Goal: Use online tool/utility

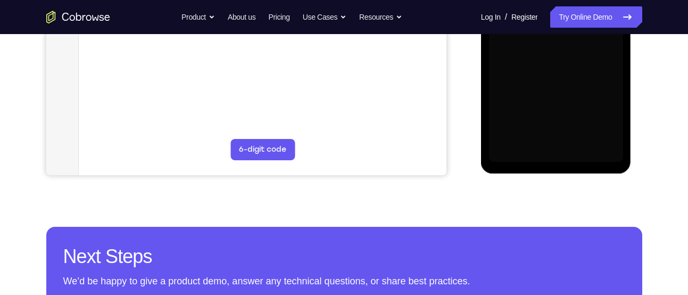
scroll to position [285, 0]
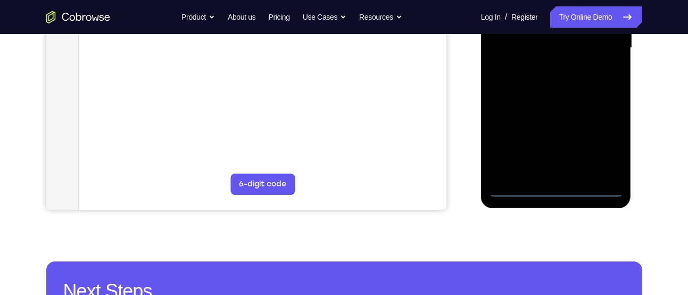
click at [564, 193] on div at bounding box center [556, 48] width 134 height 298
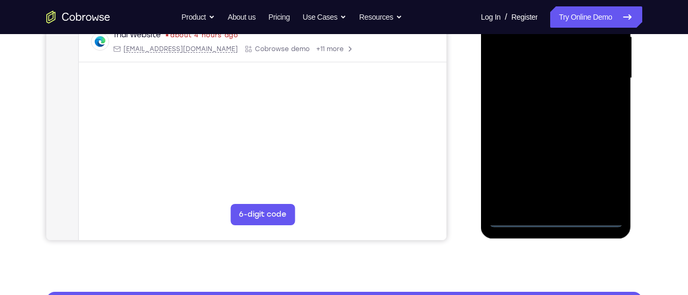
click at [603, 157] on div at bounding box center [556, 78] width 134 height 298
click at [605, 174] on div at bounding box center [556, 78] width 134 height 298
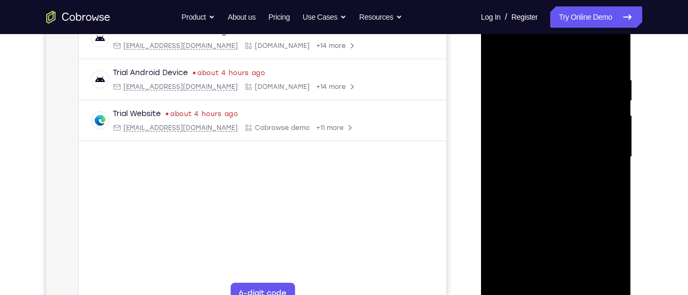
scroll to position [141, 0]
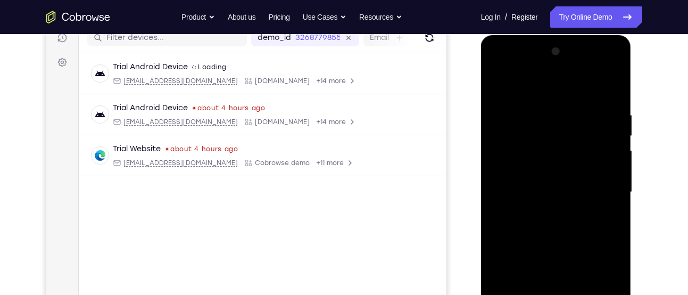
click at [549, 99] on div at bounding box center [556, 192] width 134 height 298
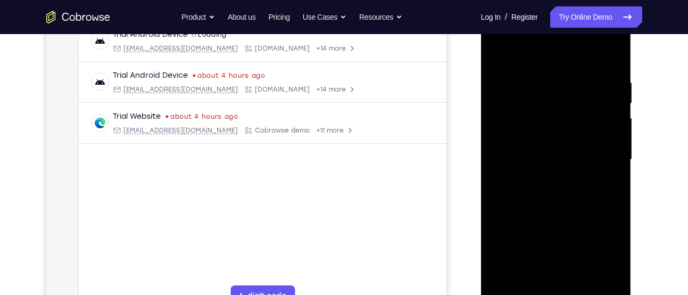
scroll to position [174, 0]
click at [517, 60] on div at bounding box center [556, 159] width 134 height 298
click at [598, 165] on div at bounding box center [556, 159] width 134 height 298
click at [546, 185] on div at bounding box center [556, 159] width 134 height 298
click at [564, 139] on div at bounding box center [556, 159] width 134 height 298
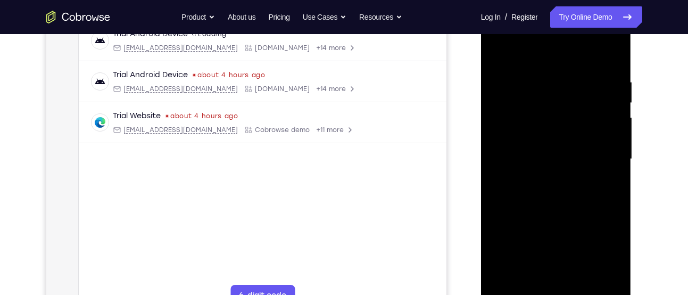
click at [546, 148] on div at bounding box center [556, 159] width 134 height 298
click at [528, 179] on div at bounding box center [556, 159] width 134 height 298
drag, startPoint x: 550, startPoint y: 133, endPoint x: 550, endPoint y: 72, distance: 60.6
click at [550, 133] on div at bounding box center [556, 159] width 134 height 298
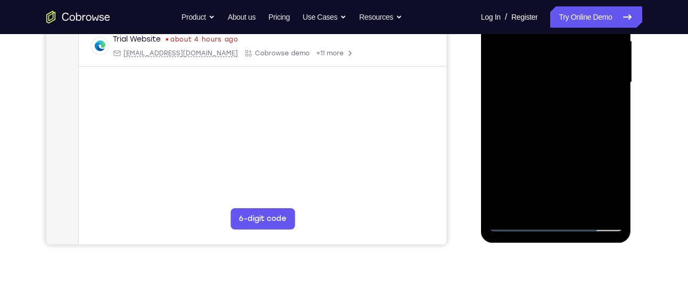
scroll to position [263, 0]
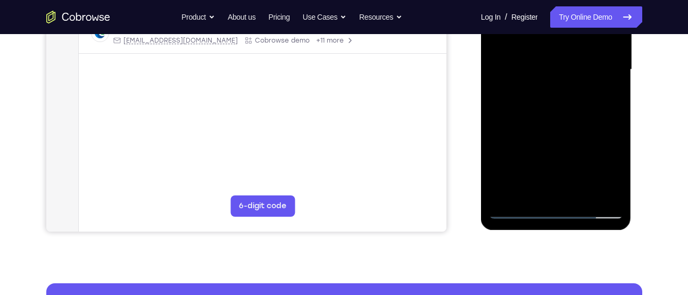
drag, startPoint x: 663, startPoint y: 191, endPoint x: 649, endPoint y: 191, distance: 14.4
click at [663, 191] on div "Your Support Agent Your Customer Web iOS Android Next Steps We’d be happy to gi…" at bounding box center [344, 121] width 681 height 701
click at [579, 192] on div at bounding box center [556, 70] width 134 height 298
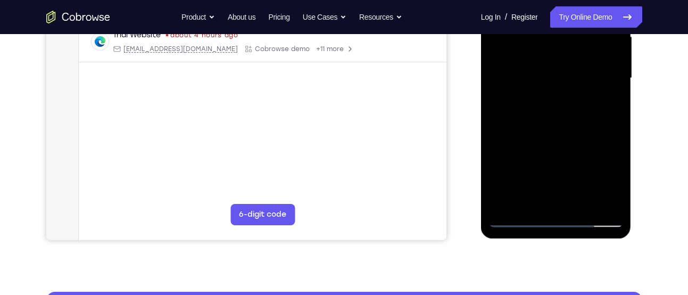
click at [554, 138] on div at bounding box center [556, 78] width 134 height 298
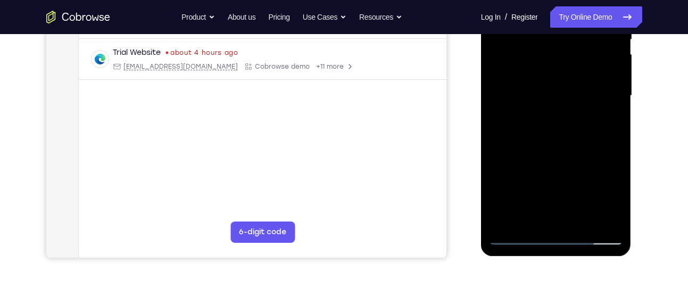
scroll to position [236, 0]
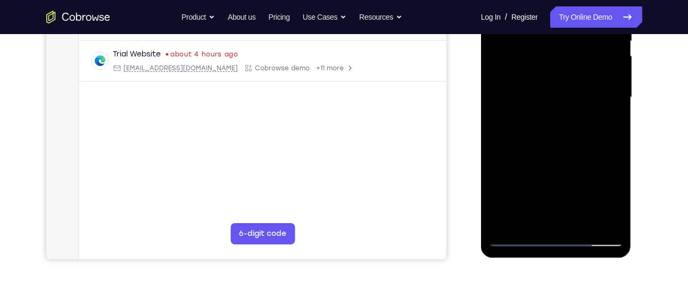
click at [554, 82] on div at bounding box center [556, 97] width 134 height 298
click at [544, 222] on div at bounding box center [556, 97] width 134 height 298
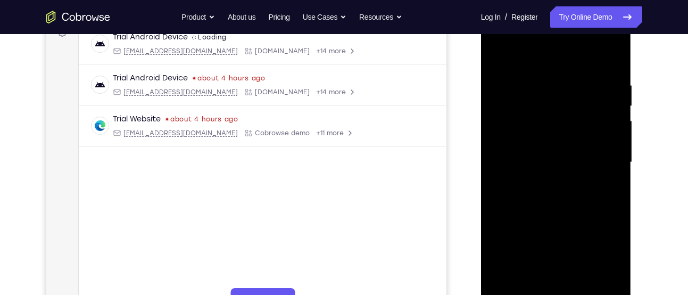
scroll to position [169, 0]
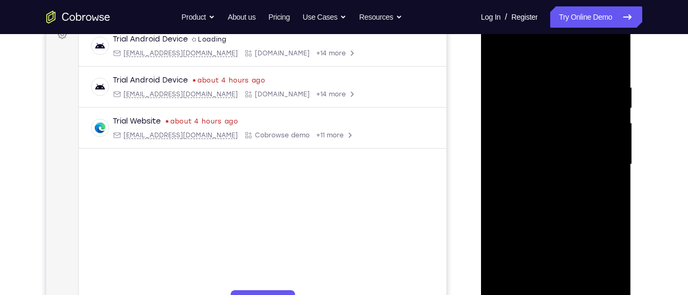
click at [550, 95] on div at bounding box center [556, 164] width 134 height 298
click at [588, 187] on div at bounding box center [556, 164] width 134 height 298
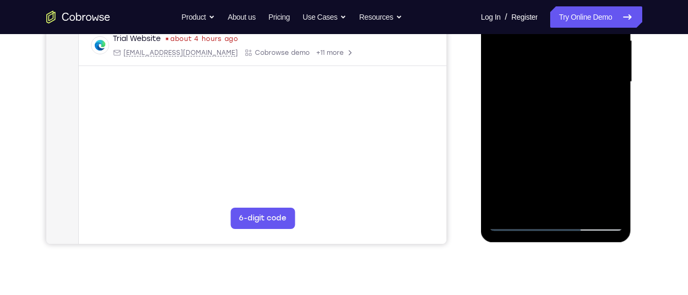
scroll to position [252, 0]
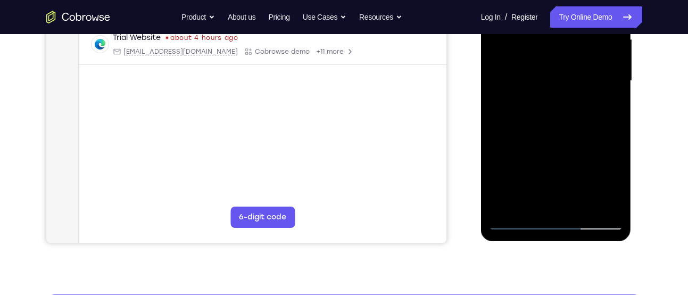
click at [527, 205] on div at bounding box center [556, 81] width 134 height 298
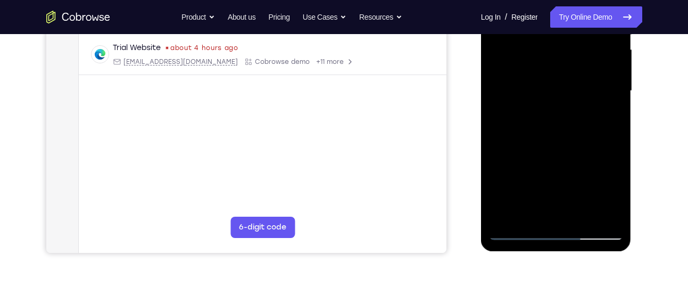
scroll to position [241, 0]
click at [590, 152] on div at bounding box center [556, 92] width 134 height 298
click at [608, 116] on div at bounding box center [556, 92] width 134 height 298
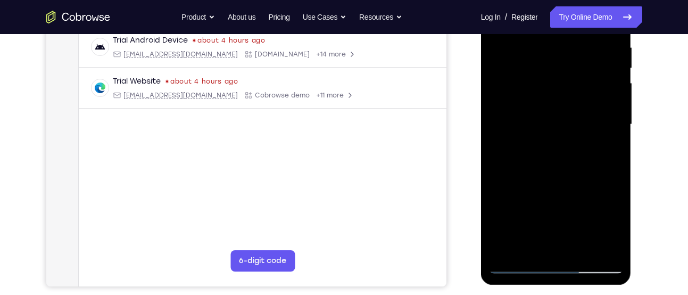
scroll to position [206, 0]
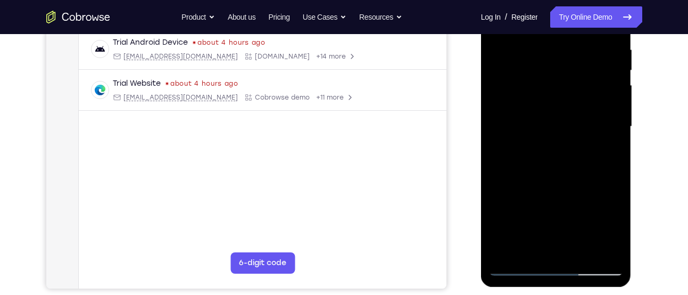
drag, startPoint x: 567, startPoint y: 116, endPoint x: 566, endPoint y: 143, distance: 26.6
click at [566, 143] on div at bounding box center [556, 127] width 134 height 298
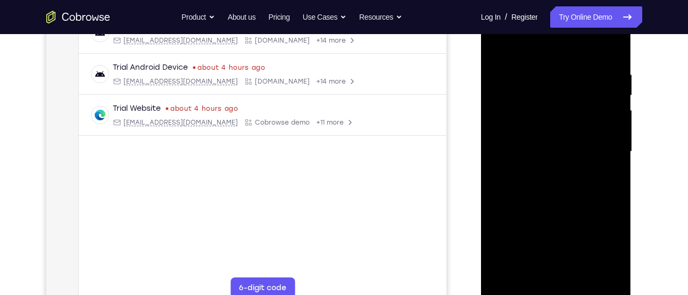
scroll to position [180, 0]
drag, startPoint x: 563, startPoint y: 101, endPoint x: 560, endPoint y: 111, distance: 11.0
click at [560, 111] on div at bounding box center [556, 153] width 134 height 298
click at [539, 112] on div at bounding box center [556, 153] width 134 height 298
click at [564, 174] on div at bounding box center [556, 153] width 134 height 298
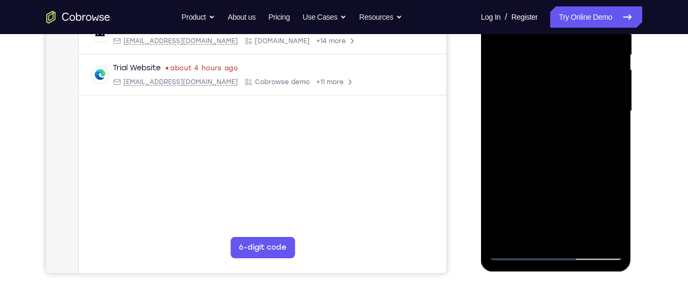
scroll to position [222, 0]
click at [532, 228] on div at bounding box center [556, 111] width 134 height 298
click at [609, 131] on div at bounding box center [556, 111] width 134 height 298
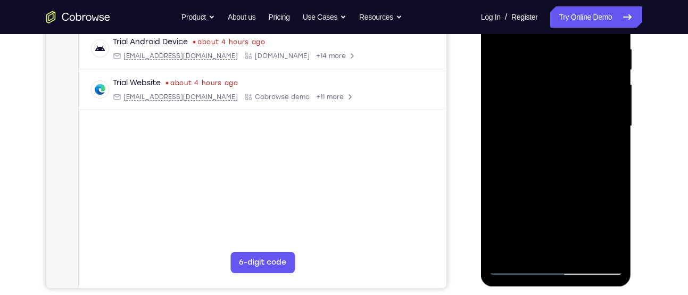
scroll to position [206, 0]
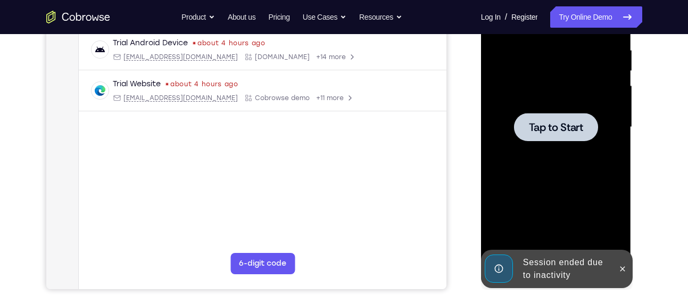
click at [534, 99] on div at bounding box center [556, 127] width 134 height 298
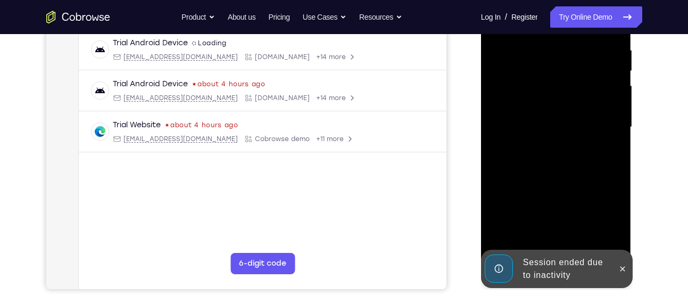
scroll to position [337, 0]
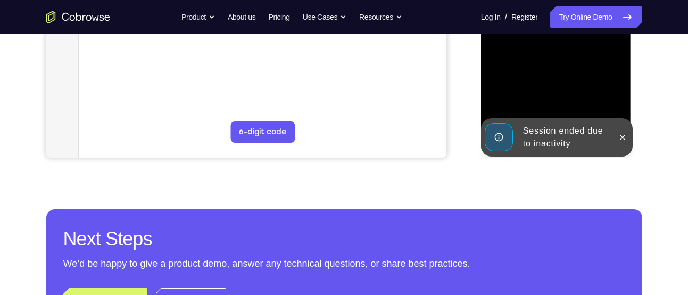
click at [618, 145] on div at bounding box center [622, 137] width 17 height 38
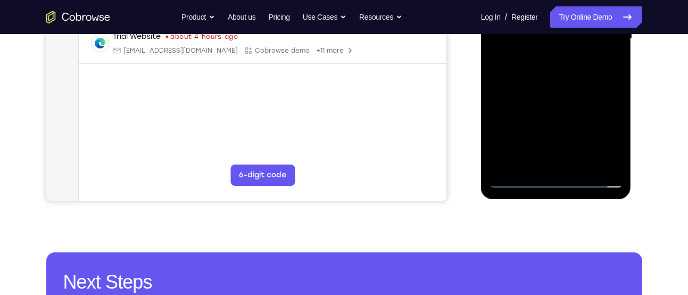
scroll to position [294, 0]
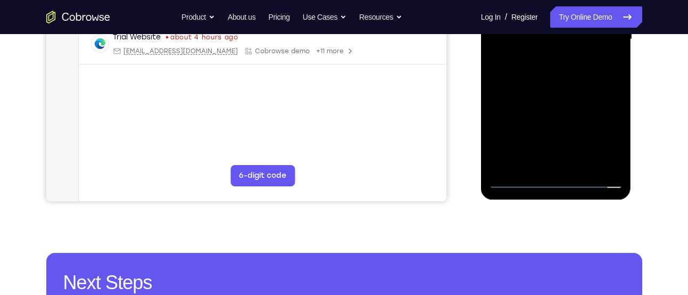
click at [595, 130] on div at bounding box center [556, 39] width 134 height 298
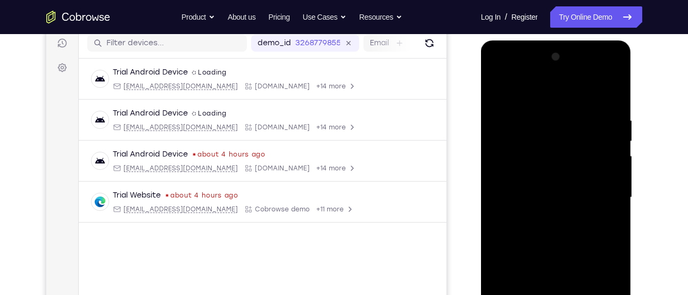
scroll to position [135, 0]
click at [515, 87] on div at bounding box center [556, 198] width 134 height 298
click at [599, 199] on div at bounding box center [556, 198] width 134 height 298
click at [549, 219] on div at bounding box center [556, 198] width 134 height 298
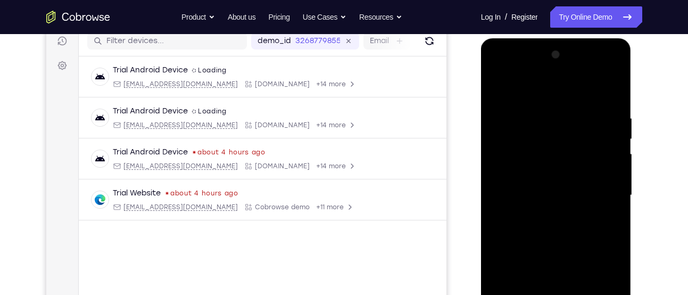
click at [539, 185] on div at bounding box center [556, 195] width 134 height 298
click at [532, 173] on div at bounding box center [556, 195] width 134 height 298
click at [508, 197] on div at bounding box center [556, 195] width 134 height 298
click at [537, 235] on div at bounding box center [556, 195] width 134 height 298
click at [529, 226] on div at bounding box center [556, 195] width 134 height 298
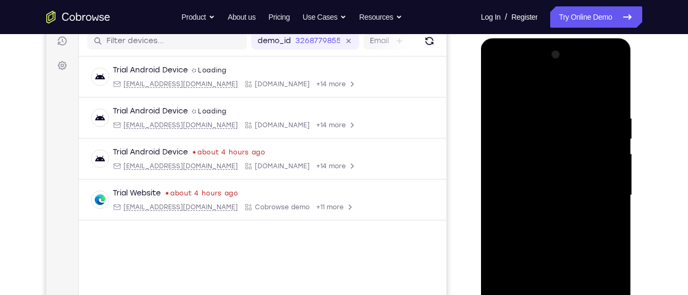
click at [500, 225] on div at bounding box center [556, 195] width 134 height 298
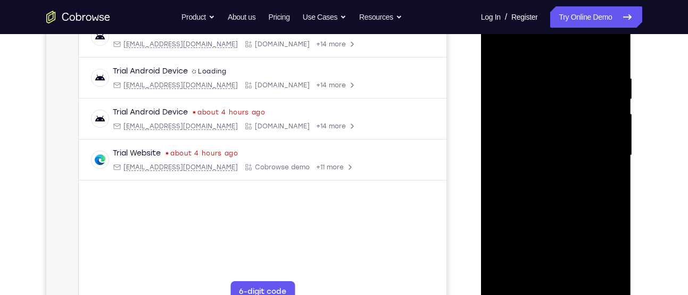
scroll to position [177, 0]
click at [555, 204] on div at bounding box center [556, 156] width 134 height 298
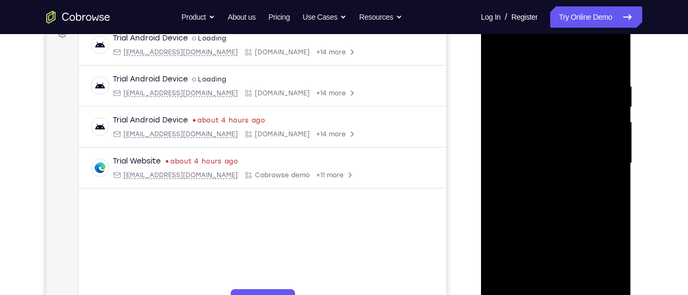
scroll to position [228, 0]
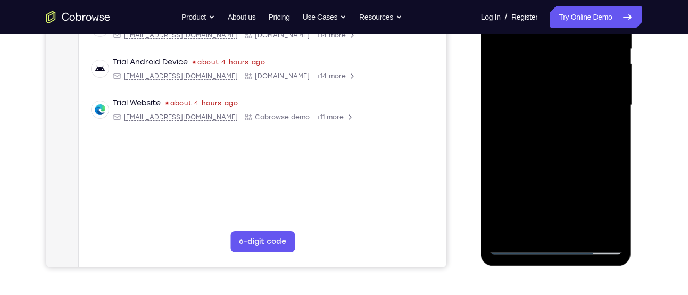
click at [584, 227] on div at bounding box center [556, 105] width 134 height 298
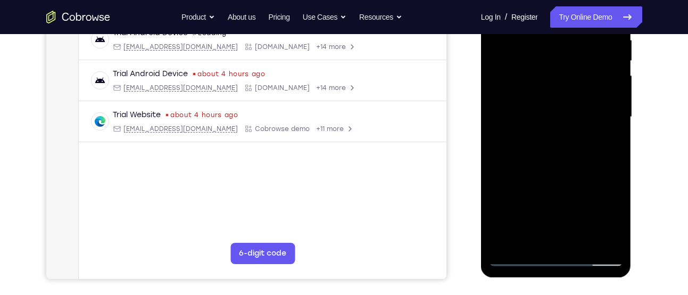
scroll to position [215, 0]
click at [561, 180] on div at bounding box center [556, 118] width 134 height 298
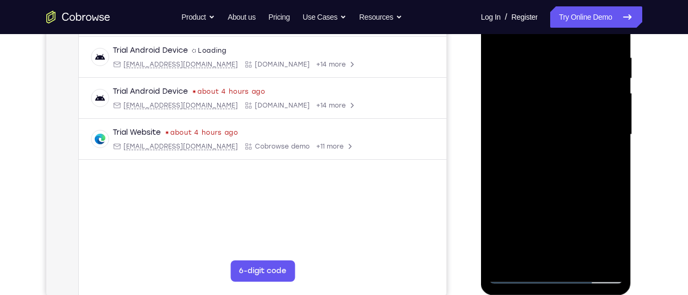
scroll to position [198, 0]
click at [551, 123] on div at bounding box center [556, 135] width 134 height 298
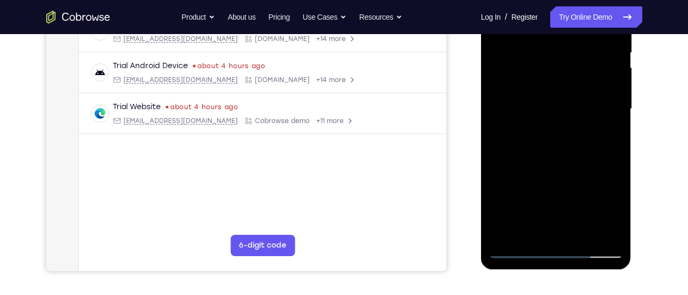
scroll to position [224, 0]
click at [549, 225] on div at bounding box center [556, 109] width 134 height 298
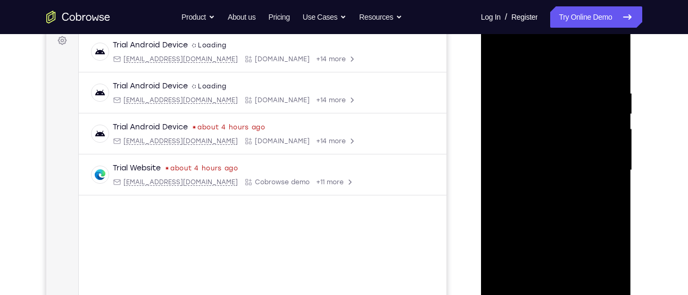
scroll to position [162, 0]
click at [535, 139] on div at bounding box center [556, 171] width 134 height 298
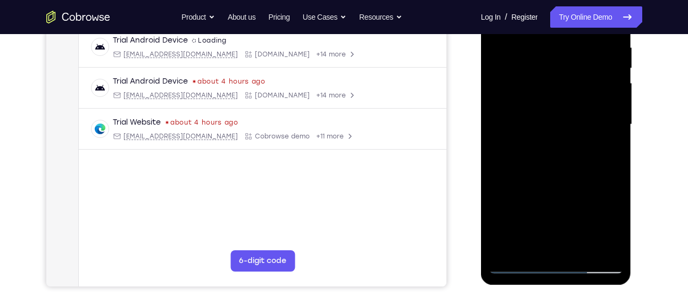
scroll to position [210, 0]
click at [557, 189] on div at bounding box center [556, 123] width 134 height 298
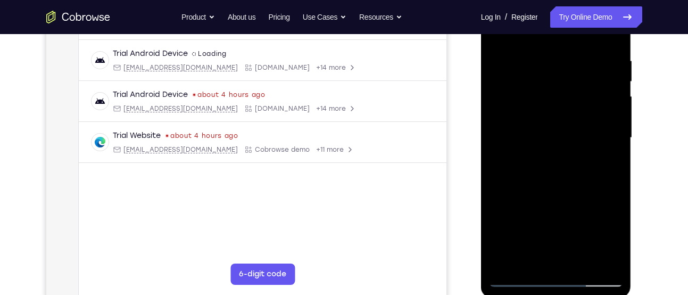
scroll to position [194, 0]
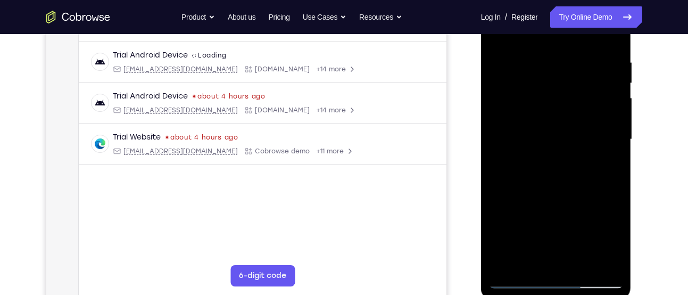
click at [606, 163] on div at bounding box center [556, 139] width 134 height 298
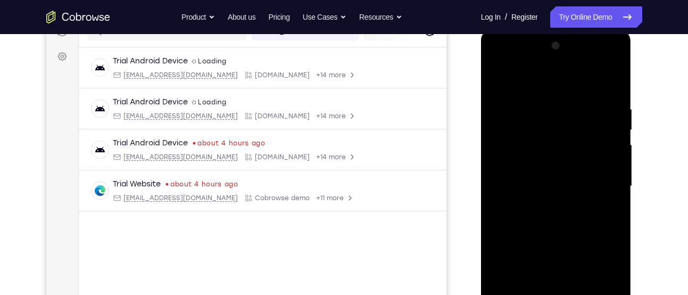
scroll to position [146, 0]
click at [528, 135] on div at bounding box center [556, 187] width 134 height 298
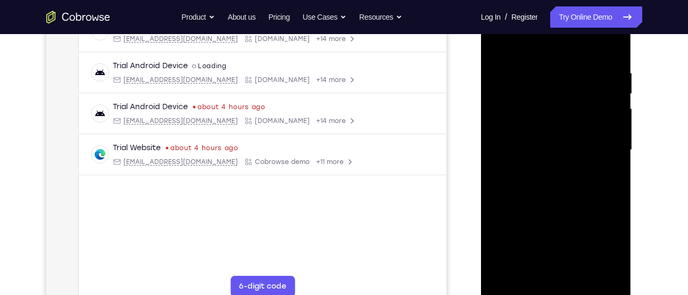
scroll to position [187, 0]
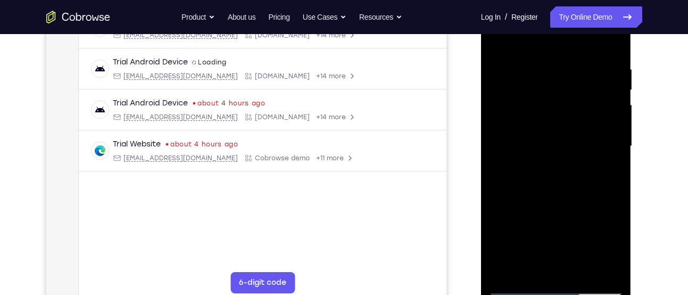
click at [554, 215] on div at bounding box center [556, 146] width 134 height 298
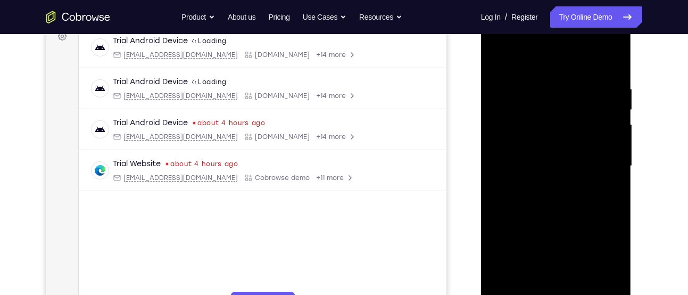
scroll to position [166, 0]
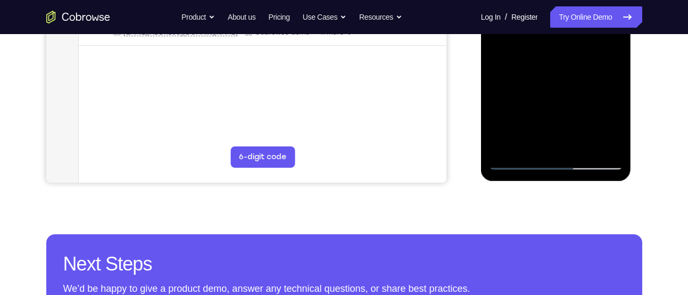
click at [528, 144] on div at bounding box center [556, 21] width 134 height 298
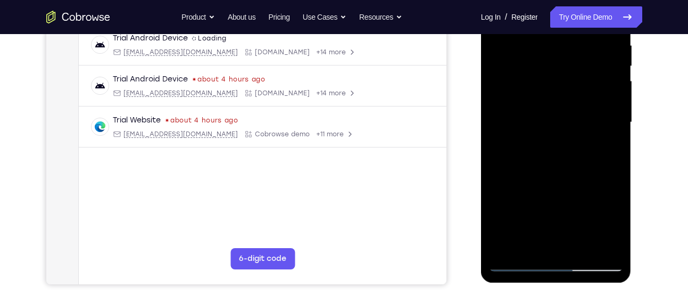
scroll to position [206, 0]
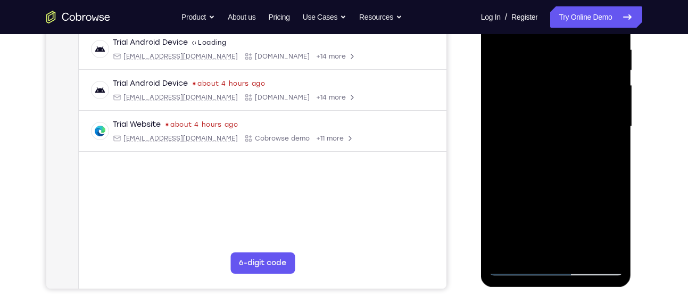
click at [582, 188] on div at bounding box center [556, 127] width 134 height 298
click at [609, 144] on div at bounding box center [556, 127] width 134 height 298
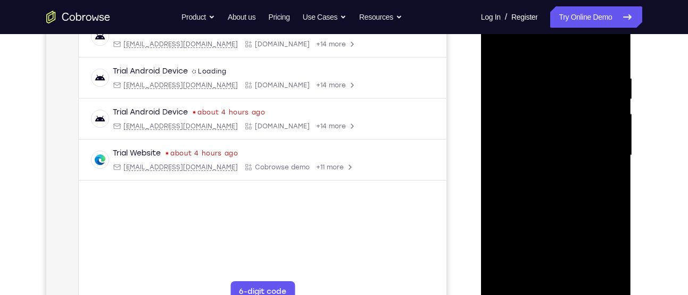
scroll to position [207, 0]
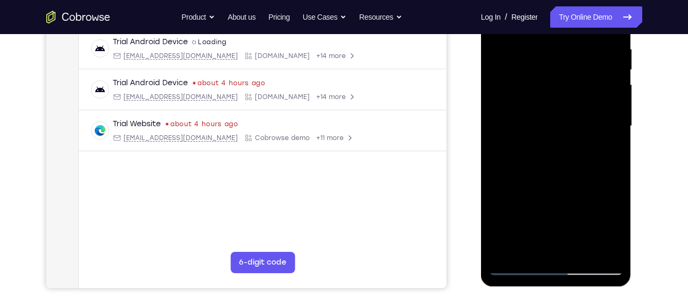
click at [530, 244] on div at bounding box center [556, 126] width 134 height 298
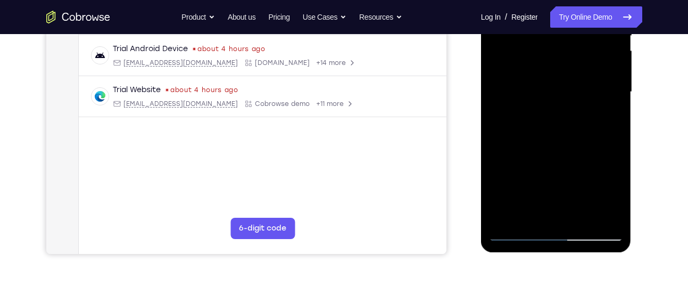
scroll to position [241, 0]
drag, startPoint x: 531, startPoint y: 203, endPoint x: 543, endPoint y: 169, distance: 35.5
click at [543, 169] on div at bounding box center [556, 92] width 134 height 298
drag, startPoint x: 563, startPoint y: 197, endPoint x: 564, endPoint y: 170, distance: 27.7
click at [564, 170] on div at bounding box center [556, 92] width 134 height 298
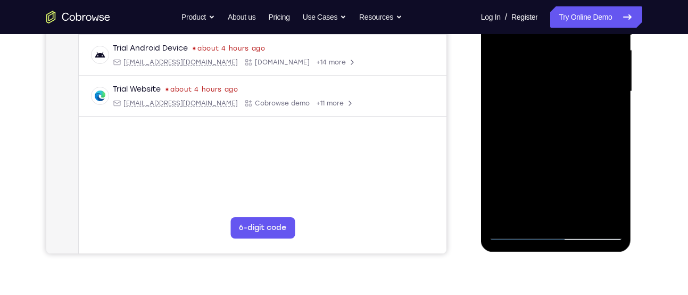
drag, startPoint x: 565, startPoint y: 162, endPoint x: 566, endPoint y: 190, distance: 28.7
click at [566, 190] on div at bounding box center [556, 92] width 134 height 298
click at [583, 158] on div at bounding box center [556, 92] width 134 height 298
click at [606, 111] on div at bounding box center [556, 92] width 134 height 298
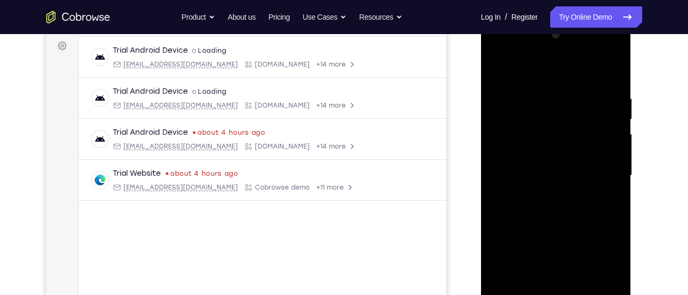
scroll to position [154, 0]
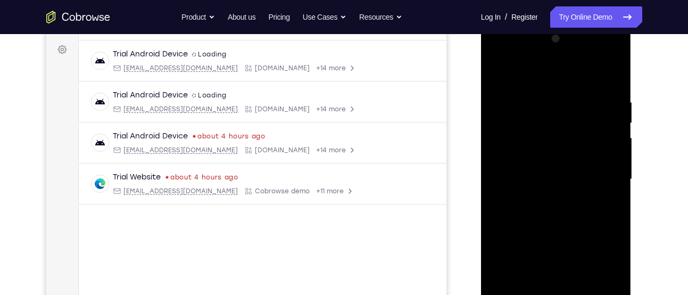
click at [496, 74] on div at bounding box center [556, 179] width 134 height 298
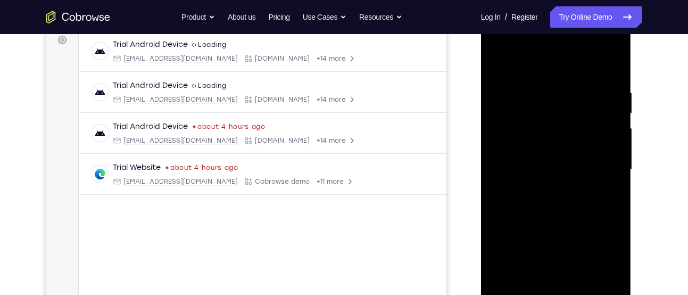
click at [543, 153] on div at bounding box center [556, 170] width 134 height 298
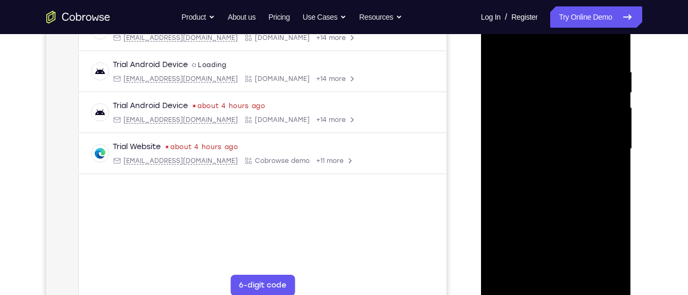
scroll to position [221, 0]
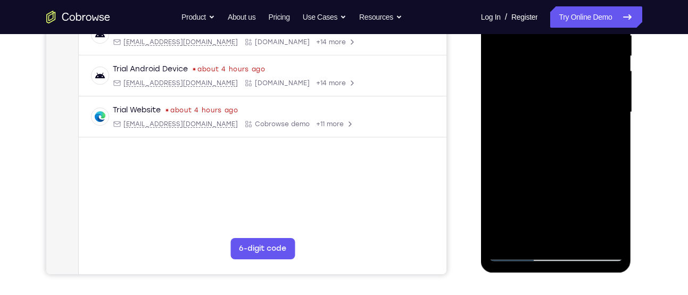
click at [527, 130] on div at bounding box center [556, 112] width 134 height 298
click at [558, 140] on div at bounding box center [556, 112] width 134 height 298
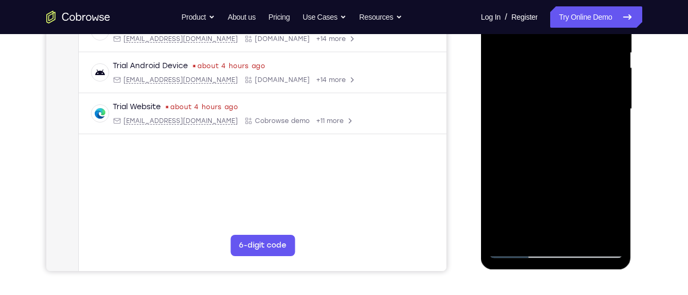
click at [532, 228] on div at bounding box center [556, 109] width 134 height 298
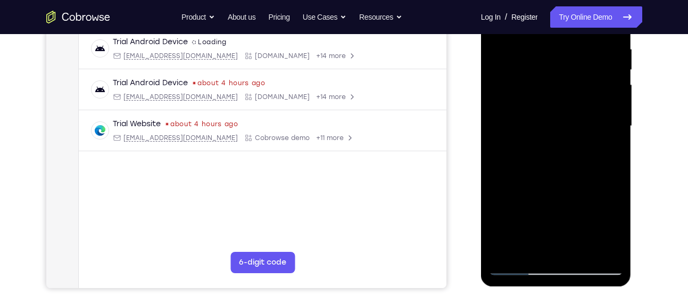
scroll to position [206, 0]
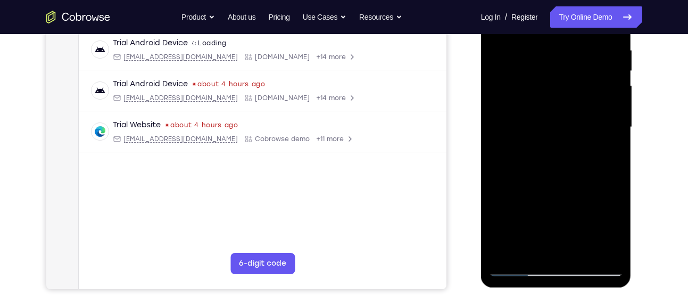
click at [501, 191] on div at bounding box center [556, 127] width 134 height 298
click at [602, 143] on div at bounding box center [556, 127] width 134 height 298
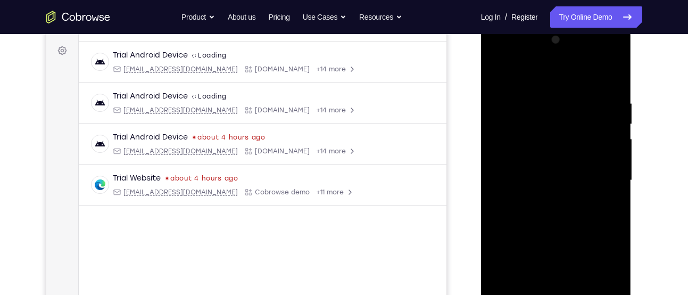
scroll to position [152, 0]
drag, startPoint x: 573, startPoint y: 104, endPoint x: 570, endPoint y: 136, distance: 32.5
click at [570, 136] on div at bounding box center [556, 181] width 134 height 298
click at [550, 147] on div at bounding box center [556, 181] width 134 height 298
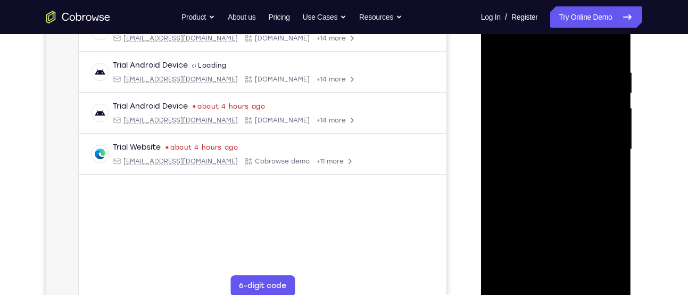
click at [556, 178] on div at bounding box center [556, 150] width 134 height 298
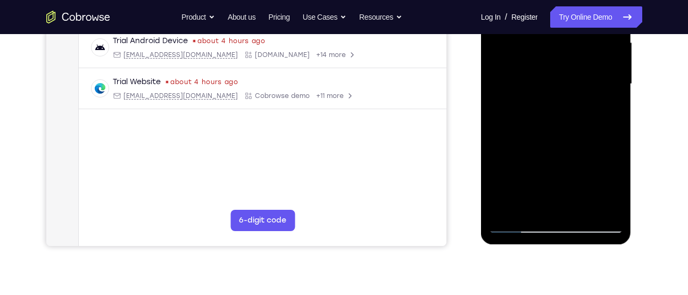
scroll to position [252, 0]
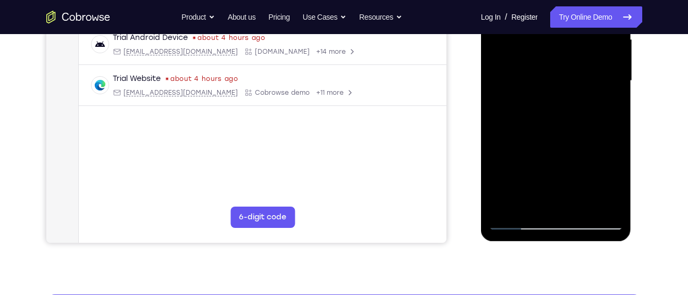
click at [529, 205] on div at bounding box center [556, 81] width 134 height 298
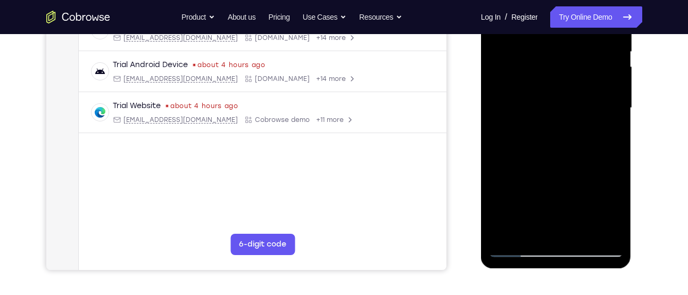
scroll to position [220, 0]
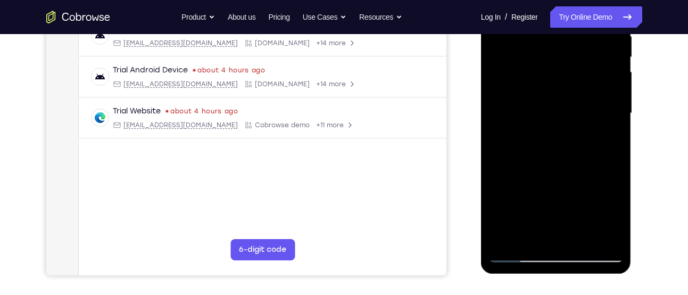
click at [500, 171] on div at bounding box center [556, 113] width 134 height 298
drag, startPoint x: 500, startPoint y: 171, endPoint x: 505, endPoint y: 168, distance: 6.5
click at [500, 171] on div at bounding box center [556, 113] width 134 height 298
click at [603, 131] on div at bounding box center [556, 113] width 134 height 298
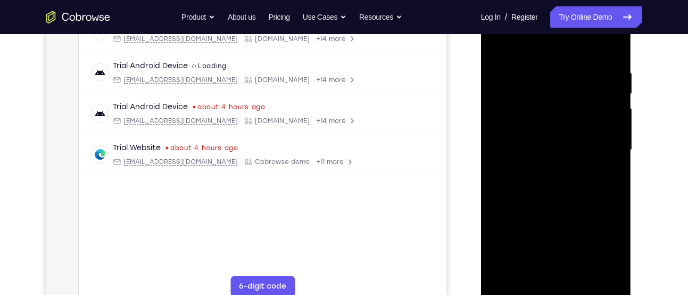
scroll to position [182, 0]
drag, startPoint x: 550, startPoint y: 110, endPoint x: 551, endPoint y: 141, distance: 31.9
click at [551, 141] on div at bounding box center [556, 151] width 134 height 298
click at [532, 104] on div at bounding box center [556, 151] width 134 height 298
click at [553, 161] on div at bounding box center [556, 151] width 134 height 298
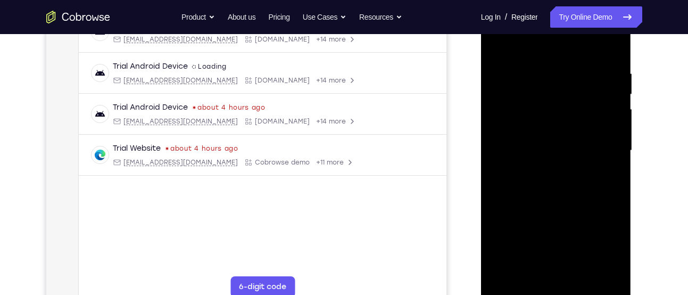
click at [553, 175] on div at bounding box center [556, 151] width 134 height 298
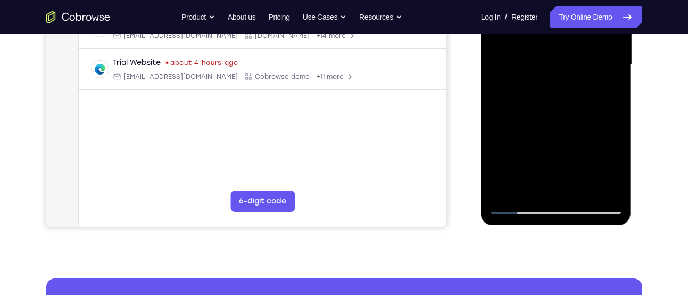
scroll to position [266, 0]
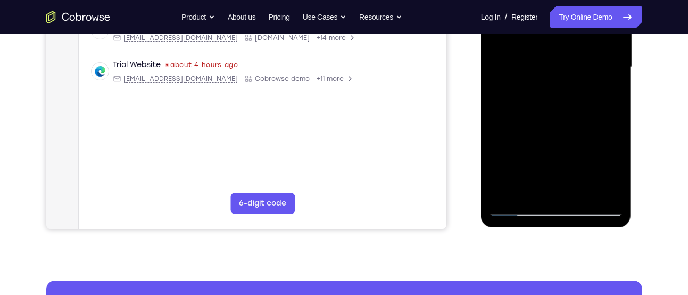
click at [541, 165] on div at bounding box center [556, 67] width 134 height 298
click at [553, 165] on div at bounding box center [556, 67] width 134 height 298
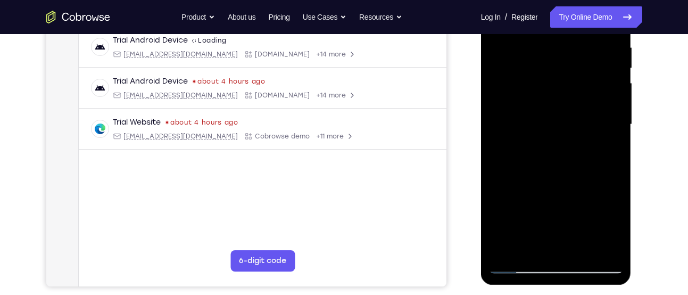
scroll to position [204, 0]
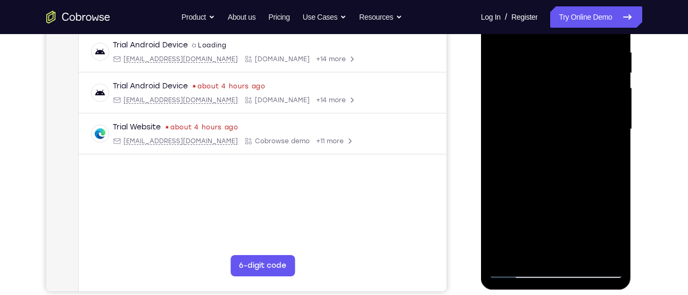
drag, startPoint x: 575, startPoint y: 121, endPoint x: 548, endPoint y: 41, distance: 84.3
click at [548, 41] on div at bounding box center [556, 129] width 134 height 298
click at [602, 155] on div at bounding box center [556, 129] width 134 height 298
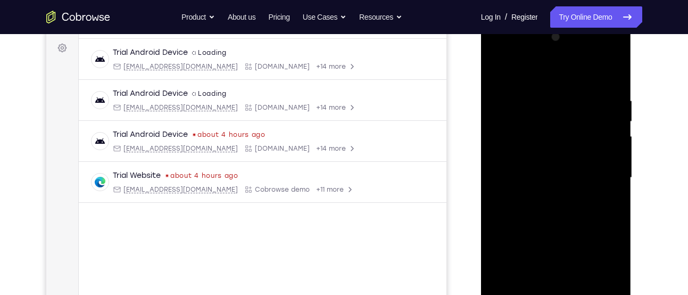
scroll to position [155, 0]
click at [580, 129] on div at bounding box center [556, 178] width 134 height 298
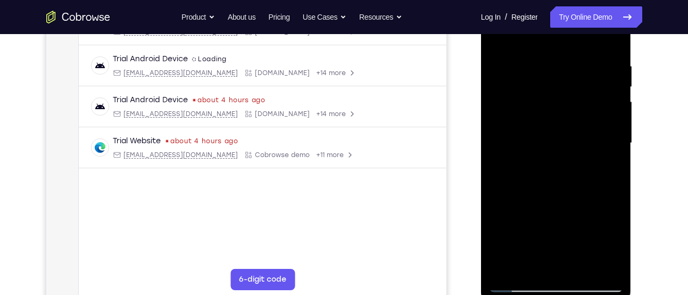
scroll to position [191, 0]
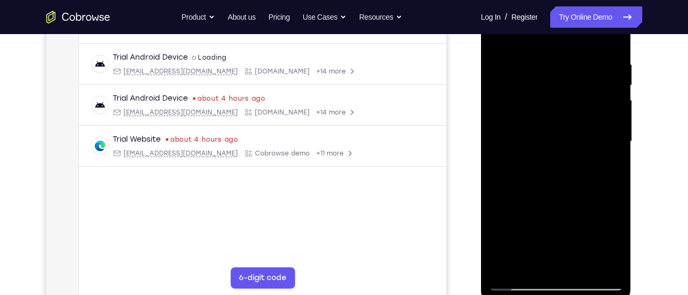
click at [582, 196] on div at bounding box center [556, 142] width 134 height 298
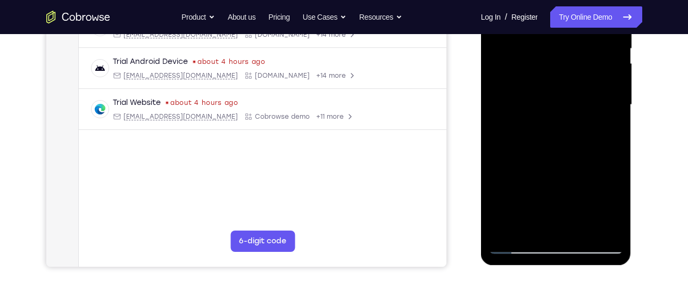
scroll to position [229, 0]
click at [579, 169] on div at bounding box center [556, 104] width 134 height 298
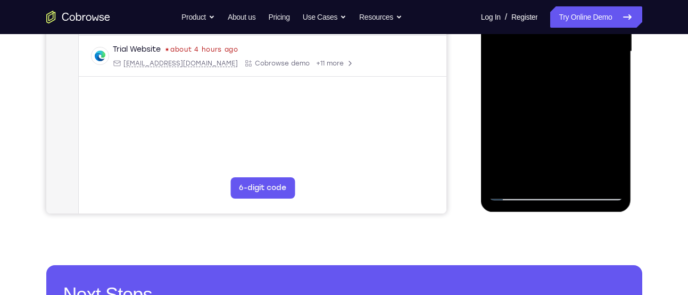
scroll to position [282, 0]
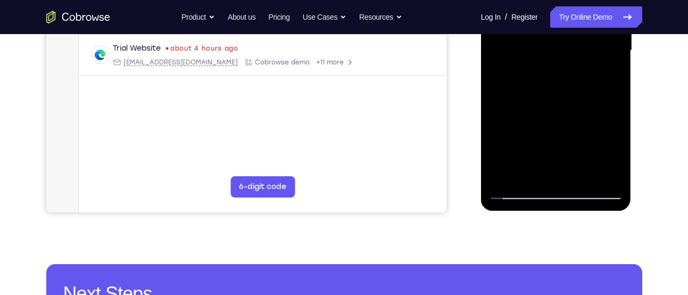
click at [530, 180] on div at bounding box center [556, 51] width 134 height 298
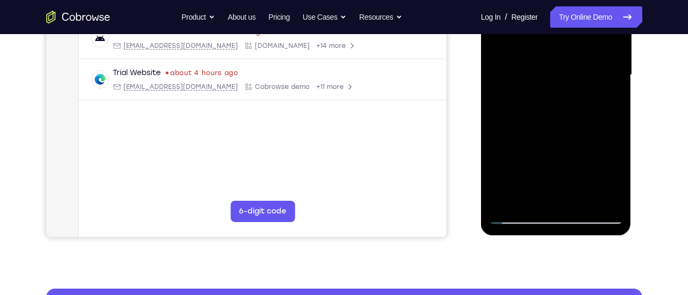
scroll to position [256, 0]
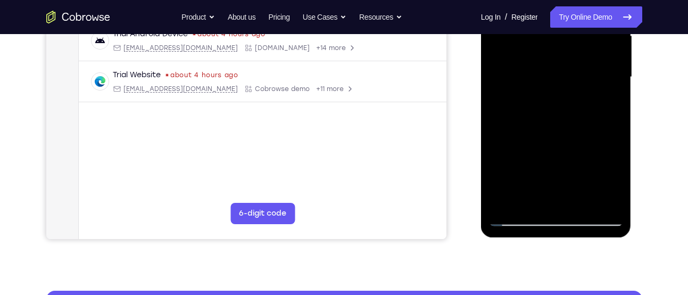
click at [499, 140] on div at bounding box center [556, 77] width 134 height 298
click at [606, 97] on div at bounding box center [556, 77] width 134 height 298
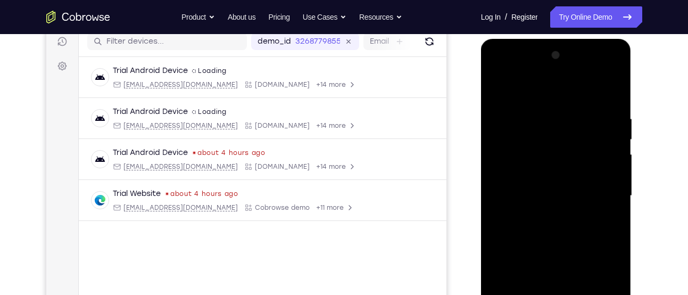
scroll to position [137, 0]
click at [497, 89] on div at bounding box center [556, 196] width 134 height 298
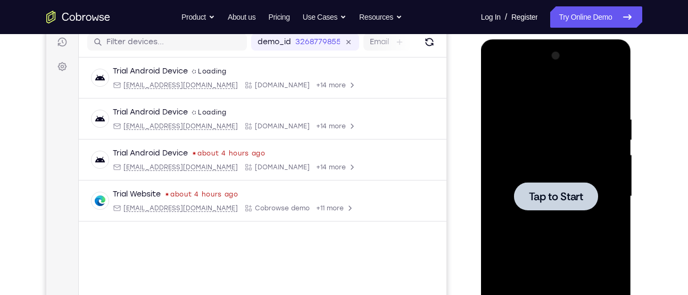
click at [539, 133] on div at bounding box center [556, 196] width 134 height 298
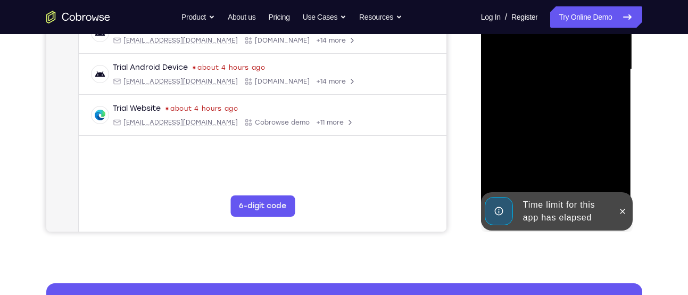
scroll to position [264, 0]
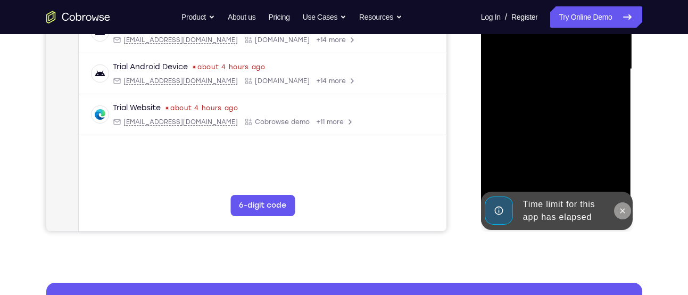
click at [618, 207] on icon at bounding box center [622, 210] width 9 height 9
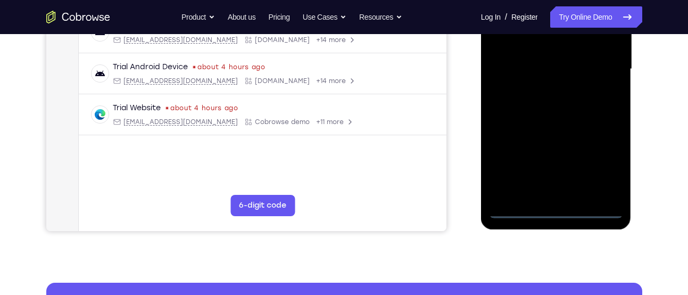
click at [558, 211] on div at bounding box center [556, 69] width 134 height 298
click at [597, 164] on div at bounding box center [556, 69] width 134 height 298
click at [551, 213] on div at bounding box center [556, 69] width 134 height 298
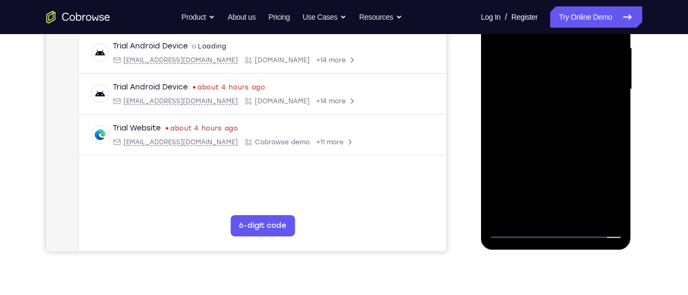
scroll to position [243, 0]
click at [606, 178] on div at bounding box center [556, 90] width 134 height 298
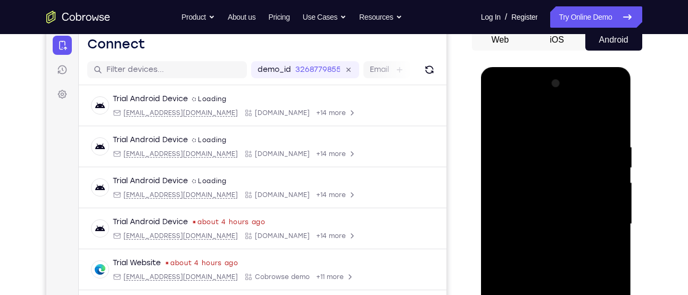
scroll to position [108, 0]
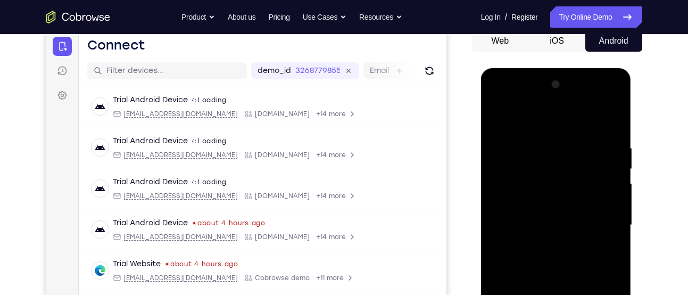
click at [562, 116] on div at bounding box center [556, 225] width 134 height 298
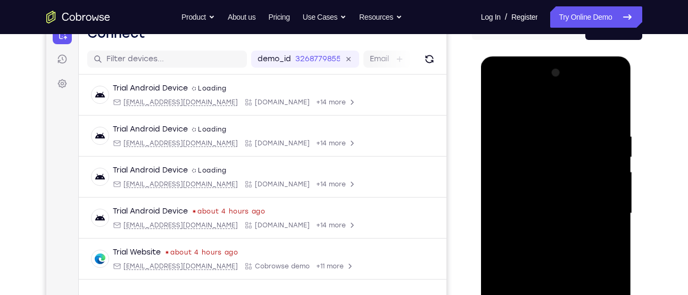
scroll to position [120, 0]
click at [606, 213] on div at bounding box center [556, 213] width 134 height 298
click at [543, 229] on div at bounding box center [556, 213] width 134 height 298
click at [557, 202] on div at bounding box center [556, 213] width 134 height 298
click at [535, 197] on div at bounding box center [556, 213] width 134 height 298
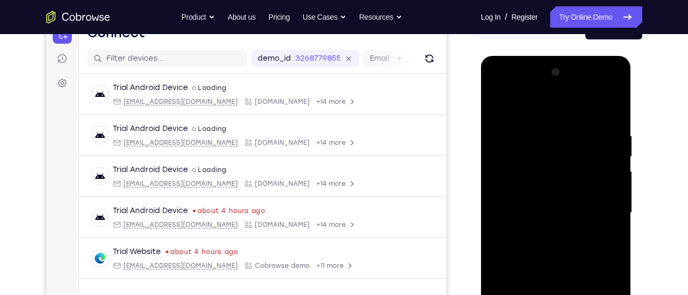
click at [508, 216] on div at bounding box center [556, 213] width 134 height 298
click at [541, 252] on div at bounding box center [556, 213] width 134 height 298
click at [526, 241] on div at bounding box center [556, 213] width 134 height 298
click at [540, 246] on div at bounding box center [556, 213] width 134 height 298
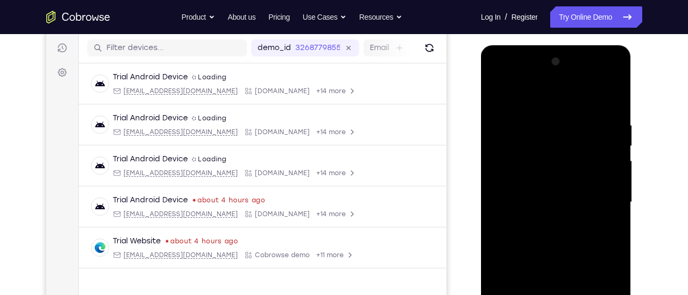
scroll to position [132, 0]
click at [564, 246] on div at bounding box center [556, 201] width 134 height 298
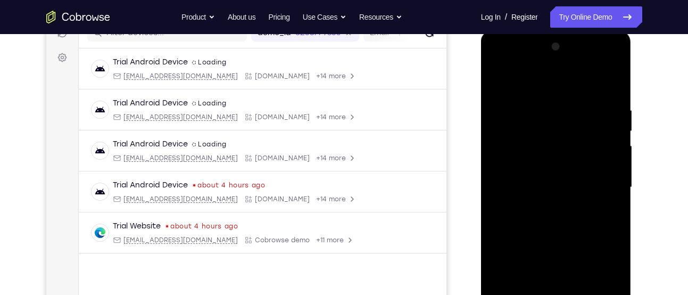
scroll to position [183, 0]
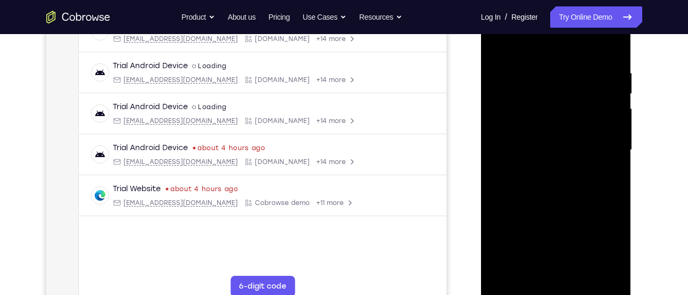
click at [584, 279] on div at bounding box center [556, 150] width 134 height 298
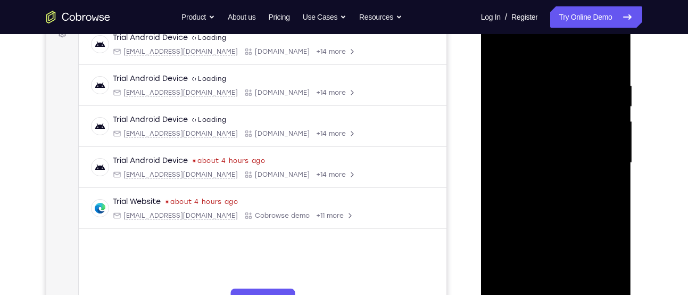
click at [569, 224] on div at bounding box center [556, 163] width 134 height 298
click at [574, 143] on div at bounding box center [556, 163] width 134 height 298
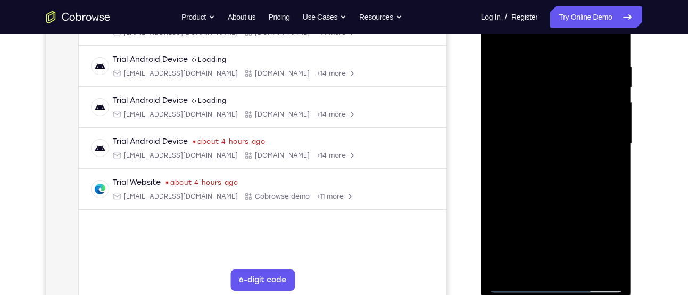
scroll to position [198, 0]
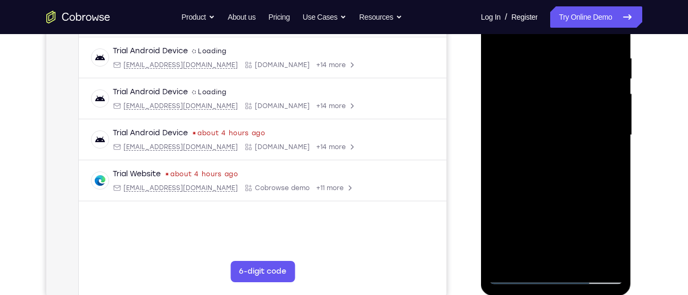
click at [536, 255] on div at bounding box center [556, 135] width 134 height 298
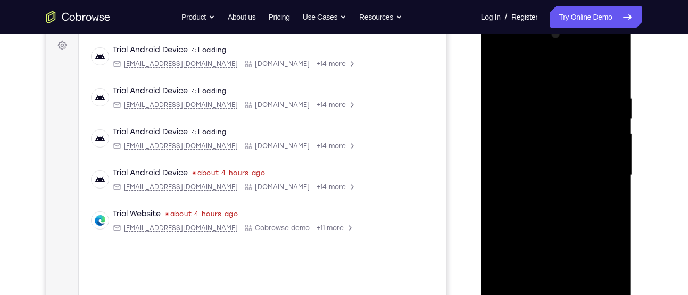
scroll to position [157, 0]
click at [548, 200] on div at bounding box center [556, 176] width 134 height 298
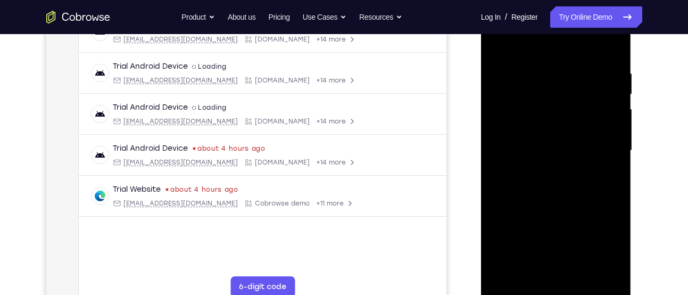
scroll to position [184, 0]
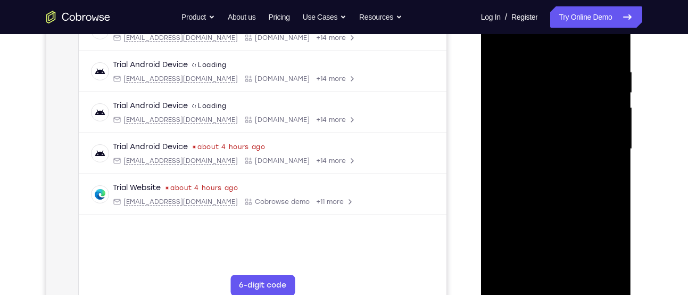
click at [528, 272] on div at bounding box center [556, 149] width 134 height 298
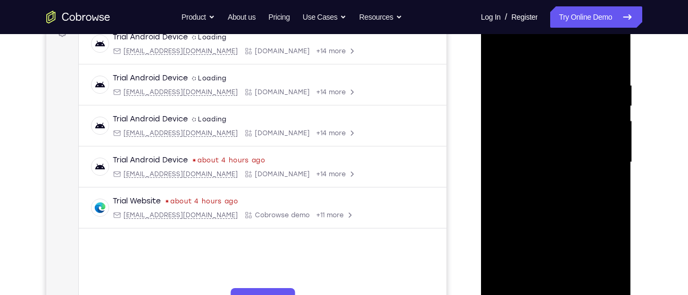
scroll to position [170, 0]
click at [584, 225] on div at bounding box center [556, 163] width 134 height 298
click at [612, 178] on div at bounding box center [556, 163] width 134 height 298
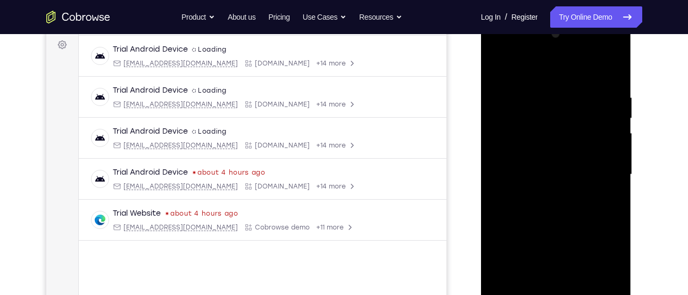
scroll to position [158, 0]
click at [532, 195] on div at bounding box center [556, 175] width 134 height 298
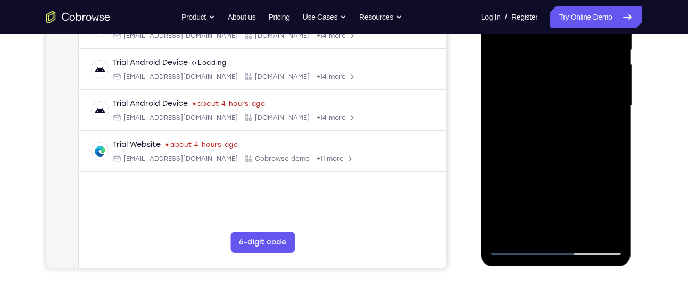
scroll to position [228, 0]
click at [529, 225] on div at bounding box center [556, 105] width 134 height 298
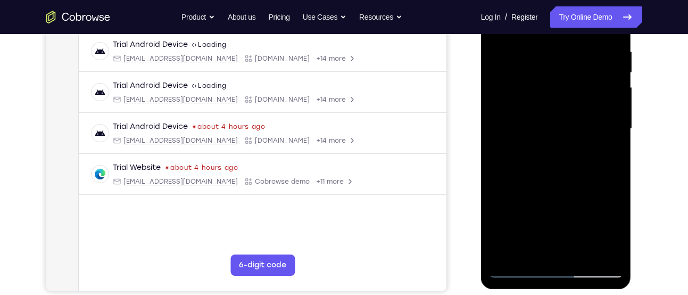
scroll to position [204, 0]
click at [496, 190] on div at bounding box center [556, 129] width 134 height 298
click at [602, 150] on div at bounding box center [556, 129] width 134 height 298
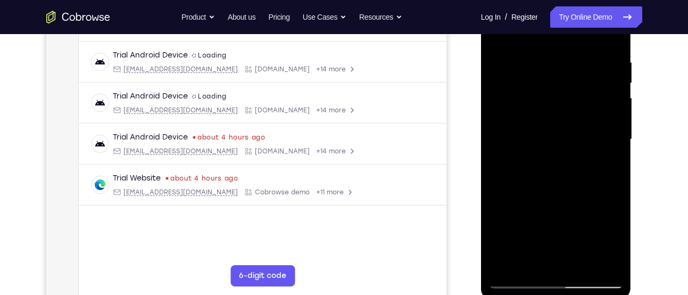
scroll to position [194, 0]
click at [528, 263] on div at bounding box center [556, 139] width 134 height 298
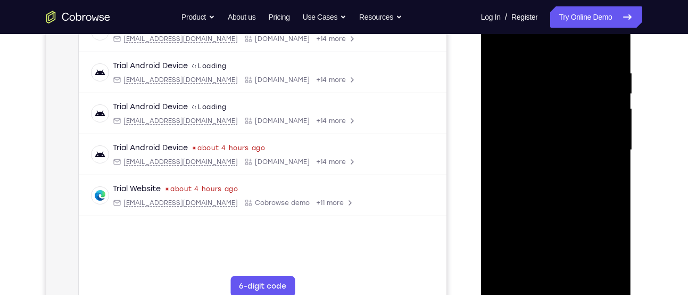
scroll to position [182, 0]
click at [497, 212] on div at bounding box center [556, 151] width 134 height 298
click at [606, 172] on div at bounding box center [556, 151] width 134 height 298
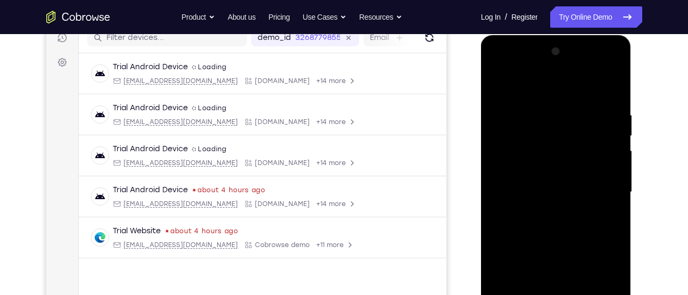
scroll to position [133, 0]
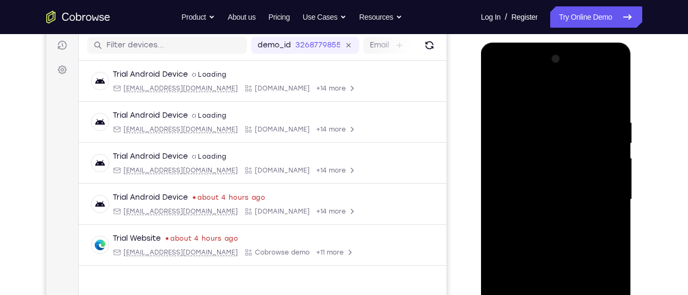
click at [497, 93] on div at bounding box center [556, 200] width 134 height 298
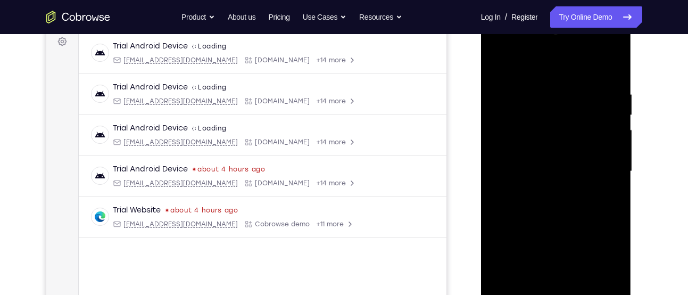
click at [540, 203] on div at bounding box center [556, 171] width 134 height 298
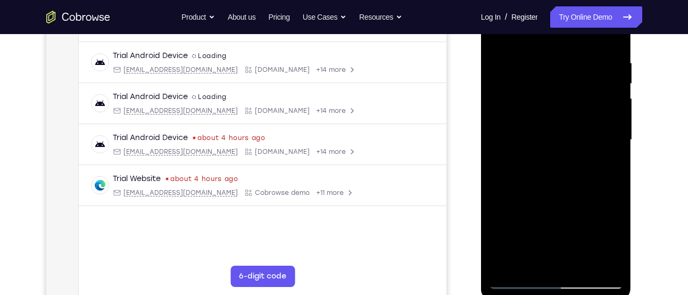
click at [524, 259] on div at bounding box center [556, 140] width 134 height 298
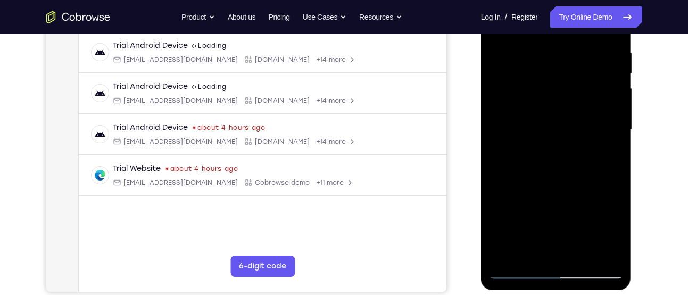
scroll to position [204, 0]
click at [603, 155] on div at bounding box center [556, 129] width 134 height 298
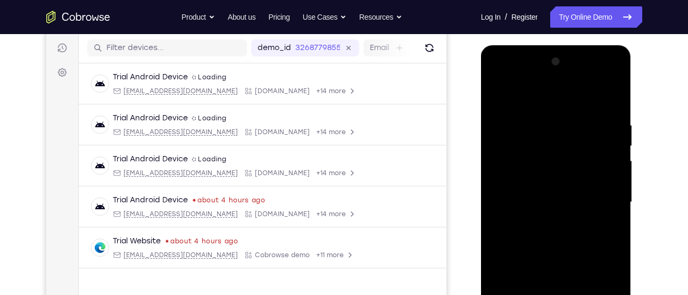
scroll to position [130, 0]
click at [500, 96] on div at bounding box center [556, 203] width 134 height 298
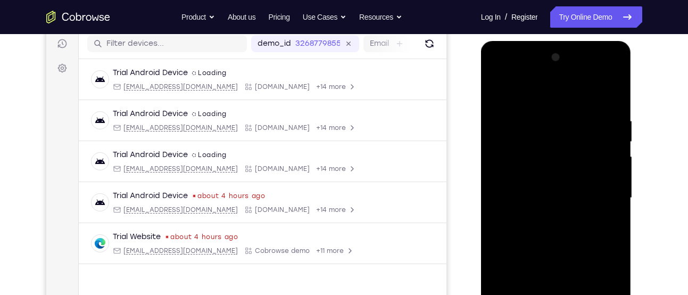
scroll to position [188, 0]
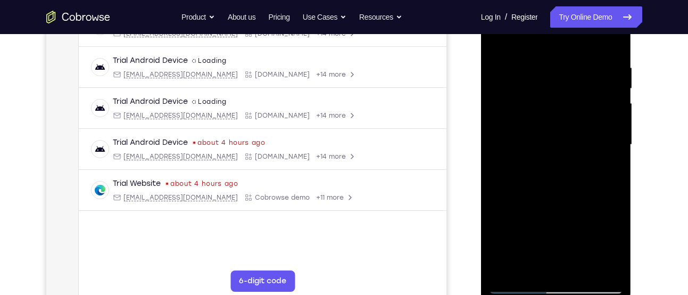
click at [533, 199] on div at bounding box center [556, 145] width 134 height 298
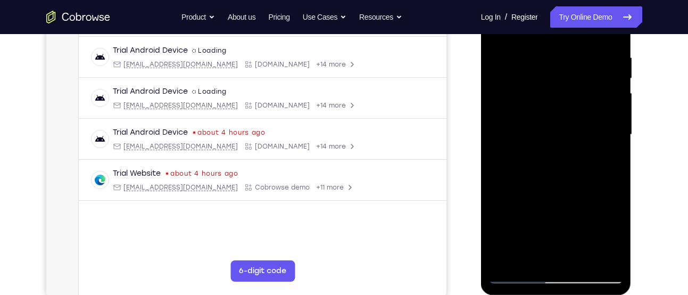
click at [533, 255] on div at bounding box center [556, 135] width 134 height 298
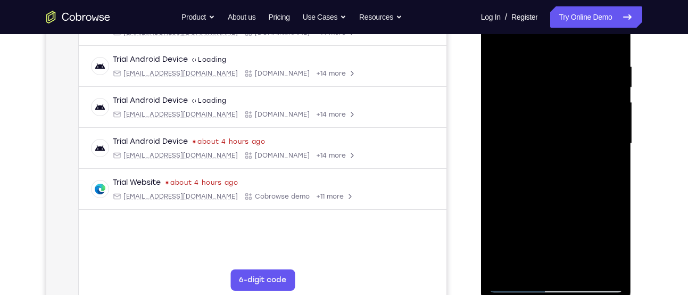
scroll to position [189, 0]
click at [528, 265] on div at bounding box center [556, 144] width 134 height 298
drag, startPoint x: 574, startPoint y: 251, endPoint x: 576, endPoint y: 169, distance: 81.9
click at [576, 169] on div at bounding box center [556, 144] width 134 height 298
drag, startPoint x: 566, startPoint y: 267, endPoint x: 573, endPoint y: 236, distance: 32.0
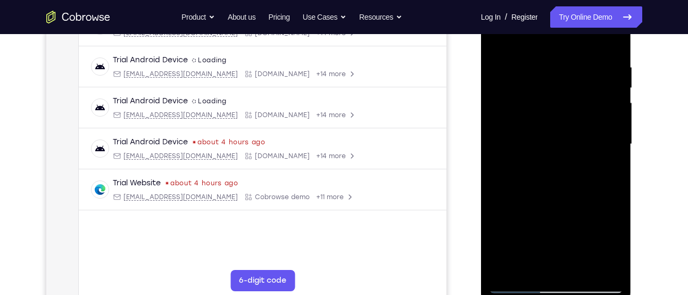
click at [573, 236] on div at bounding box center [556, 144] width 134 height 298
drag, startPoint x: 573, startPoint y: 236, endPoint x: 576, endPoint y: 173, distance: 62.9
click at [576, 173] on div at bounding box center [556, 144] width 134 height 298
click at [532, 270] on div at bounding box center [556, 144] width 134 height 298
drag, startPoint x: 547, startPoint y: 252, endPoint x: 553, endPoint y: 106, distance: 145.8
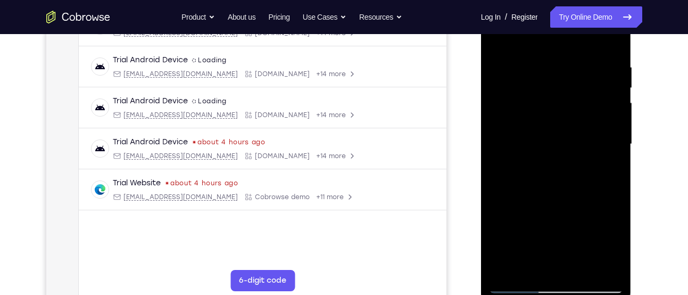
click at [553, 106] on div at bounding box center [556, 144] width 134 height 298
drag, startPoint x: 551, startPoint y: 218, endPoint x: 556, endPoint y: 141, distance: 77.3
click at [556, 141] on div at bounding box center [556, 144] width 134 height 298
drag, startPoint x: 559, startPoint y: 222, endPoint x: 565, endPoint y: 180, distance: 42.9
click at [565, 180] on div at bounding box center [556, 144] width 134 height 298
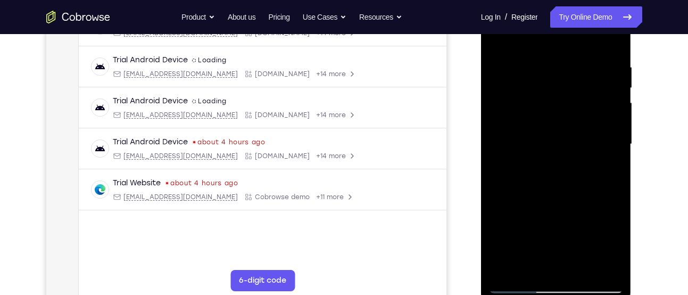
drag, startPoint x: 559, startPoint y: 233, endPoint x: 563, endPoint y: 153, distance: 80.9
click at [563, 153] on div at bounding box center [556, 144] width 134 height 298
drag, startPoint x: 525, startPoint y: 218, endPoint x: 526, endPoint y: 255, distance: 36.7
click at [526, 255] on div at bounding box center [556, 144] width 134 height 298
click at [502, 199] on div at bounding box center [556, 144] width 134 height 298
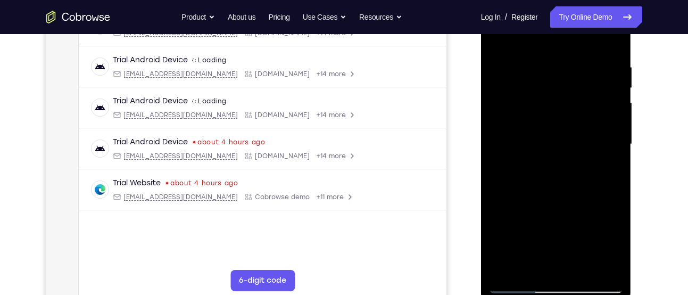
click at [502, 199] on div at bounding box center [556, 144] width 134 height 298
click at [606, 163] on div at bounding box center [556, 144] width 134 height 298
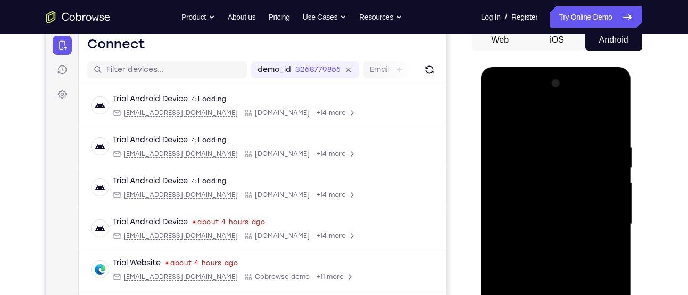
scroll to position [107, 0]
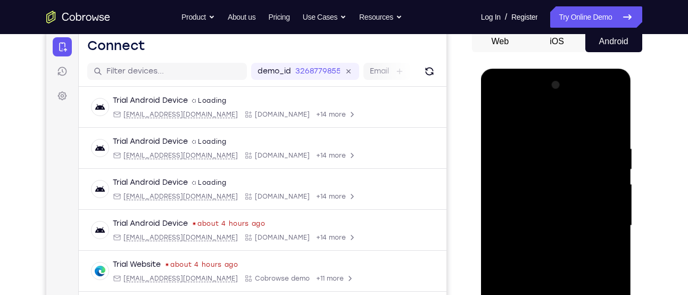
click at [494, 116] on div at bounding box center [556, 226] width 134 height 298
click at [497, 123] on div at bounding box center [556, 226] width 134 height 298
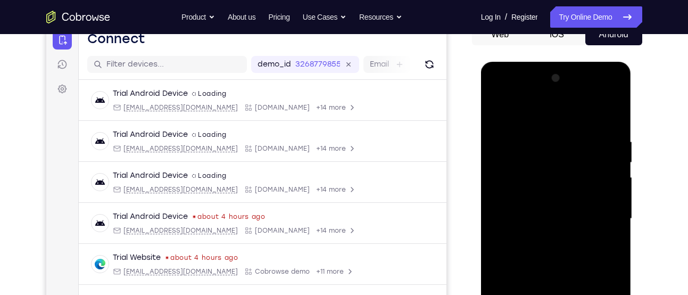
drag, startPoint x: 588, startPoint y: 144, endPoint x: 524, endPoint y: 143, distance: 63.8
click at [524, 143] on div at bounding box center [556, 219] width 134 height 298
drag, startPoint x: 607, startPoint y: 144, endPoint x: 525, endPoint y: 140, distance: 82.0
click at [525, 140] on div at bounding box center [556, 219] width 134 height 298
drag, startPoint x: 558, startPoint y: 213, endPoint x: 565, endPoint y: 91, distance: 121.4
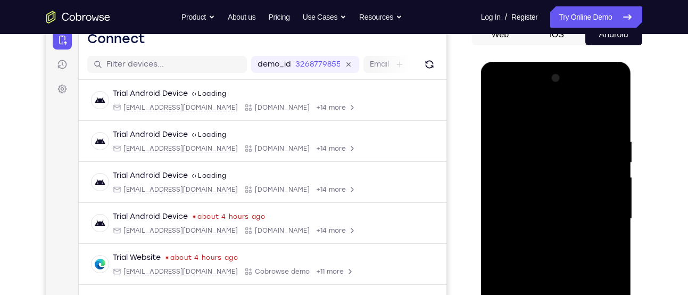
click at [565, 91] on div at bounding box center [556, 219] width 134 height 298
drag, startPoint x: 557, startPoint y: 223, endPoint x: 557, endPoint y: 140, distance: 83.5
click at [557, 140] on div at bounding box center [556, 219] width 134 height 298
drag, startPoint x: 565, startPoint y: 225, endPoint x: 573, endPoint y: 73, distance: 152.9
click at [573, 73] on div at bounding box center [556, 219] width 134 height 298
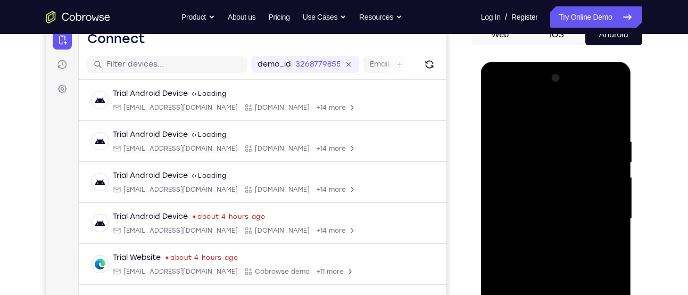
drag, startPoint x: 579, startPoint y: 223, endPoint x: 575, endPoint y: 143, distance: 79.8
click at [575, 143] on div at bounding box center [556, 219] width 134 height 298
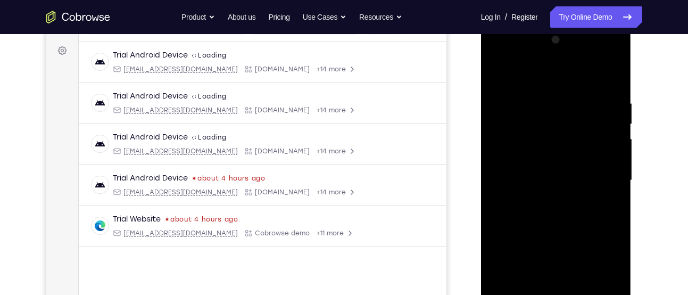
click at [615, 140] on div at bounding box center [556, 180] width 134 height 298
click at [614, 141] on div at bounding box center [556, 180] width 134 height 298
click at [613, 234] on div at bounding box center [556, 180] width 134 height 298
drag, startPoint x: 559, startPoint y: 238, endPoint x: 567, endPoint y: 126, distance: 111.9
click at [567, 126] on div at bounding box center [556, 180] width 134 height 298
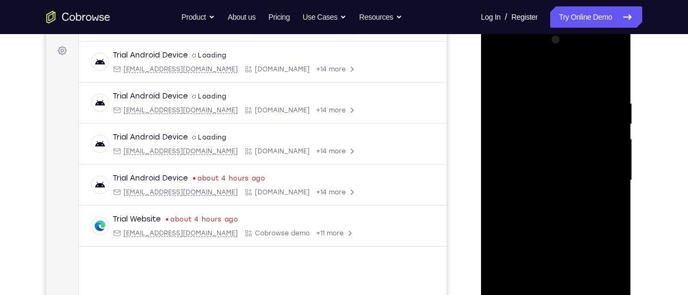
drag, startPoint x: 562, startPoint y: 242, endPoint x: 567, endPoint y: 117, distance: 125.1
click at [567, 117] on div at bounding box center [556, 180] width 134 height 298
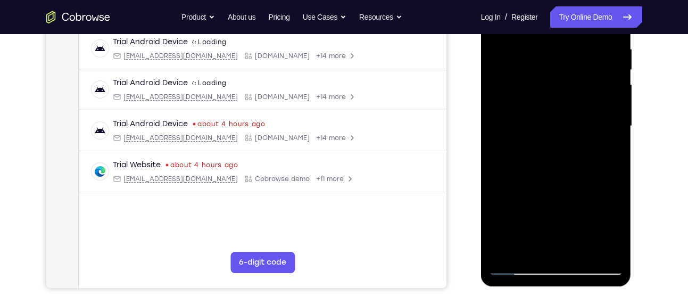
click at [582, 250] on div at bounding box center [556, 126] width 134 height 298
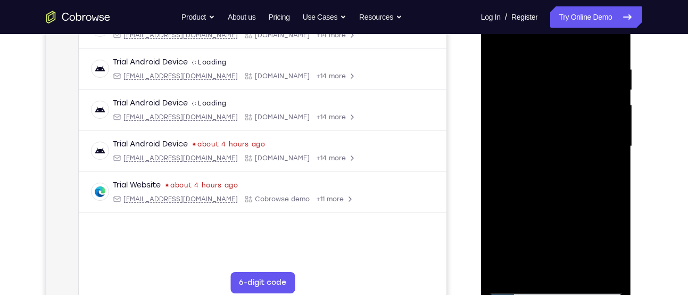
scroll to position [185, 0]
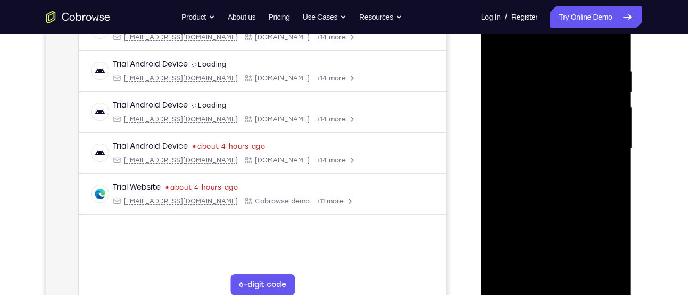
click at [546, 228] on div at bounding box center [556, 148] width 134 height 298
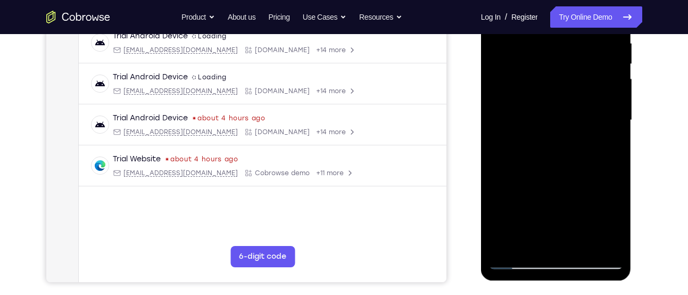
click at [548, 237] on div at bounding box center [556, 120] width 134 height 298
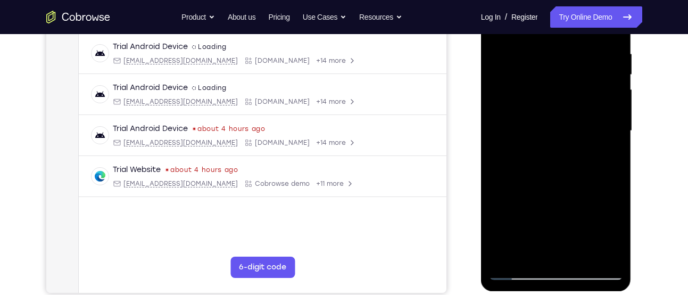
scroll to position [201, 0]
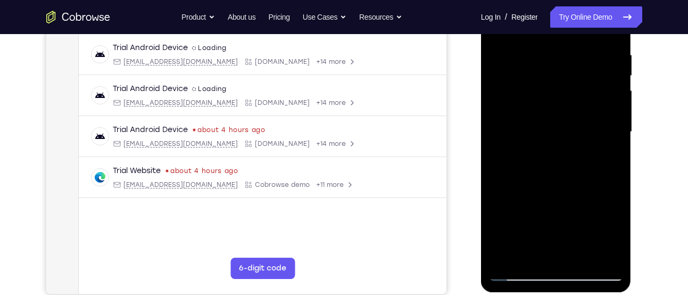
click at [604, 156] on div at bounding box center [556, 132] width 134 height 298
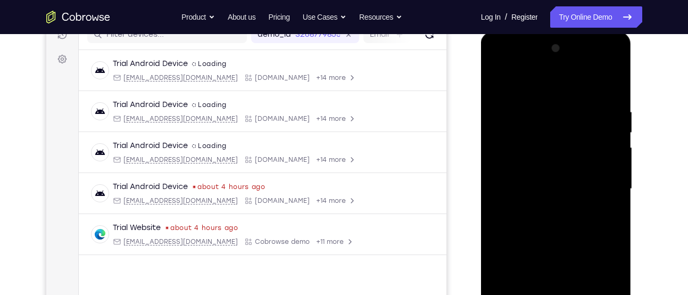
scroll to position [122, 0]
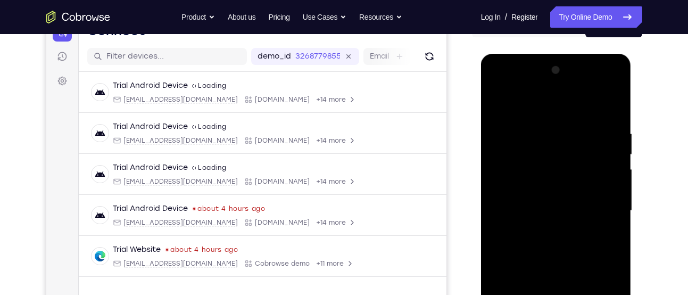
click at [500, 107] on div at bounding box center [556, 211] width 134 height 298
click at [496, 107] on div at bounding box center [556, 211] width 134 height 298
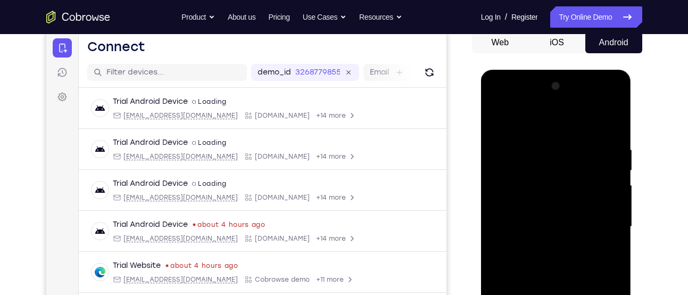
scroll to position [104, 0]
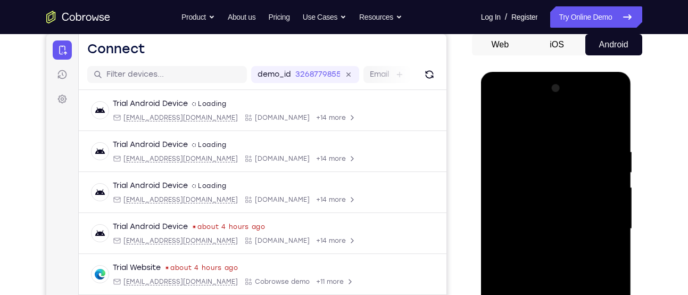
drag, startPoint x: 599, startPoint y: 142, endPoint x: 492, endPoint y: 153, distance: 107.9
click at [492, 153] on div at bounding box center [556, 229] width 134 height 298
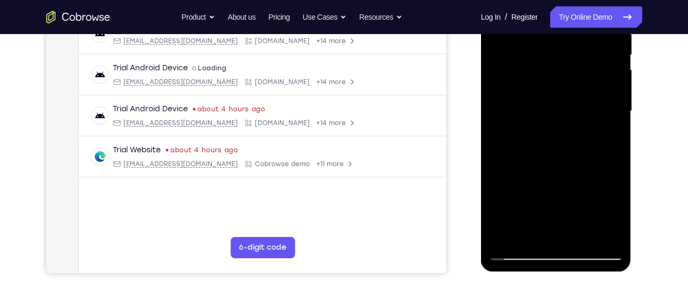
scroll to position [223, 0]
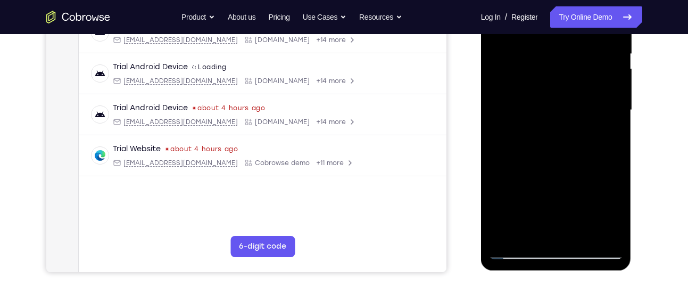
click at [530, 233] on div at bounding box center [556, 110] width 134 height 298
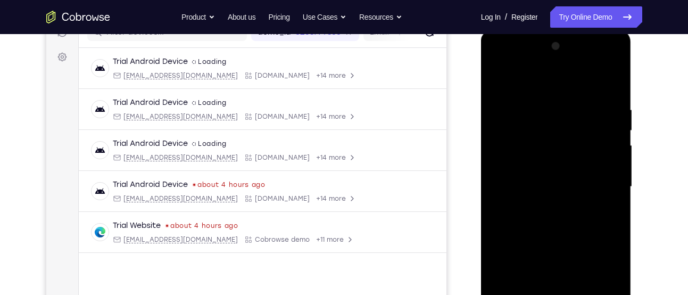
scroll to position [147, 0]
drag, startPoint x: 553, startPoint y: 271, endPoint x: 544, endPoint y: 181, distance: 90.3
click at [544, 181] on div at bounding box center [556, 186] width 134 height 298
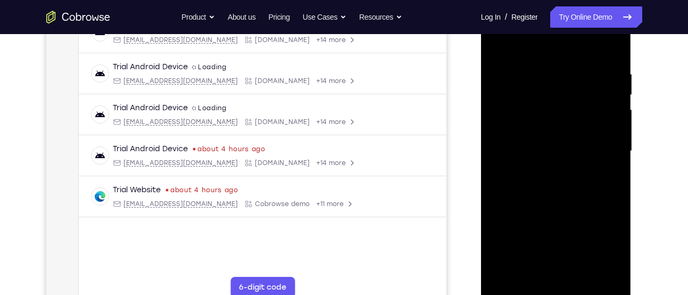
scroll to position [182, 0]
click at [581, 275] on div at bounding box center [556, 151] width 134 height 298
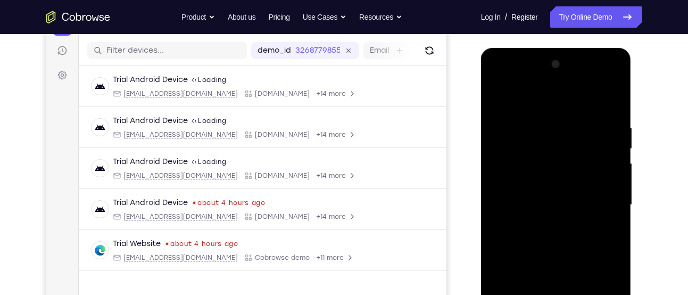
scroll to position [128, 0]
click at [606, 173] on div at bounding box center [556, 205] width 134 height 298
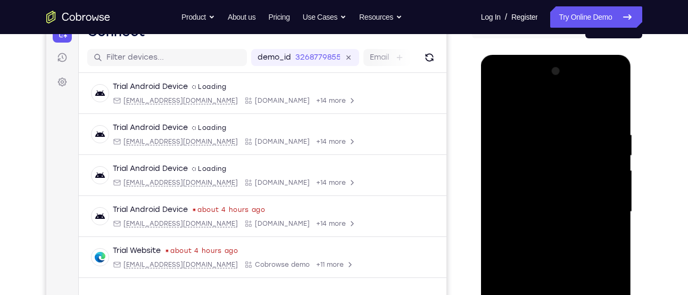
scroll to position [119, 0]
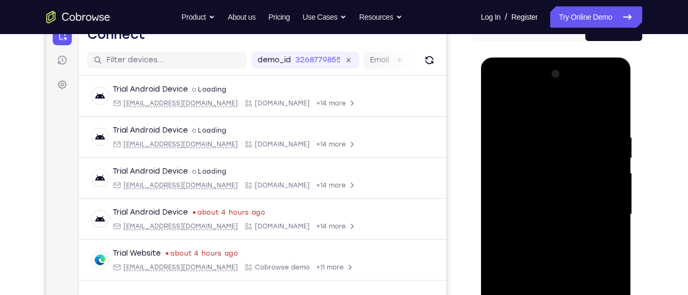
click at [497, 107] on div at bounding box center [556, 214] width 134 height 298
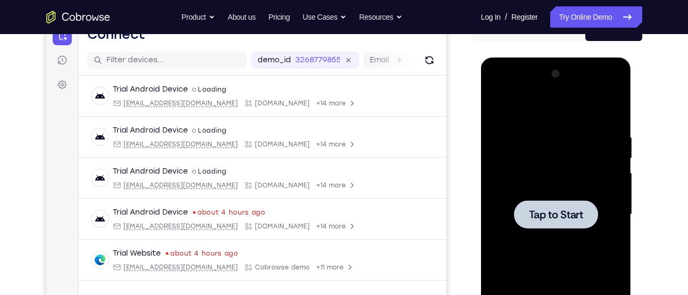
click at [542, 204] on div at bounding box center [556, 214] width 84 height 28
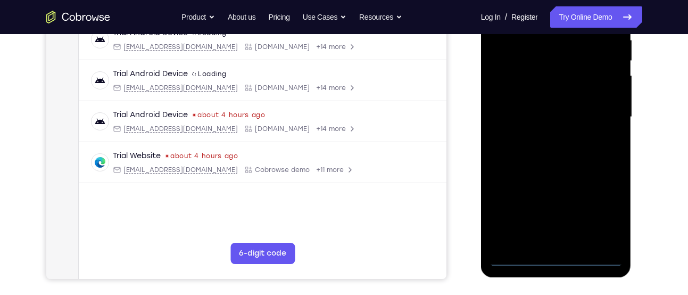
scroll to position [219, 0]
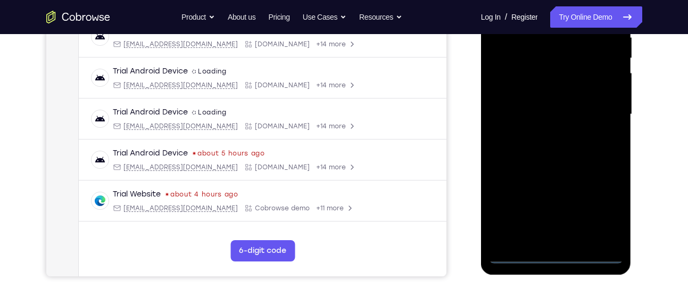
click at [562, 256] on div at bounding box center [556, 114] width 134 height 298
click at [603, 202] on div at bounding box center [556, 114] width 134 height 298
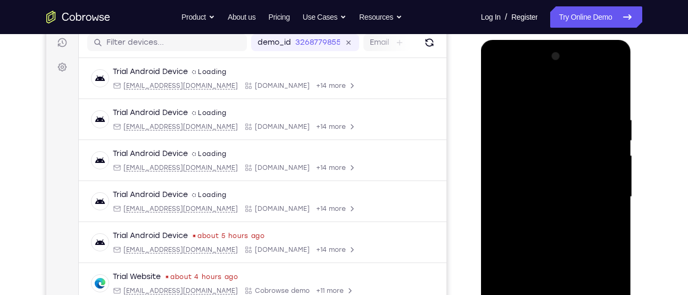
scroll to position [135, 0]
click at [539, 93] on div at bounding box center [556, 198] width 134 height 298
click at [598, 195] on div at bounding box center [556, 198] width 134 height 298
click at [547, 216] on div at bounding box center [556, 198] width 134 height 298
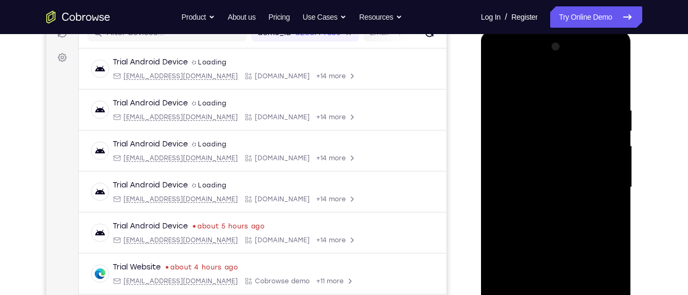
click at [558, 177] on div at bounding box center [556, 187] width 134 height 298
click at [553, 168] on div at bounding box center [556, 187] width 134 height 298
click at [517, 183] on div at bounding box center [556, 187] width 134 height 298
click at [517, 217] on div at bounding box center [556, 187] width 134 height 298
click at [531, 224] on div at bounding box center [556, 187] width 134 height 298
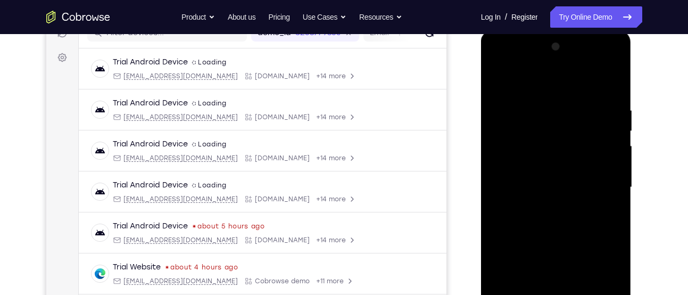
click at [540, 243] on div at bounding box center [556, 187] width 134 height 298
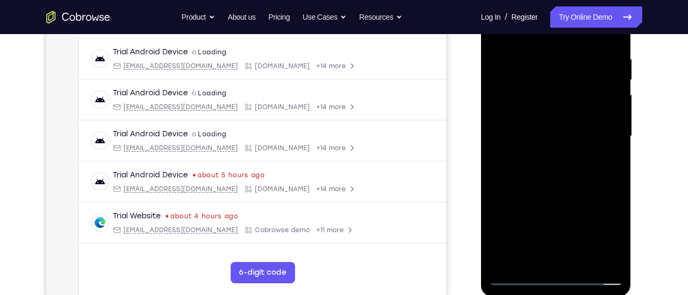
scroll to position [217, 0]
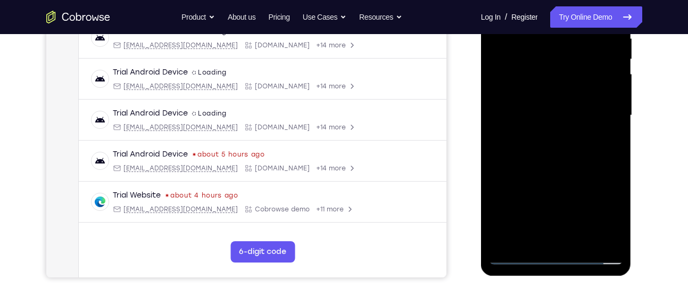
click at [575, 241] on div at bounding box center [556, 115] width 134 height 298
click at [549, 175] on div at bounding box center [556, 115] width 134 height 298
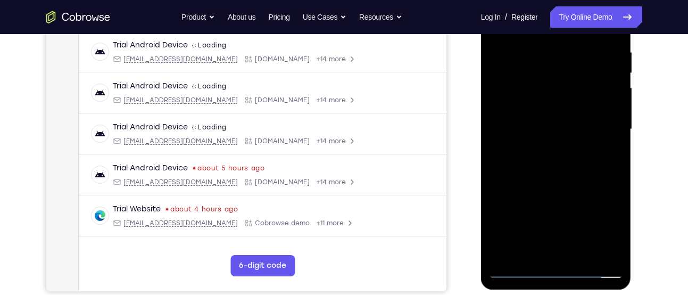
scroll to position [203, 0]
click at [510, 110] on div at bounding box center [556, 130] width 134 height 298
click at [524, 250] on div at bounding box center [556, 130] width 134 height 298
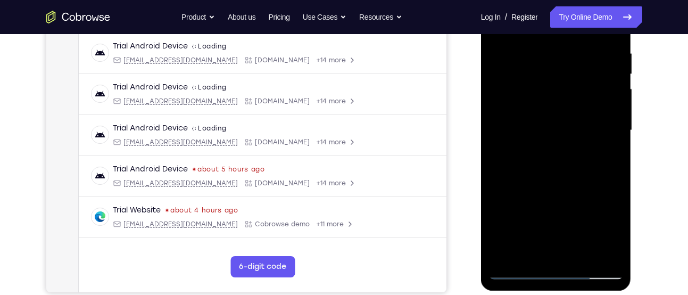
click at [608, 160] on div at bounding box center [556, 130] width 134 height 298
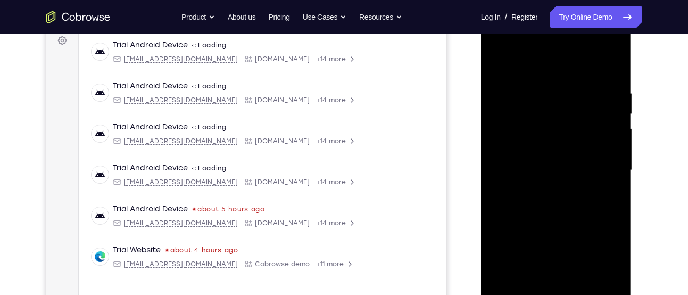
scroll to position [160, 0]
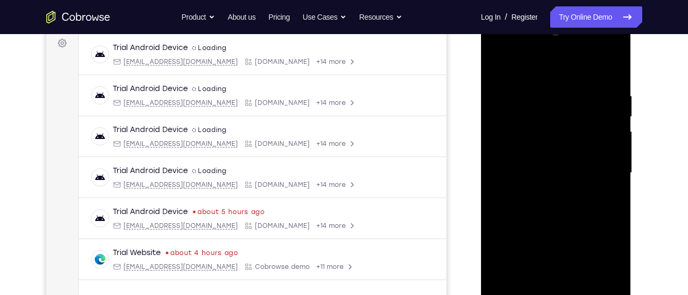
click at [497, 64] on div at bounding box center [556, 173] width 134 height 298
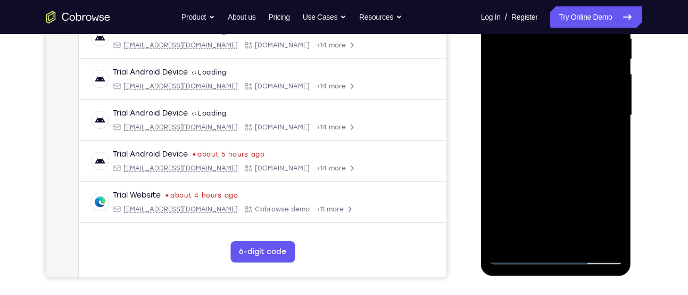
scroll to position [218, 0]
click at [553, 174] on div at bounding box center [556, 115] width 134 height 298
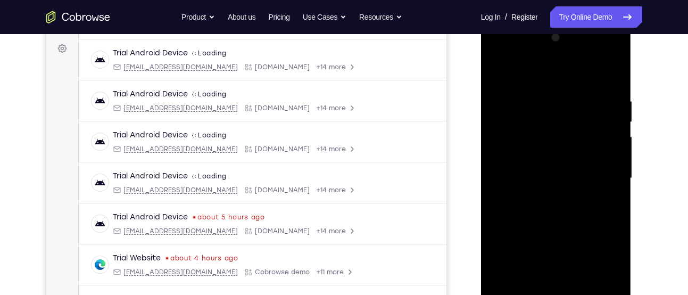
scroll to position [154, 0]
click at [495, 77] on div at bounding box center [556, 179] width 134 height 298
click at [548, 168] on div at bounding box center [556, 179] width 134 height 298
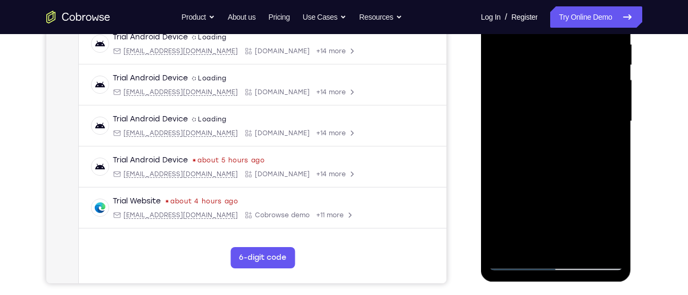
scroll to position [212, 0]
click at [518, 237] on div at bounding box center [556, 121] width 134 height 298
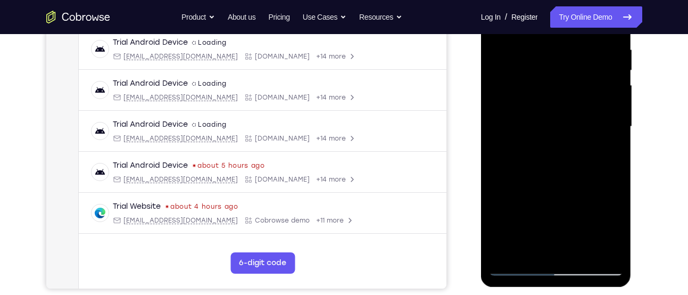
scroll to position [205, 0]
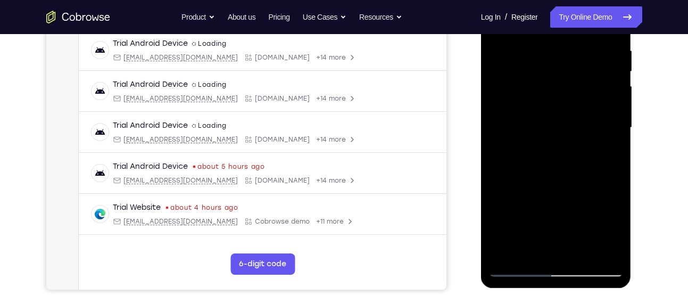
click at [530, 248] on div at bounding box center [556, 128] width 134 height 298
click at [584, 186] on div at bounding box center [556, 128] width 134 height 298
click at [606, 146] on div at bounding box center [556, 128] width 134 height 298
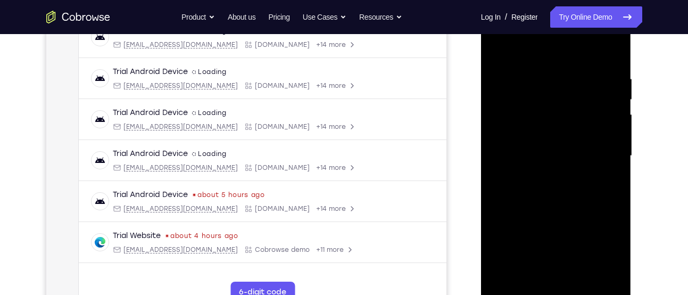
scroll to position [177, 0]
click at [602, 185] on div at bounding box center [556, 156] width 134 height 298
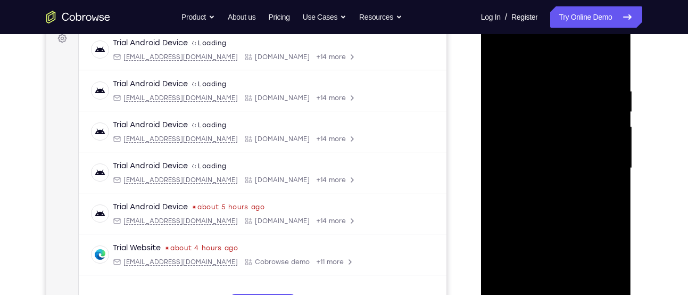
scroll to position [164, 0]
click at [605, 192] on div at bounding box center [556, 169] width 134 height 298
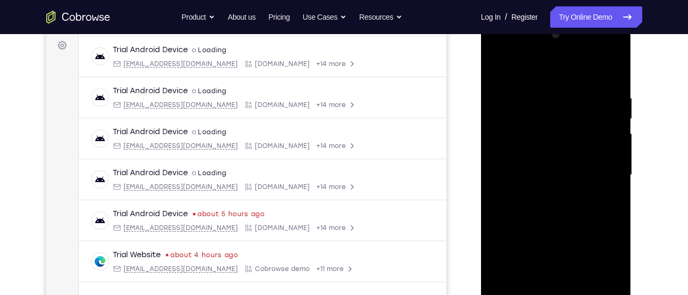
scroll to position [157, 0]
click at [495, 73] on div at bounding box center [556, 176] width 134 height 298
click at [527, 183] on div at bounding box center [556, 176] width 134 height 298
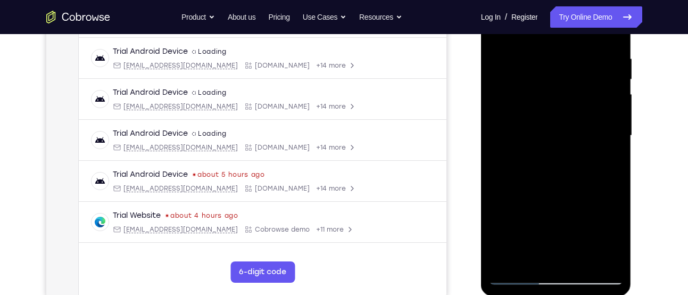
scroll to position [200, 0]
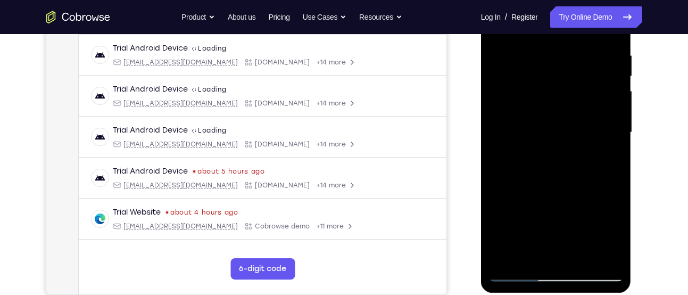
click at [531, 249] on div at bounding box center [556, 133] width 134 height 298
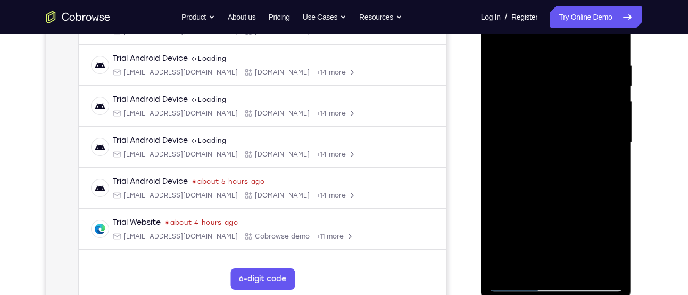
click at [553, 124] on div at bounding box center [556, 143] width 134 height 298
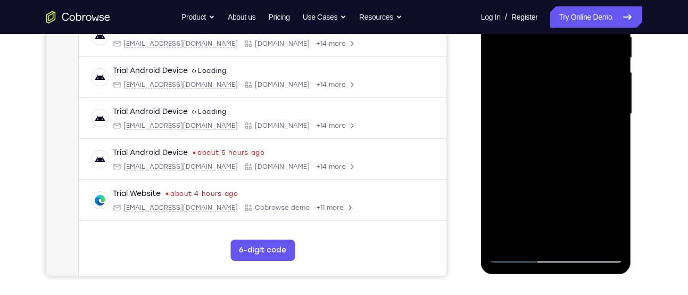
scroll to position [220, 0]
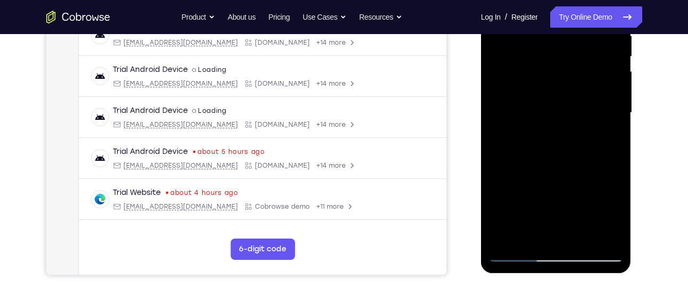
click at [579, 202] on div at bounding box center [556, 113] width 134 height 298
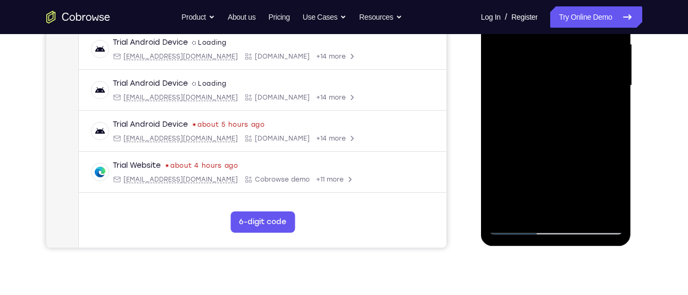
scroll to position [248, 0]
click at [529, 204] on div at bounding box center [556, 85] width 134 height 298
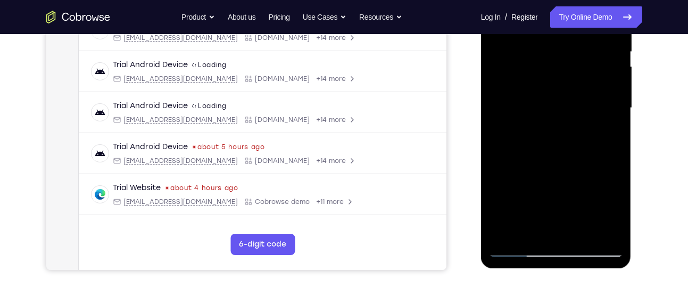
scroll to position [223, 0]
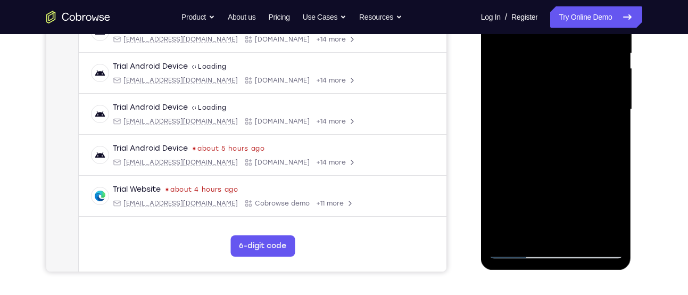
click at [498, 165] on div at bounding box center [556, 110] width 134 height 298
drag, startPoint x: 498, startPoint y: 165, endPoint x: 505, endPoint y: 161, distance: 8.9
click at [498, 165] on div at bounding box center [556, 110] width 134 height 298
click at [603, 126] on div at bounding box center [556, 110] width 134 height 298
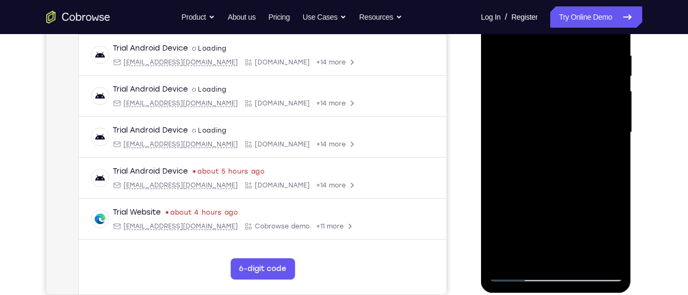
click at [567, 85] on div at bounding box center [556, 133] width 134 height 298
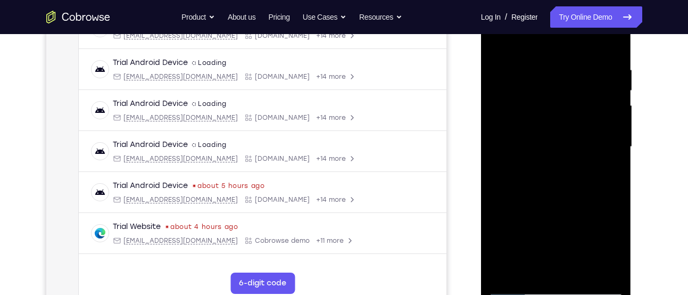
scroll to position [183, 0]
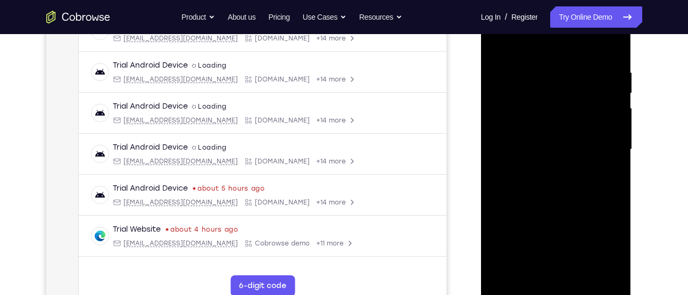
click at [601, 198] on div at bounding box center [556, 150] width 134 height 298
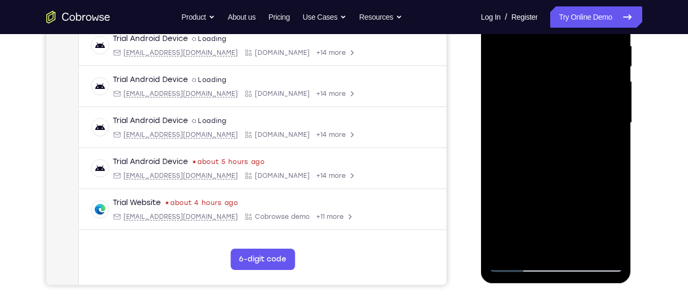
scroll to position [211, 0]
click at [529, 247] on div at bounding box center [556, 122] width 134 height 298
click at [496, 182] on div at bounding box center [556, 122] width 134 height 298
click at [606, 142] on div at bounding box center [556, 122] width 134 height 298
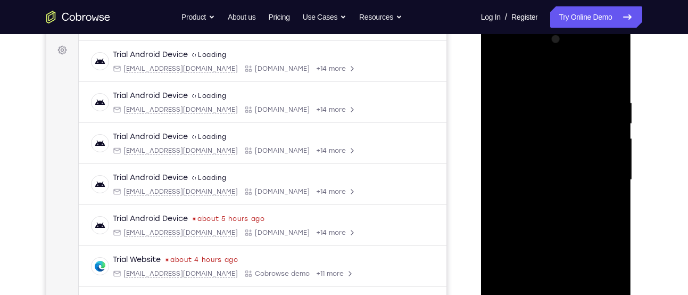
scroll to position [152, 0]
click at [500, 73] on div at bounding box center [556, 181] width 134 height 298
click at [524, 185] on div at bounding box center [556, 181] width 134 height 298
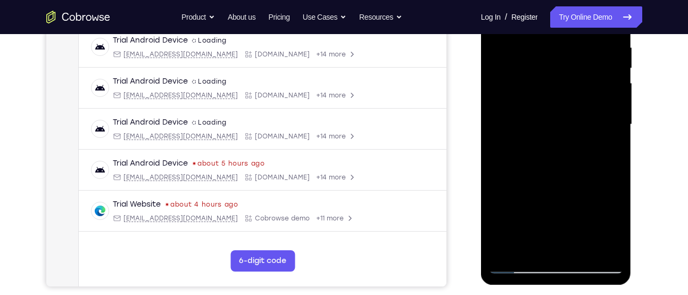
scroll to position [209, 0]
click at [535, 245] on div at bounding box center [556, 124] width 134 height 298
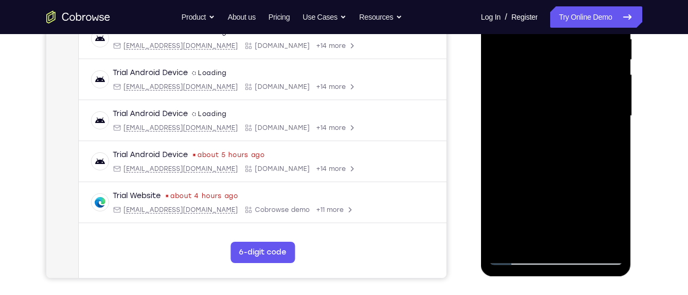
click at [608, 142] on div at bounding box center [556, 116] width 134 height 298
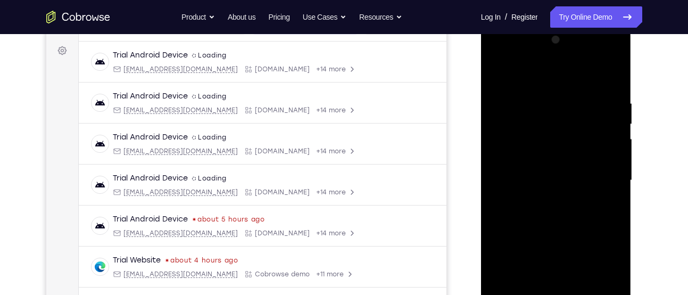
scroll to position [152, 0]
click at [497, 76] on div at bounding box center [556, 181] width 134 height 298
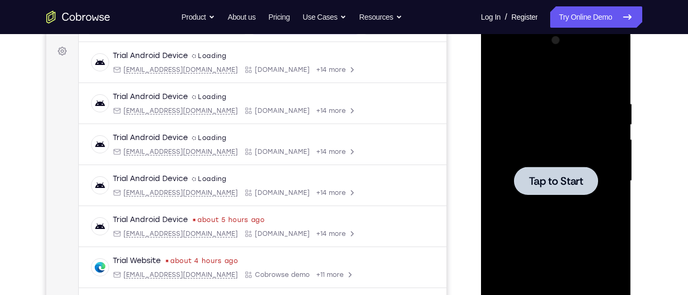
click at [522, 144] on div at bounding box center [556, 181] width 134 height 298
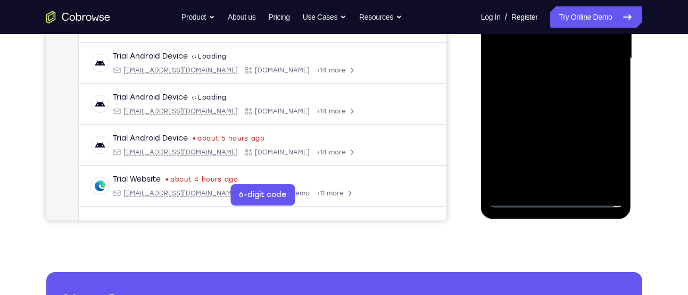
scroll to position [277, 0]
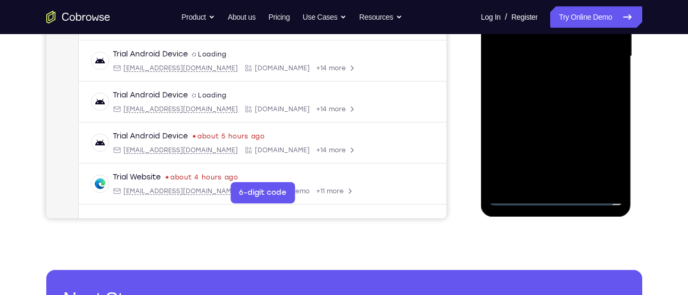
click at [556, 199] on div at bounding box center [556, 56] width 134 height 298
click at [601, 154] on div at bounding box center [556, 56] width 134 height 298
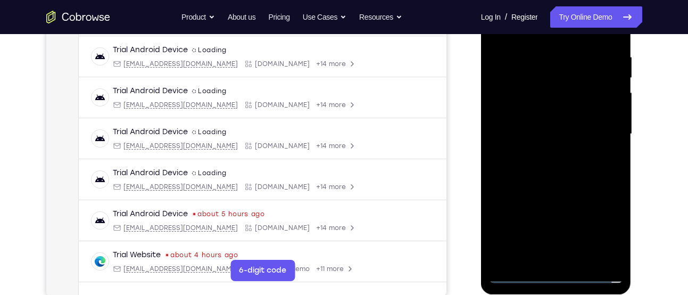
scroll to position [198, 0]
click at [600, 231] on div at bounding box center [556, 135] width 134 height 298
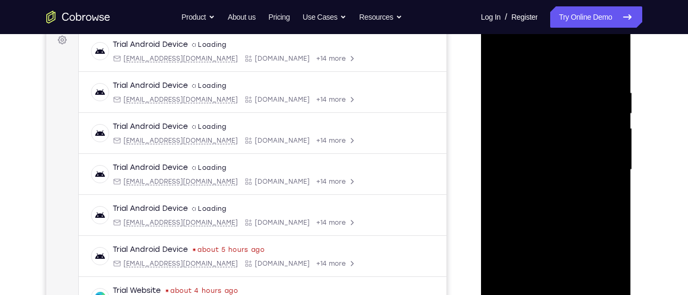
scroll to position [163, 0]
click at [534, 76] on div at bounding box center [556, 170] width 134 height 298
click at [597, 169] on div at bounding box center [556, 170] width 134 height 298
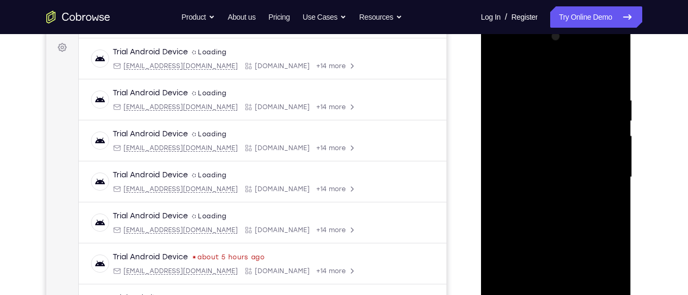
scroll to position [147, 0]
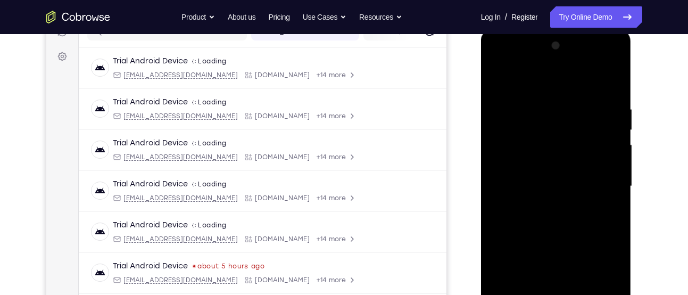
click at [539, 205] on div at bounding box center [556, 186] width 134 height 298
click at [549, 180] on div at bounding box center [556, 186] width 134 height 298
click at [508, 162] on div at bounding box center [556, 186] width 134 height 298
click at [514, 185] on div at bounding box center [556, 186] width 134 height 298
click at [511, 185] on div at bounding box center [556, 186] width 134 height 298
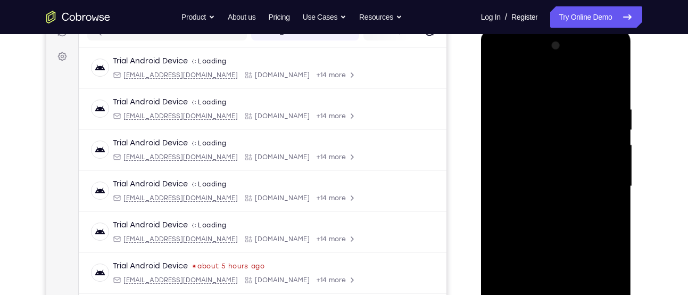
click at [511, 183] on div at bounding box center [556, 186] width 134 height 298
click at [519, 216] on div at bounding box center [556, 186] width 134 height 298
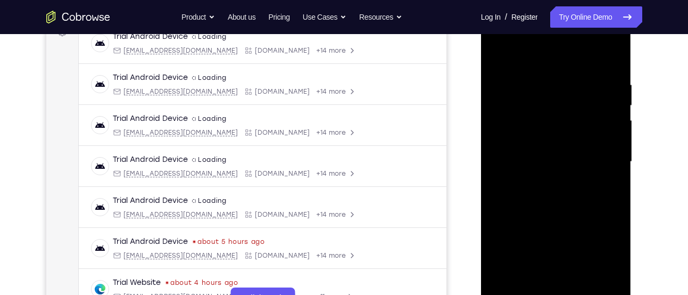
scroll to position [172, 0]
click at [534, 209] on div at bounding box center [556, 161] width 134 height 298
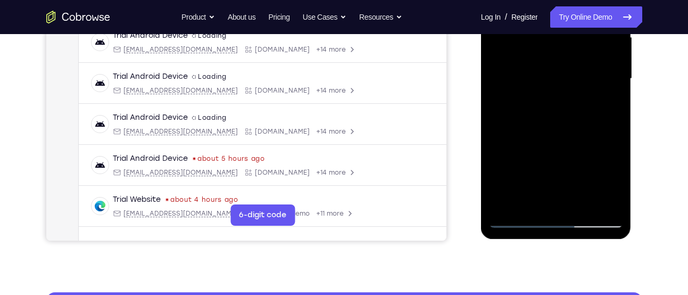
scroll to position [256, 0]
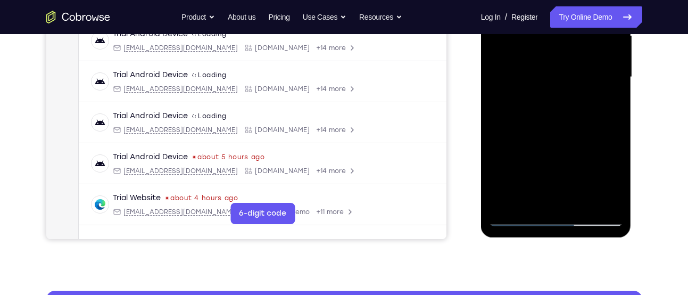
click at [579, 205] on div at bounding box center [556, 77] width 134 height 298
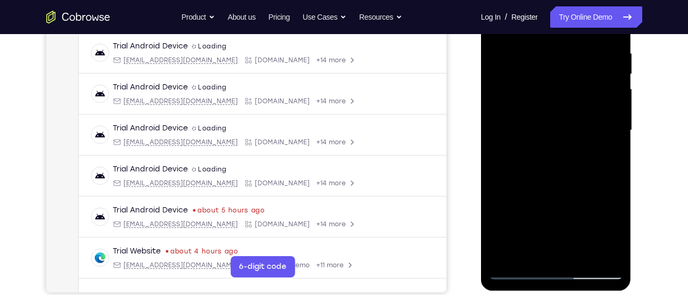
scroll to position [202, 0]
click at [534, 189] on div at bounding box center [556, 131] width 134 height 298
click at [554, 117] on div at bounding box center [556, 131] width 134 height 298
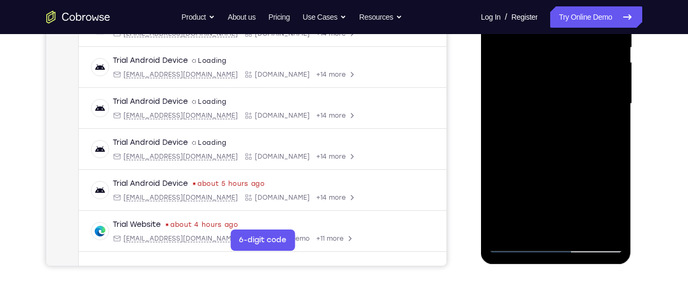
click at [546, 217] on div at bounding box center [556, 104] width 134 height 298
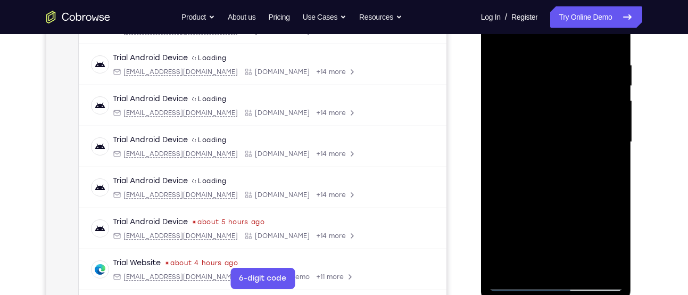
scroll to position [190, 0]
click at [564, 96] on div at bounding box center [556, 143] width 134 height 298
click at [593, 194] on div at bounding box center [556, 143] width 134 height 298
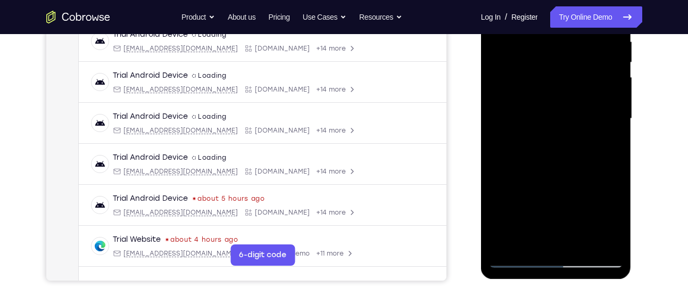
click at [530, 236] on div at bounding box center [556, 119] width 134 height 298
click at [584, 180] on div at bounding box center [556, 119] width 134 height 298
click at [603, 138] on div at bounding box center [556, 119] width 134 height 298
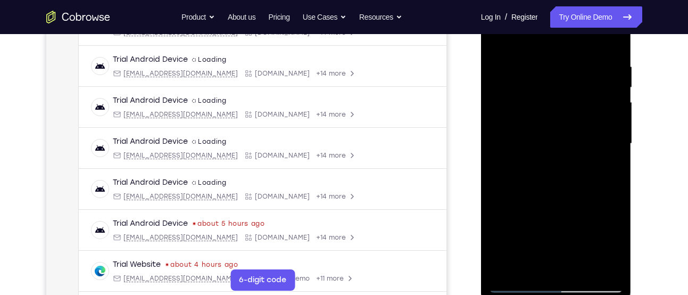
scroll to position [172, 0]
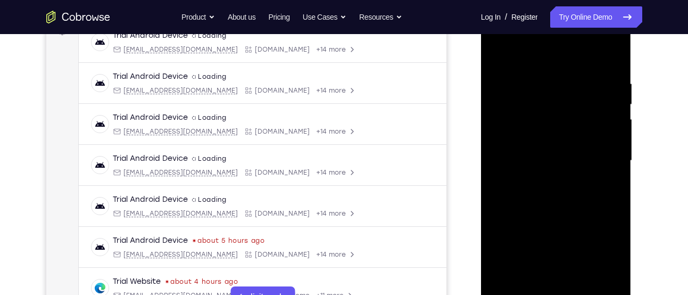
click at [557, 124] on div at bounding box center [556, 161] width 134 height 298
click at [569, 222] on div at bounding box center [556, 161] width 134 height 298
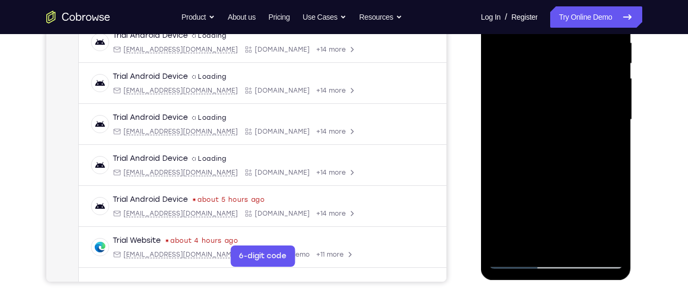
scroll to position [214, 0]
click at [529, 241] on div at bounding box center [556, 119] width 134 height 298
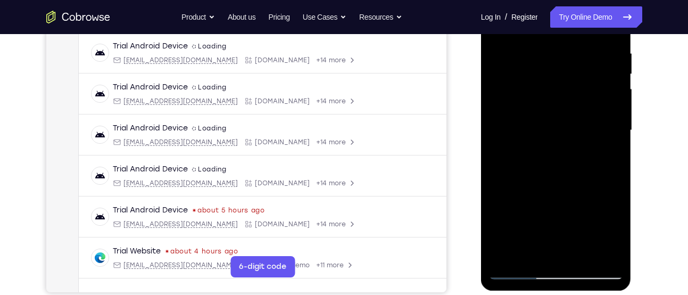
click at [503, 190] on div at bounding box center [556, 130] width 134 height 298
click at [608, 151] on div at bounding box center [556, 130] width 134 height 298
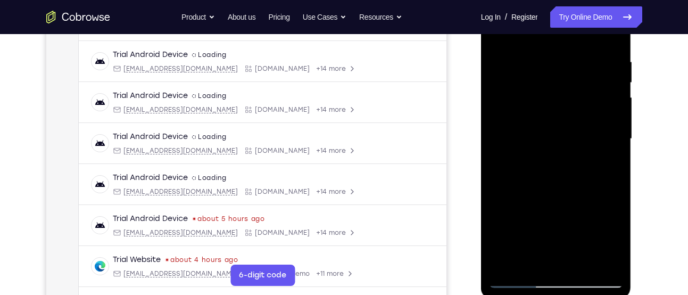
scroll to position [194, 0]
click at [607, 167] on div at bounding box center [556, 139] width 134 height 298
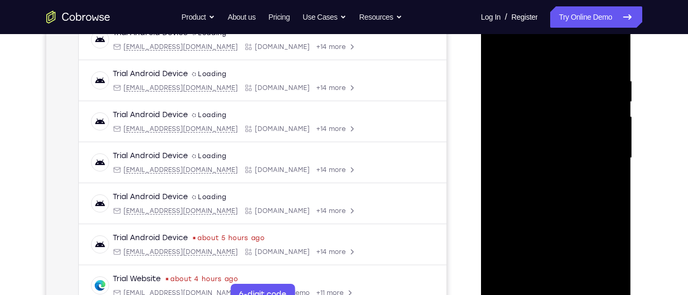
scroll to position [173, 0]
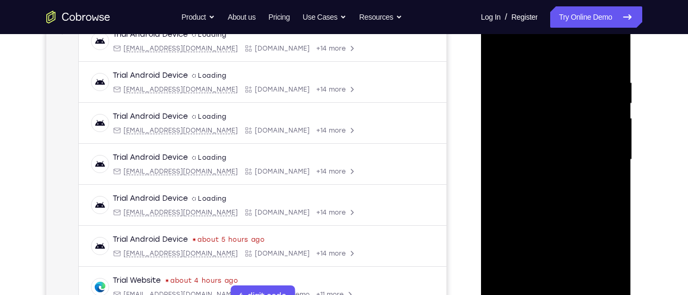
click at [496, 59] on div at bounding box center [556, 160] width 134 height 298
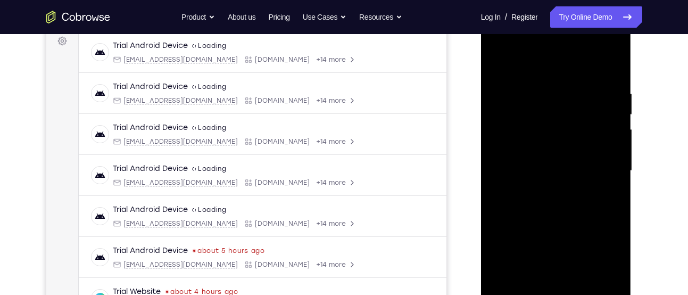
scroll to position [154, 0]
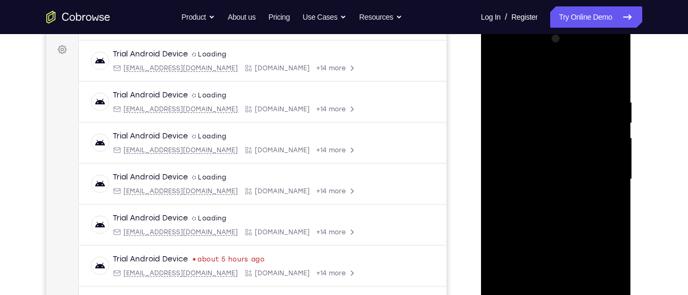
click at [503, 72] on div at bounding box center [556, 179] width 134 height 298
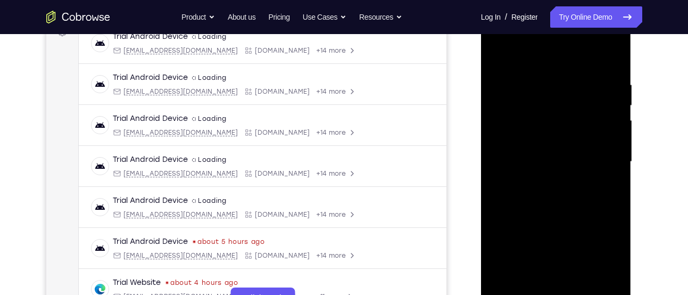
click at [543, 74] on div at bounding box center [556, 162] width 134 height 298
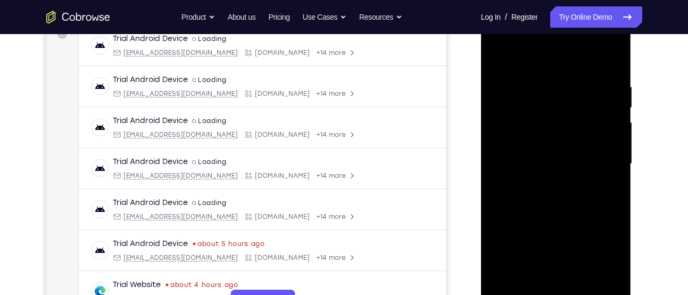
scroll to position [165, 0]
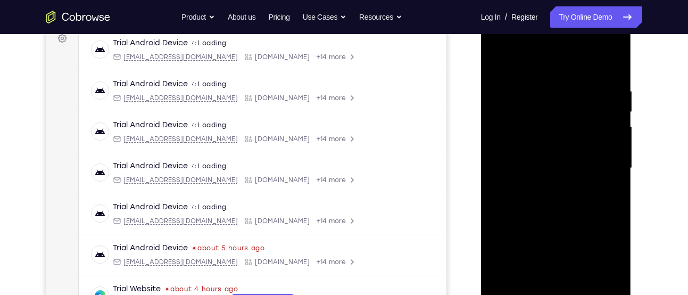
click at [615, 140] on div at bounding box center [556, 168] width 134 height 298
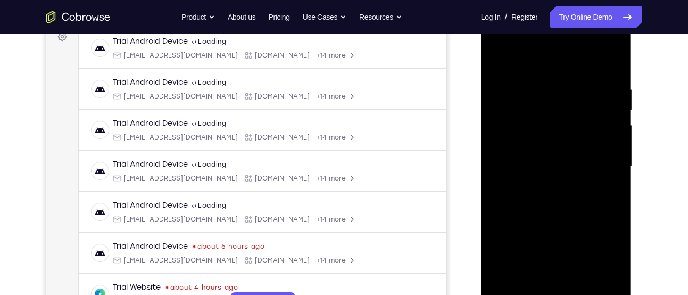
click at [614, 157] on div at bounding box center [556, 167] width 134 height 298
click at [616, 171] on div at bounding box center [556, 167] width 134 height 298
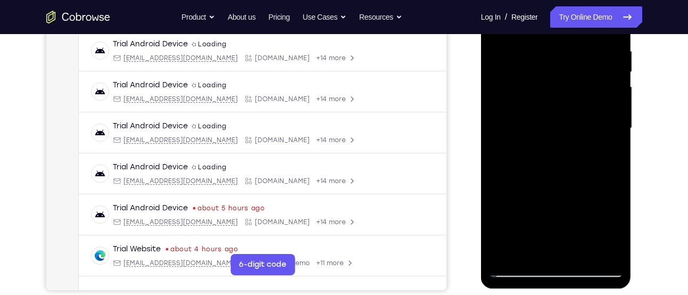
scroll to position [206, 0]
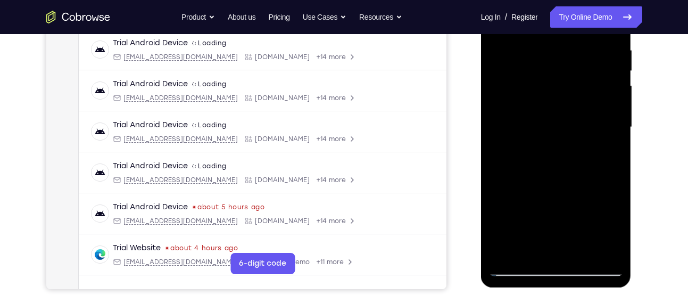
click at [620, 146] on div at bounding box center [556, 127] width 134 height 298
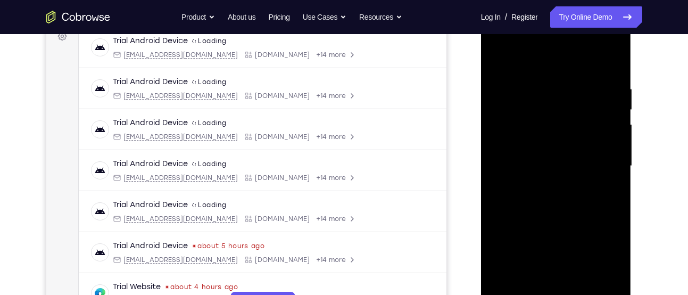
scroll to position [166, 0]
click at [613, 129] on div at bounding box center [556, 167] width 134 height 298
click at [610, 63] on div at bounding box center [556, 167] width 134 height 298
drag, startPoint x: 554, startPoint y: 221, endPoint x: 554, endPoint y: 76, distance: 145.2
click at [554, 76] on div at bounding box center [556, 167] width 134 height 298
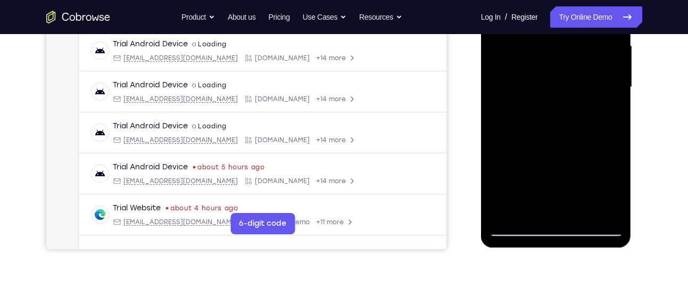
scroll to position [269, 0]
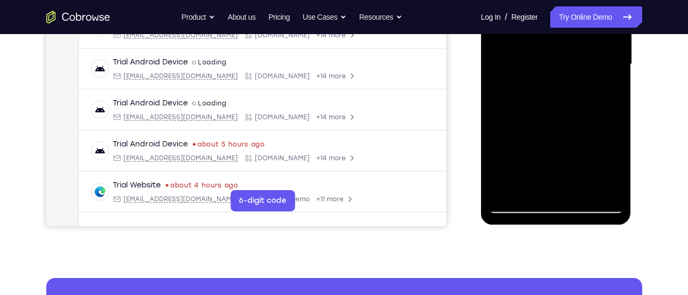
click at [579, 193] on div at bounding box center [556, 64] width 134 height 298
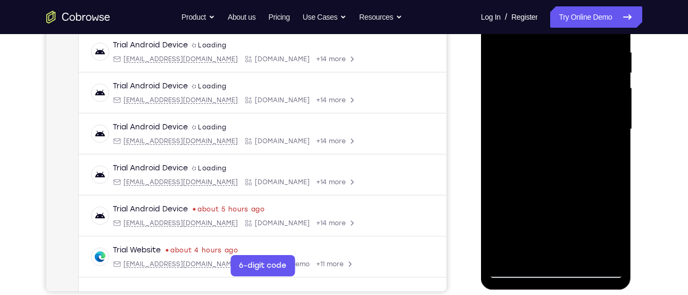
scroll to position [200, 0]
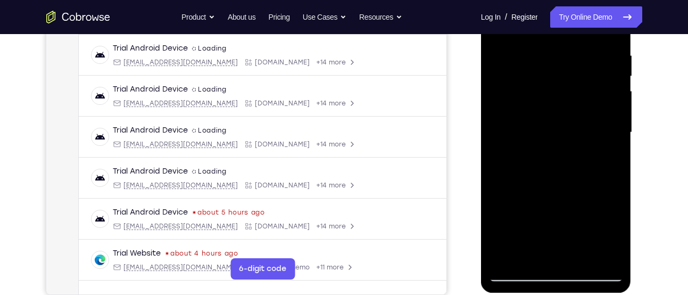
click at [526, 138] on div at bounding box center [556, 133] width 134 height 298
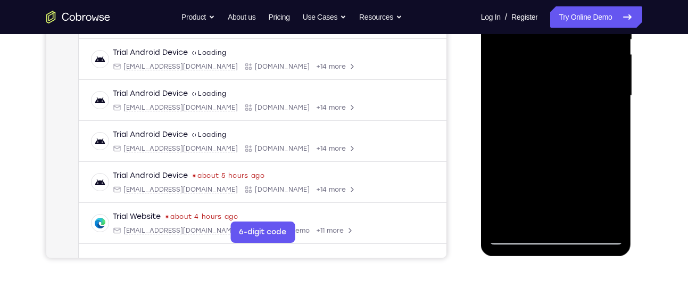
scroll to position [238, 0]
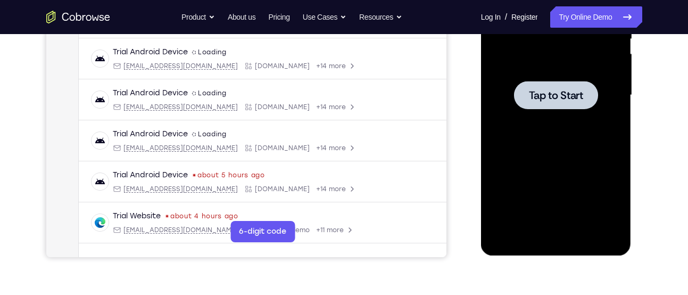
click at [515, 86] on div at bounding box center [556, 95] width 84 height 28
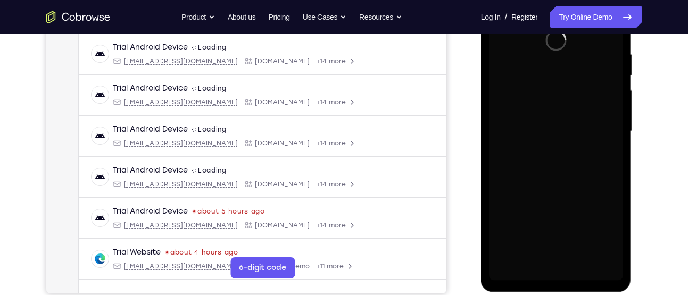
scroll to position [199, 0]
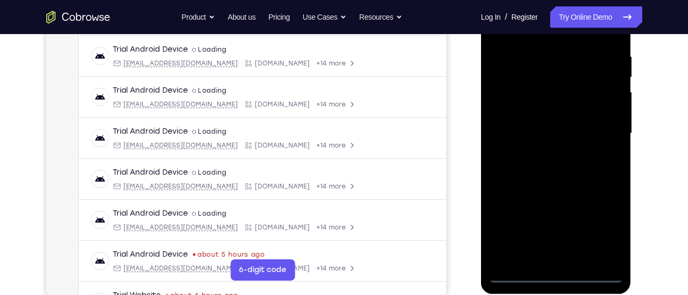
click at [553, 271] on div at bounding box center [556, 134] width 134 height 298
click at [563, 276] on div at bounding box center [556, 134] width 134 height 298
click at [599, 224] on div at bounding box center [556, 134] width 134 height 298
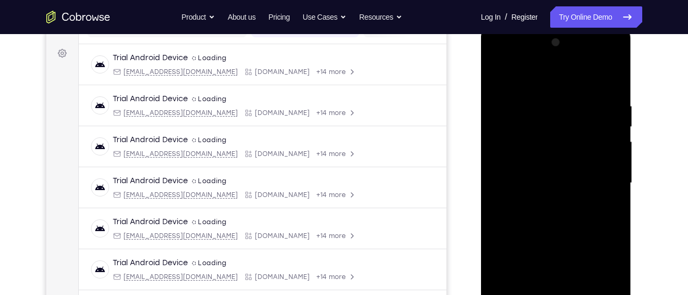
scroll to position [149, 0]
click at [524, 75] on div at bounding box center [556, 184] width 134 height 298
click at [601, 173] on div at bounding box center [556, 184] width 134 height 298
click at [539, 204] on div at bounding box center [556, 184] width 134 height 298
click at [541, 178] on div at bounding box center [556, 184] width 134 height 298
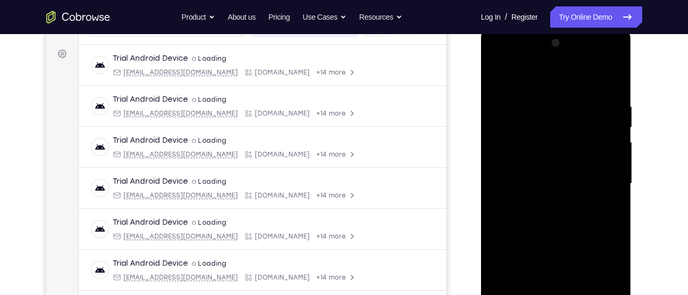
click at [515, 155] on div at bounding box center [556, 184] width 134 height 298
drag, startPoint x: 497, startPoint y: 186, endPoint x: 880, endPoint y: 210, distance: 383.1
click at [497, 186] on div at bounding box center [556, 184] width 134 height 298
click at [523, 217] on div at bounding box center [556, 184] width 134 height 298
click at [516, 219] on div at bounding box center [556, 184] width 134 height 298
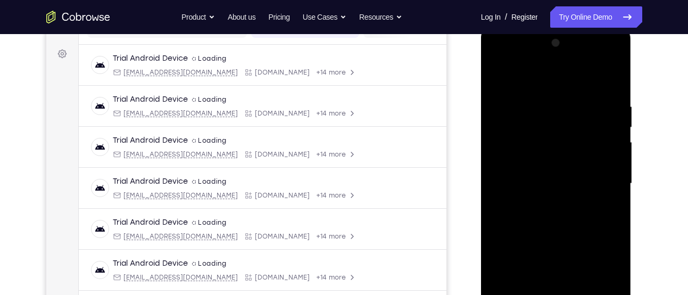
click at [555, 209] on div at bounding box center [556, 184] width 134 height 298
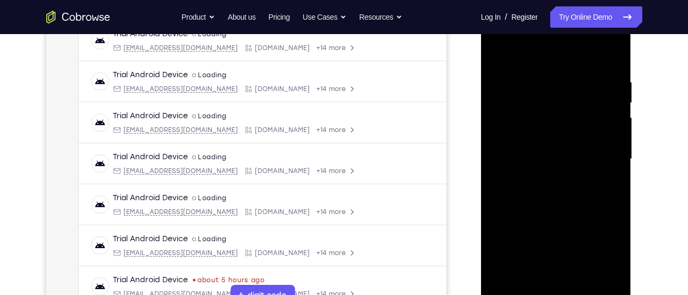
click at [524, 198] on div at bounding box center [556, 159] width 134 height 298
click at [533, 191] on div at bounding box center [556, 159] width 134 height 298
click at [561, 195] on div at bounding box center [556, 159] width 134 height 298
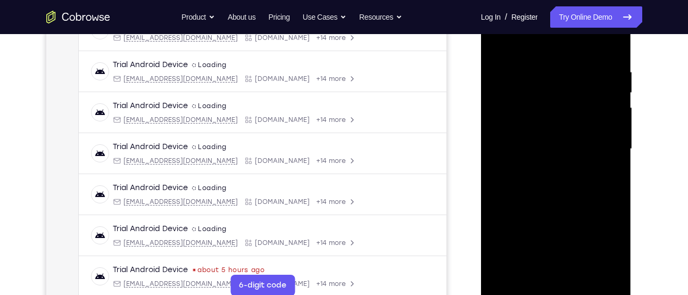
scroll to position [160, 0]
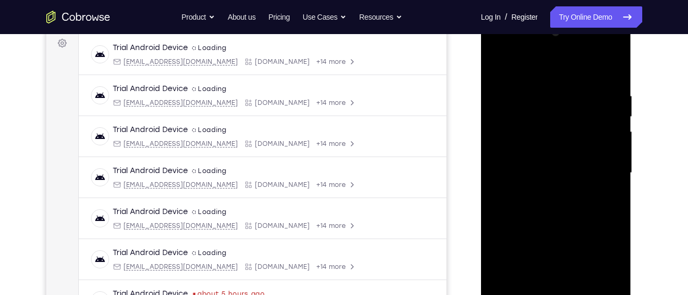
click at [522, 202] on div at bounding box center [556, 173] width 134 height 298
click at [606, 181] on div at bounding box center [556, 173] width 134 height 298
click at [609, 149] on div at bounding box center [556, 173] width 134 height 298
click at [554, 177] on div at bounding box center [556, 173] width 134 height 298
click at [511, 183] on div at bounding box center [556, 173] width 134 height 298
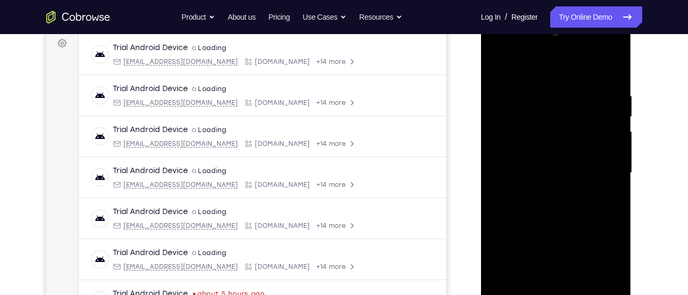
click at [513, 208] on div at bounding box center [556, 173] width 134 height 298
click at [519, 175] on div at bounding box center [556, 173] width 134 height 298
click at [597, 206] on div at bounding box center [556, 173] width 134 height 298
click at [603, 193] on div at bounding box center [556, 173] width 134 height 298
click at [609, 186] on div at bounding box center [556, 173] width 134 height 298
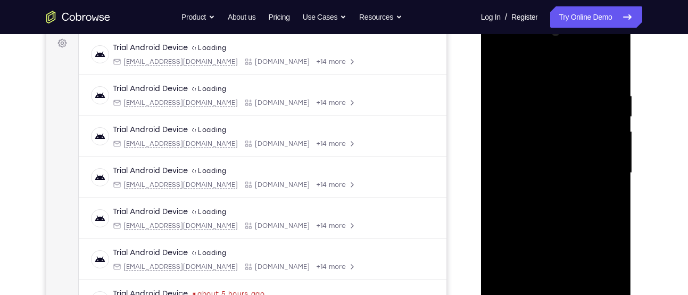
click at [608, 185] on div at bounding box center [556, 173] width 134 height 298
click at [608, 155] on div at bounding box center [556, 173] width 134 height 298
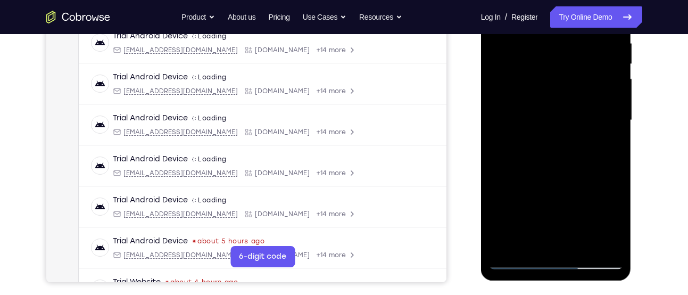
scroll to position [213, 0]
click at [572, 167] on div at bounding box center [556, 120] width 134 height 298
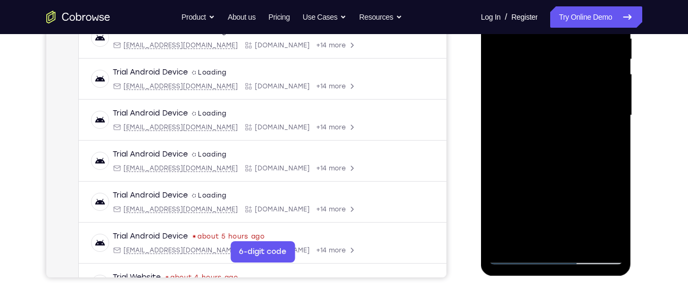
click at [580, 237] on div at bounding box center [556, 115] width 134 height 298
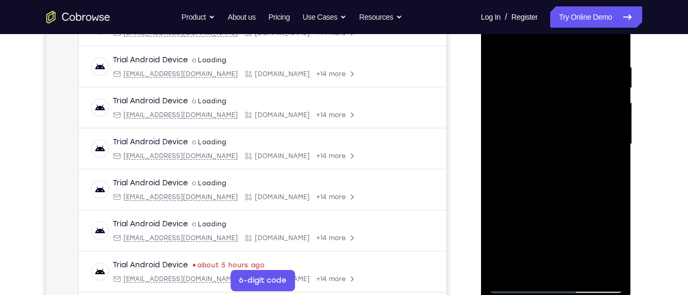
scroll to position [186, 0]
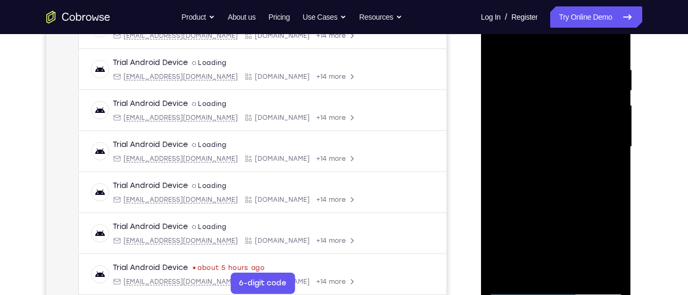
click at [542, 203] on div at bounding box center [556, 147] width 134 height 298
click at [565, 136] on div at bounding box center [556, 147] width 134 height 298
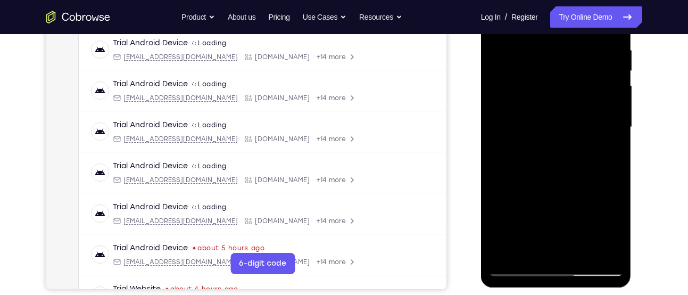
scroll to position [203, 0]
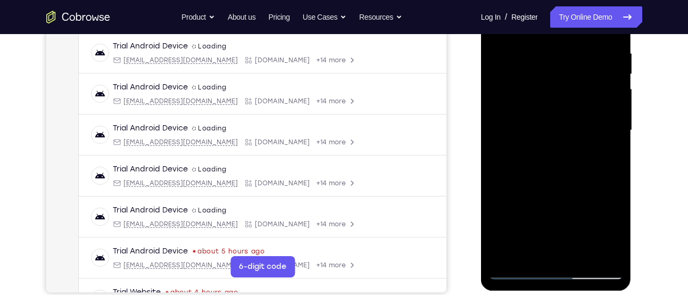
click at [529, 247] on div at bounding box center [556, 130] width 134 height 298
click at [527, 106] on div at bounding box center [556, 130] width 134 height 298
click at [548, 193] on div at bounding box center [556, 130] width 134 height 298
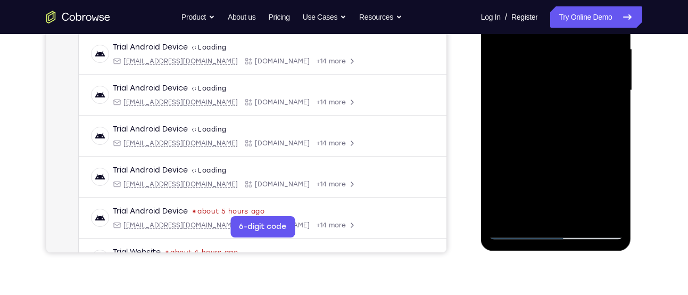
scroll to position [244, 0]
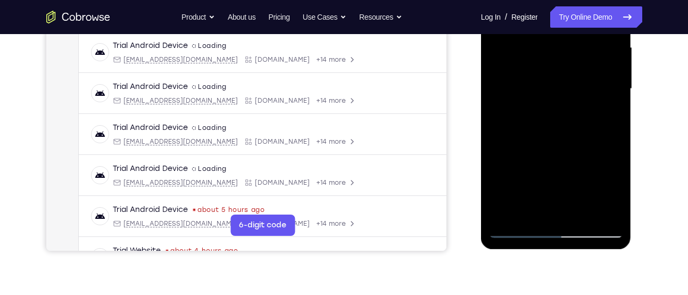
click at [531, 204] on div at bounding box center [556, 89] width 134 height 298
click at [583, 146] on div at bounding box center [556, 89] width 134 height 298
click at [606, 106] on div at bounding box center [556, 89] width 134 height 298
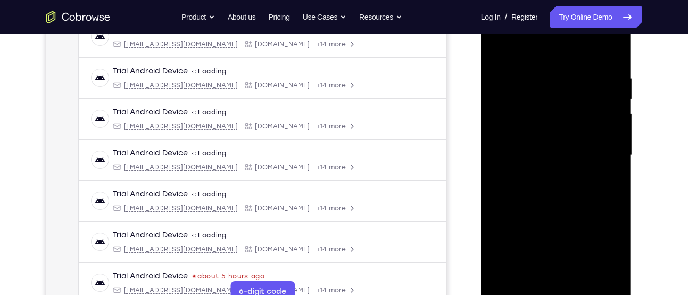
click at [546, 113] on div at bounding box center [556, 155] width 134 height 298
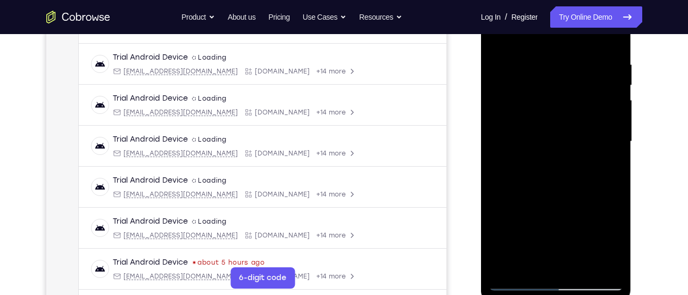
scroll to position [216, 0]
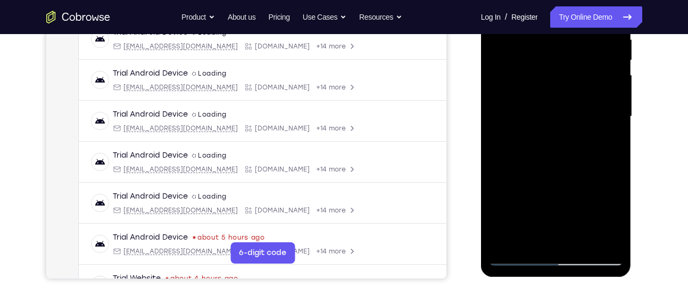
click at [549, 178] on div at bounding box center [556, 117] width 134 height 298
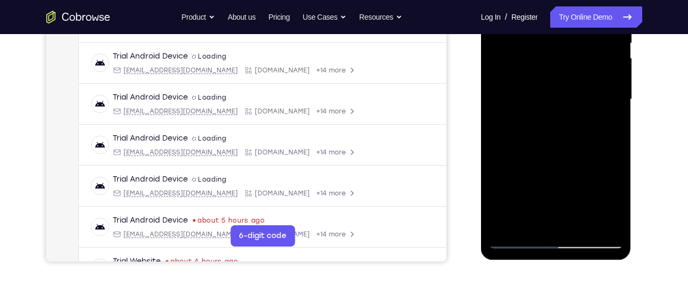
scroll to position [234, 0]
click at [578, 163] on div at bounding box center [556, 99] width 134 height 298
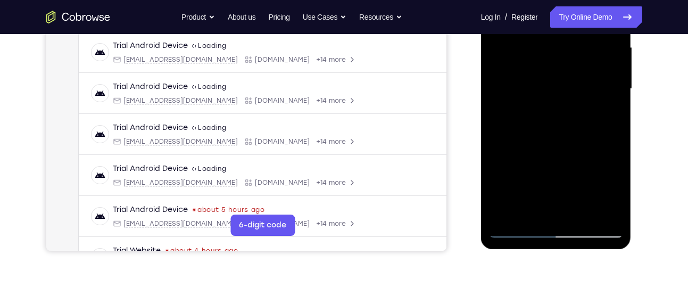
click at [530, 211] on div at bounding box center [556, 89] width 134 height 298
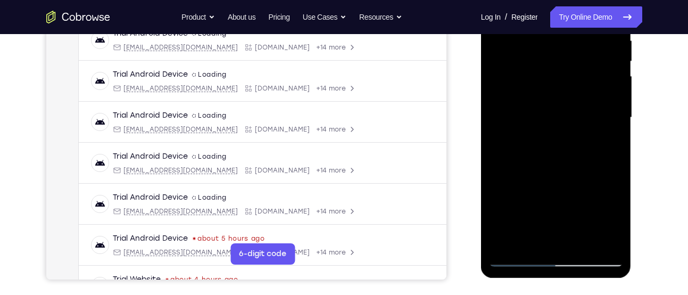
click at [498, 177] on div at bounding box center [556, 118] width 134 height 298
click at [603, 133] on div at bounding box center [556, 118] width 134 height 298
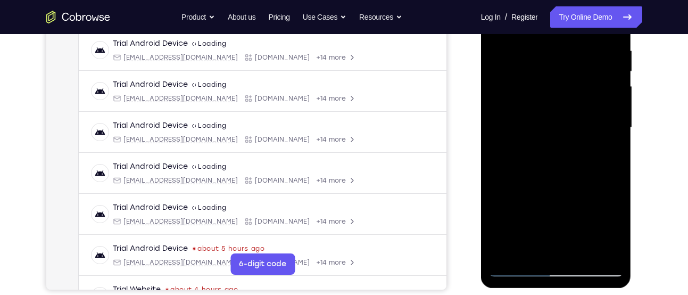
scroll to position [212, 0]
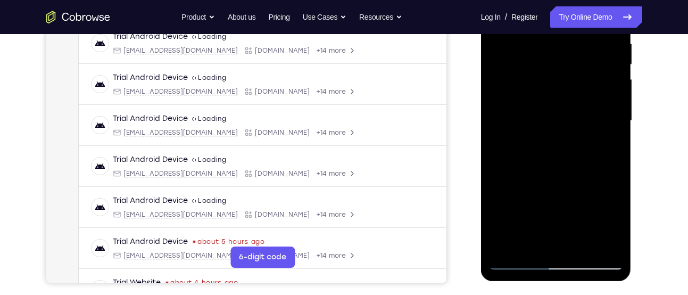
click at [528, 244] on div at bounding box center [556, 121] width 134 height 298
click at [497, 176] on div at bounding box center [556, 121] width 134 height 298
click at [608, 138] on div at bounding box center [556, 121] width 134 height 298
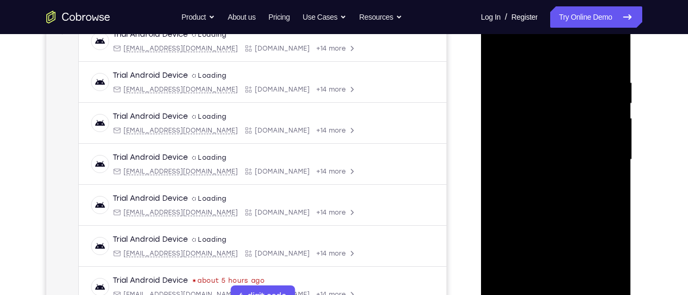
click at [499, 57] on div at bounding box center [556, 160] width 134 height 298
click at [529, 167] on div at bounding box center [556, 160] width 134 height 298
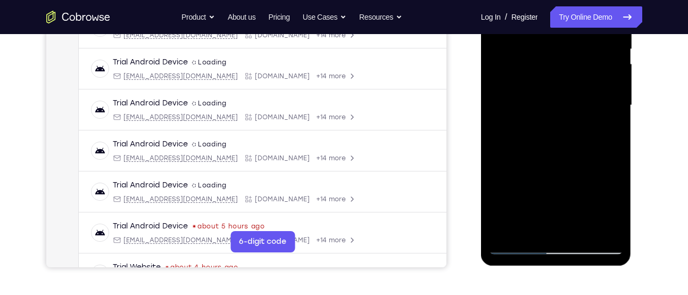
scroll to position [231, 0]
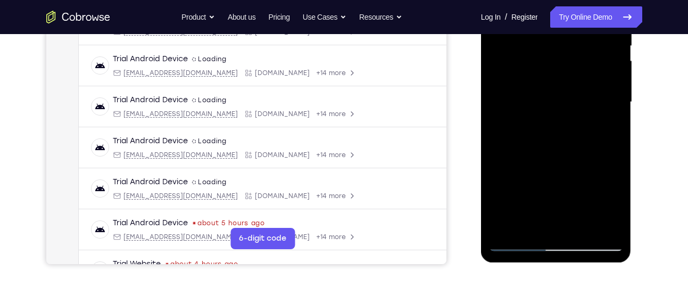
click at [540, 219] on div at bounding box center [556, 102] width 134 height 298
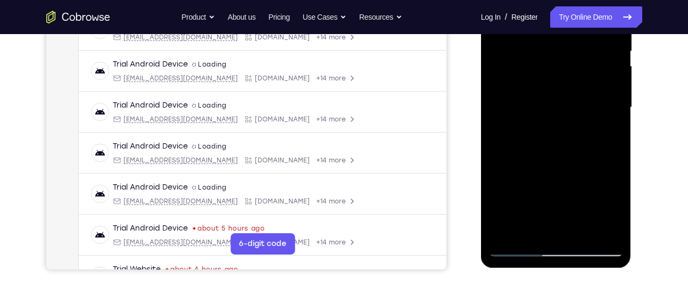
click at [532, 227] on div at bounding box center [556, 108] width 134 height 298
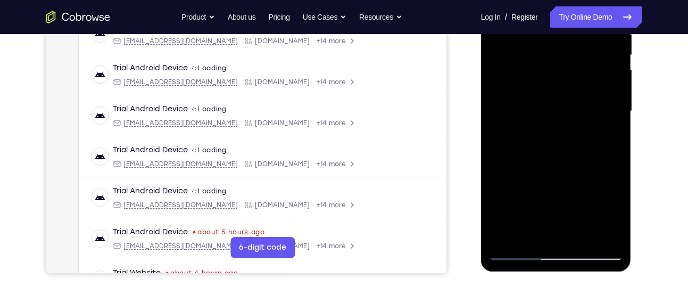
click at [498, 171] on div at bounding box center [556, 111] width 134 height 298
drag, startPoint x: 551, startPoint y: 219, endPoint x: 548, endPoint y: 120, distance: 99.0
click at [548, 120] on div at bounding box center [556, 111] width 134 height 298
drag, startPoint x: 542, startPoint y: 201, endPoint x: 548, endPoint y: 111, distance: 90.6
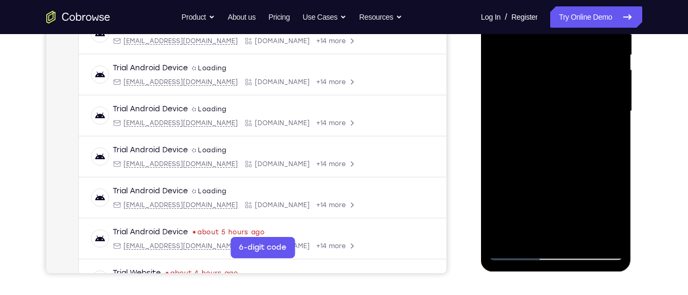
click at [548, 111] on div at bounding box center [556, 111] width 134 height 298
drag, startPoint x: 571, startPoint y: 189, endPoint x: 570, endPoint y: 121, distance: 68.1
click at [570, 121] on div at bounding box center [556, 111] width 134 height 298
click at [500, 194] on div at bounding box center [556, 111] width 134 height 298
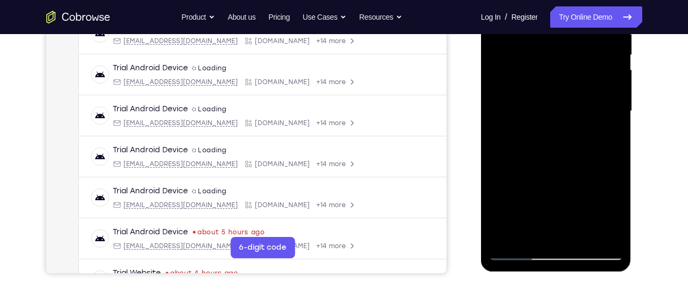
click at [501, 195] on div at bounding box center [556, 111] width 134 height 298
click at [607, 130] on div at bounding box center [556, 111] width 134 height 298
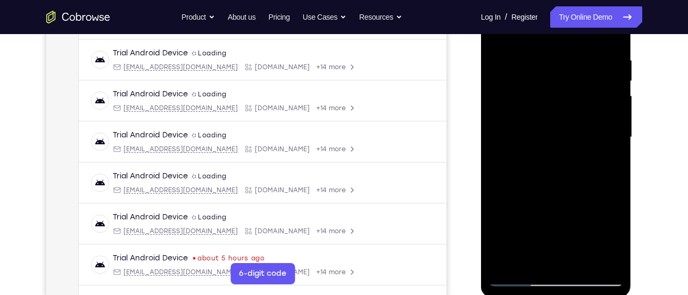
scroll to position [181, 0]
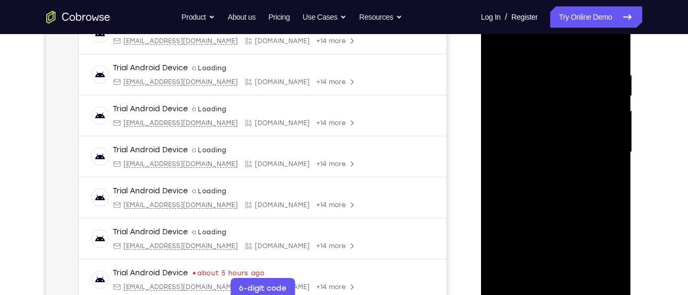
click at [493, 49] on div at bounding box center [556, 152] width 134 height 298
click at [497, 52] on div at bounding box center [556, 152] width 134 height 298
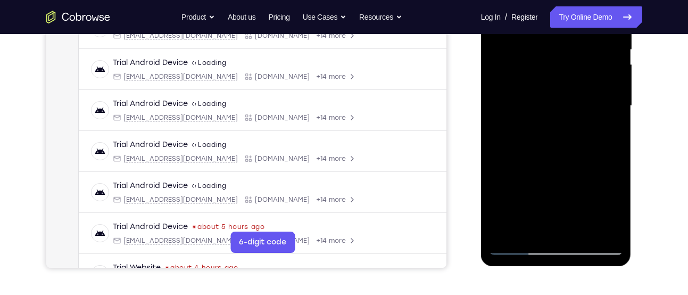
click at [581, 232] on div at bounding box center [556, 106] width 134 height 298
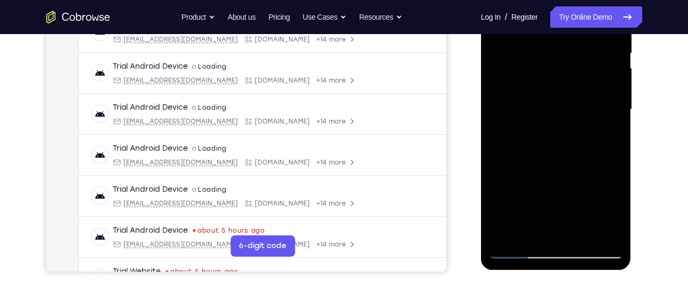
click at [539, 118] on div at bounding box center [556, 110] width 134 height 298
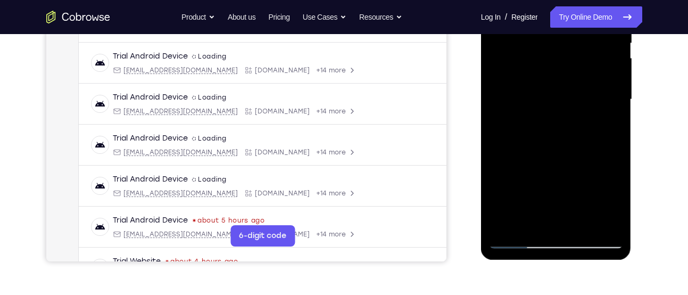
click at [542, 219] on div at bounding box center [556, 100] width 134 height 298
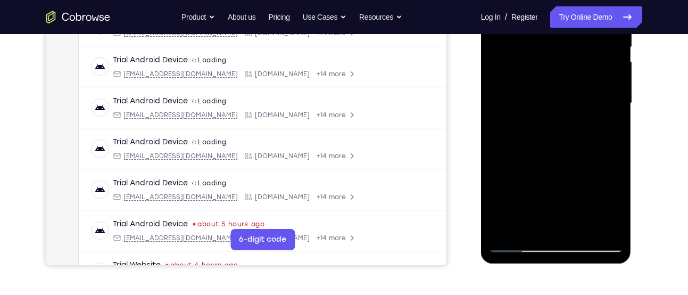
scroll to position [231, 0]
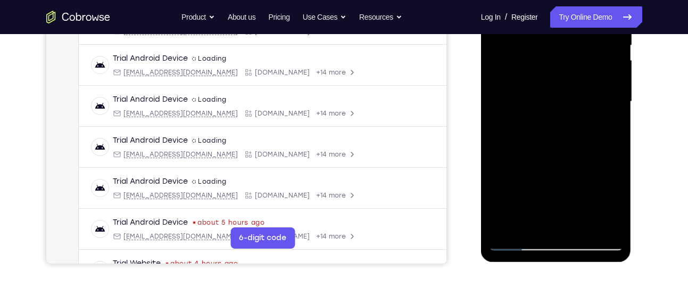
click at [530, 225] on div at bounding box center [556, 102] width 134 height 298
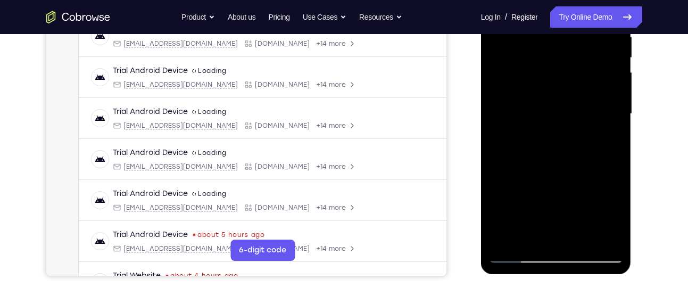
scroll to position [218, 0]
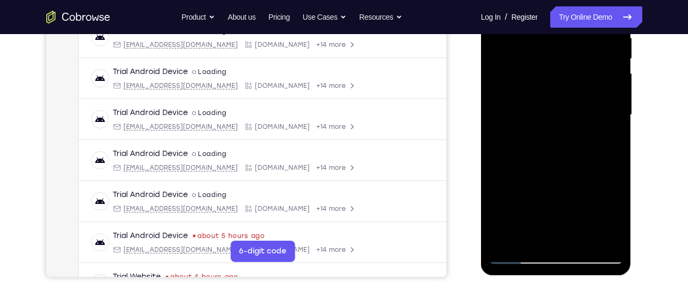
click at [513, 174] on div at bounding box center [556, 115] width 134 height 298
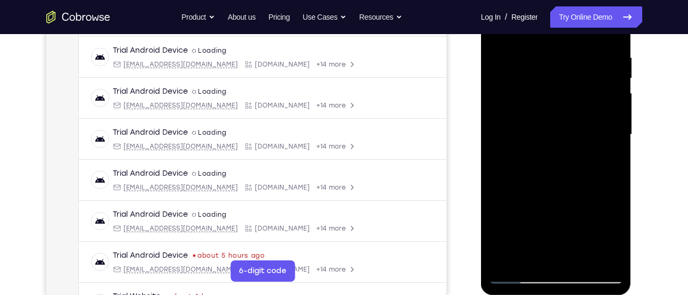
scroll to position [197, 0]
click at [556, 94] on div at bounding box center [556, 136] width 134 height 298
click at [573, 193] on div at bounding box center [556, 136] width 134 height 298
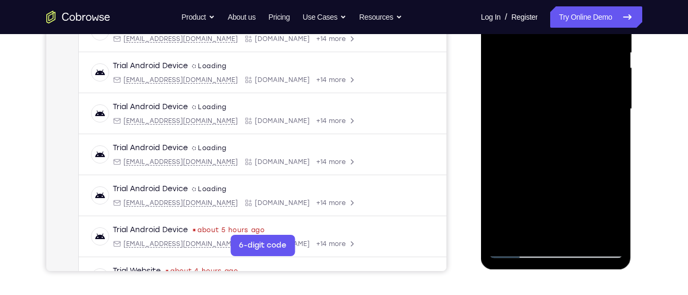
scroll to position [225, 0]
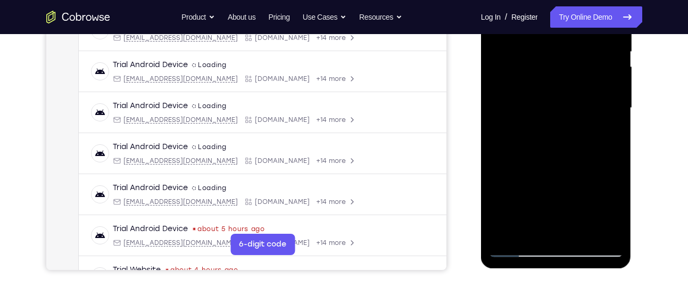
click at [606, 133] on div at bounding box center [556, 108] width 134 height 298
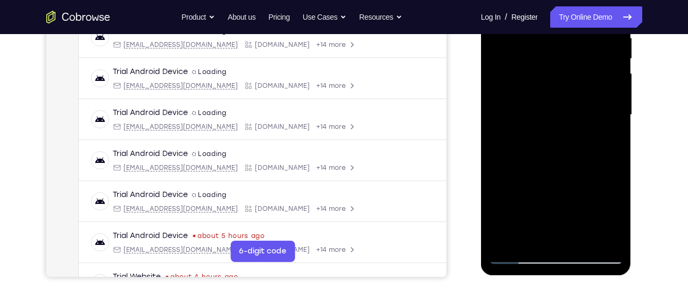
scroll to position [217, 0]
click at [542, 89] on div at bounding box center [556, 115] width 134 height 298
click at [562, 180] on div at bounding box center [556, 115] width 134 height 298
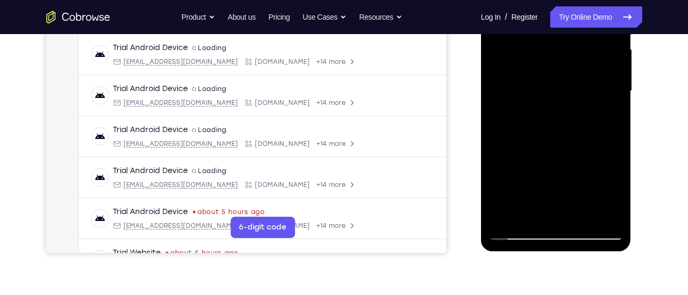
scroll to position [244, 0]
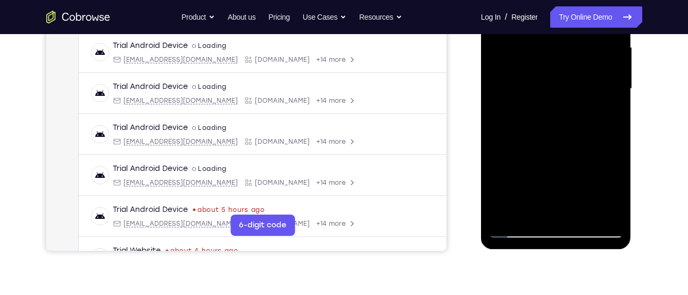
click at [528, 207] on div at bounding box center [556, 89] width 134 height 298
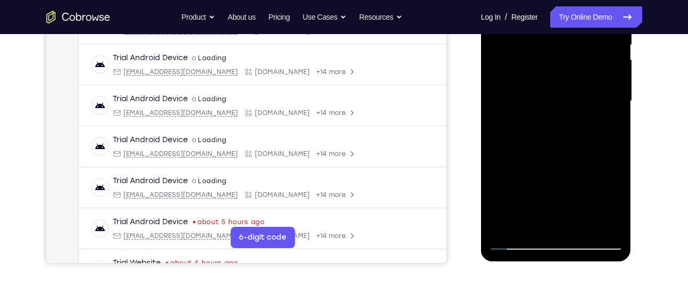
scroll to position [231, 0]
click at [499, 164] on div at bounding box center [556, 102] width 134 height 298
click at [606, 120] on div at bounding box center [556, 102] width 134 height 298
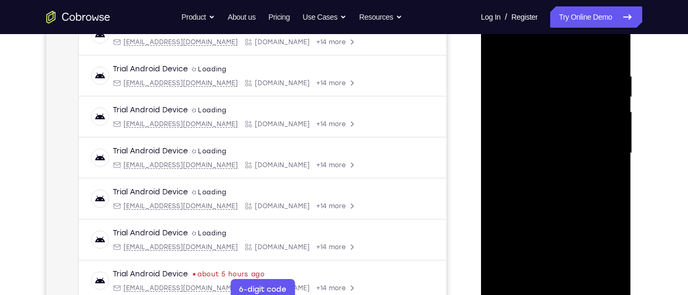
scroll to position [177, 0]
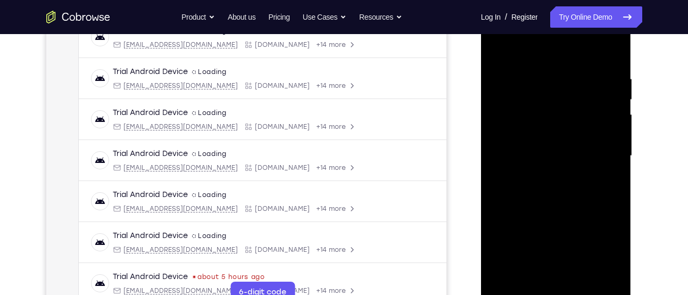
click at [497, 55] on div at bounding box center [556, 156] width 134 height 298
click at [493, 49] on div at bounding box center [556, 156] width 134 height 298
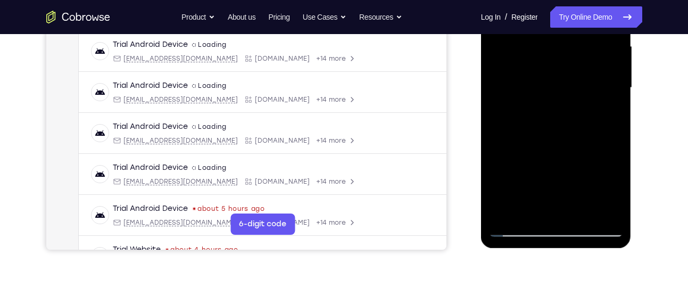
click at [581, 214] on div at bounding box center [556, 88] width 134 height 298
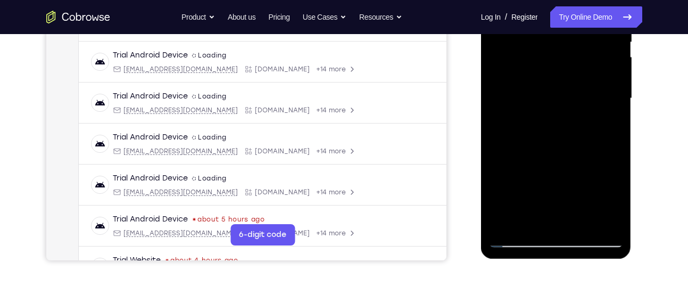
click at [543, 113] on div at bounding box center [556, 98] width 134 height 298
click at [534, 215] on div at bounding box center [556, 98] width 134 height 298
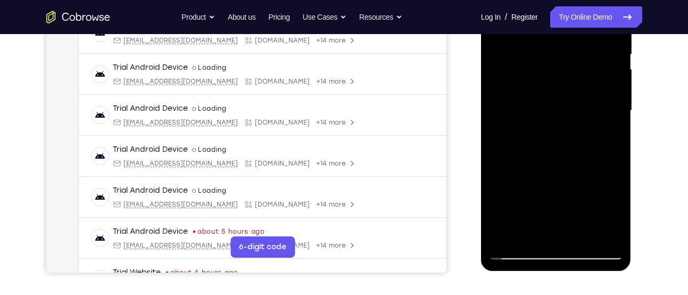
scroll to position [222, 0]
click at [600, 134] on div at bounding box center [556, 111] width 134 height 298
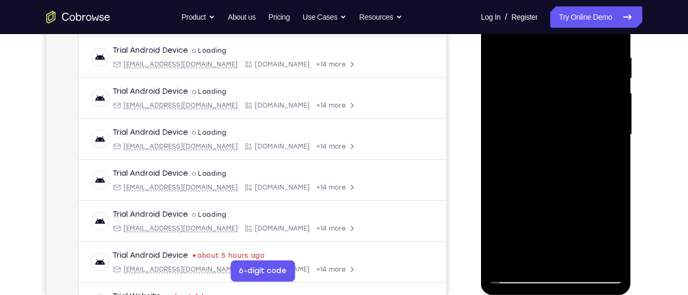
scroll to position [197, 0]
click at [602, 161] on div at bounding box center [556, 136] width 134 height 298
click at [600, 164] on div at bounding box center [556, 136] width 134 height 298
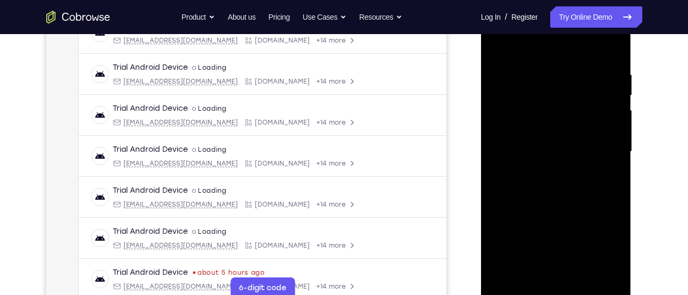
click at [609, 179] on div at bounding box center [556, 152] width 134 height 298
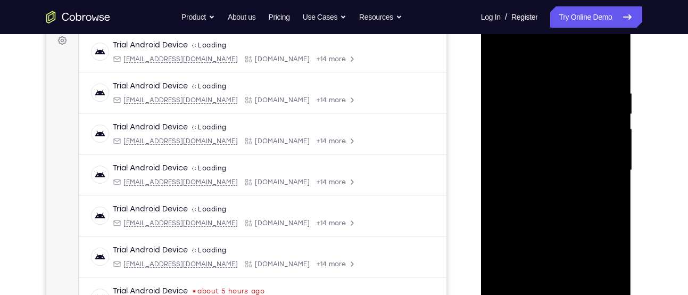
scroll to position [161, 0]
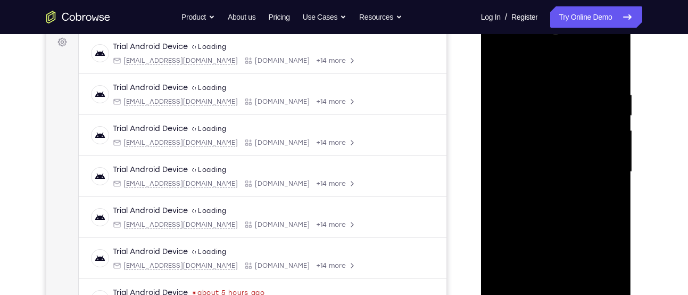
click at [496, 68] on div at bounding box center [556, 172] width 134 height 298
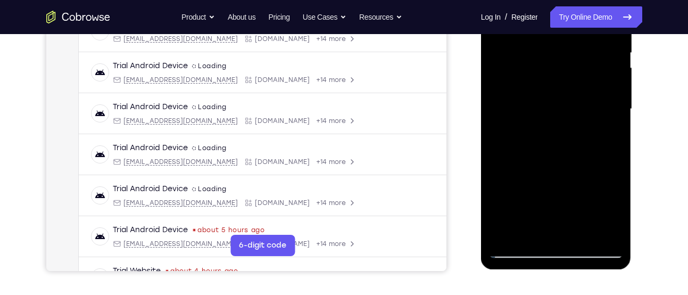
scroll to position [232, 0]
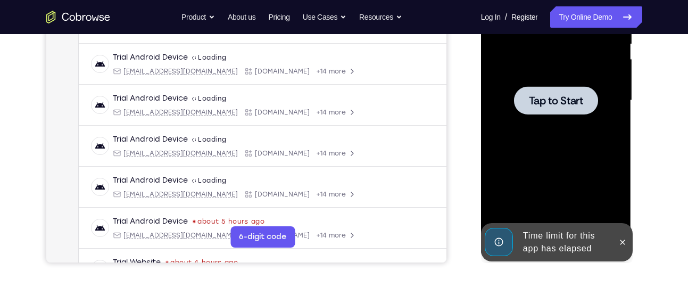
click at [526, 137] on div at bounding box center [556, 101] width 134 height 298
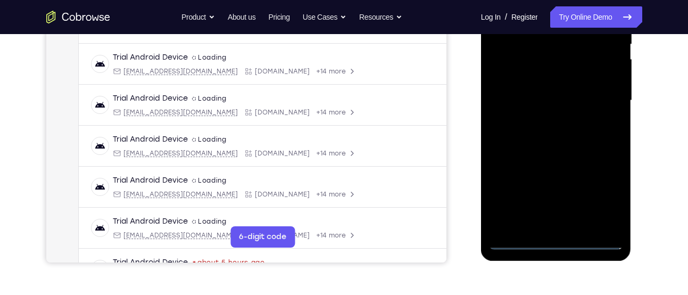
click at [549, 244] on div at bounding box center [556, 101] width 134 height 298
click at [609, 207] on div at bounding box center [556, 101] width 134 height 298
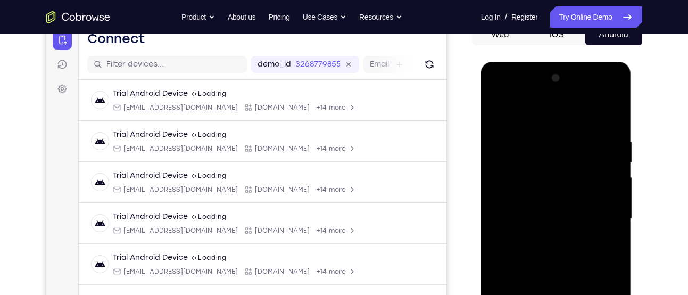
scroll to position [113, 0]
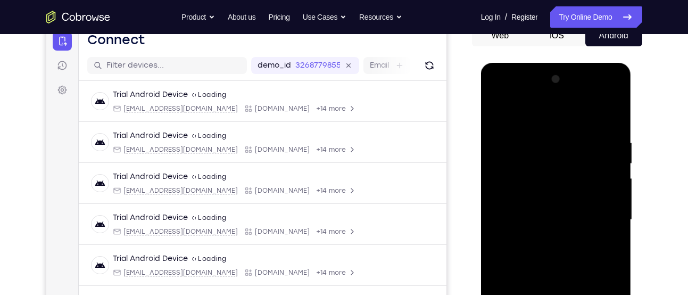
click at [524, 107] on div at bounding box center [556, 220] width 134 height 298
click at [602, 216] on div at bounding box center [556, 220] width 134 height 298
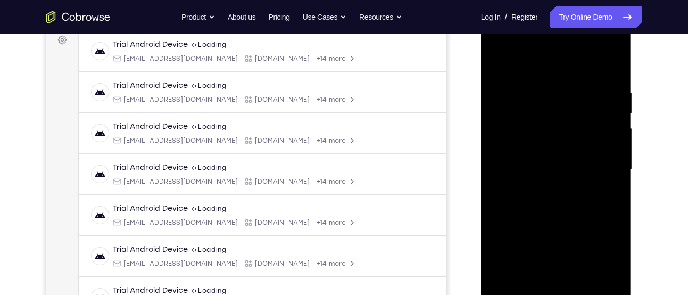
click at [545, 189] on div at bounding box center [556, 170] width 134 height 298
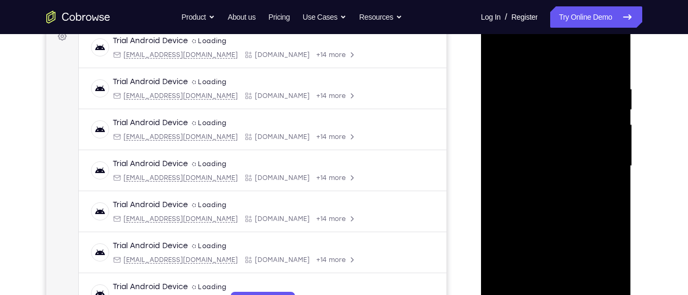
click at [544, 163] on div at bounding box center [556, 166] width 134 height 298
click at [517, 180] on div at bounding box center [556, 166] width 134 height 298
click at [505, 171] on div at bounding box center [556, 166] width 134 height 298
click at [509, 203] on div at bounding box center [556, 166] width 134 height 298
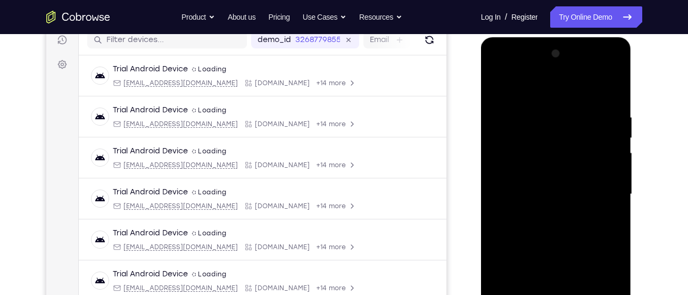
scroll to position [138, 0]
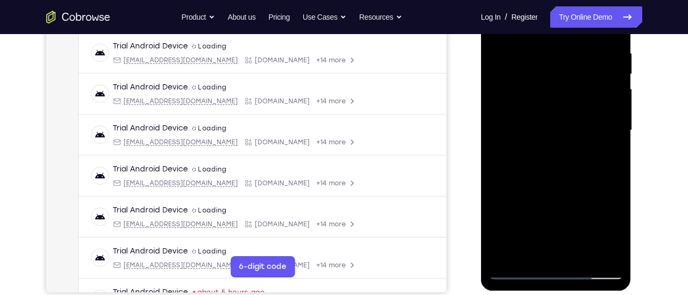
click at [566, 184] on div at bounding box center [556, 130] width 134 height 298
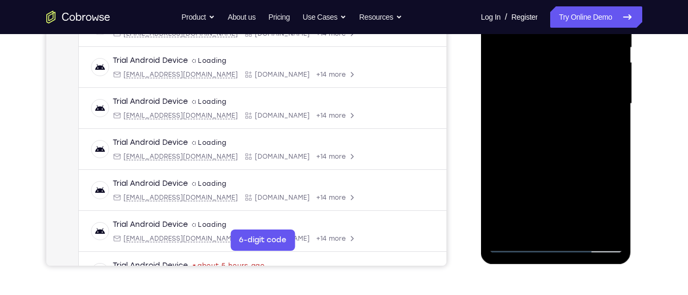
scroll to position [230, 0]
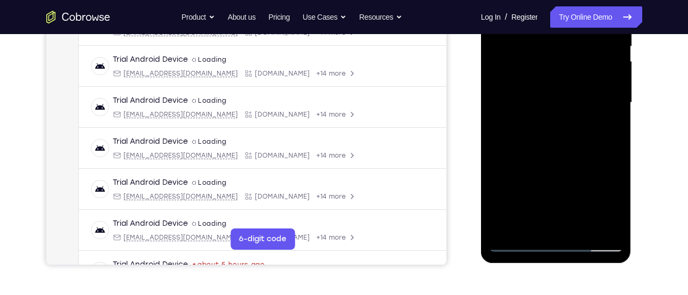
click at [582, 229] on div at bounding box center [556, 103] width 134 height 298
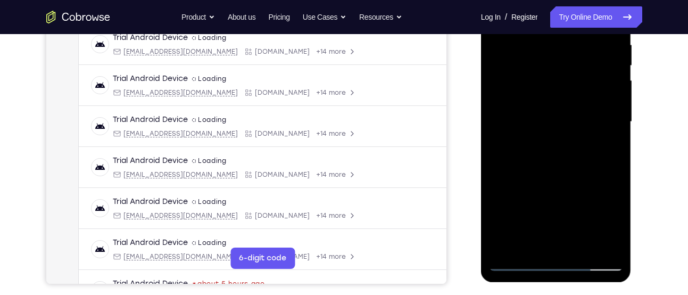
scroll to position [203, 0]
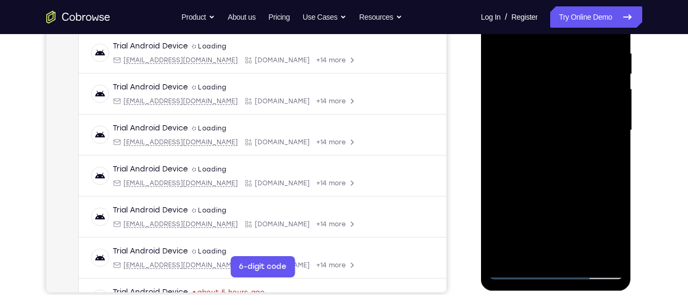
click at [549, 187] on div at bounding box center [556, 130] width 134 height 298
click at [583, 141] on div at bounding box center [556, 130] width 134 height 298
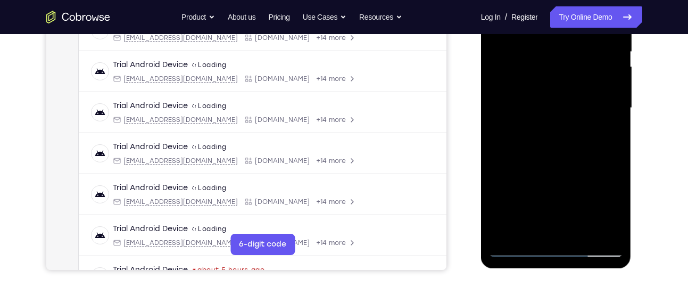
click at [565, 118] on div at bounding box center [556, 108] width 134 height 298
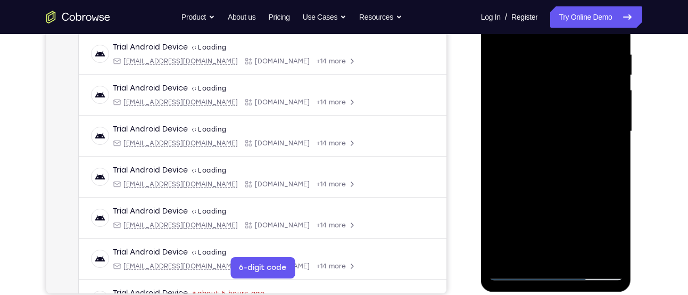
scroll to position [254, 0]
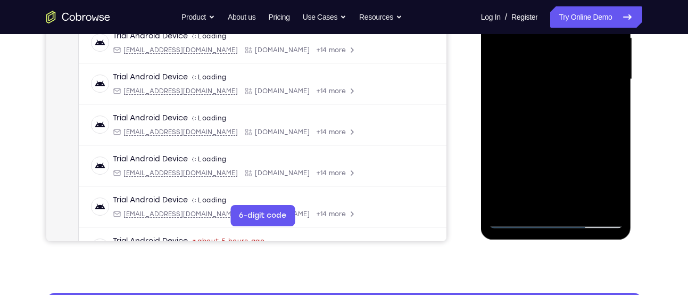
click at [539, 199] on div at bounding box center [556, 79] width 134 height 298
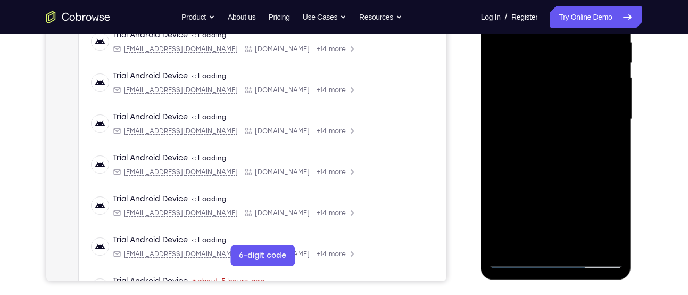
scroll to position [213, 0]
click at [533, 148] on div at bounding box center [556, 120] width 134 height 298
click at [604, 146] on div at bounding box center [556, 120] width 134 height 298
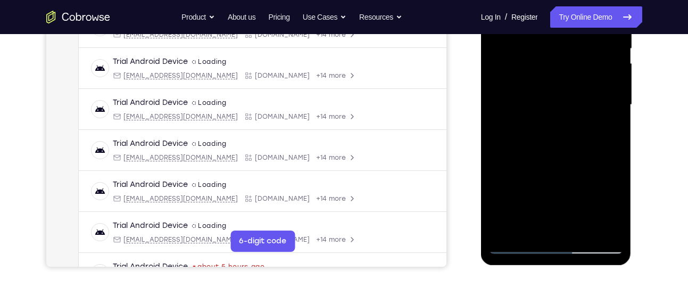
scroll to position [230, 0]
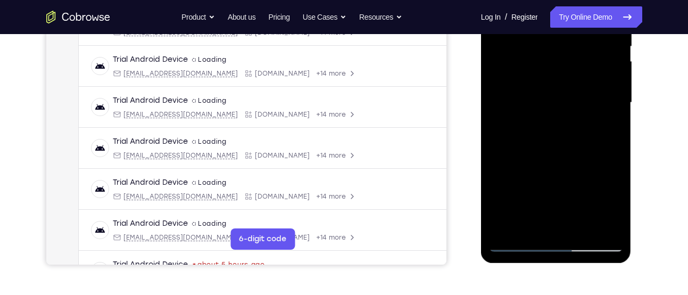
click at [528, 222] on div at bounding box center [556, 103] width 134 height 298
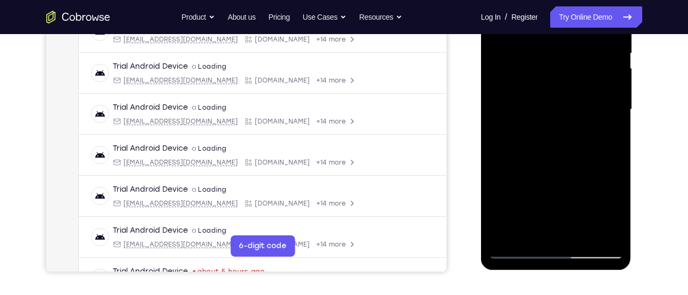
click at [586, 172] on div at bounding box center [556, 110] width 134 height 298
click at [607, 128] on div at bounding box center [556, 110] width 134 height 298
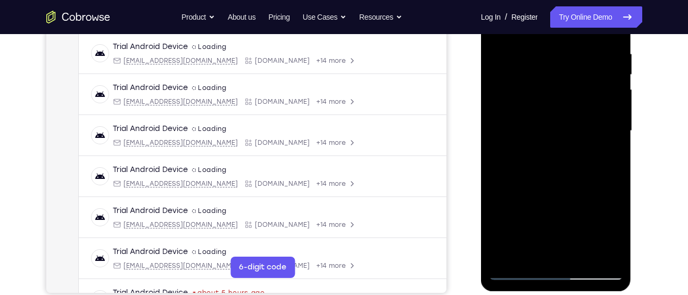
scroll to position [200, 0]
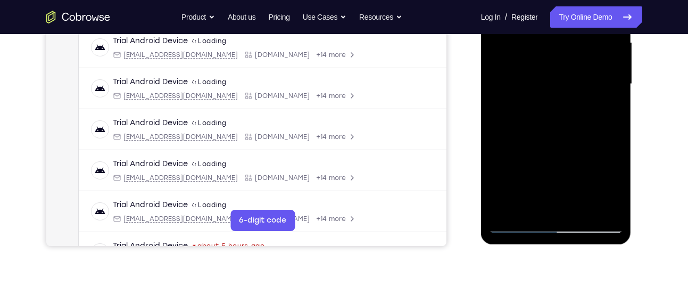
click at [528, 203] on div at bounding box center [556, 84] width 134 height 298
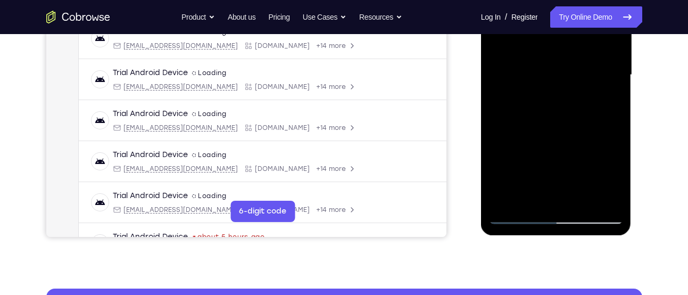
scroll to position [251, 0]
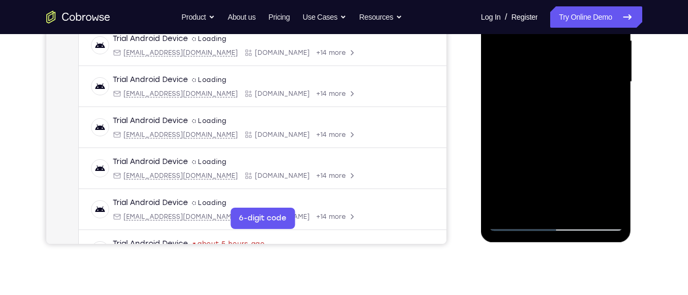
click at [500, 142] on div at bounding box center [556, 82] width 134 height 298
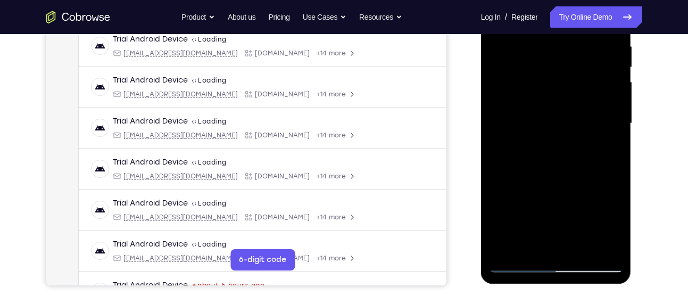
scroll to position [208, 0]
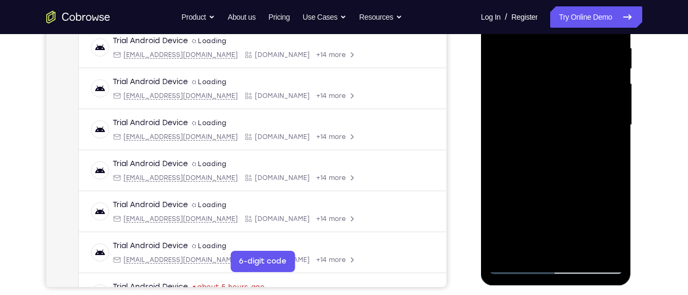
click at [501, 186] on div at bounding box center [556, 125] width 134 height 298
click at [603, 142] on div at bounding box center [556, 125] width 134 height 298
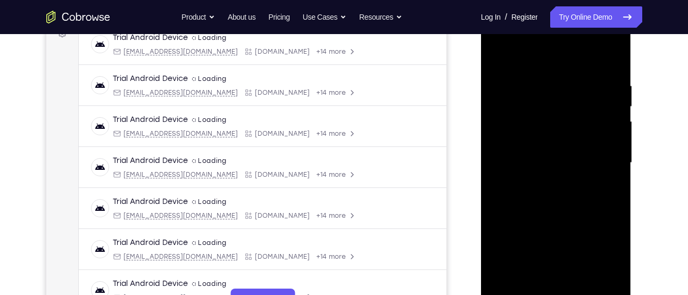
scroll to position [169, 0]
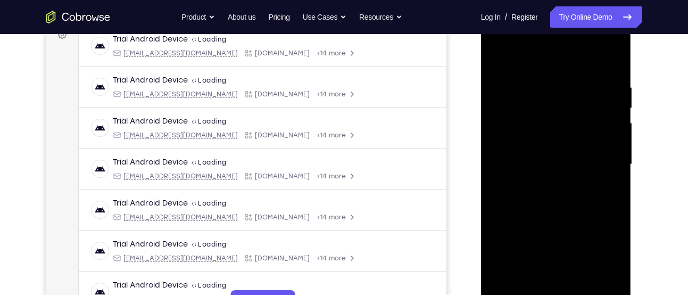
click at [500, 60] on div at bounding box center [556, 164] width 134 height 298
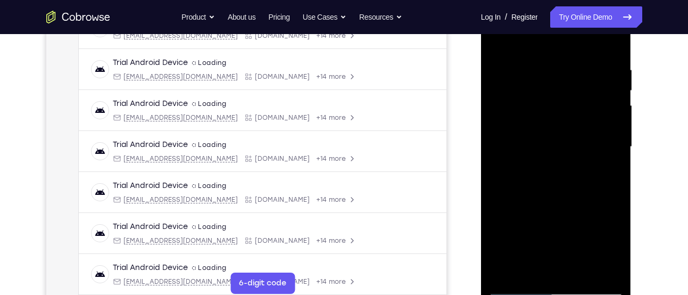
click at [528, 155] on div at bounding box center [556, 147] width 134 height 298
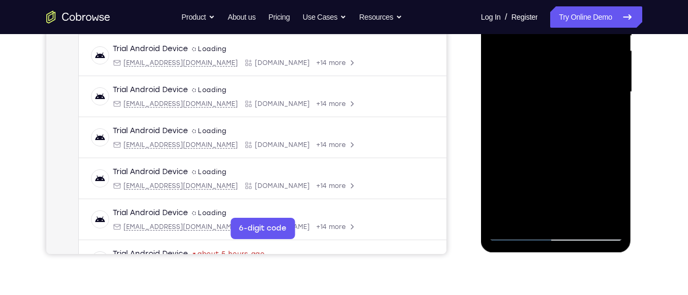
scroll to position [257, 0]
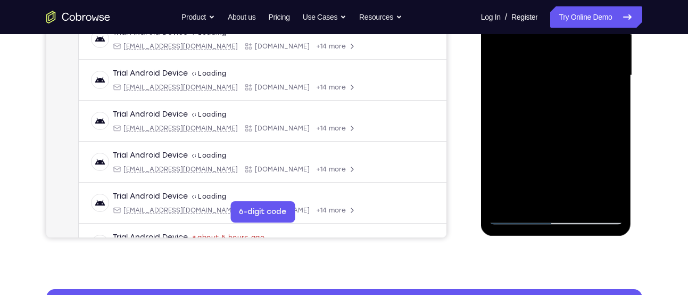
click at [529, 197] on div at bounding box center [556, 76] width 134 height 298
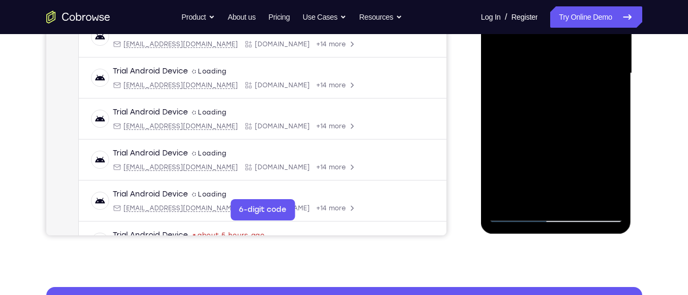
scroll to position [260, 0]
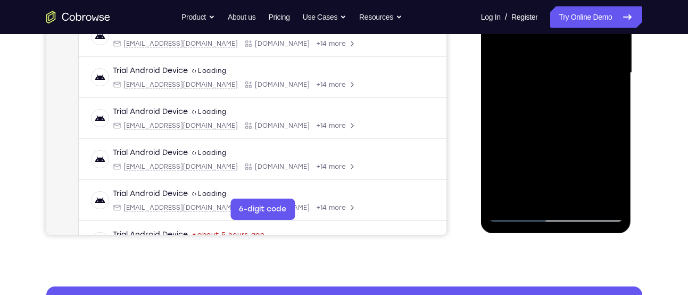
click at [528, 198] on div at bounding box center [556, 73] width 134 height 298
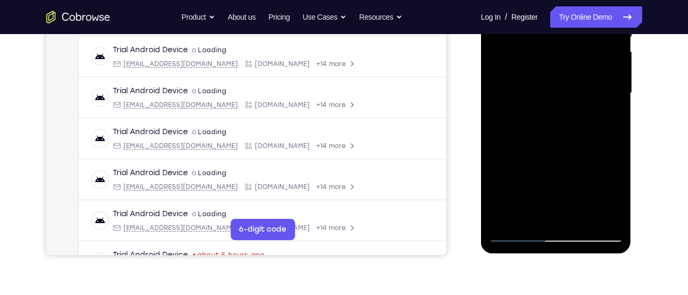
click at [497, 151] on div at bounding box center [556, 93] width 134 height 298
click at [603, 113] on div at bounding box center [556, 93] width 134 height 298
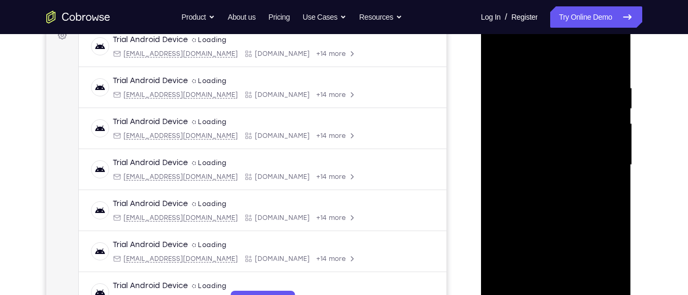
scroll to position [167, 0]
click at [496, 56] on div at bounding box center [556, 166] width 134 height 298
drag, startPoint x: 531, startPoint y: 175, endPoint x: 539, endPoint y: 154, distance: 22.9
click at [539, 154] on div at bounding box center [556, 166] width 134 height 298
click at [551, 149] on div at bounding box center [556, 166] width 134 height 298
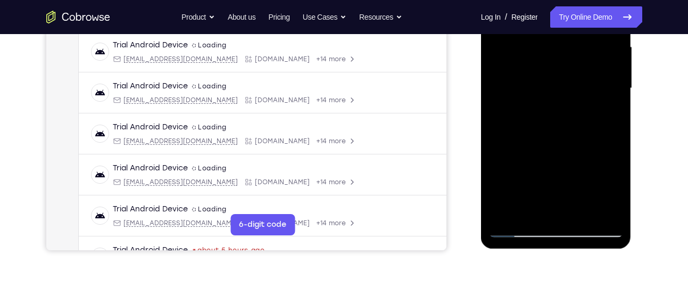
scroll to position [246, 0]
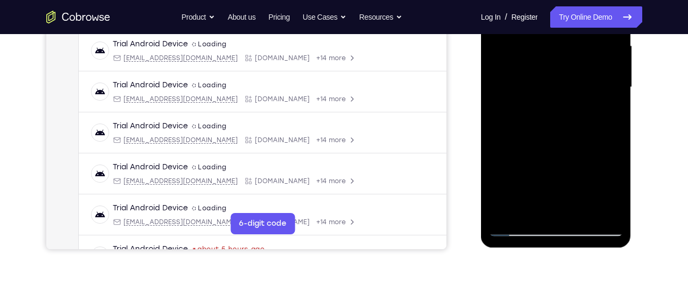
click at [601, 112] on div at bounding box center [556, 87] width 134 height 298
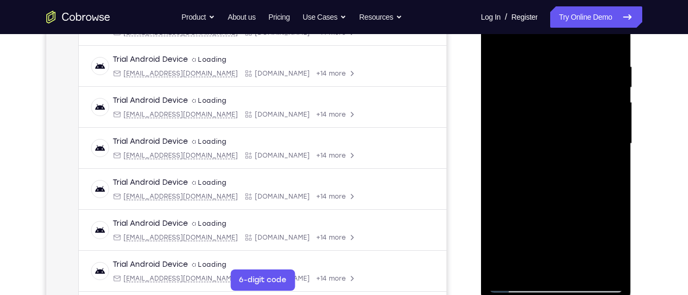
scroll to position [189, 0]
click at [606, 172] on div at bounding box center [556, 144] width 134 height 298
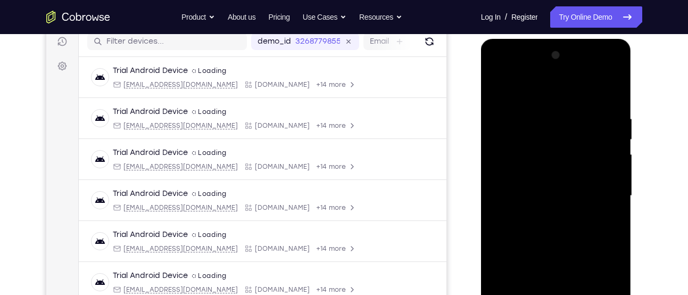
scroll to position [137, 0]
click at [498, 89] on div at bounding box center [556, 196] width 134 height 298
click at [499, 89] on div at bounding box center [556, 196] width 134 height 298
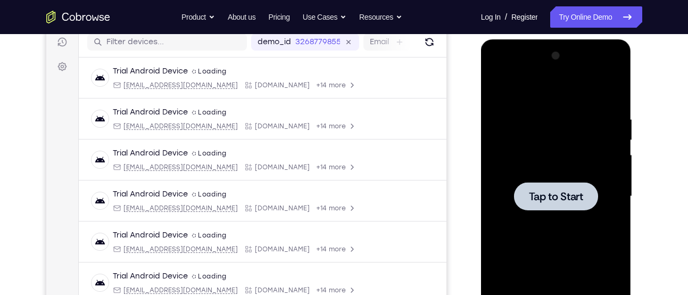
click at [552, 139] on div at bounding box center [556, 196] width 134 height 298
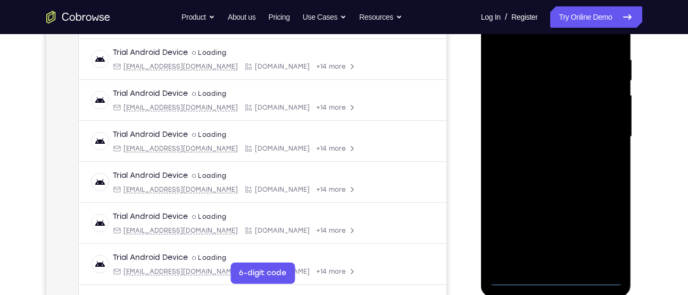
scroll to position [239, 0]
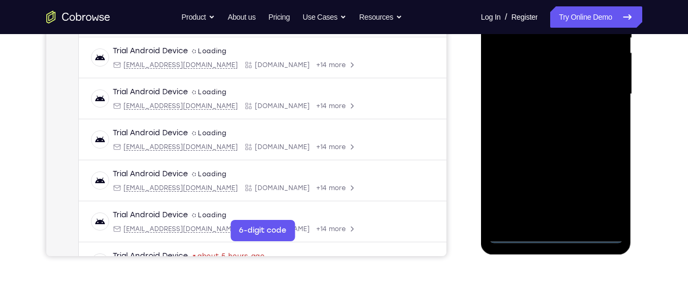
click at [555, 239] on div at bounding box center [556, 94] width 134 height 298
click at [607, 191] on div at bounding box center [556, 94] width 134 height 298
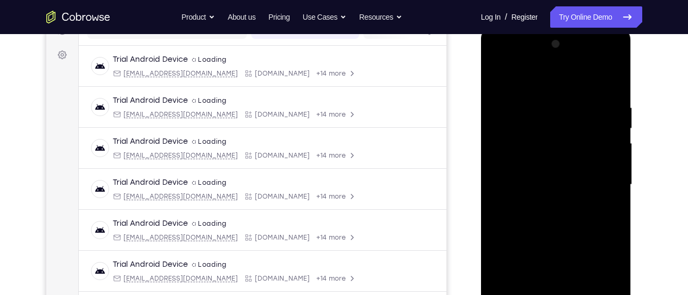
scroll to position [144, 0]
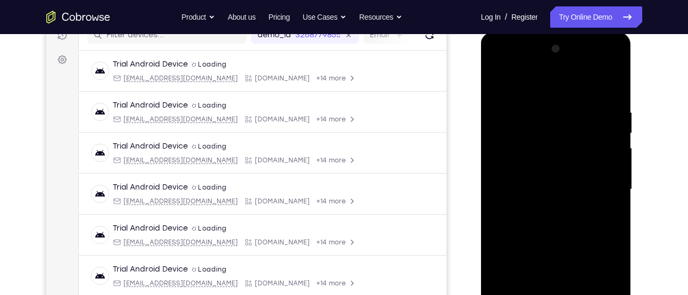
click at [540, 87] on div at bounding box center [556, 189] width 134 height 298
click at [600, 178] on div at bounding box center [556, 189] width 134 height 298
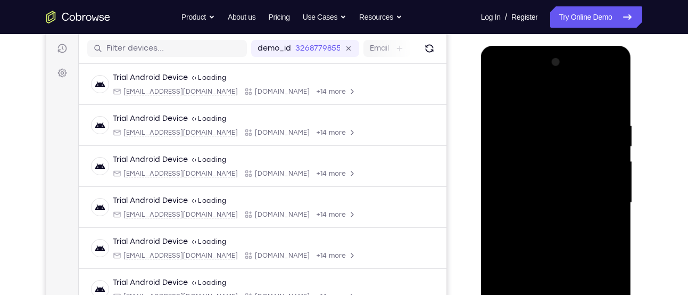
scroll to position [130, 0]
click at [543, 221] on div at bounding box center [556, 203] width 134 height 298
click at [531, 193] on div at bounding box center [556, 203] width 134 height 298
click at [517, 178] on div at bounding box center [556, 203] width 134 height 298
click at [511, 205] on div at bounding box center [556, 203] width 134 height 298
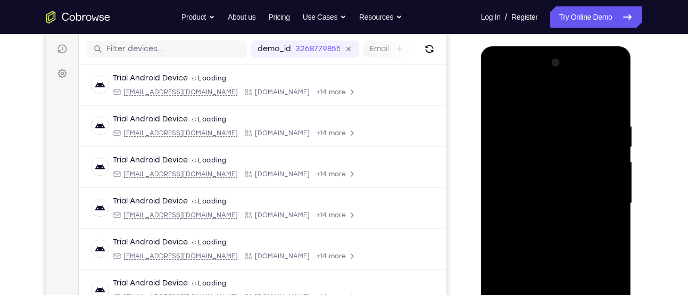
click at [522, 239] on div at bounding box center [556, 203] width 134 height 298
click at [539, 258] on div at bounding box center [556, 203] width 134 height 298
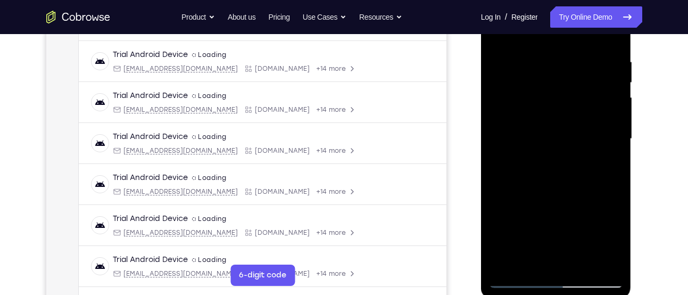
scroll to position [195, 0]
click at [584, 262] on div at bounding box center [556, 138] width 134 height 298
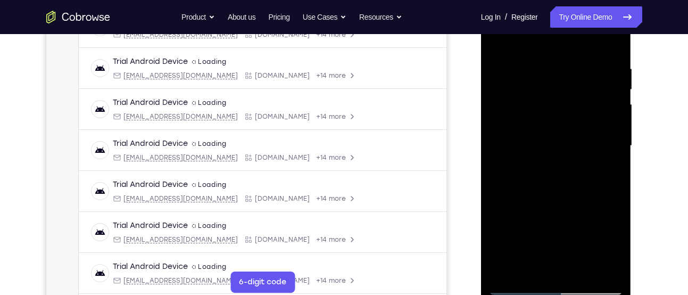
click at [531, 204] on div at bounding box center [556, 146] width 134 height 298
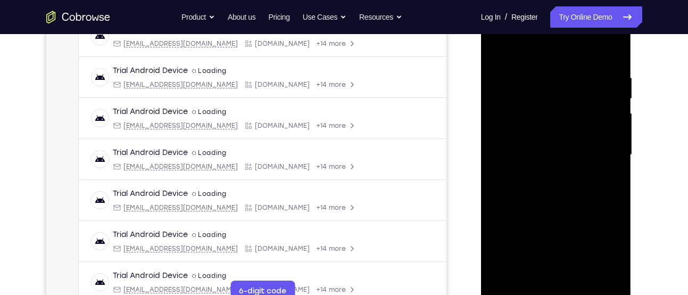
scroll to position [178, 0]
click at [529, 135] on div at bounding box center [556, 155] width 134 height 298
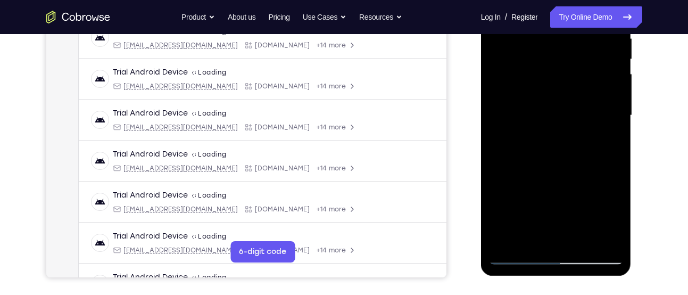
scroll to position [218, 0]
click at [562, 161] on div at bounding box center [556, 115] width 134 height 298
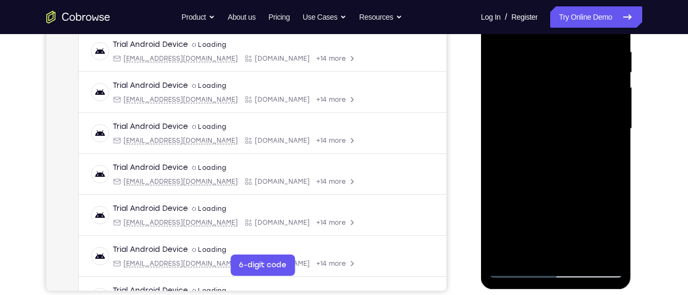
scroll to position [201, 0]
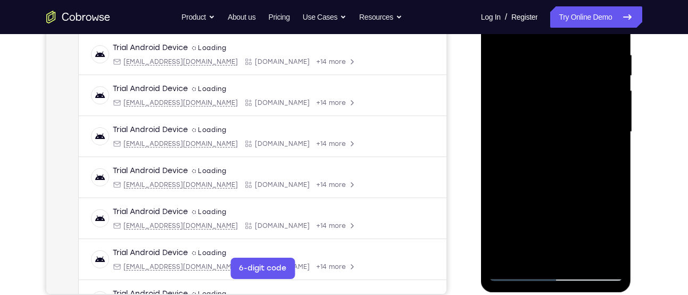
click at [604, 170] on div at bounding box center [556, 132] width 134 height 298
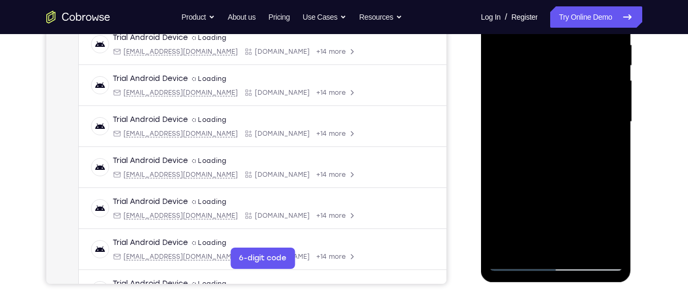
scroll to position [181, 0]
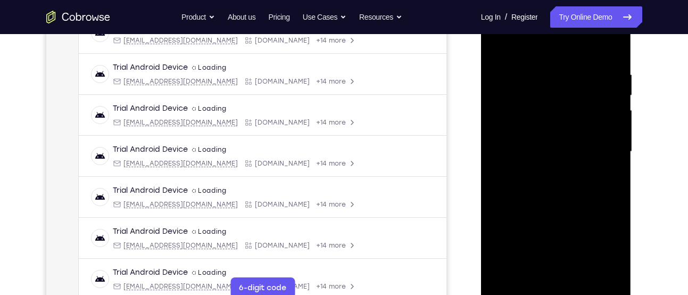
click at [604, 177] on div at bounding box center [556, 152] width 134 height 298
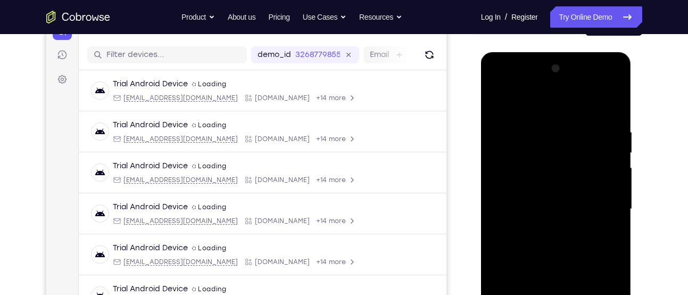
scroll to position [123, 0]
drag, startPoint x: 562, startPoint y: 161, endPoint x: 563, endPoint y: 175, distance: 14.4
click at [563, 175] on div at bounding box center [556, 210] width 134 height 298
click at [534, 146] on div at bounding box center [556, 210] width 134 height 298
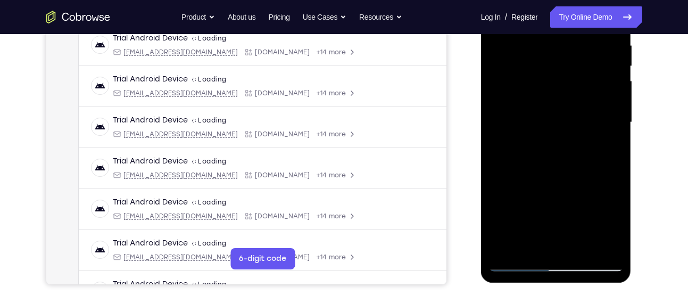
scroll to position [212, 0]
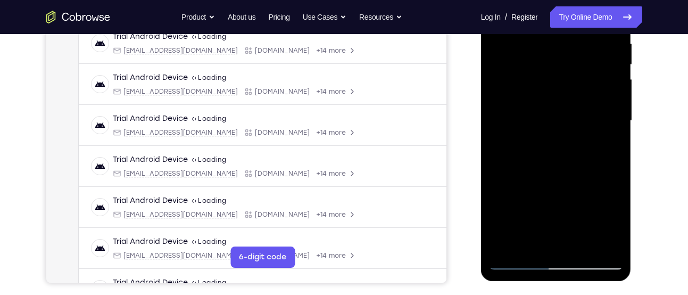
click at [524, 166] on div at bounding box center [556, 121] width 134 height 298
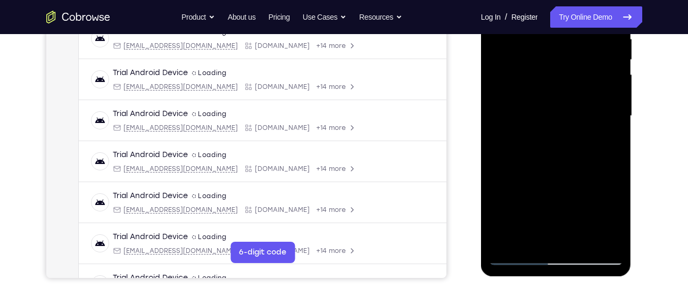
scroll to position [217, 0]
click at [533, 172] on div at bounding box center [556, 115] width 134 height 298
click at [550, 177] on div at bounding box center [556, 115] width 134 height 298
click at [606, 145] on div at bounding box center [556, 115] width 134 height 298
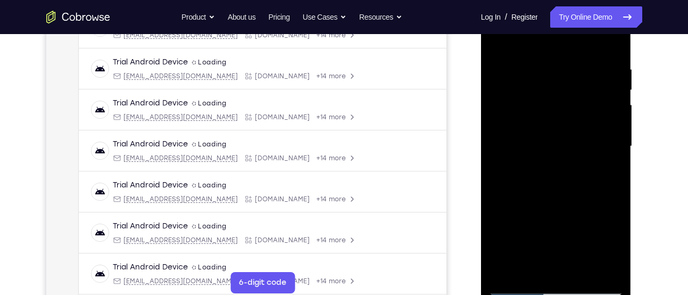
scroll to position [181, 0]
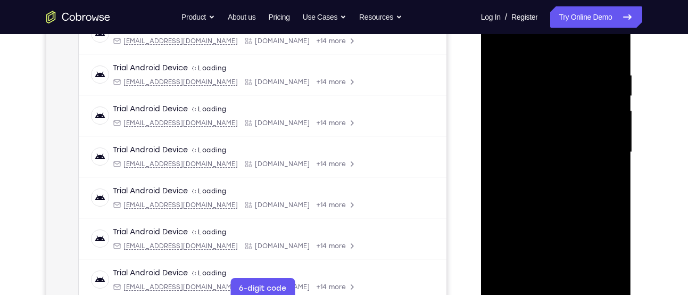
drag, startPoint x: 563, startPoint y: 119, endPoint x: 560, endPoint y: 140, distance: 22.0
click at [560, 140] on div at bounding box center [556, 152] width 134 height 298
click at [579, 105] on div at bounding box center [556, 152] width 134 height 298
click at [603, 176] on div at bounding box center [556, 152] width 134 height 298
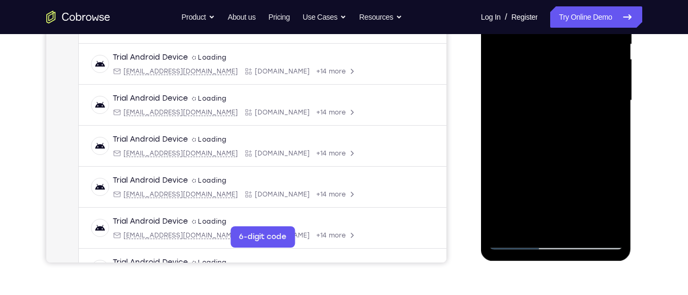
click at [533, 223] on div at bounding box center [556, 101] width 134 height 298
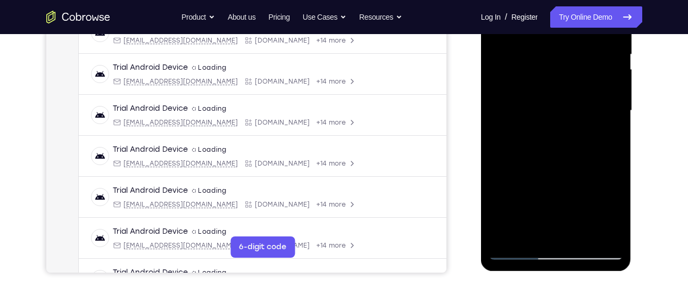
click at [582, 168] on div at bounding box center [556, 111] width 134 height 298
click at [607, 132] on div at bounding box center [556, 111] width 134 height 298
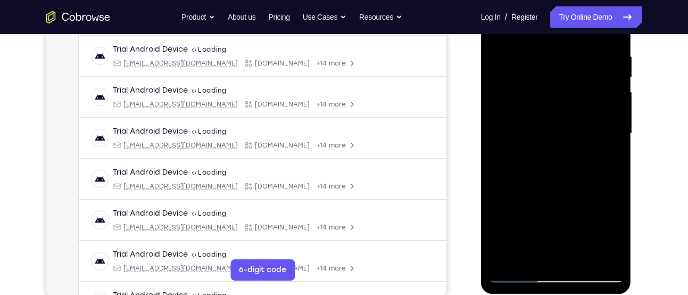
scroll to position [199, 0]
click at [541, 154] on div at bounding box center [556, 134] width 134 height 298
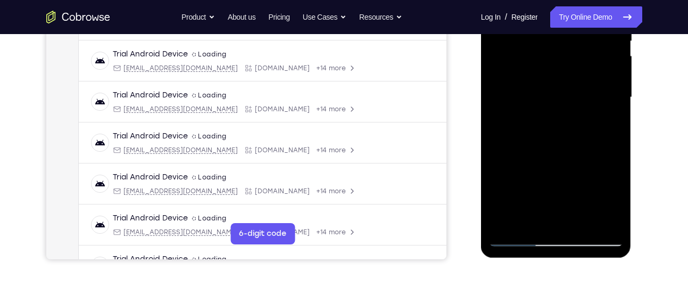
scroll to position [236, 0]
click at [524, 220] on div at bounding box center [556, 97] width 134 height 298
click at [612, 124] on div at bounding box center [556, 97] width 134 height 298
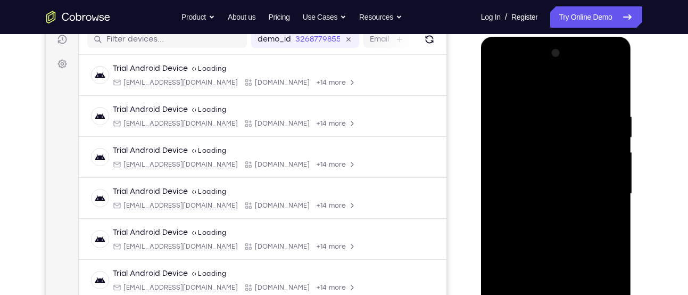
scroll to position [139, 0]
click at [496, 90] on div at bounding box center [556, 194] width 134 height 298
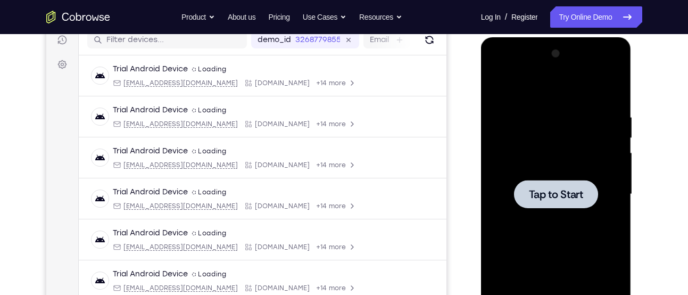
click at [534, 161] on div at bounding box center [556, 194] width 134 height 298
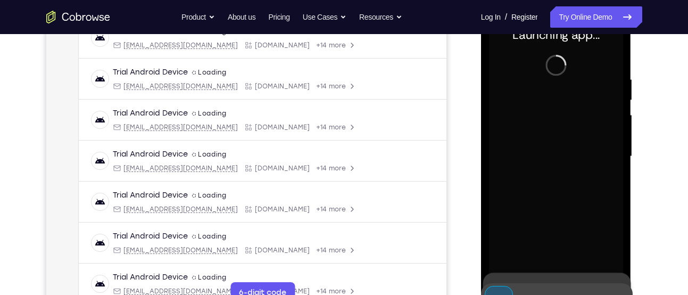
scroll to position [242, 0]
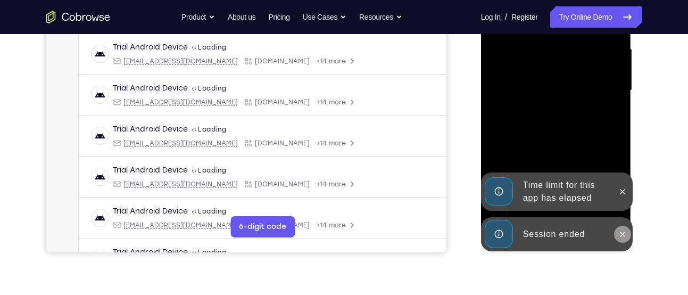
click at [621, 236] on icon at bounding box center [622, 234] width 9 height 9
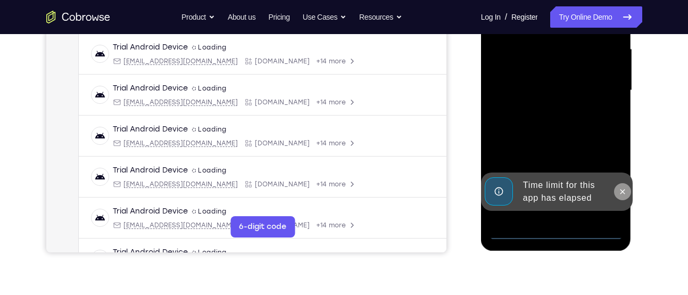
click at [623, 188] on icon at bounding box center [622, 191] width 9 height 9
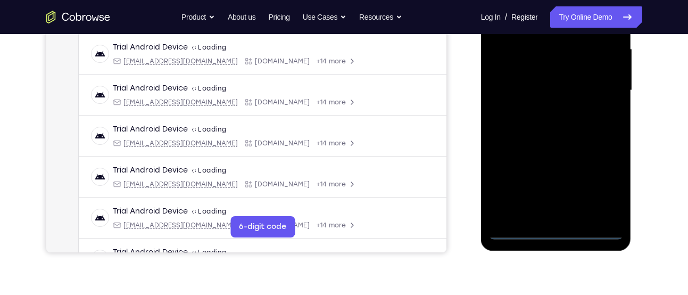
click at [554, 232] on div at bounding box center [556, 91] width 134 height 298
click at [604, 194] on div at bounding box center [556, 91] width 134 height 298
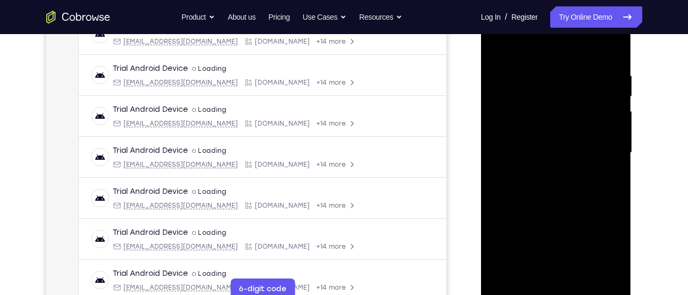
scroll to position [178, 0]
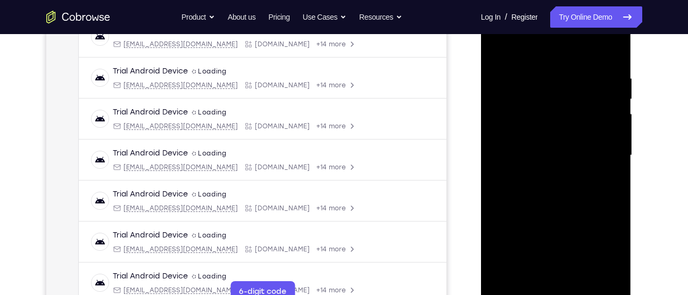
click at [535, 60] on div at bounding box center [556, 155] width 134 height 298
click at [606, 153] on div at bounding box center [556, 155] width 134 height 298
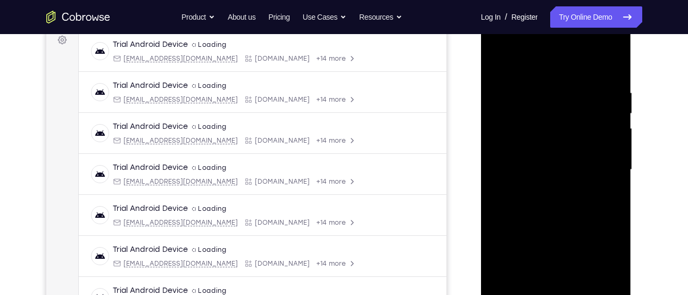
scroll to position [185, 0]
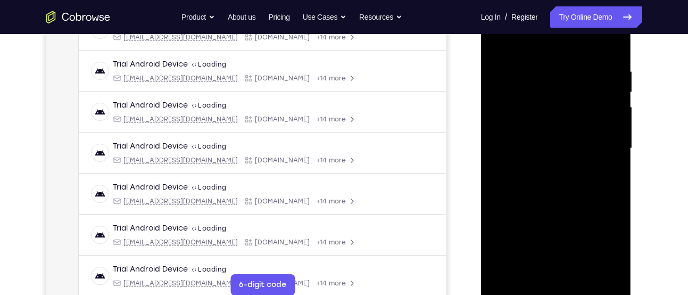
click at [546, 172] on div at bounding box center [556, 148] width 134 height 298
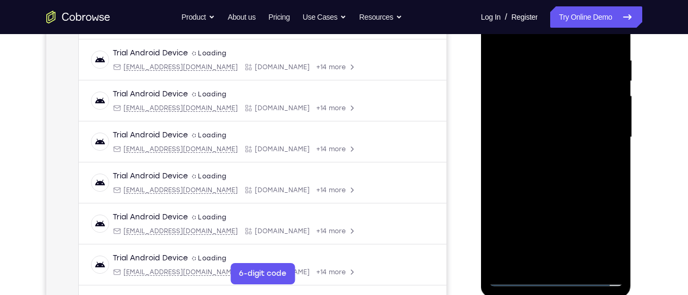
scroll to position [195, 0]
click at [541, 132] on div at bounding box center [556, 138] width 134 height 298
click at [521, 116] on div at bounding box center [556, 138] width 134 height 298
click at [517, 139] on div at bounding box center [556, 138] width 134 height 298
click at [519, 179] on div at bounding box center [556, 138] width 134 height 298
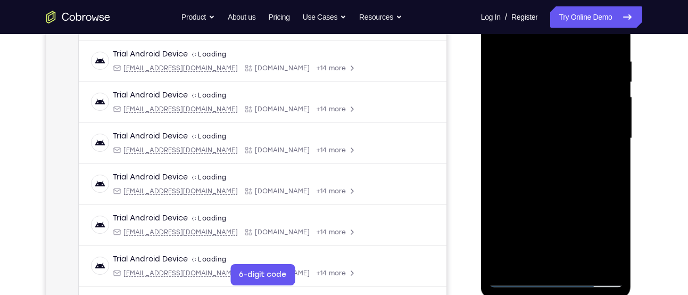
click at [530, 171] on div at bounding box center [556, 138] width 134 height 298
click at [547, 170] on div at bounding box center [556, 138] width 134 height 298
click at [523, 169] on div at bounding box center [556, 138] width 134 height 298
click at [511, 170] on div at bounding box center [556, 138] width 134 height 298
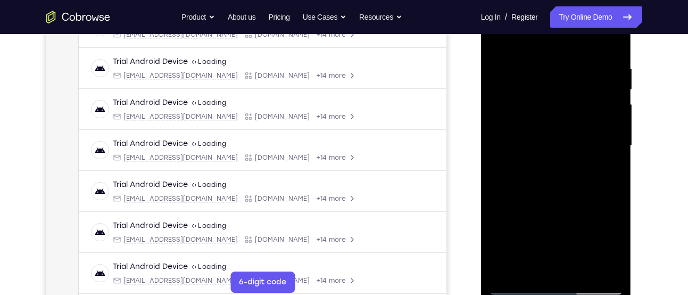
click at [474, 153] on div at bounding box center [557, 144] width 170 height 327
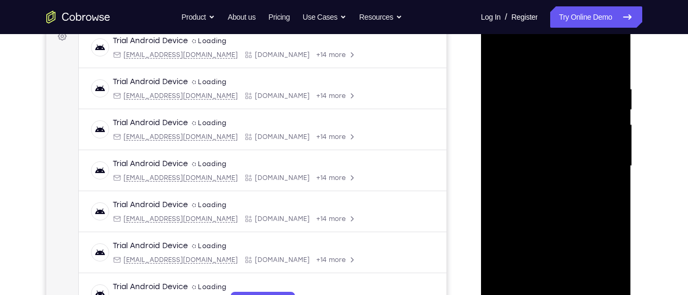
scroll to position [166, 0]
click at [534, 45] on div at bounding box center [556, 167] width 134 height 298
click at [510, 88] on div at bounding box center [556, 167] width 134 height 298
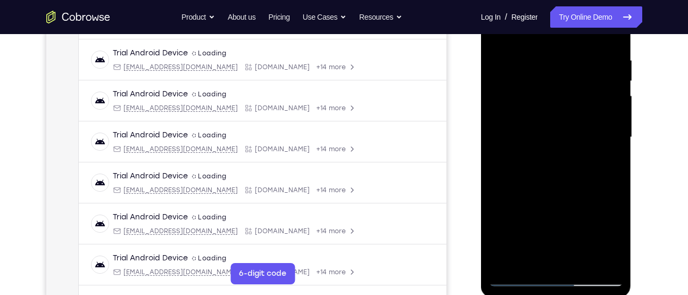
scroll to position [195, 0]
click at [541, 157] on div at bounding box center [556, 138] width 134 height 298
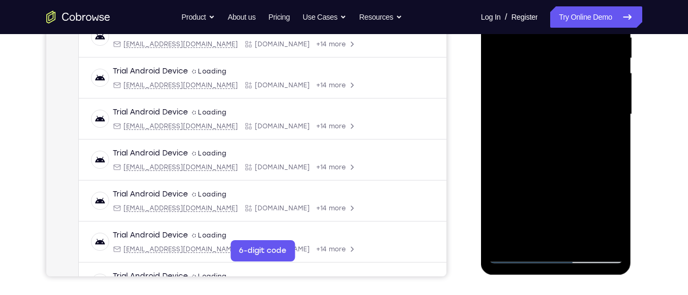
scroll to position [215, 0]
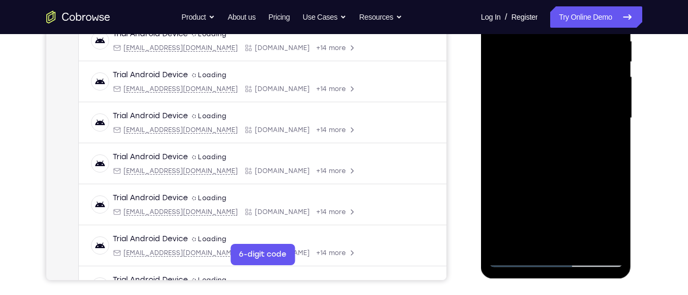
click at [562, 146] on div at bounding box center [556, 118] width 134 height 298
click at [549, 89] on div at bounding box center [556, 118] width 134 height 298
click at [527, 112] on div at bounding box center [556, 118] width 134 height 298
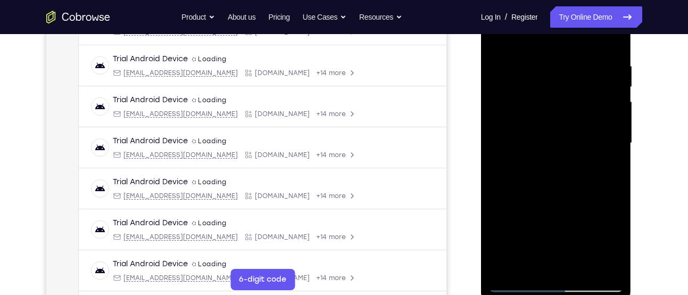
scroll to position [223, 0]
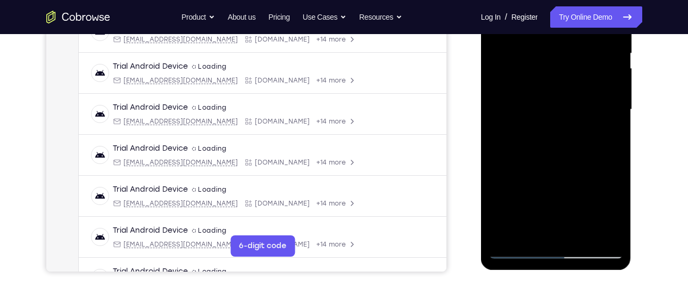
click at [571, 163] on div at bounding box center [556, 110] width 134 height 298
drag, startPoint x: 566, startPoint y: 189, endPoint x: 578, endPoint y: 148, distance: 43.0
click at [578, 148] on div at bounding box center [556, 110] width 134 height 298
drag, startPoint x: 555, startPoint y: 166, endPoint x: 563, endPoint y: 99, distance: 67.5
click at [563, 99] on div at bounding box center [556, 110] width 134 height 298
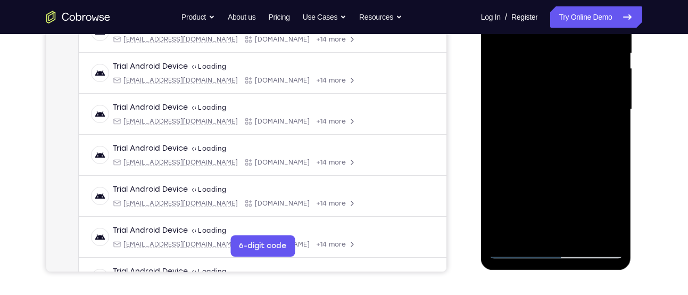
click at [579, 232] on div at bounding box center [556, 110] width 134 height 298
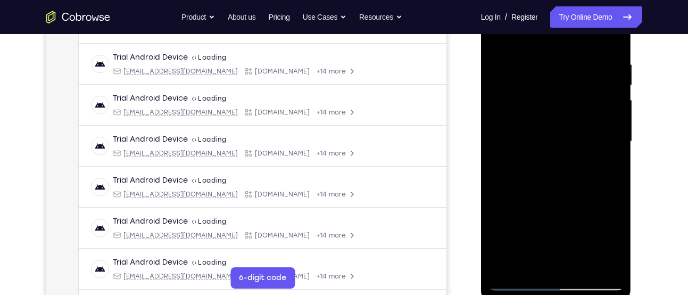
scroll to position [173, 0]
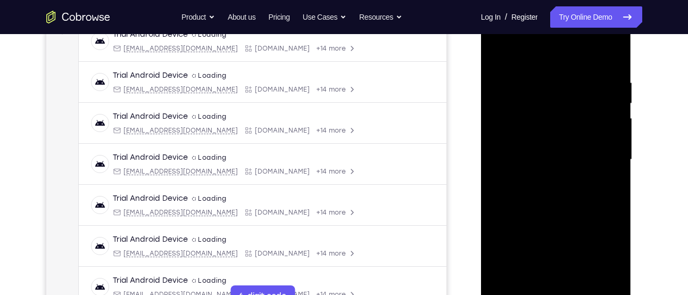
click at [562, 215] on div at bounding box center [556, 160] width 134 height 298
click at [532, 139] on div at bounding box center [556, 160] width 134 height 298
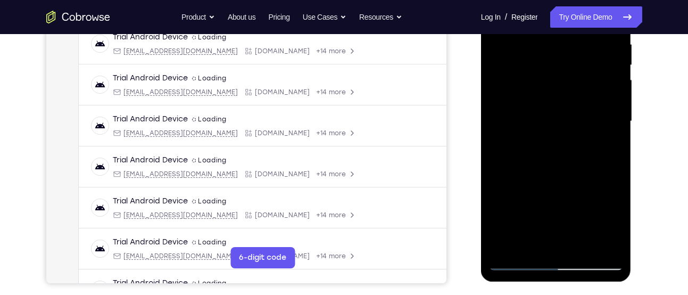
scroll to position [213, 0]
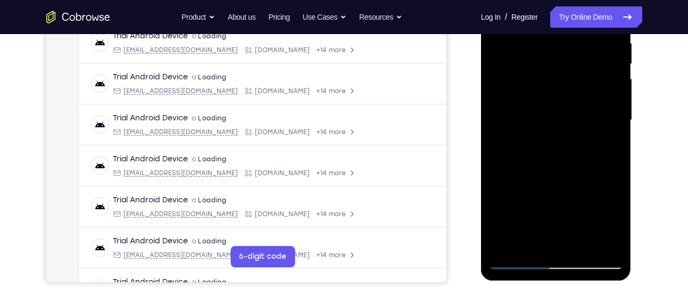
click at [610, 147] on div at bounding box center [556, 120] width 134 height 298
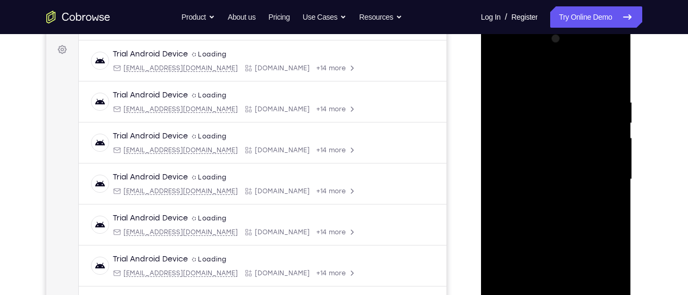
scroll to position [151, 0]
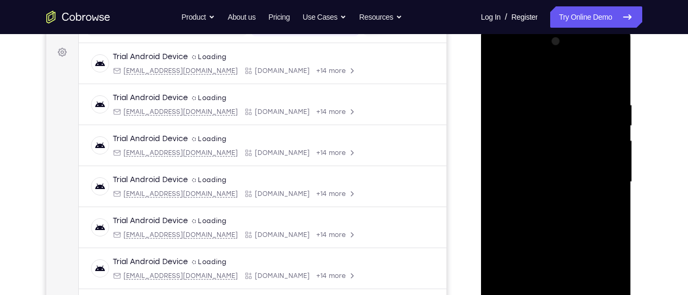
click at [498, 76] on div at bounding box center [556, 182] width 134 height 298
click at [497, 79] on div at bounding box center [556, 182] width 134 height 298
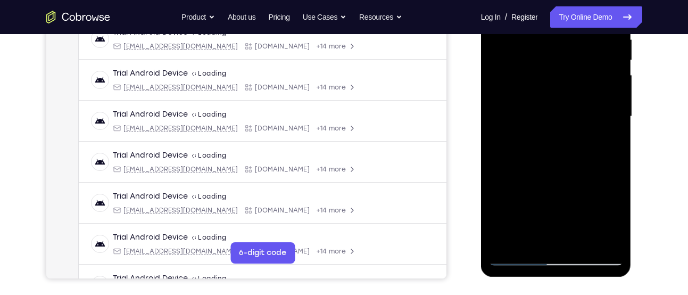
scroll to position [222, 0]
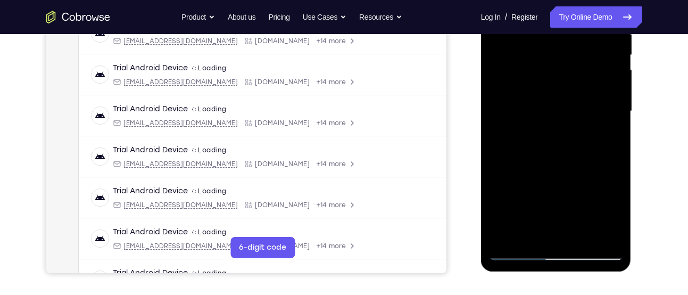
drag, startPoint x: 566, startPoint y: 185, endPoint x: 566, endPoint y: 134, distance: 51.1
click at [566, 134] on div at bounding box center [556, 111] width 134 height 298
click at [519, 199] on div at bounding box center [556, 111] width 134 height 298
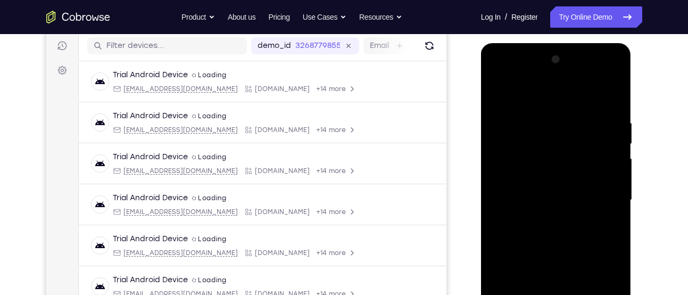
scroll to position [128, 0]
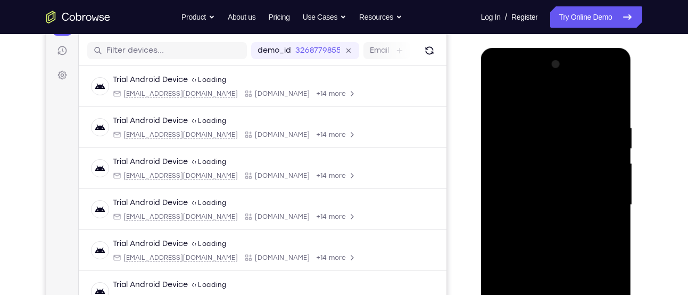
drag, startPoint x: 531, startPoint y: 148, endPoint x: 526, endPoint y: 126, distance: 22.7
click at [526, 126] on div at bounding box center [556, 205] width 134 height 298
drag, startPoint x: 532, startPoint y: 221, endPoint x: 550, endPoint y: 151, distance: 71.8
click at [550, 151] on div at bounding box center [556, 205] width 134 height 298
drag, startPoint x: 546, startPoint y: 233, endPoint x: 551, endPoint y: 181, distance: 52.4
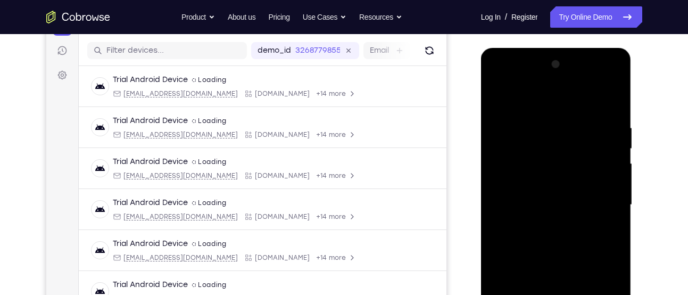
click at [551, 181] on div at bounding box center [556, 205] width 134 height 298
drag, startPoint x: 542, startPoint y: 245, endPoint x: 550, endPoint y: 180, distance: 65.4
click at [550, 180] on div at bounding box center [556, 205] width 134 height 298
drag, startPoint x: 543, startPoint y: 231, endPoint x: 549, endPoint y: 170, distance: 61.4
click at [549, 170] on div at bounding box center [556, 205] width 134 height 298
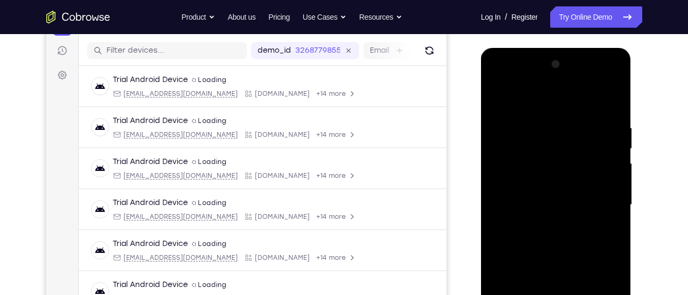
drag, startPoint x: 543, startPoint y: 224, endPoint x: 548, endPoint y: 177, distance: 47.5
click at [548, 177] on div at bounding box center [556, 205] width 134 height 298
drag, startPoint x: 529, startPoint y: 230, endPoint x: 524, endPoint y: 117, distance: 112.8
click at [524, 117] on div at bounding box center [556, 205] width 134 height 298
drag, startPoint x: 530, startPoint y: 197, endPoint x: 528, endPoint y: 111, distance: 86.2
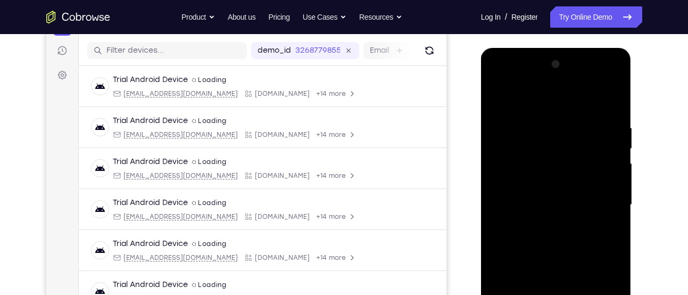
click at [528, 111] on div at bounding box center [556, 205] width 134 height 298
click at [500, 94] on div at bounding box center [556, 205] width 134 height 298
drag, startPoint x: 541, startPoint y: 211, endPoint x: 540, endPoint y: 273, distance: 62.2
click at [540, 273] on div at bounding box center [556, 205] width 134 height 298
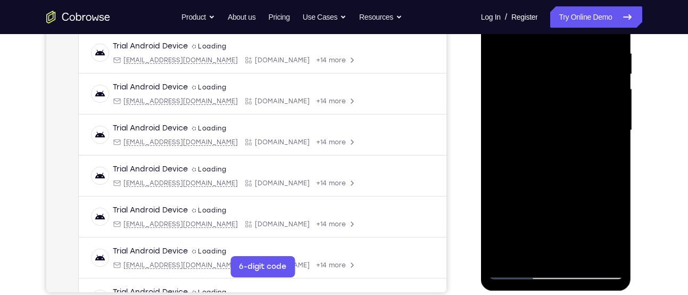
scroll to position [209, 0]
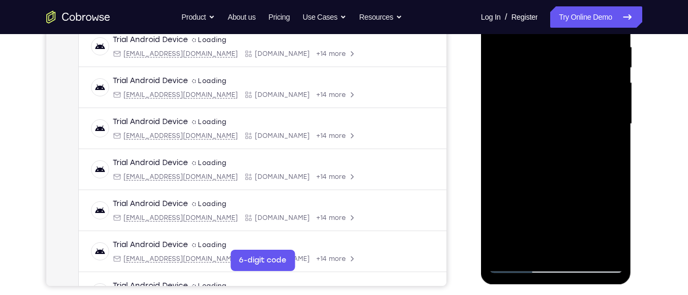
click at [582, 244] on div at bounding box center [556, 124] width 134 height 298
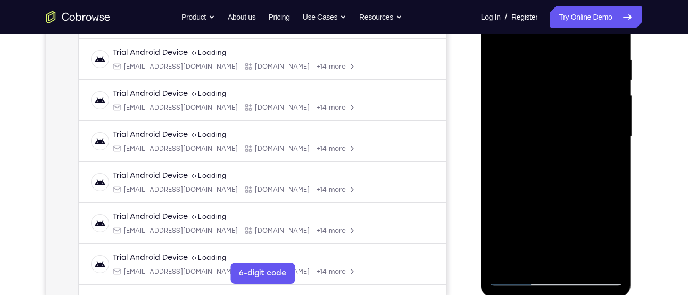
click at [561, 147] on div at bounding box center [556, 137] width 134 height 298
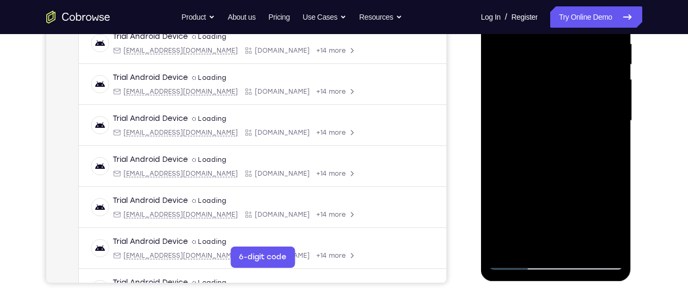
click at [528, 163] on div at bounding box center [556, 121] width 134 height 298
click at [517, 180] on div at bounding box center [556, 121] width 134 height 298
click at [554, 180] on div at bounding box center [556, 121] width 134 height 298
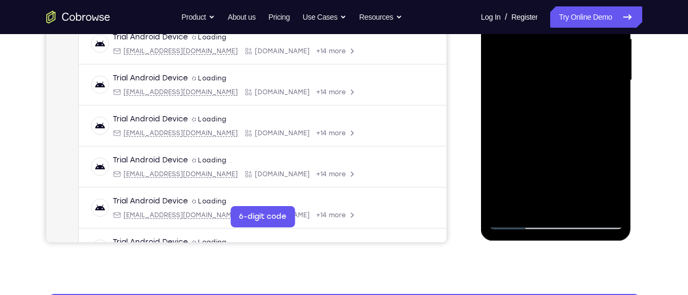
scroll to position [254, 0]
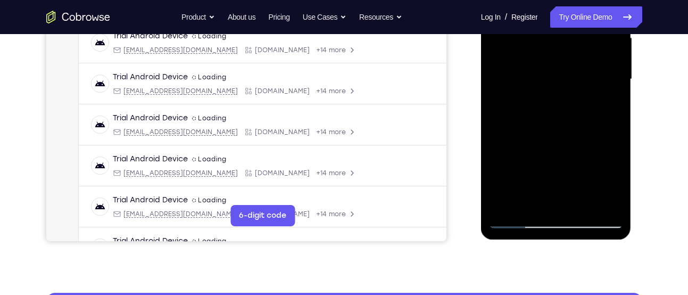
click at [537, 197] on div at bounding box center [556, 79] width 134 height 298
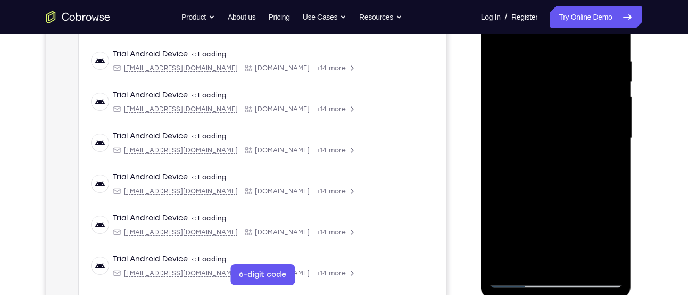
scroll to position [194, 0]
drag, startPoint x: 539, startPoint y: 123, endPoint x: 540, endPoint y: 51, distance: 72.3
click at [540, 51] on div at bounding box center [556, 139] width 134 height 298
click at [520, 168] on div at bounding box center [556, 139] width 134 height 298
click at [606, 168] on div at bounding box center [556, 139] width 134 height 298
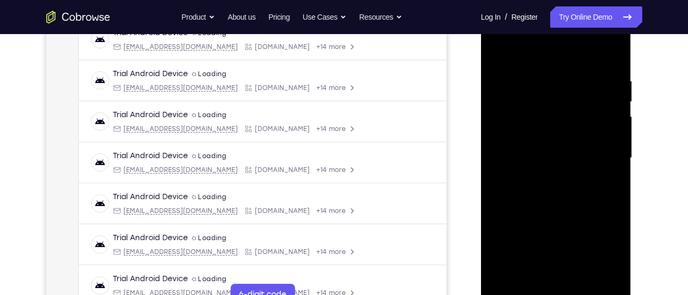
scroll to position [174, 0]
click at [553, 127] on div at bounding box center [556, 159] width 134 height 298
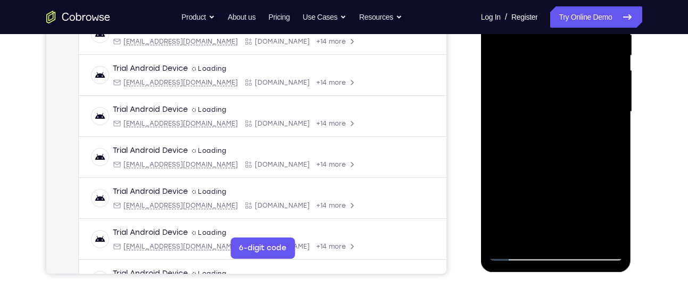
click at [592, 188] on div at bounding box center [556, 112] width 134 height 298
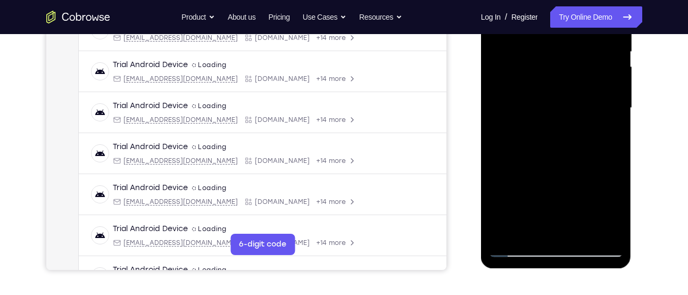
click at [599, 186] on div at bounding box center [556, 108] width 134 height 298
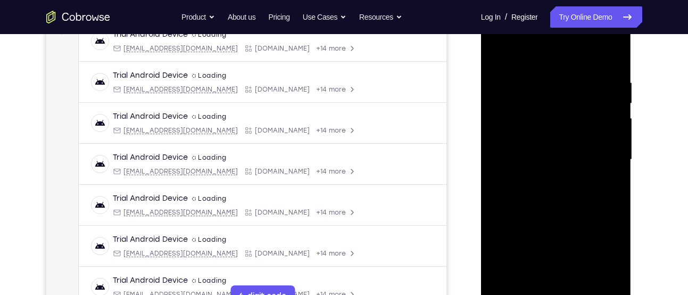
scroll to position [172, 0]
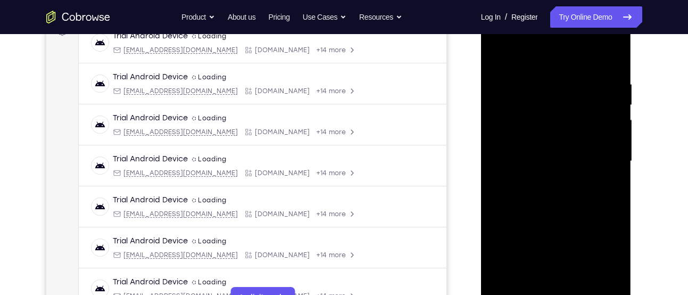
click at [547, 105] on div at bounding box center [556, 161] width 134 height 298
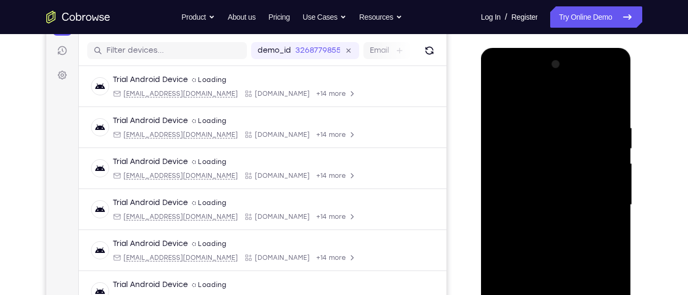
scroll to position [127, 0]
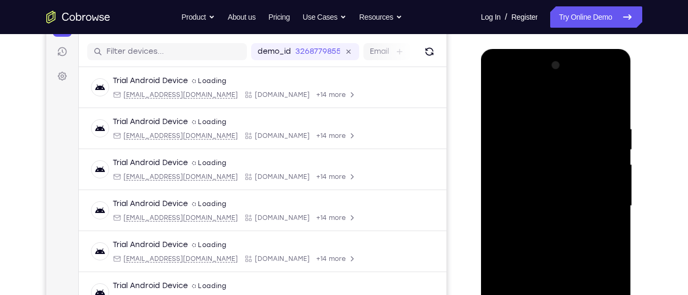
drag, startPoint x: 555, startPoint y: 215, endPoint x: 553, endPoint y: 47, distance: 168.1
click at [553, 49] on html "Online web based iOS Simulators and Android Emulators. Run iPhone, iPad, Mobile…" at bounding box center [557, 208] width 152 height 319
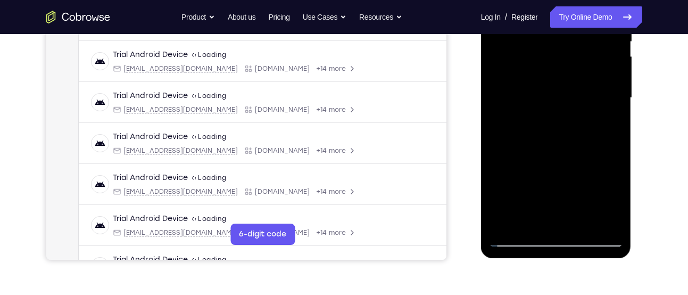
scroll to position [235, 0]
click at [513, 221] on div at bounding box center [556, 98] width 134 height 298
click at [583, 127] on div at bounding box center [556, 98] width 134 height 298
click at [608, 127] on div at bounding box center [556, 98] width 134 height 298
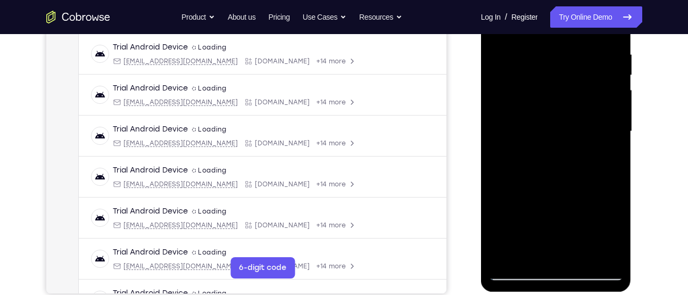
scroll to position [201, 0]
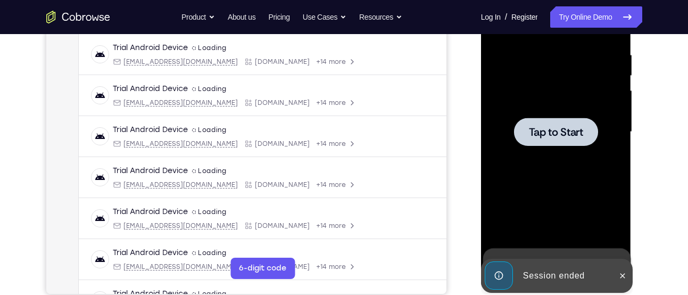
click at [541, 131] on span "Tap to Start" at bounding box center [556, 132] width 54 height 11
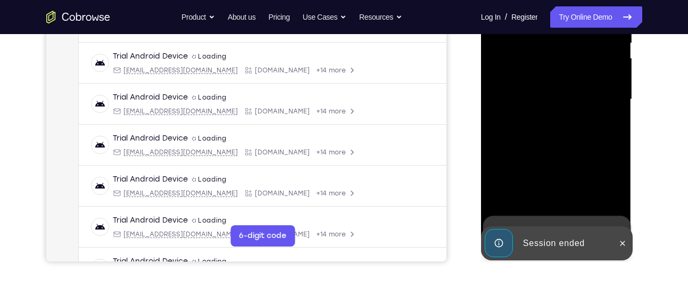
scroll to position [234, 0]
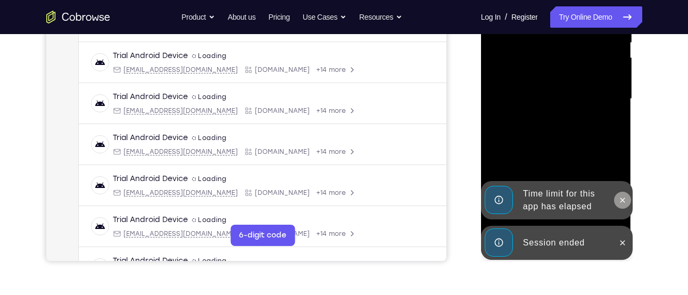
click at [625, 202] on icon at bounding box center [622, 200] width 9 height 9
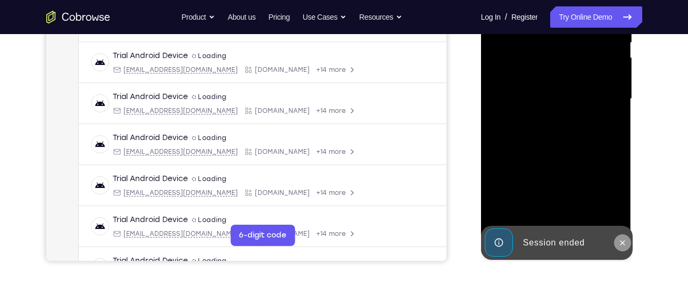
click at [618, 242] on icon at bounding box center [622, 242] width 9 height 9
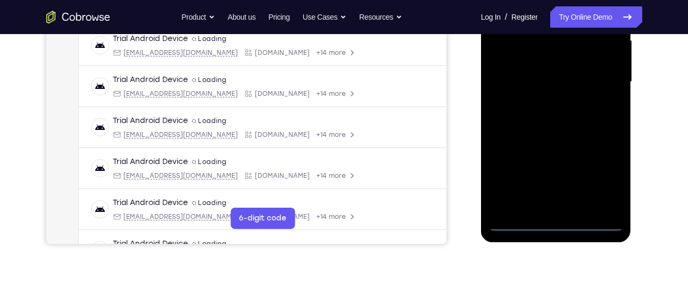
click at [555, 223] on div at bounding box center [556, 82] width 134 height 298
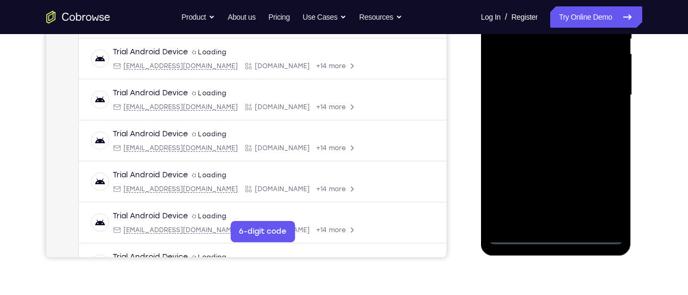
scroll to position [237, 0]
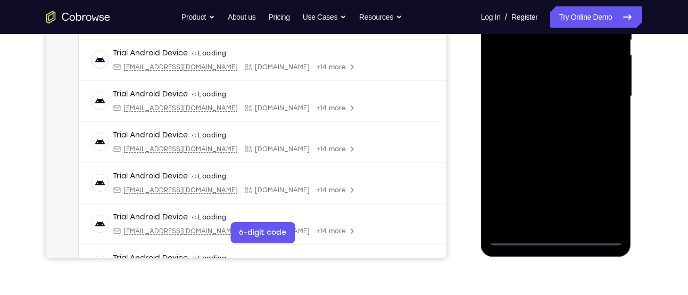
click at [598, 197] on div at bounding box center [556, 96] width 134 height 298
click at [557, 241] on div at bounding box center [556, 96] width 134 height 298
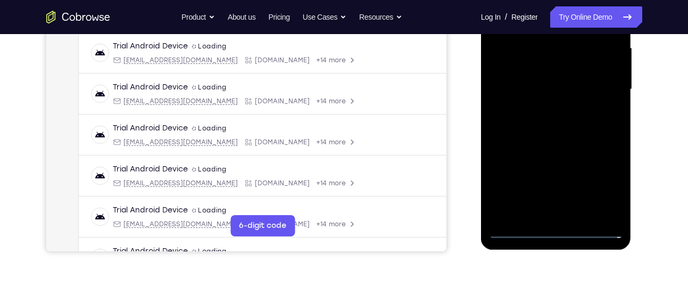
click at [597, 188] on div at bounding box center [556, 89] width 134 height 298
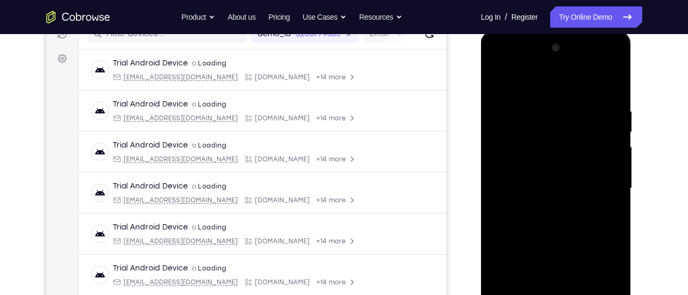
scroll to position [140, 0]
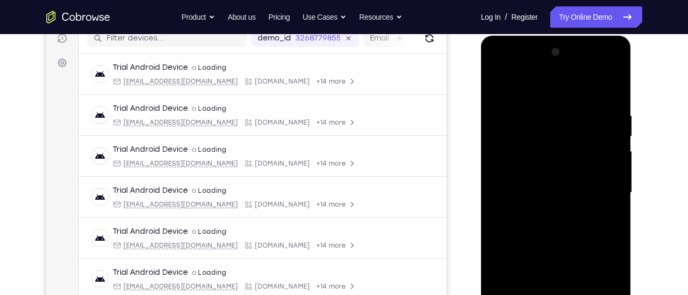
click at [556, 90] on div at bounding box center [556, 193] width 134 height 298
click at [600, 191] on div at bounding box center [556, 193] width 134 height 298
click at [545, 209] on div at bounding box center [556, 193] width 134 height 298
click at [568, 175] on div at bounding box center [556, 193] width 134 height 298
click at [533, 165] on div at bounding box center [556, 193] width 134 height 298
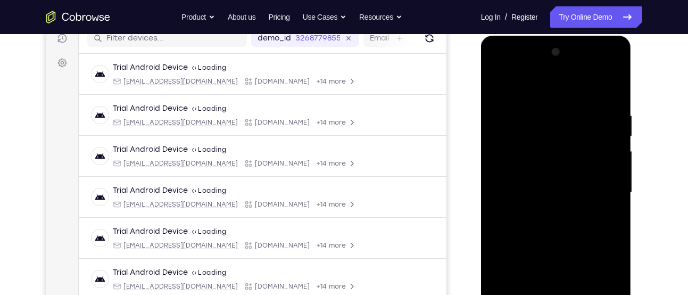
click at [511, 200] on div at bounding box center [556, 193] width 134 height 298
click at [507, 198] on div at bounding box center [556, 193] width 134 height 298
click at [540, 244] on div at bounding box center [556, 193] width 134 height 298
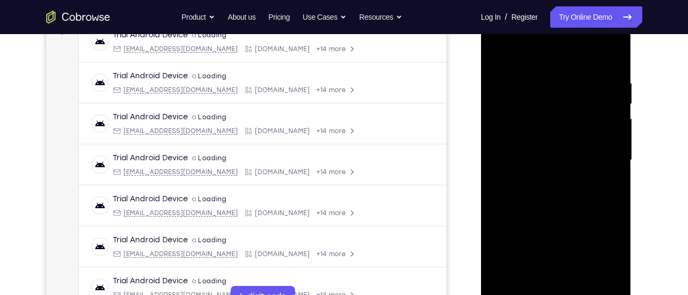
scroll to position [200, 0]
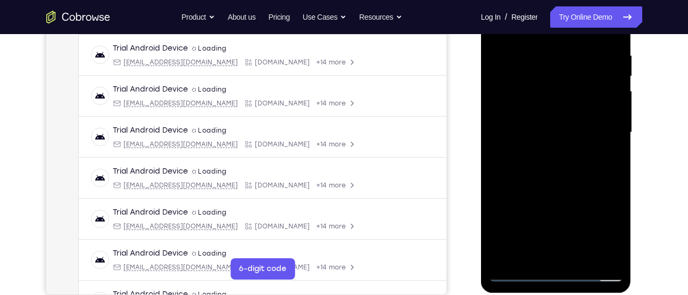
click at [583, 258] on div at bounding box center [556, 133] width 134 height 298
click at [521, 188] on div at bounding box center [556, 133] width 134 height 298
click at [544, 119] on div at bounding box center [556, 133] width 134 height 298
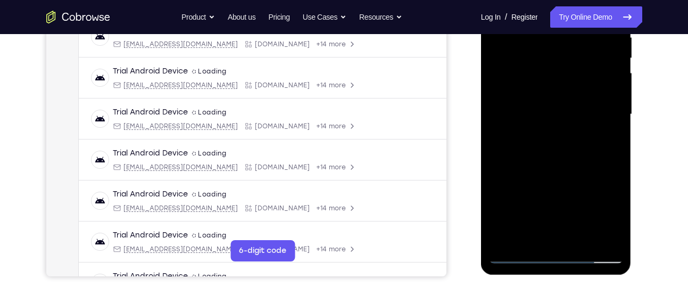
scroll to position [219, 0]
click at [526, 237] on div at bounding box center [556, 114] width 134 height 298
click at [607, 138] on div at bounding box center [556, 114] width 134 height 298
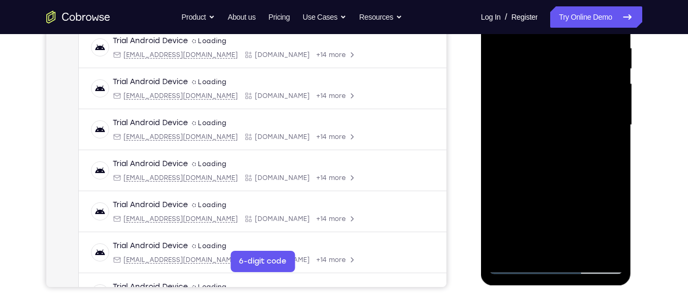
scroll to position [206, 0]
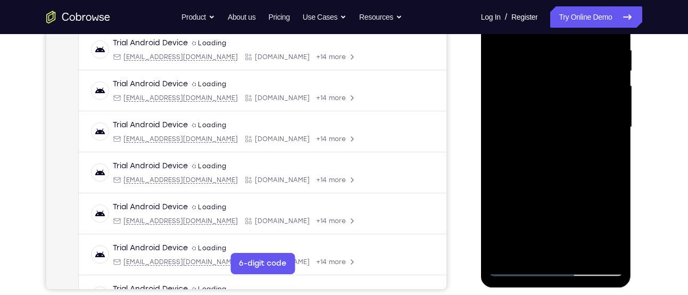
click at [606, 150] on div at bounding box center [556, 127] width 134 height 298
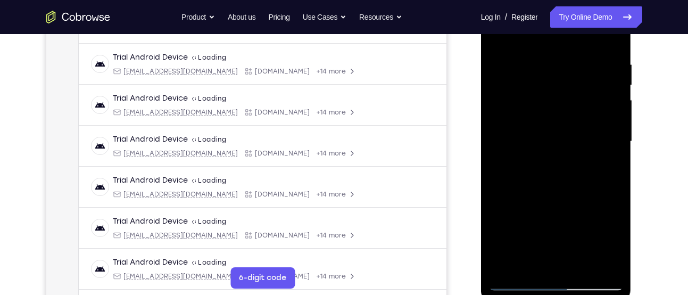
click at [531, 164] on div at bounding box center [556, 142] width 134 height 298
click at [512, 164] on div at bounding box center [556, 142] width 134 height 298
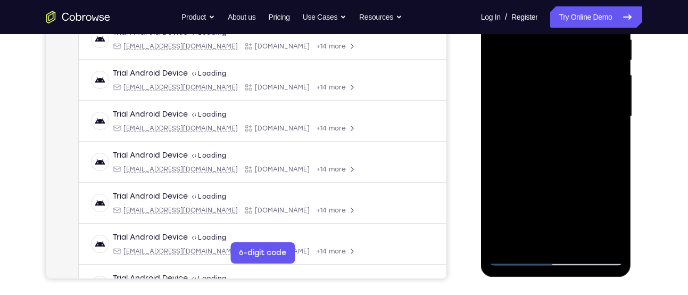
scroll to position [218, 0]
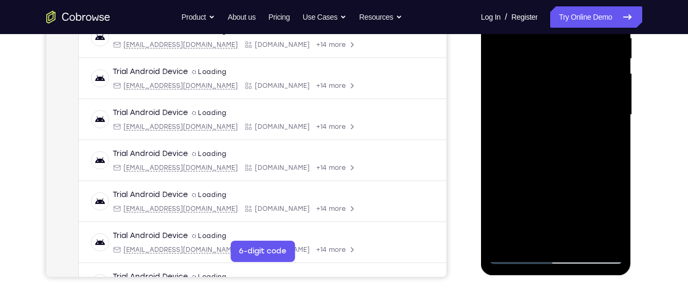
click at [525, 238] on div at bounding box center [556, 115] width 134 height 298
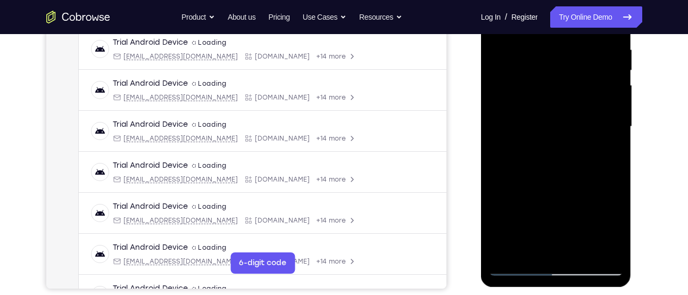
scroll to position [206, 0]
click at [587, 185] on div at bounding box center [556, 127] width 134 height 298
click at [606, 146] on div at bounding box center [556, 127] width 134 height 298
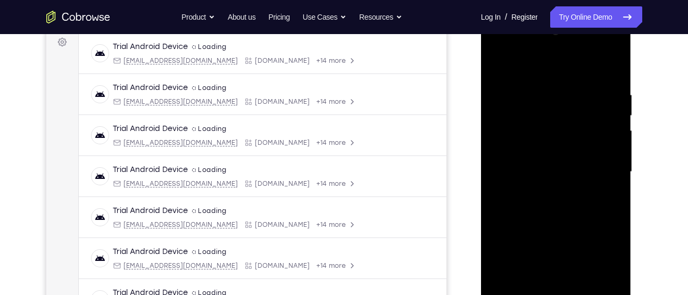
scroll to position [152, 0]
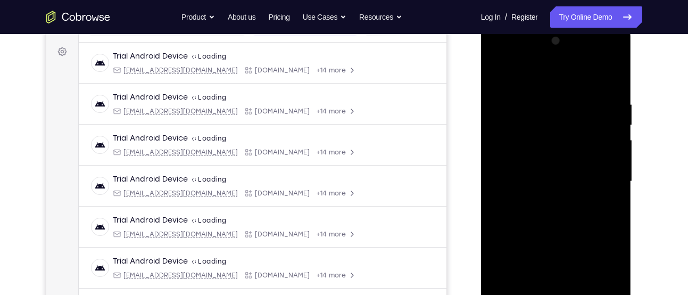
click at [496, 72] on div at bounding box center [556, 181] width 134 height 298
click at [533, 169] on div at bounding box center [556, 181] width 134 height 298
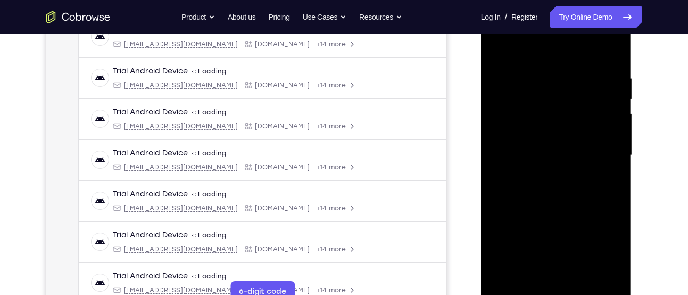
scroll to position [198, 0]
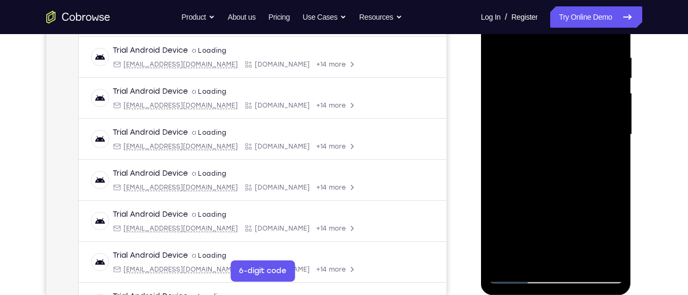
click at [544, 253] on div at bounding box center [556, 135] width 134 height 298
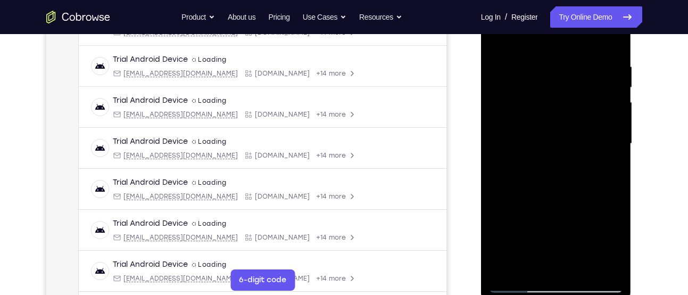
scroll to position [188, 0]
click at [530, 266] on div at bounding box center [556, 145] width 134 height 298
click at [496, 204] on div at bounding box center [556, 145] width 134 height 298
click at [605, 168] on div at bounding box center [556, 145] width 134 height 298
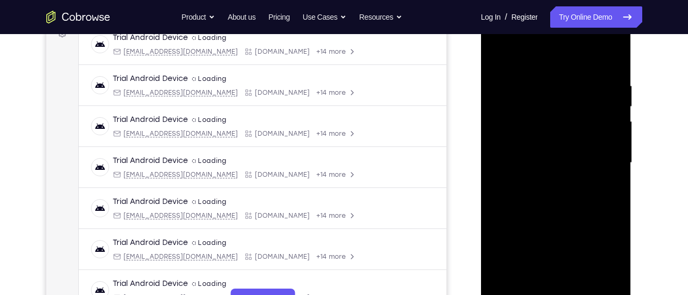
scroll to position [169, 0]
click at [545, 187] on div at bounding box center [556, 164] width 134 height 298
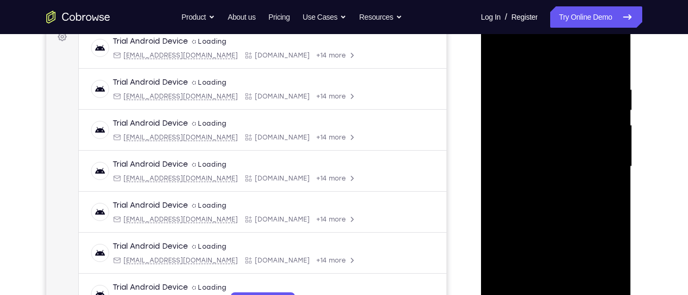
scroll to position [167, 0]
click at [607, 189] on div at bounding box center [556, 166] width 134 height 298
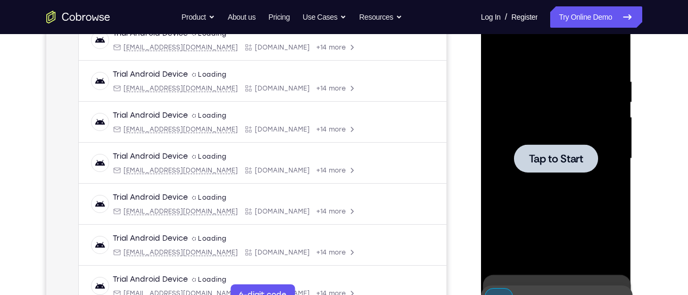
click at [562, 147] on div at bounding box center [556, 158] width 84 height 28
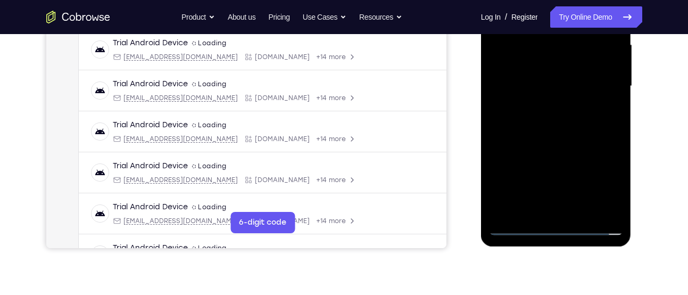
scroll to position [249, 0]
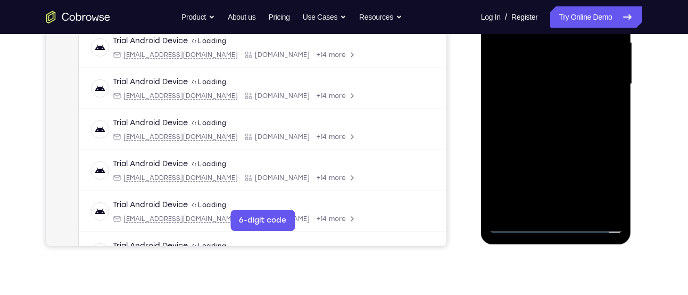
click at [560, 227] on div at bounding box center [556, 84] width 134 height 298
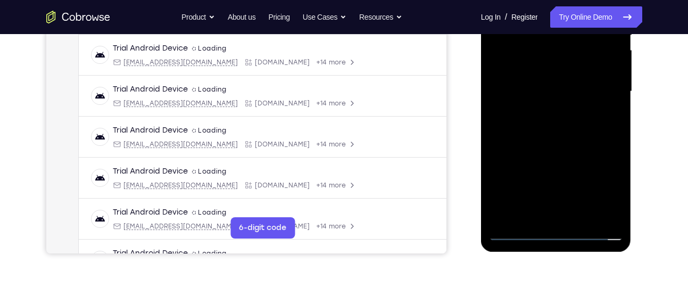
click at [598, 193] on div at bounding box center [556, 92] width 134 height 298
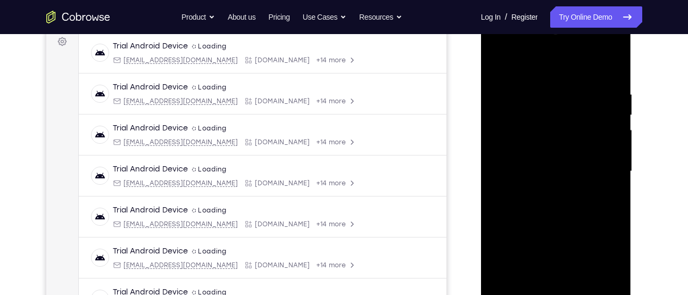
scroll to position [161, 0]
click at [554, 66] on div at bounding box center [556, 172] width 134 height 298
click at [599, 169] on div at bounding box center [556, 172] width 134 height 298
click at [543, 189] on div at bounding box center [556, 172] width 134 height 298
click at [537, 158] on div at bounding box center [556, 172] width 134 height 298
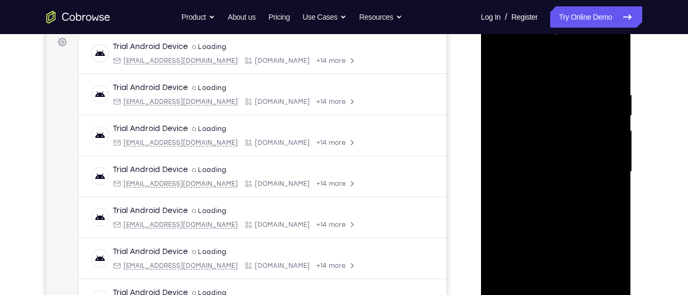
click at [540, 148] on div at bounding box center [556, 172] width 134 height 298
click at [530, 145] on div at bounding box center [556, 172] width 134 height 298
click at [545, 146] on div at bounding box center [556, 172] width 134 height 298
click at [538, 152] on div at bounding box center [556, 172] width 134 height 298
click at [525, 171] on div at bounding box center [556, 172] width 134 height 298
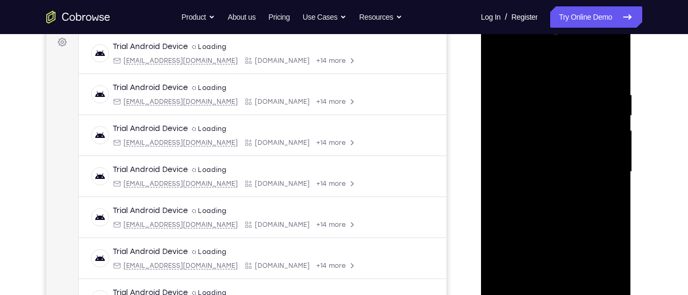
click at [513, 202] on div at bounding box center [556, 172] width 134 height 298
click at [539, 198] on div at bounding box center [556, 172] width 134 height 298
click at [535, 217] on div at bounding box center [556, 172] width 134 height 298
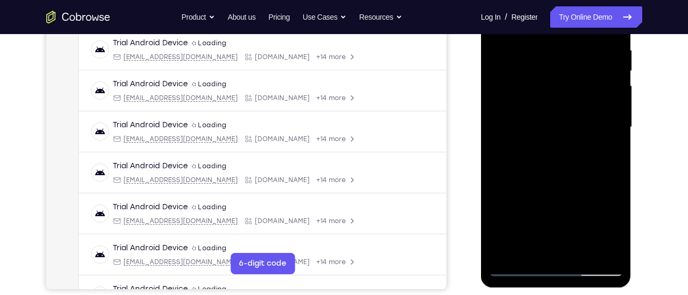
click at [582, 252] on div at bounding box center [556, 127] width 134 height 298
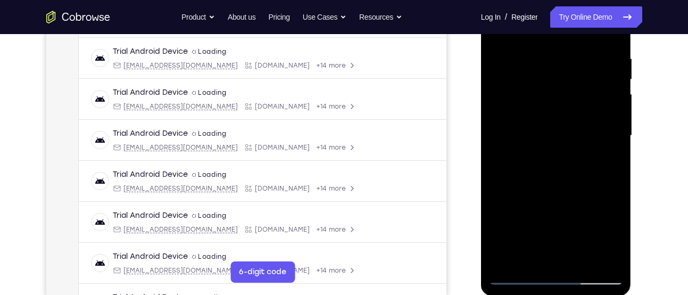
click at [545, 194] on div at bounding box center [556, 136] width 134 height 298
click at [562, 125] on div at bounding box center [556, 136] width 134 height 298
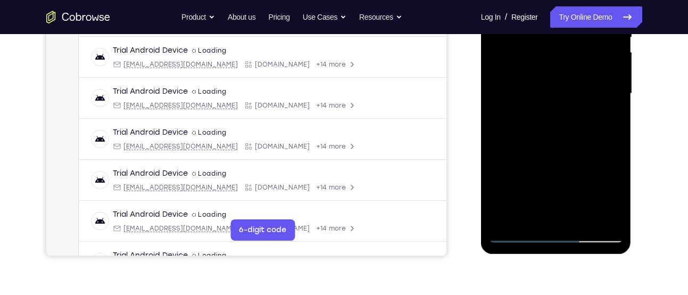
scroll to position [240, 0]
click at [533, 212] on div at bounding box center [556, 93] width 134 height 298
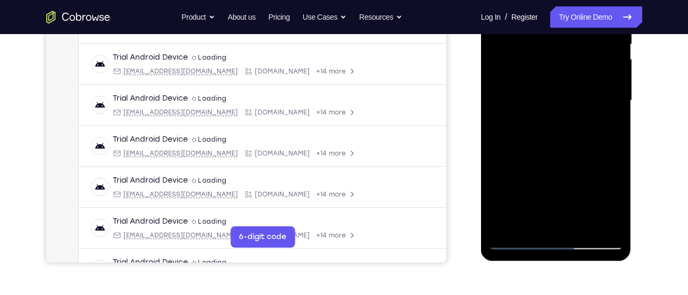
scroll to position [235, 0]
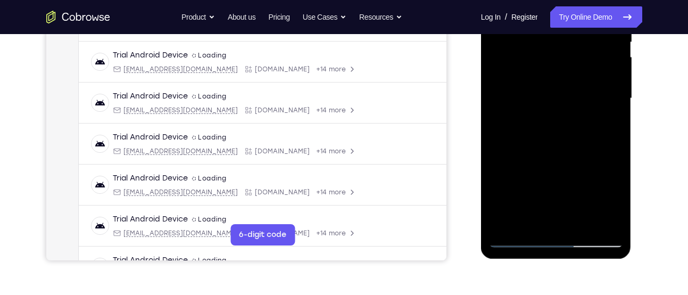
click at [527, 218] on div at bounding box center [556, 98] width 134 height 298
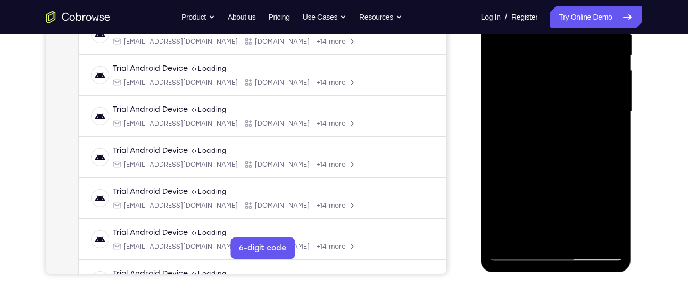
scroll to position [221, 0]
click at [605, 132] on div at bounding box center [556, 112] width 134 height 298
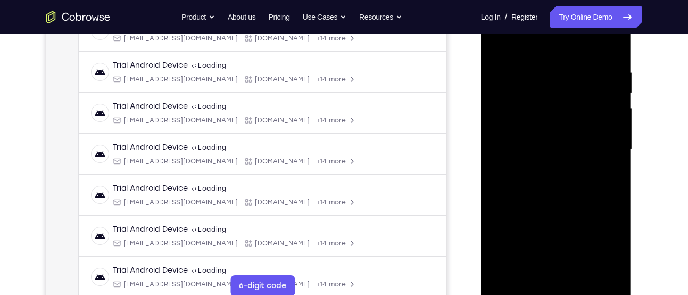
scroll to position [175, 0]
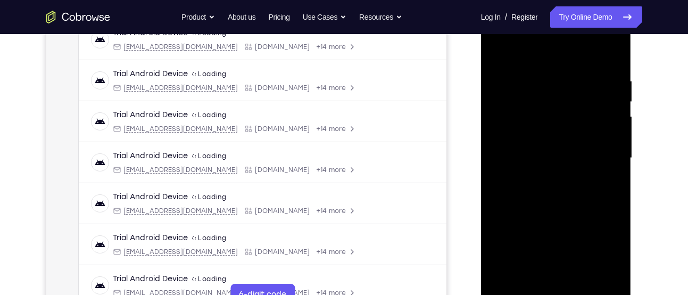
click at [531, 173] on div at bounding box center [556, 158] width 134 height 298
click at [531, 182] on div at bounding box center [556, 158] width 134 height 298
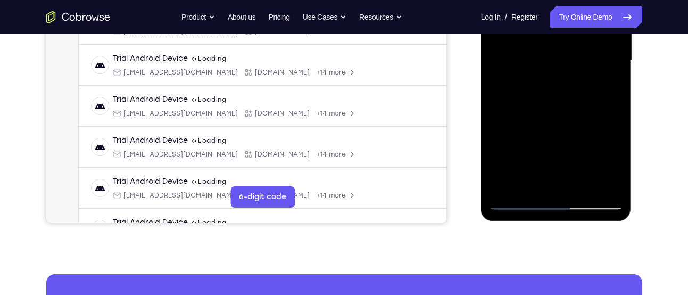
scroll to position [273, 0]
click at [520, 183] on div at bounding box center [556, 60] width 134 height 298
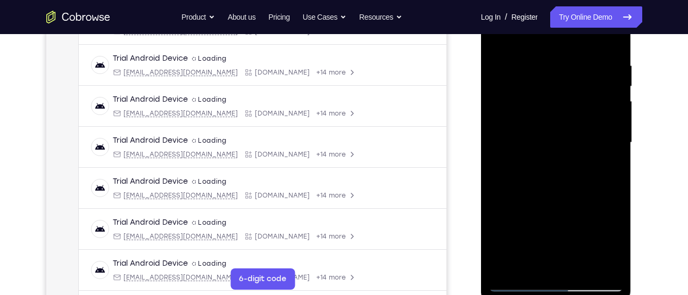
scroll to position [190, 0]
click at [609, 171] on div at bounding box center [556, 143] width 134 height 298
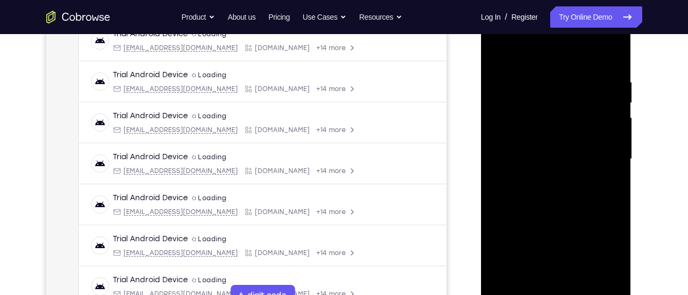
scroll to position [168, 0]
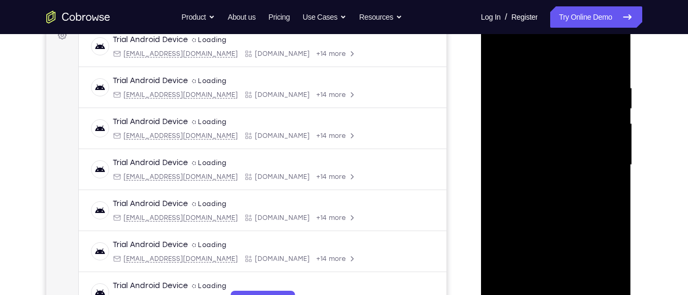
click at [530, 188] on div at bounding box center [556, 165] width 134 height 298
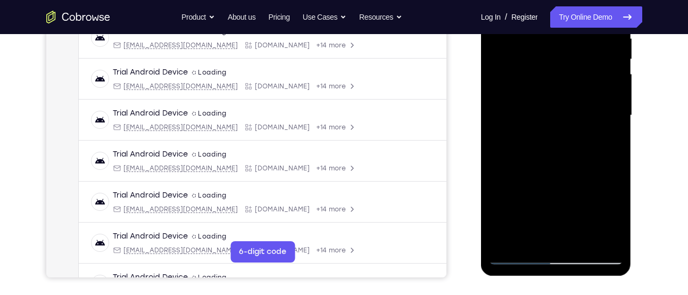
scroll to position [218, 0]
click at [607, 140] on div at bounding box center [556, 115] width 134 height 298
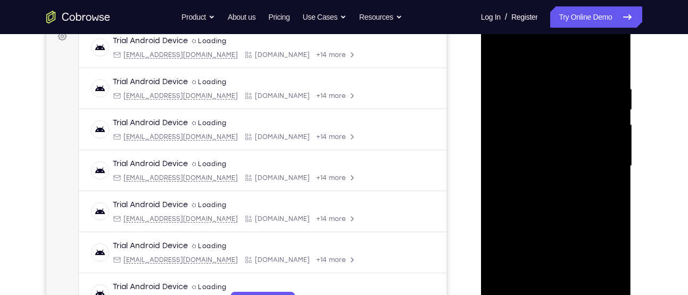
scroll to position [168, 0]
click at [535, 185] on div at bounding box center [556, 165] width 134 height 298
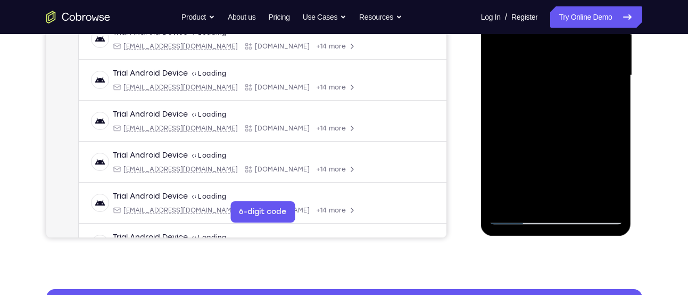
scroll to position [258, 0]
click at [530, 200] on div at bounding box center [556, 75] width 134 height 298
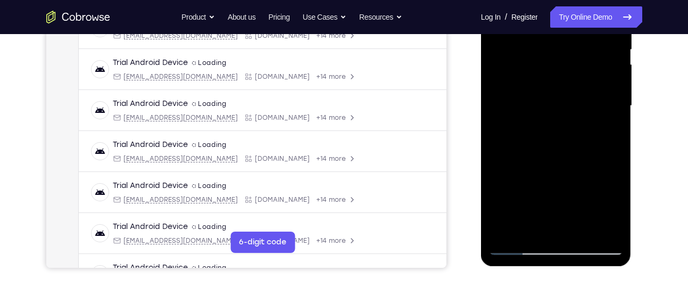
scroll to position [225, 0]
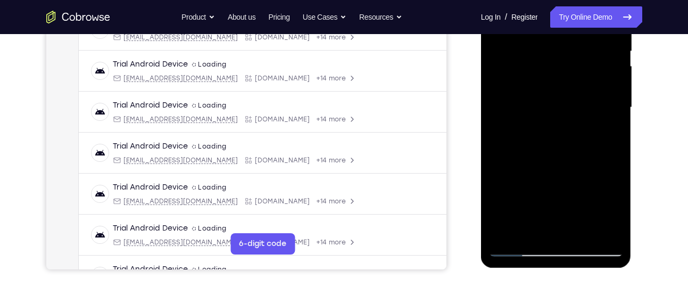
click at [583, 163] on div at bounding box center [556, 108] width 134 height 298
click at [607, 127] on div at bounding box center [556, 108] width 134 height 298
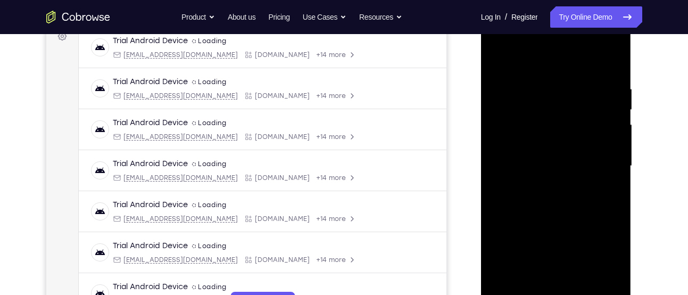
scroll to position [166, 0]
click at [556, 152] on div at bounding box center [556, 167] width 134 height 298
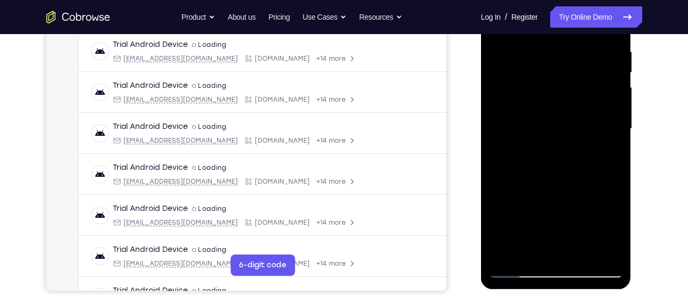
scroll to position [206, 0]
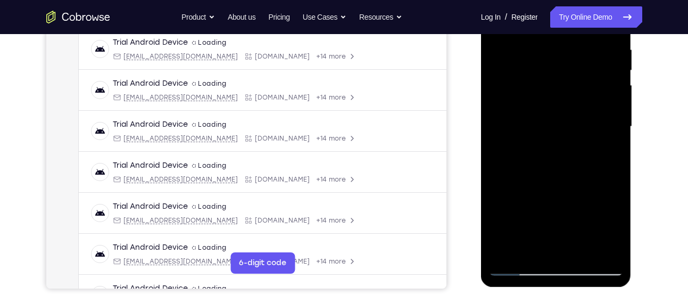
click at [552, 209] on div at bounding box center [556, 127] width 134 height 298
click at [559, 215] on div at bounding box center [556, 127] width 134 height 298
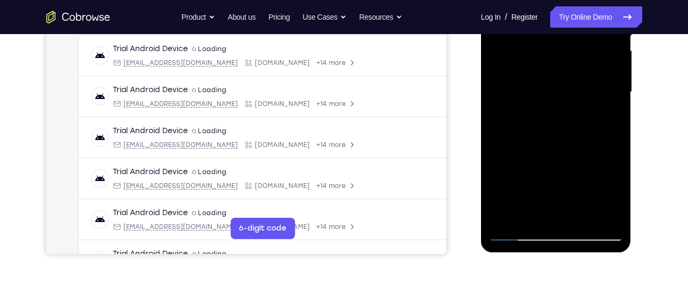
scroll to position [242, 0]
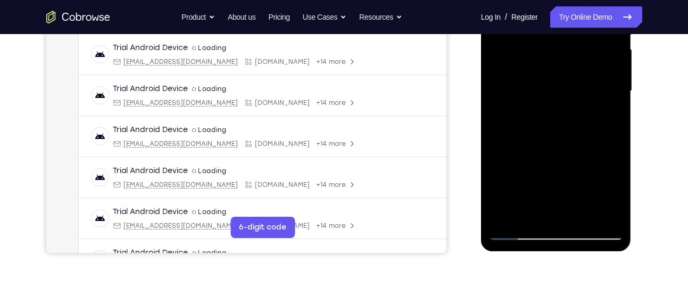
click at [537, 210] on div at bounding box center [556, 91] width 134 height 298
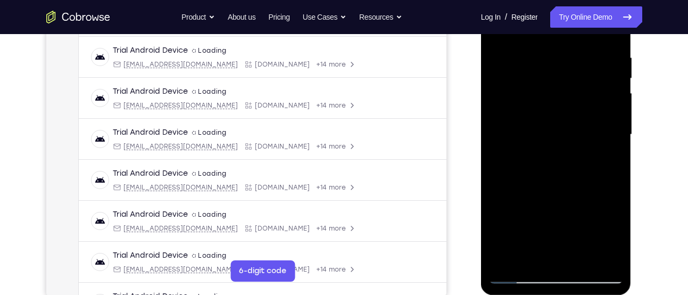
scroll to position [199, 0]
drag, startPoint x: 524, startPoint y: 123, endPoint x: 533, endPoint y: 49, distance: 74.0
click at [533, 49] on div at bounding box center [556, 134] width 134 height 298
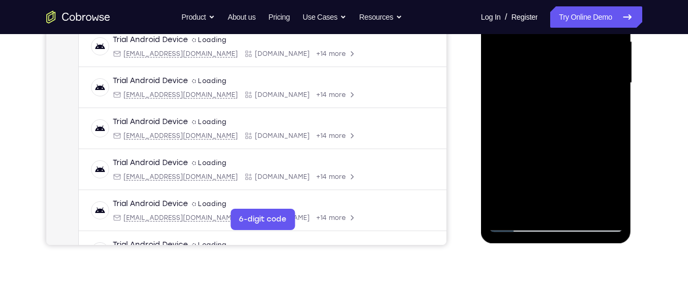
scroll to position [251, 0]
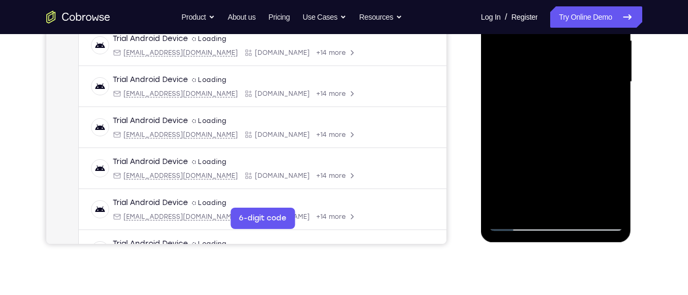
click at [529, 201] on div at bounding box center [556, 82] width 134 height 298
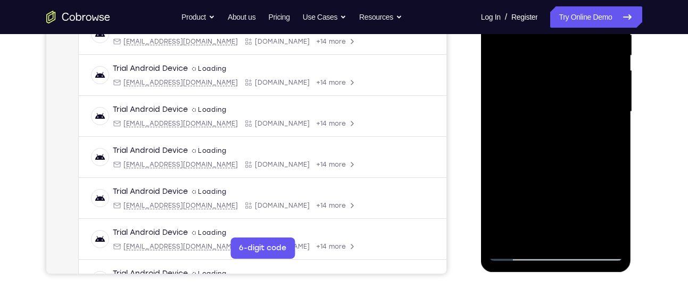
scroll to position [220, 0]
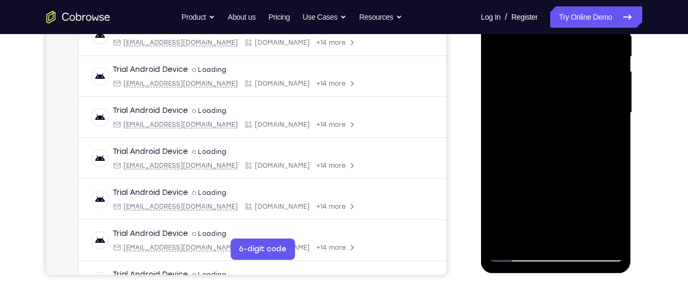
click at [504, 170] on div at bounding box center [556, 113] width 134 height 298
click at [500, 172] on div at bounding box center [556, 113] width 134 height 298
click at [603, 128] on div at bounding box center [556, 113] width 134 height 298
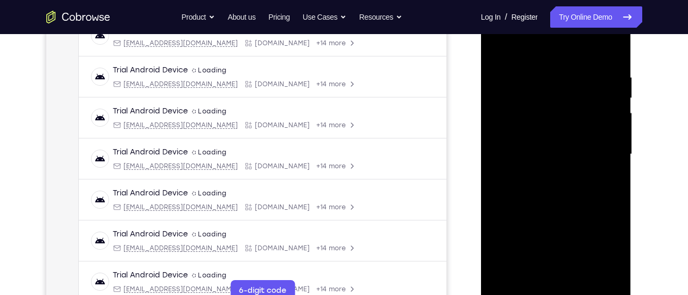
scroll to position [178, 0]
click at [538, 177] on div at bounding box center [556, 155] width 134 height 298
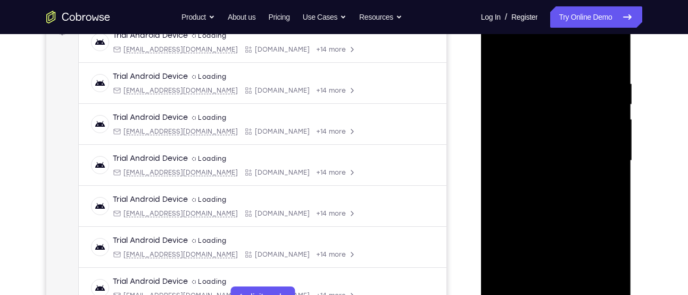
scroll to position [175, 0]
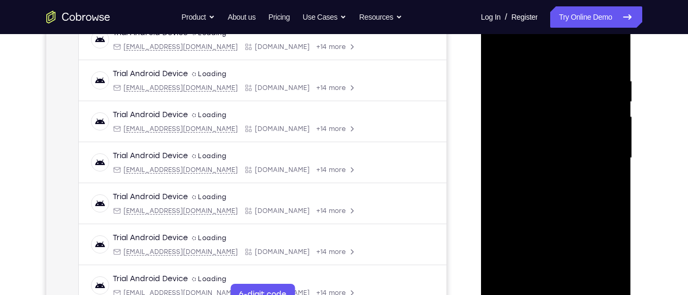
click at [539, 184] on div at bounding box center [556, 158] width 134 height 298
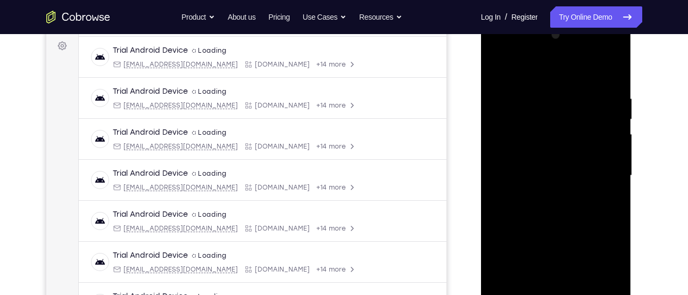
scroll to position [156, 0]
click at [520, 199] on div at bounding box center [556, 177] width 134 height 298
click at [532, 203] on div at bounding box center [556, 177] width 134 height 298
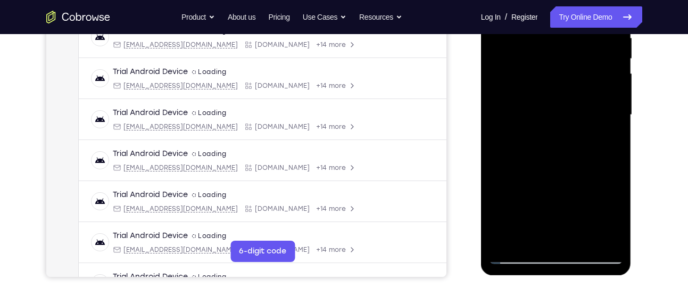
scroll to position [228, 0]
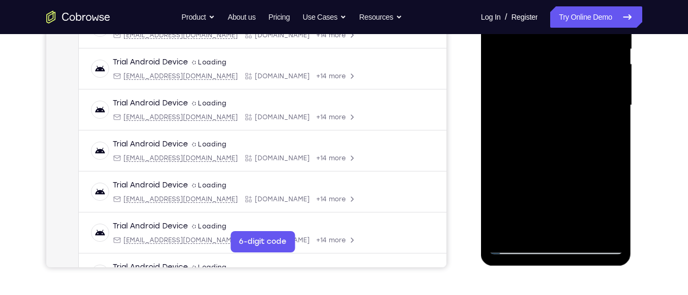
click at [528, 225] on div at bounding box center [556, 105] width 134 height 298
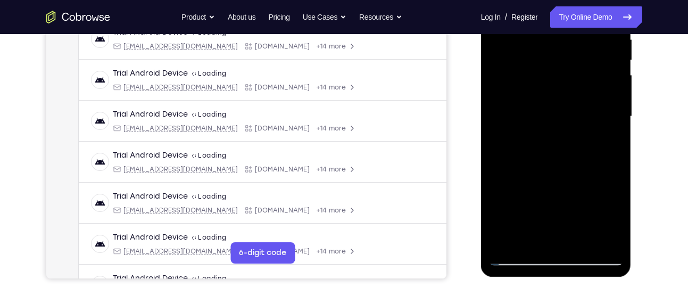
click at [497, 173] on div at bounding box center [556, 117] width 134 height 298
click at [606, 137] on div at bounding box center [556, 117] width 134 height 298
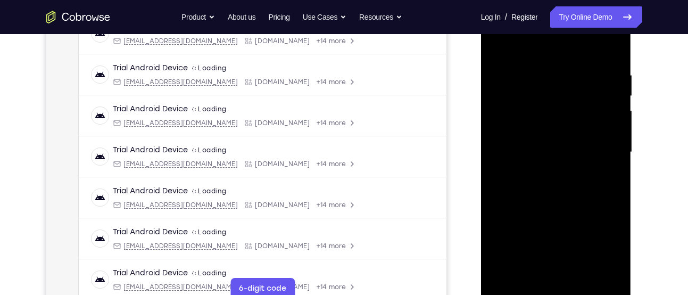
scroll to position [180, 0]
click at [542, 128] on div at bounding box center [556, 153] width 134 height 298
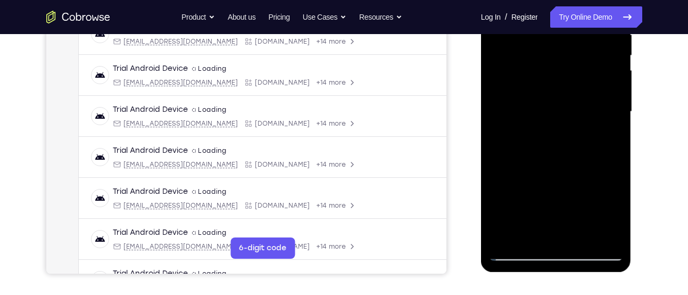
scroll to position [222, 0]
click at [525, 229] on div at bounding box center [556, 111] width 134 height 298
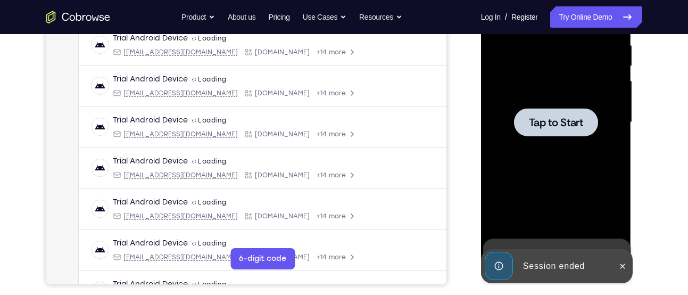
click at [521, 133] on div at bounding box center [556, 122] width 84 height 28
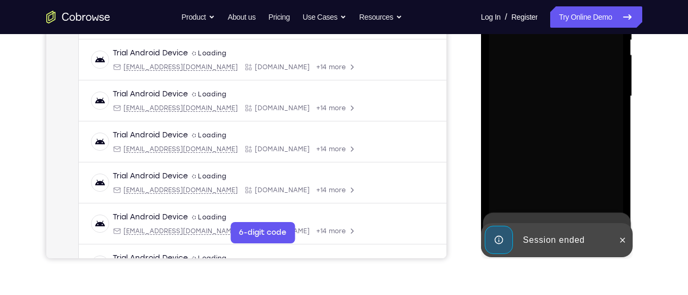
scroll to position [238, 0]
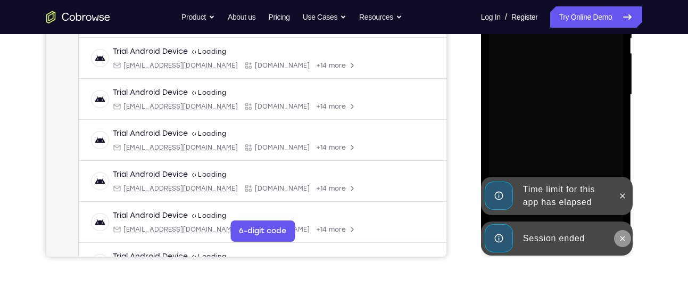
click at [626, 240] on icon at bounding box center [622, 238] width 9 height 9
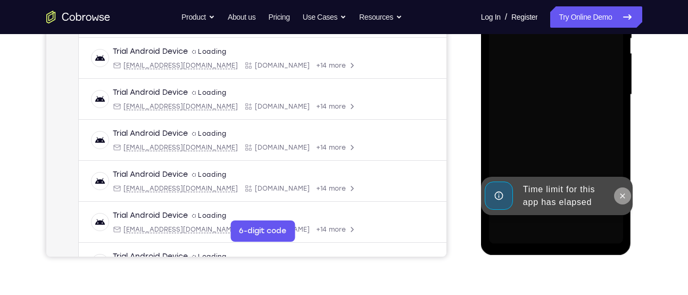
click at [624, 199] on icon at bounding box center [622, 195] width 9 height 9
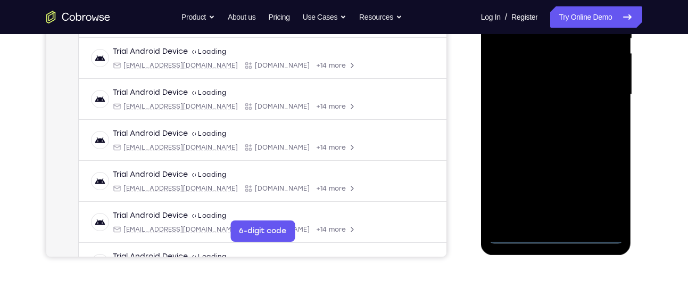
click at [555, 238] on div at bounding box center [556, 95] width 134 height 298
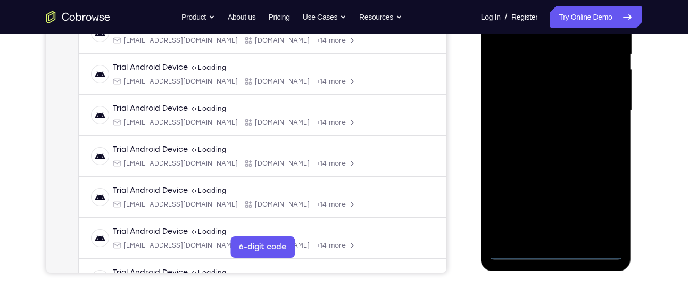
scroll to position [221, 0]
click at [604, 210] on div at bounding box center [556, 112] width 134 height 298
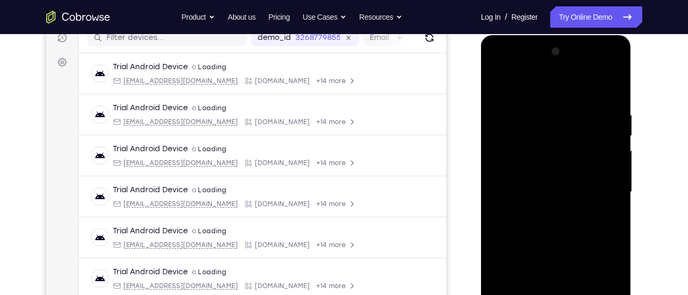
scroll to position [140, 0]
click at [534, 91] on div at bounding box center [556, 193] width 134 height 298
click at [603, 191] on div at bounding box center [556, 193] width 134 height 298
click at [546, 213] on div at bounding box center [556, 193] width 134 height 298
click at [545, 174] on div at bounding box center [556, 193] width 134 height 298
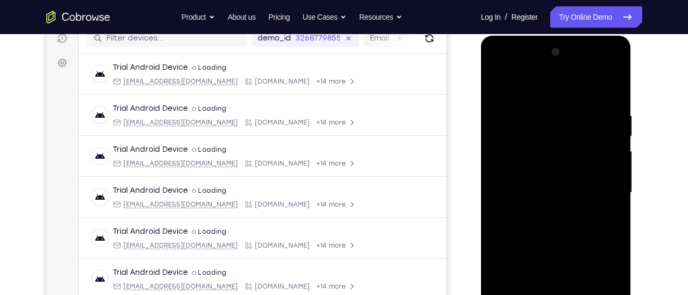
click at [536, 185] on div at bounding box center [556, 193] width 134 height 298
click at [518, 210] on div at bounding box center [556, 193] width 134 height 298
click at [557, 166] on div at bounding box center [556, 193] width 134 height 298
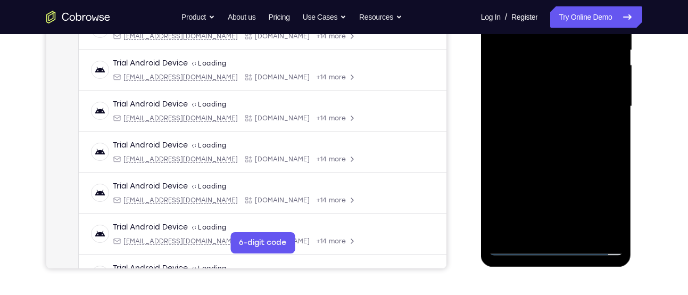
scroll to position [227, 0]
click at [582, 230] on div at bounding box center [556, 106] width 134 height 298
click at [563, 162] on div at bounding box center [556, 106] width 134 height 298
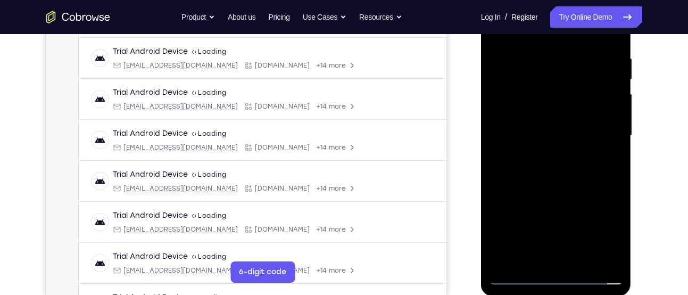
scroll to position [188, 0]
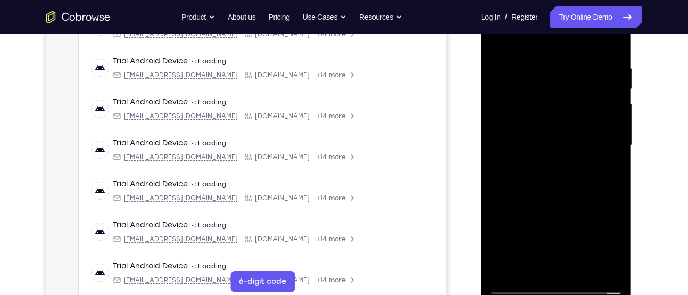
click at [564, 122] on div at bounding box center [556, 145] width 134 height 298
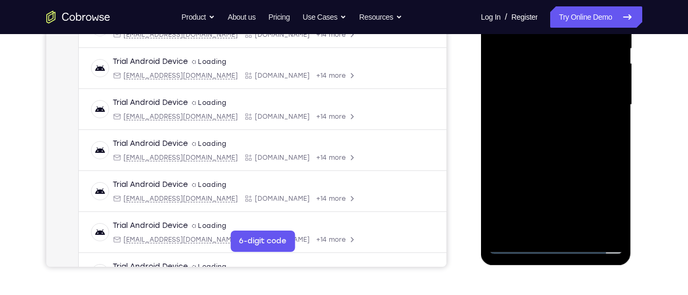
scroll to position [238, 0]
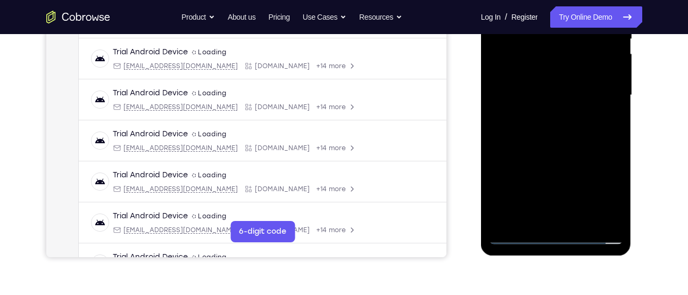
click at [533, 217] on div at bounding box center [556, 95] width 134 height 298
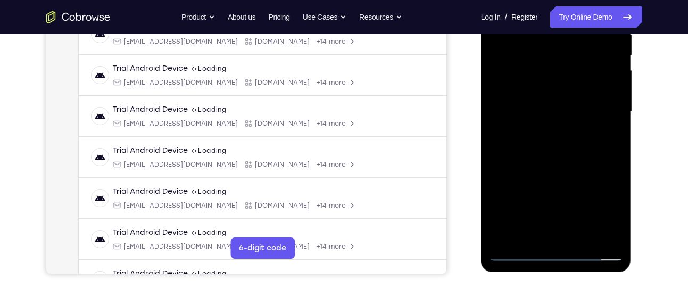
click at [527, 232] on div at bounding box center [556, 112] width 134 height 298
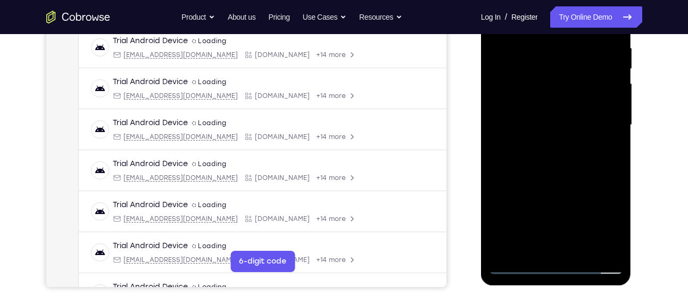
click at [581, 186] on div at bounding box center [556, 125] width 134 height 298
click at [583, 184] on div at bounding box center [556, 125] width 134 height 298
click at [608, 141] on div at bounding box center [556, 125] width 134 height 298
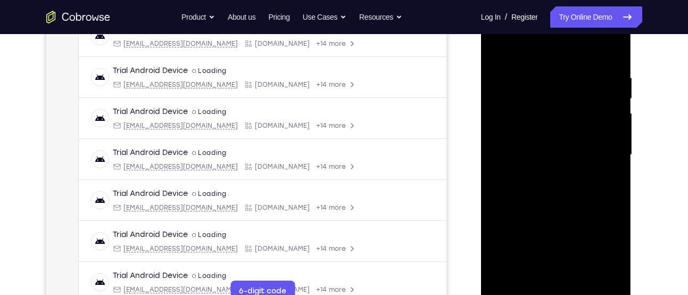
scroll to position [175, 0]
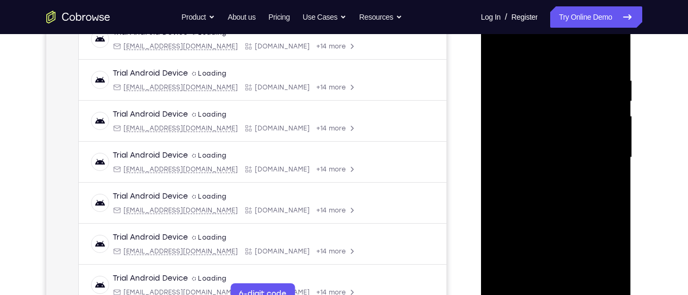
click at [604, 183] on div at bounding box center [556, 158] width 134 height 298
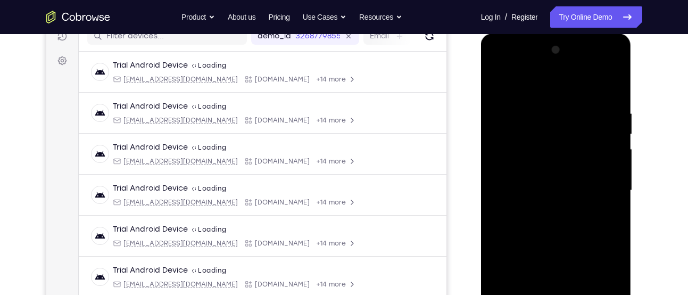
scroll to position [139, 0]
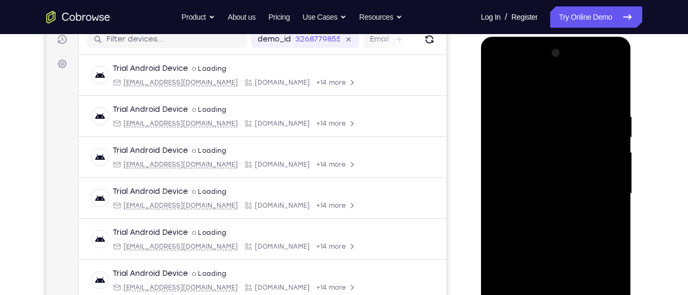
click at [493, 88] on div at bounding box center [556, 194] width 134 height 298
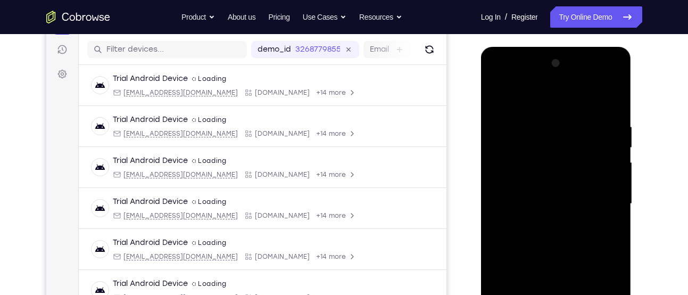
click at [532, 210] on div at bounding box center [556, 204] width 134 height 298
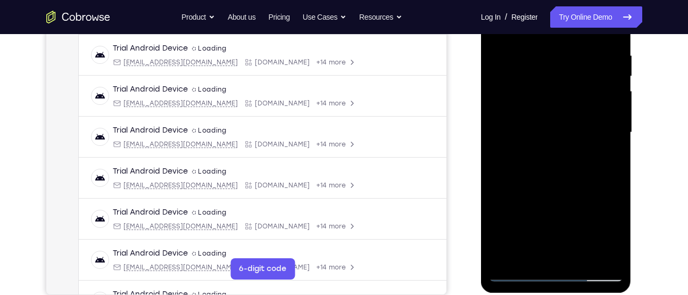
scroll to position [201, 0]
click at [532, 253] on div at bounding box center [556, 132] width 134 height 298
click at [611, 164] on div at bounding box center [556, 132] width 134 height 298
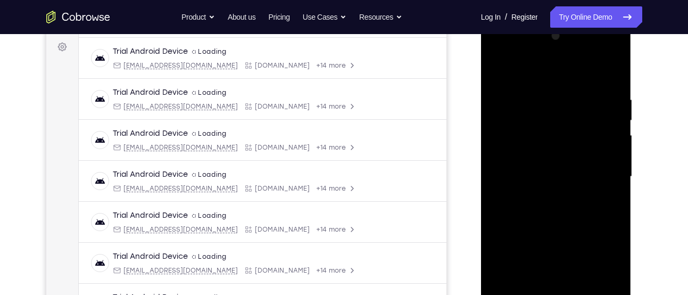
scroll to position [133, 0]
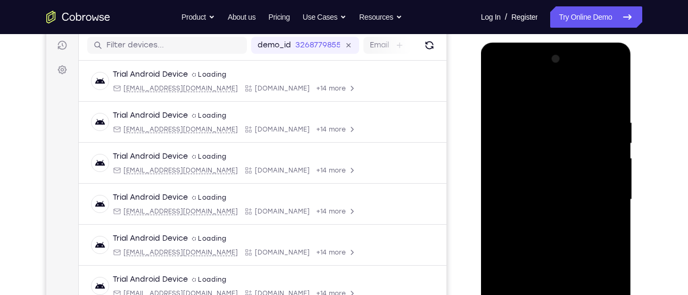
click at [494, 94] on div at bounding box center [556, 200] width 134 height 298
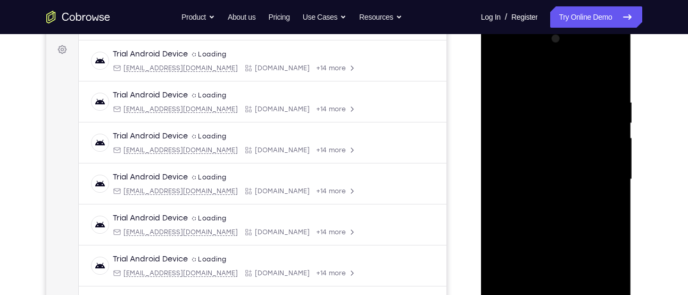
click at [536, 187] on div at bounding box center [556, 179] width 134 height 298
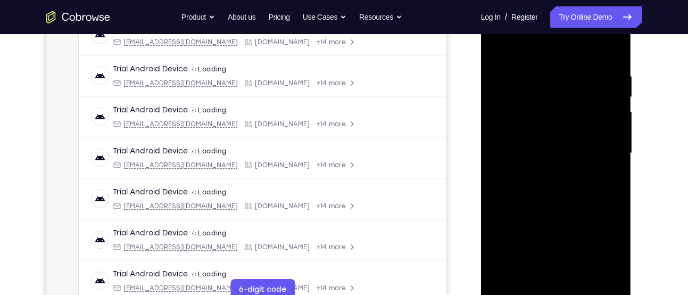
click at [596, 178] on div at bounding box center [556, 153] width 134 height 298
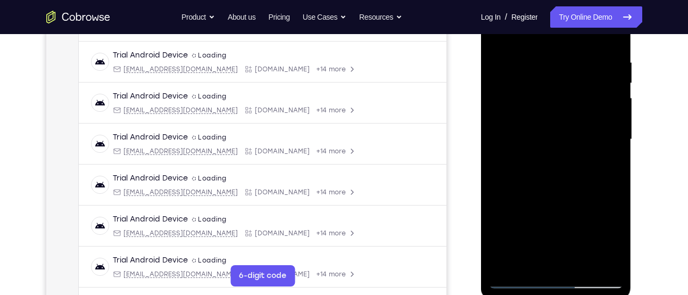
click at [602, 162] on div at bounding box center [556, 139] width 134 height 298
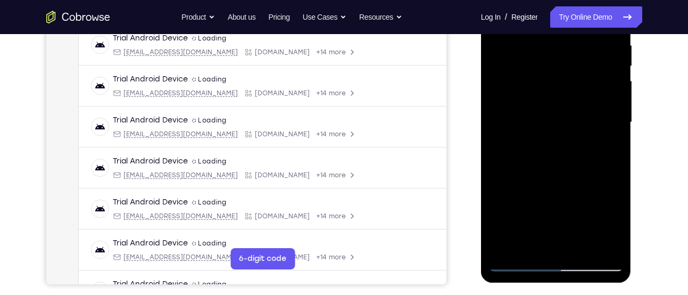
click at [528, 242] on div at bounding box center [556, 122] width 134 height 298
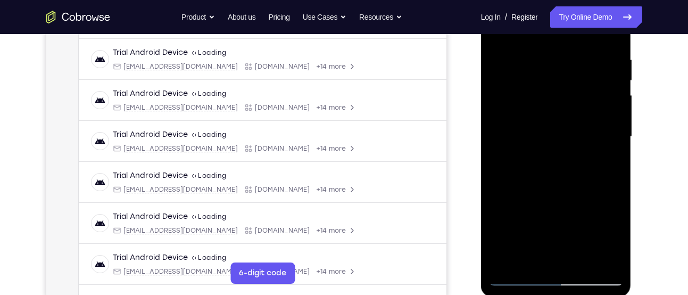
scroll to position [196, 0]
click at [500, 202] on div at bounding box center [556, 137] width 134 height 298
click at [602, 157] on div at bounding box center [556, 137] width 134 height 298
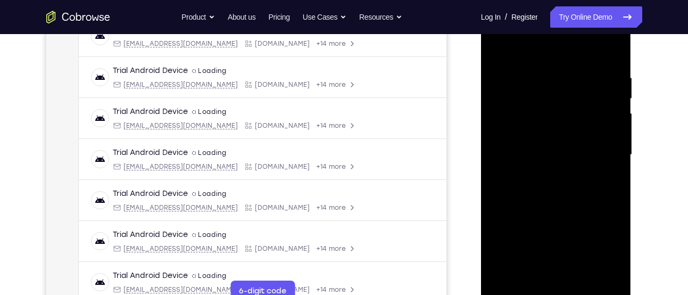
scroll to position [174, 0]
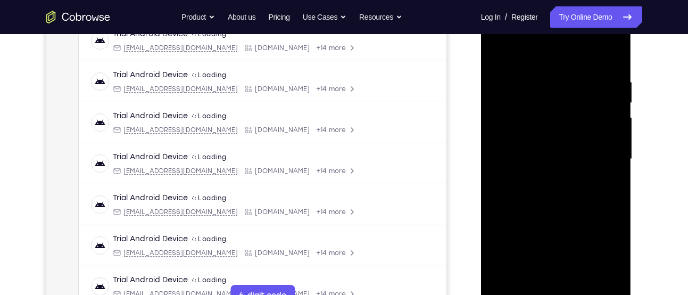
click at [533, 110] on div at bounding box center [556, 159] width 134 height 298
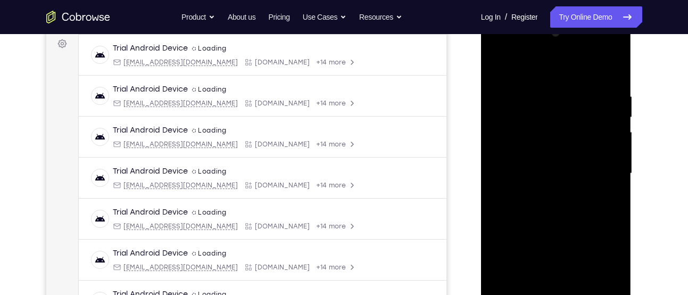
click at [556, 221] on div at bounding box center [556, 173] width 134 height 298
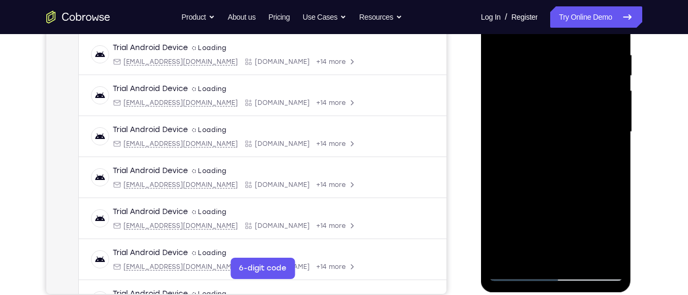
scroll to position [202, 0]
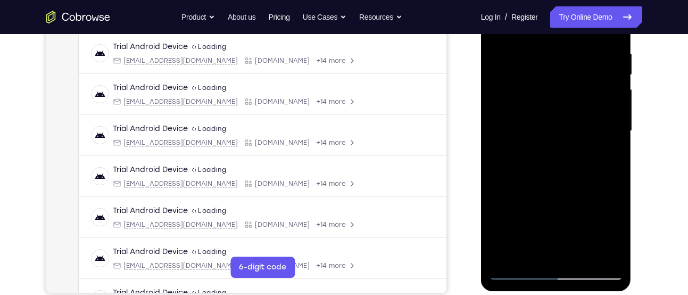
click at [550, 252] on div at bounding box center [556, 131] width 134 height 298
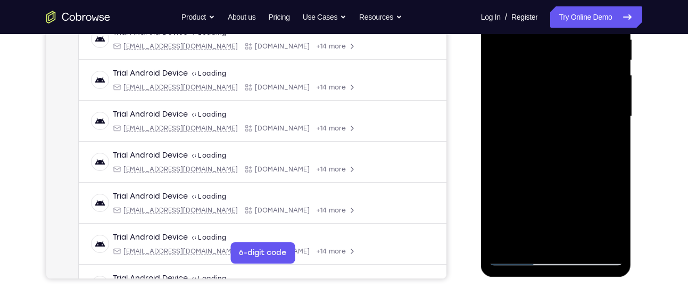
click at [529, 239] on div at bounding box center [556, 117] width 134 height 298
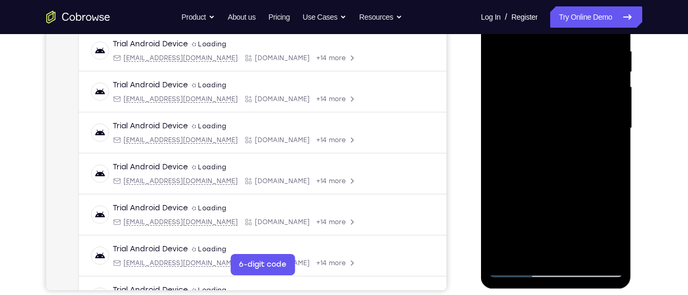
click at [497, 193] on div at bounding box center [556, 128] width 134 height 298
click at [604, 147] on div at bounding box center [556, 128] width 134 height 298
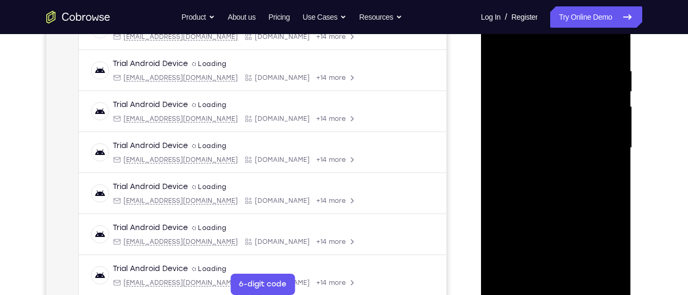
click at [538, 129] on div at bounding box center [556, 148] width 134 height 298
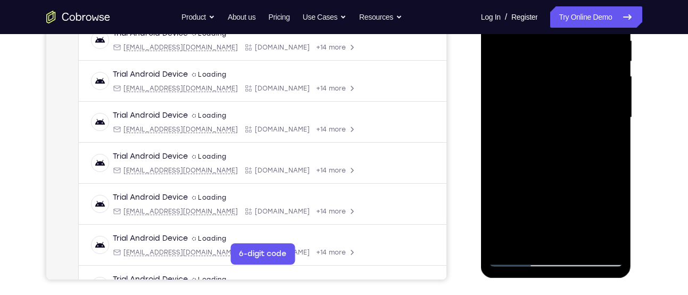
scroll to position [216, 0]
click at [570, 162] on div at bounding box center [556, 117] width 134 height 298
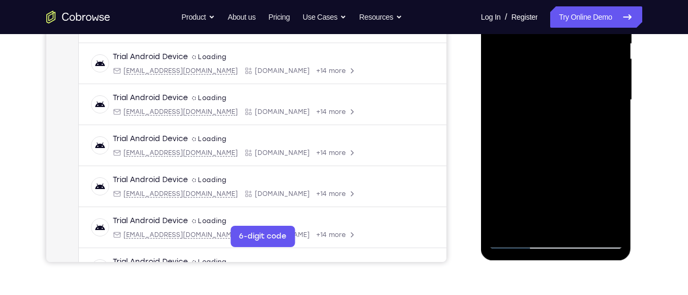
scroll to position [233, 0]
click at [558, 170] on div at bounding box center [556, 100] width 134 height 298
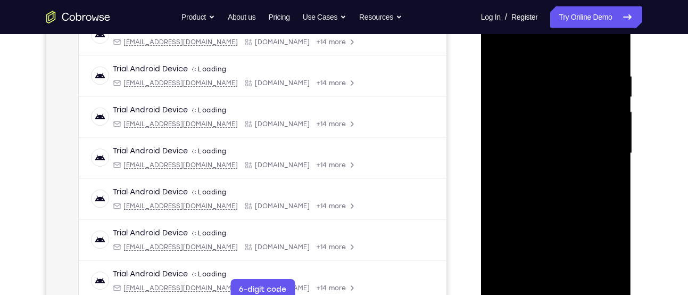
scroll to position [176, 0]
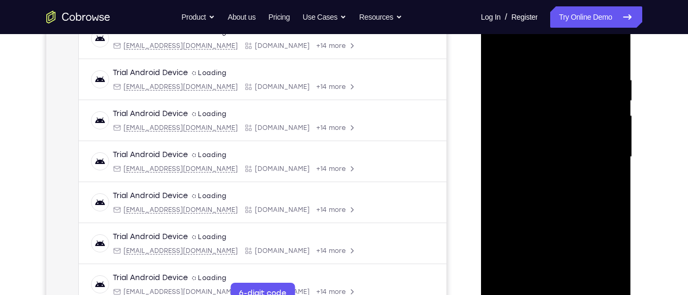
click at [604, 185] on div at bounding box center [556, 157] width 134 height 298
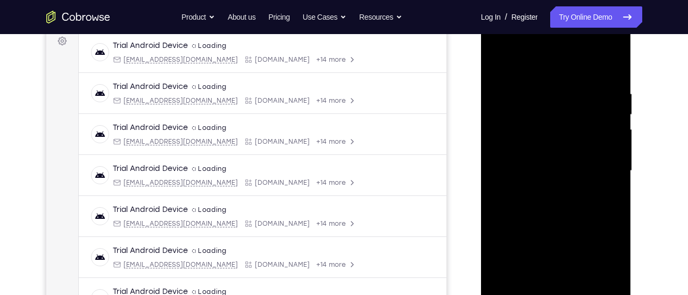
scroll to position [160, 0]
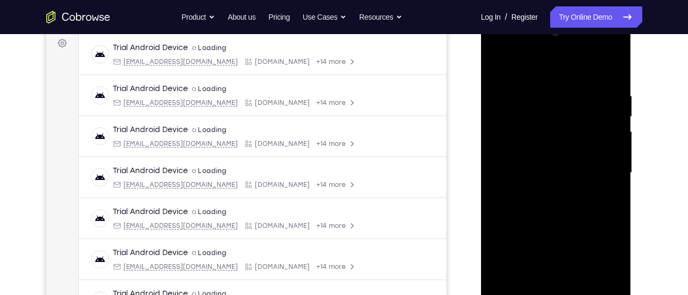
click at [524, 142] on div at bounding box center [556, 173] width 134 height 298
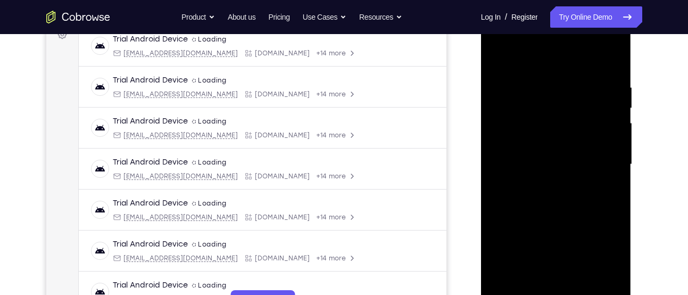
click at [544, 233] on div at bounding box center [556, 164] width 134 height 298
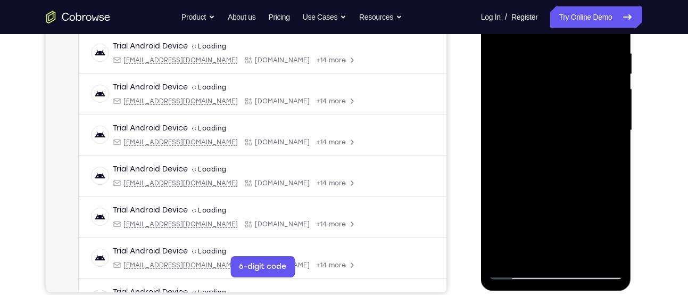
scroll to position [203, 0]
click at [542, 184] on div at bounding box center [556, 130] width 134 height 298
click at [545, 182] on div at bounding box center [556, 130] width 134 height 298
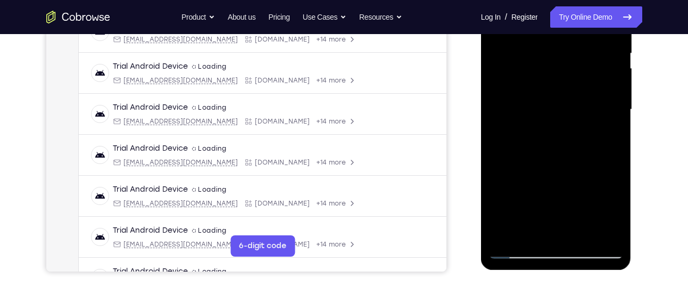
click at [526, 235] on div at bounding box center [556, 110] width 134 height 298
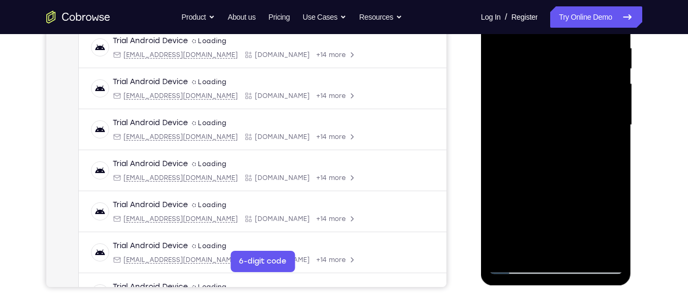
click at [501, 182] on div at bounding box center [556, 125] width 134 height 298
drag, startPoint x: 501, startPoint y: 182, endPoint x: 534, endPoint y: 168, distance: 36.2
click at [501, 182] on div at bounding box center [556, 125] width 134 height 298
click at [605, 145] on div at bounding box center [556, 125] width 134 height 298
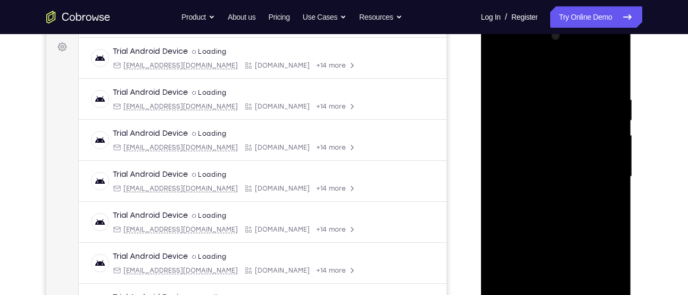
click at [533, 152] on div at bounding box center [556, 177] width 134 height 298
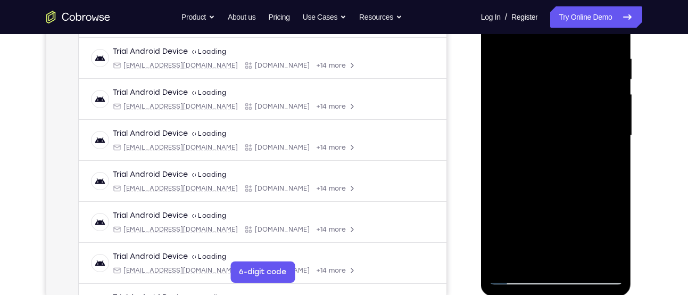
scroll to position [199, 0]
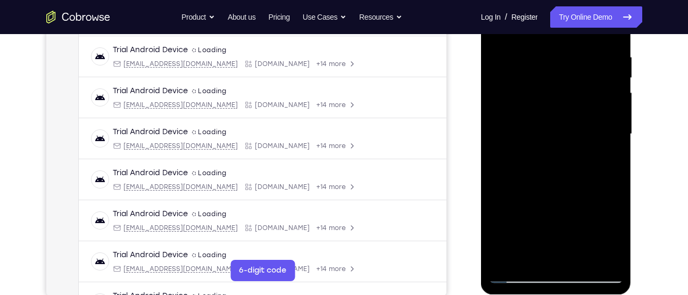
click at [568, 194] on div at bounding box center [556, 134] width 134 height 298
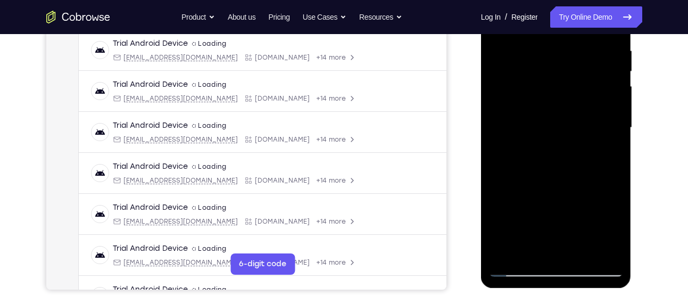
click at [568, 191] on div at bounding box center [556, 128] width 134 height 298
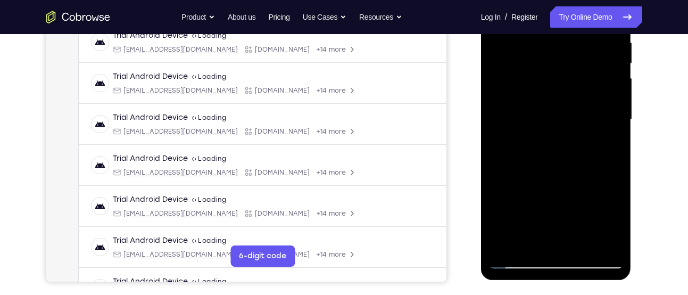
scroll to position [211, 0]
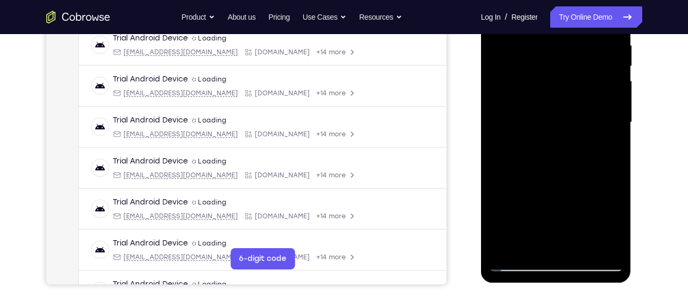
click at [528, 242] on div at bounding box center [556, 122] width 134 height 298
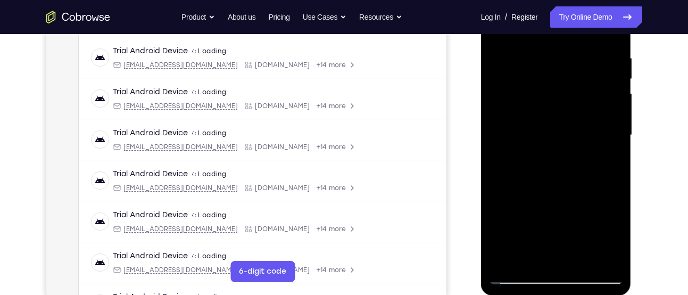
click at [501, 200] on div at bounding box center [556, 135] width 134 height 298
click at [604, 153] on div at bounding box center [556, 135] width 134 height 298
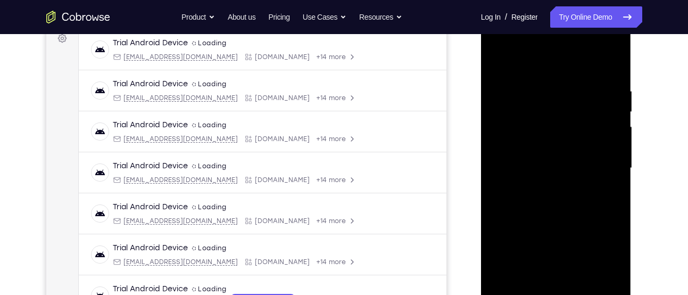
scroll to position [164, 0]
click at [604, 193] on div at bounding box center [556, 169] width 134 height 298
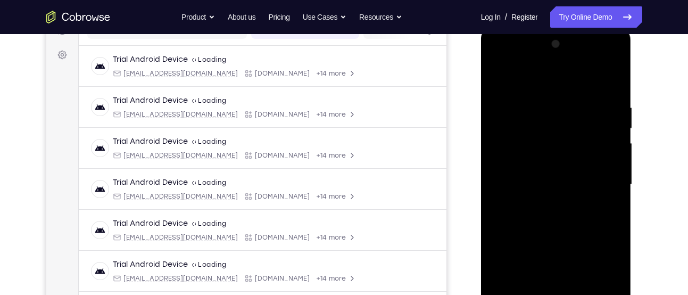
click at [593, 152] on div at bounding box center [556, 185] width 134 height 298
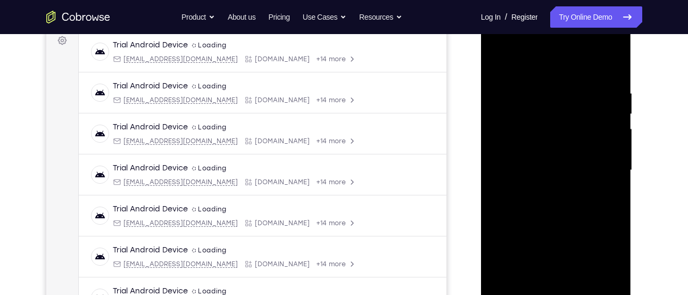
scroll to position [163, 0]
click at [599, 250] on div at bounding box center [556, 170] width 134 height 298
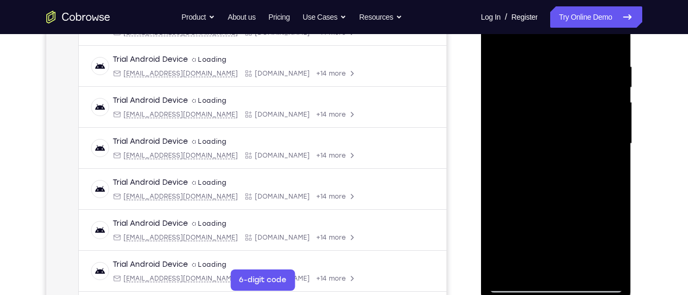
scroll to position [190, 0]
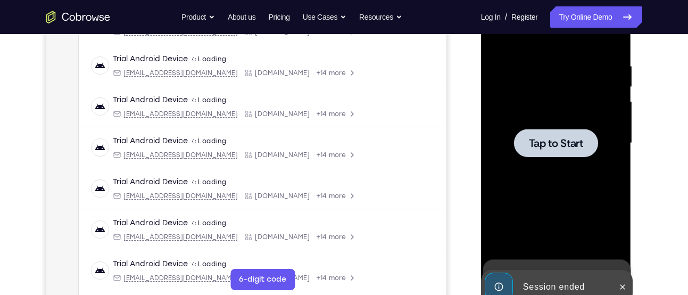
click at [546, 143] on span "Tap to Start" at bounding box center [556, 143] width 54 height 11
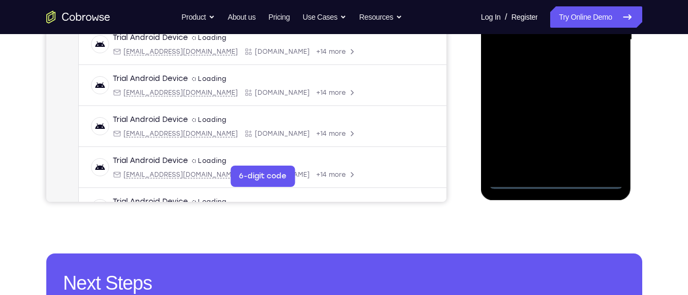
scroll to position [294, 0]
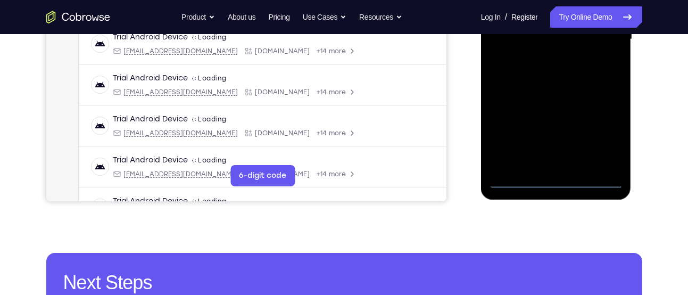
click at [562, 181] on div at bounding box center [556, 39] width 134 height 298
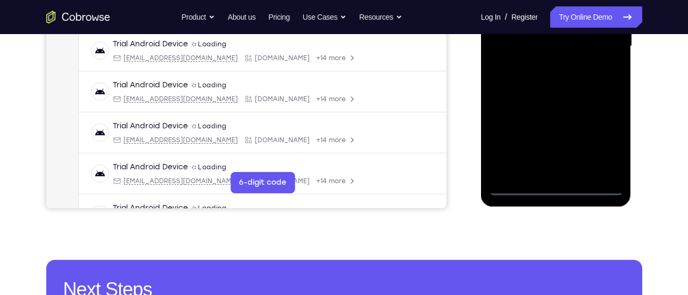
click at [601, 147] on div at bounding box center [556, 46] width 134 height 298
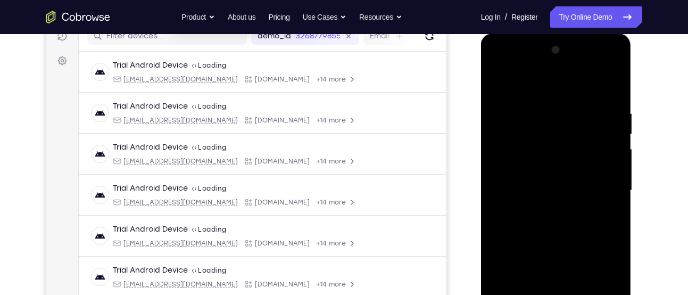
scroll to position [142, 0]
click at [551, 84] on div at bounding box center [556, 191] width 134 height 298
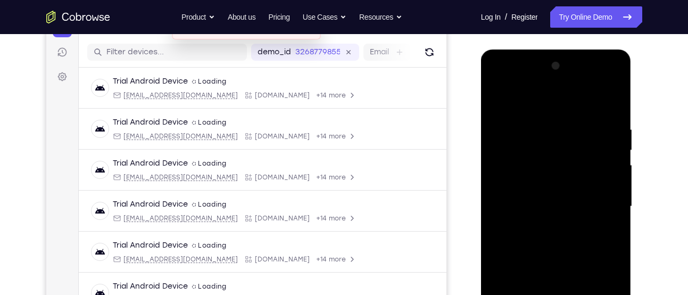
scroll to position [126, 0]
click at [597, 198] on div at bounding box center [556, 207] width 134 height 298
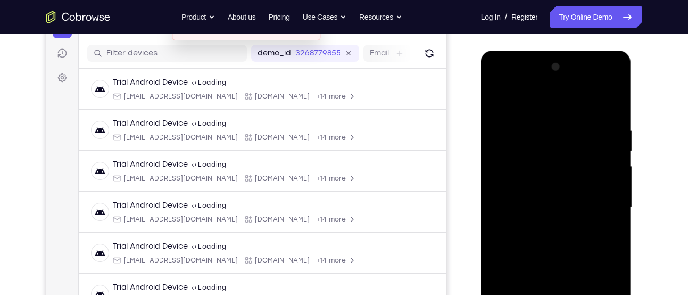
click at [543, 228] on div at bounding box center [556, 207] width 134 height 298
click at [545, 200] on div at bounding box center [556, 207] width 134 height 298
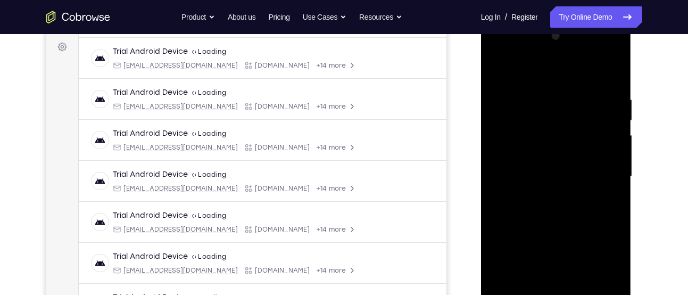
click at [527, 156] on div at bounding box center [556, 177] width 134 height 298
click at [505, 174] on div at bounding box center [556, 177] width 134 height 298
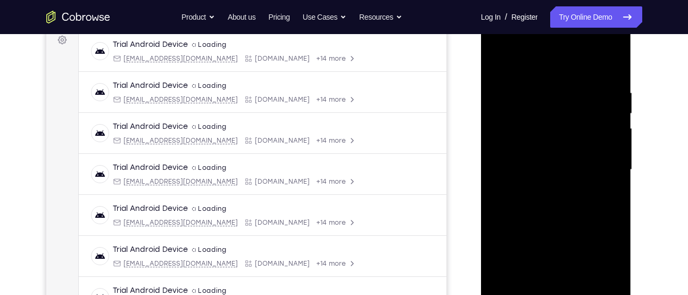
click at [546, 215] on div at bounding box center [556, 170] width 134 height 298
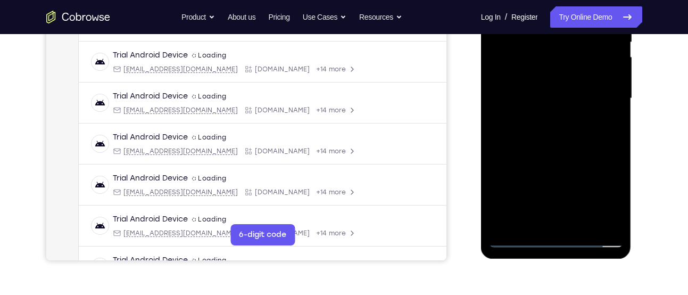
scroll to position [236, 0]
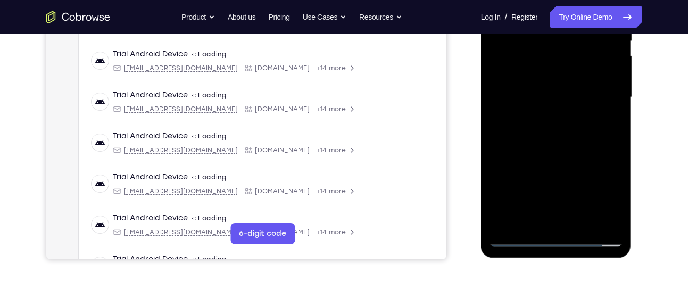
click at [582, 225] on div at bounding box center [556, 97] width 134 height 298
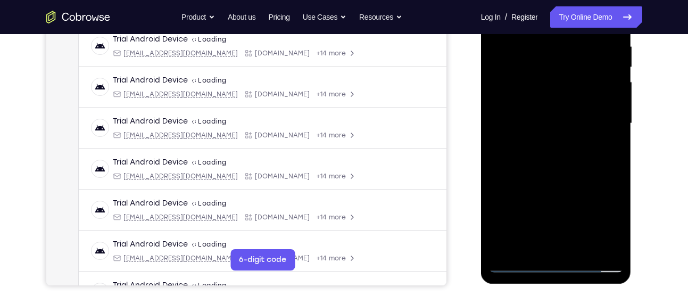
scroll to position [209, 0]
click at [547, 185] on div at bounding box center [556, 124] width 134 height 298
click at [573, 104] on div at bounding box center [556, 124] width 134 height 298
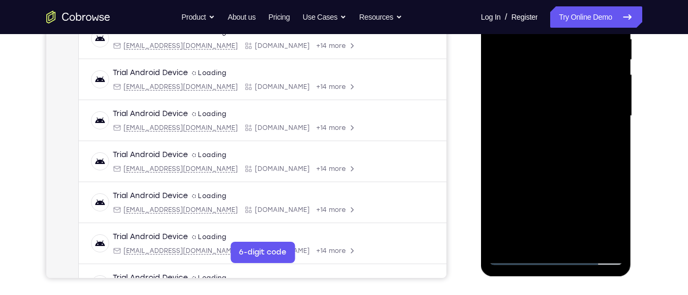
click at [593, 149] on div at bounding box center [556, 116] width 134 height 298
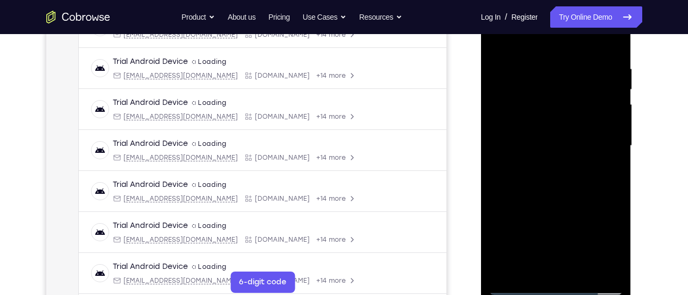
scroll to position [182, 0]
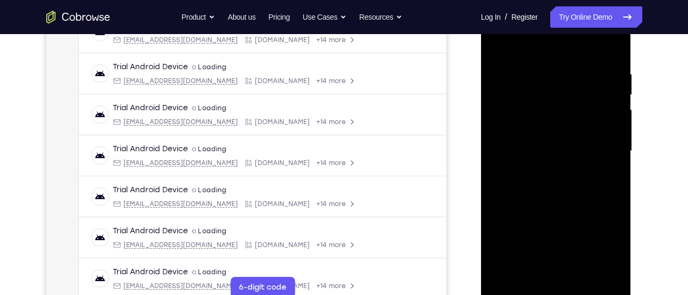
click at [581, 171] on div at bounding box center [556, 151] width 134 height 298
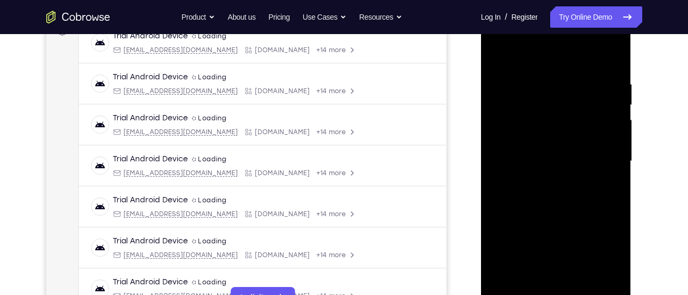
scroll to position [171, 0]
click at [597, 137] on div at bounding box center [556, 162] width 134 height 298
click at [596, 156] on div at bounding box center [556, 162] width 134 height 298
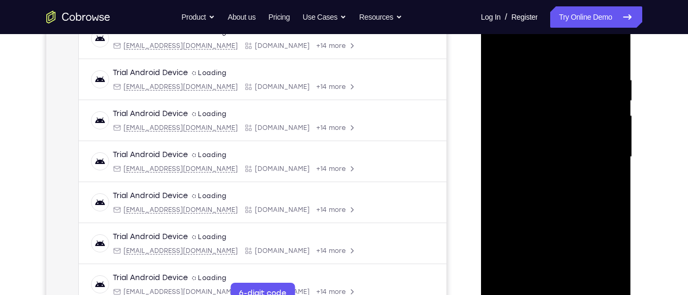
click at [607, 184] on div at bounding box center [556, 157] width 134 height 298
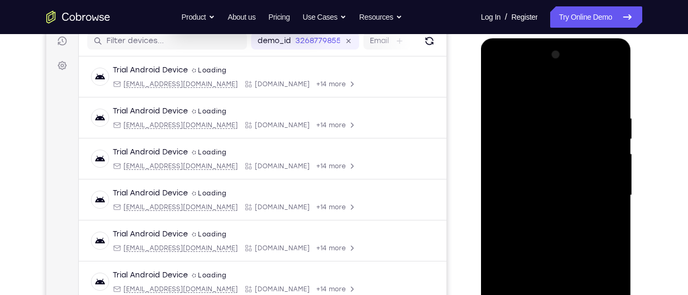
scroll to position [131, 0]
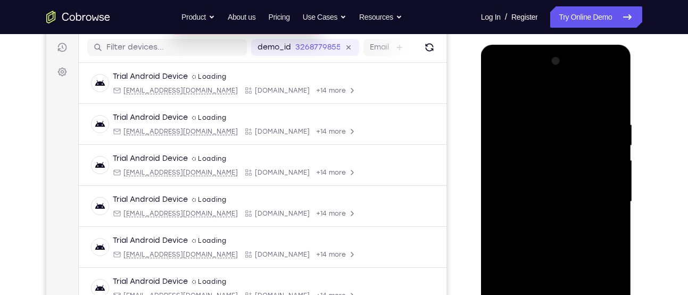
drag, startPoint x: 588, startPoint y: 144, endPoint x: 601, endPoint y: 132, distance: 17.3
click at [601, 132] on div at bounding box center [556, 202] width 134 height 298
drag, startPoint x: 601, startPoint y: 132, endPoint x: 600, endPoint y: 171, distance: 38.8
click at [600, 171] on div at bounding box center [556, 202] width 134 height 298
click at [590, 157] on div at bounding box center [556, 202] width 134 height 298
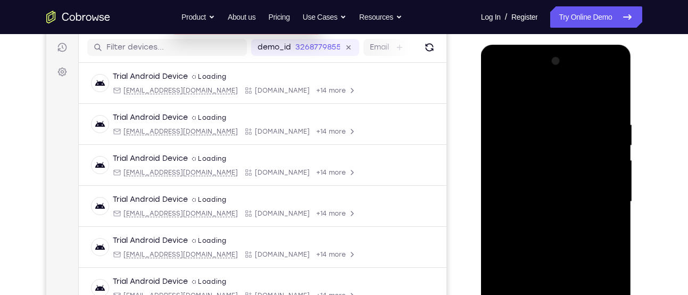
click at [593, 195] on div at bounding box center [556, 202] width 134 height 298
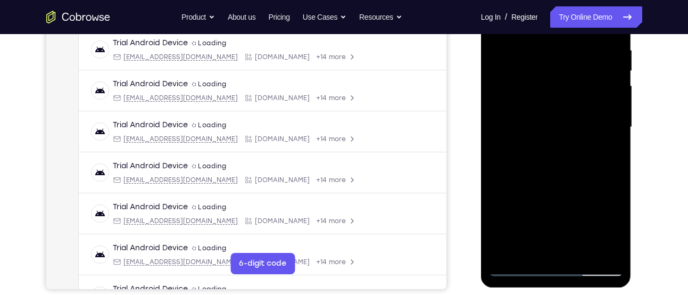
scroll to position [208, 0]
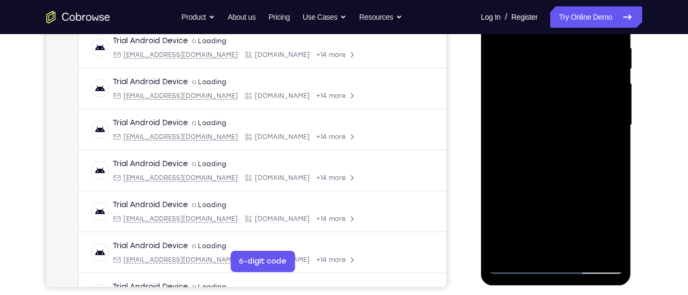
click at [528, 248] on div at bounding box center [556, 125] width 134 height 298
click at [583, 184] on div at bounding box center [556, 125] width 134 height 298
click at [605, 141] on div at bounding box center [556, 125] width 134 height 298
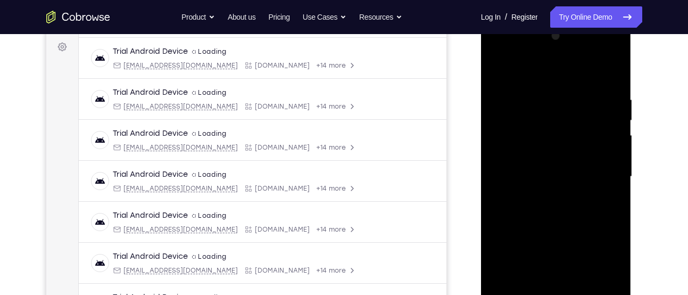
scroll to position [155, 0]
drag, startPoint x: 584, startPoint y: 112, endPoint x: 589, endPoint y: 152, distance: 39.7
click at [589, 152] on div at bounding box center [556, 178] width 134 height 298
click at [600, 131] on div at bounding box center [556, 178] width 134 height 298
click at [603, 187] on div at bounding box center [556, 178] width 134 height 298
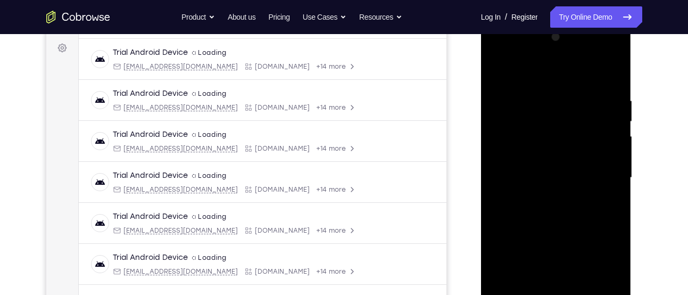
drag, startPoint x: 538, startPoint y: 145, endPoint x: 546, endPoint y: 3, distance: 141.7
click at [546, 21] on html "Online web based iOS Simulators and Android Emulators. Run iPhone, iPad, Mobile…" at bounding box center [557, 180] width 152 height 319
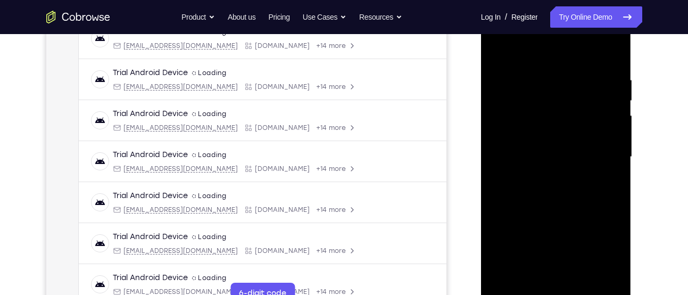
scroll to position [173, 0]
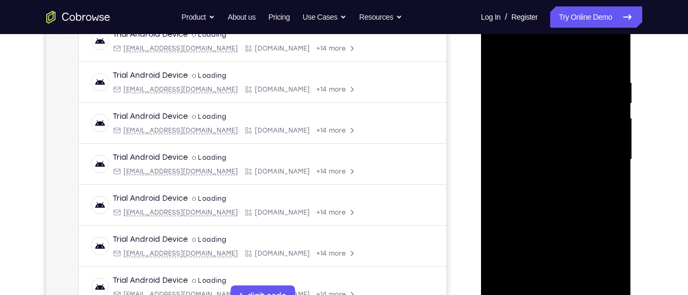
click at [530, 181] on div at bounding box center [556, 160] width 134 height 298
click at [531, 186] on div at bounding box center [556, 160] width 134 height 298
click at [533, 186] on div at bounding box center [556, 160] width 134 height 298
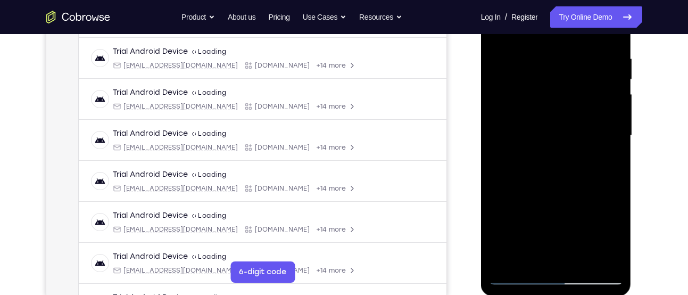
scroll to position [198, 0]
click at [613, 134] on div at bounding box center [556, 135] width 134 height 298
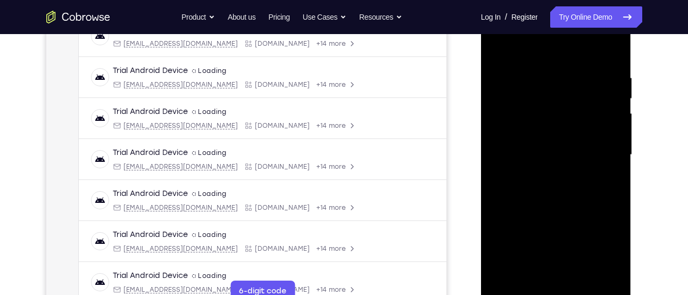
scroll to position [170, 0]
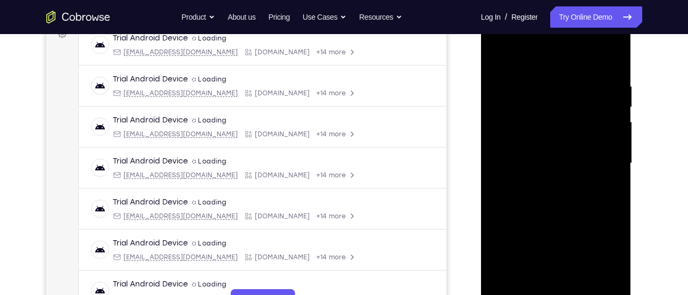
click at [525, 186] on div at bounding box center [556, 163] width 134 height 298
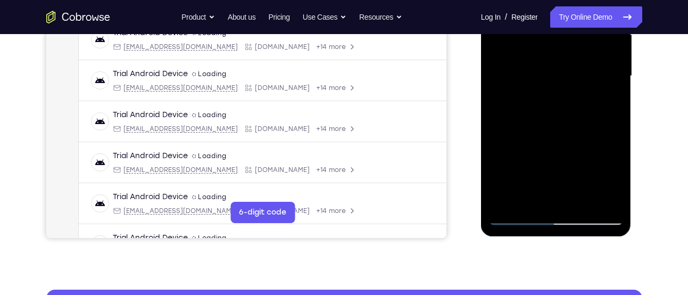
click at [531, 198] on div at bounding box center [556, 76] width 134 height 298
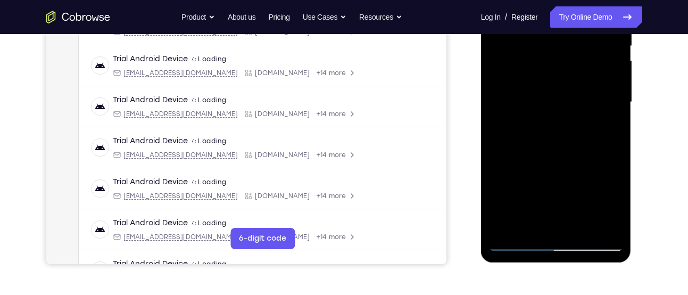
scroll to position [228, 0]
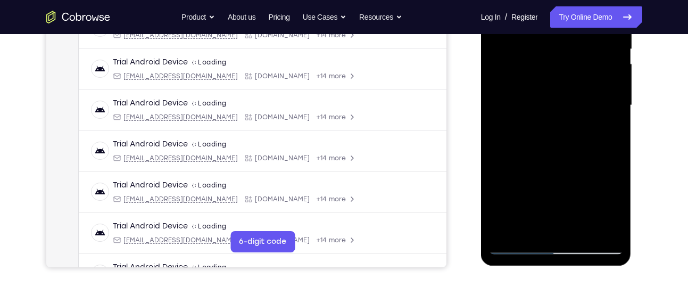
click at [492, 169] on div at bounding box center [556, 105] width 134 height 298
click at [563, 124] on div at bounding box center [556, 105] width 134 height 298
click at [554, 198] on div at bounding box center [556, 105] width 134 height 298
click at [607, 124] on div at bounding box center [556, 105] width 134 height 298
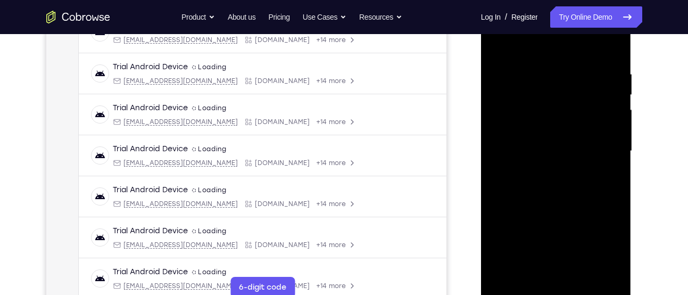
scroll to position [180, 0]
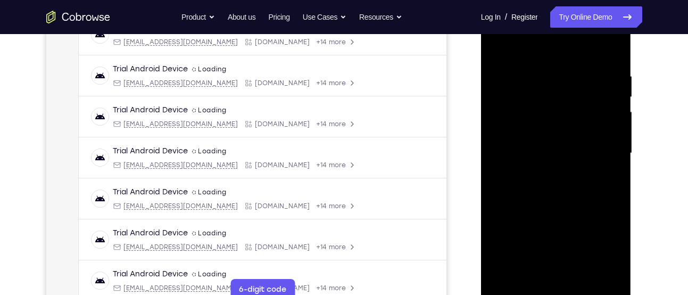
drag, startPoint x: 592, startPoint y: 96, endPoint x: 588, endPoint y: 164, distance: 68.2
click at [588, 164] on div at bounding box center [556, 153] width 134 height 298
drag, startPoint x: 570, startPoint y: 89, endPoint x: 568, endPoint y: 119, distance: 29.8
click at [568, 119] on div at bounding box center [556, 153] width 134 height 298
click at [577, 83] on div at bounding box center [556, 153] width 134 height 298
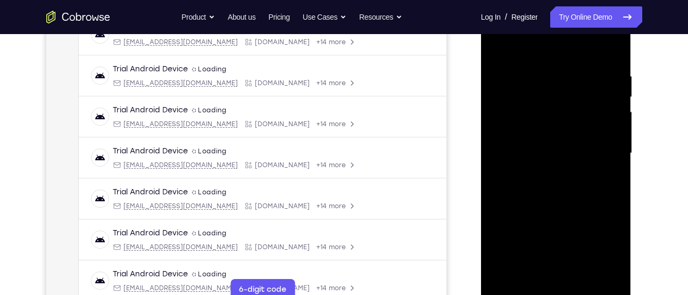
click at [603, 85] on div at bounding box center [556, 153] width 134 height 298
click at [612, 153] on div at bounding box center [556, 153] width 134 height 298
click at [532, 125] on div at bounding box center [556, 153] width 134 height 298
click at [541, 125] on div at bounding box center [556, 153] width 134 height 298
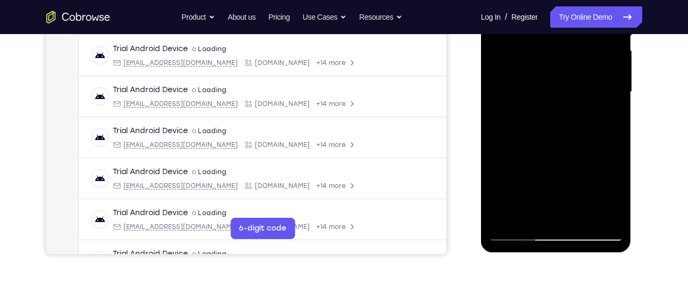
scroll to position [241, 0]
click at [528, 214] on div at bounding box center [556, 92] width 134 height 298
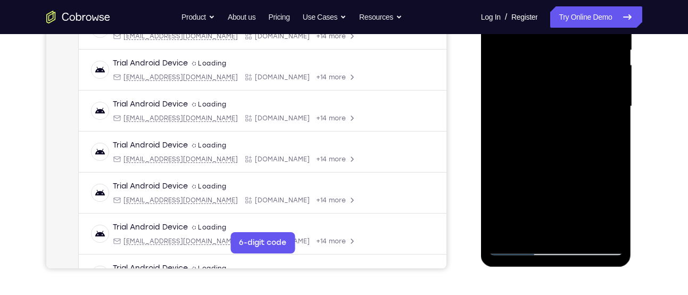
scroll to position [226, 0]
click at [503, 169] on div at bounding box center [556, 107] width 134 height 298
drag, startPoint x: 503, startPoint y: 169, endPoint x: 511, endPoint y: 162, distance: 10.6
click at [503, 169] on div at bounding box center [556, 107] width 134 height 298
click at [606, 128] on div at bounding box center [556, 107] width 134 height 298
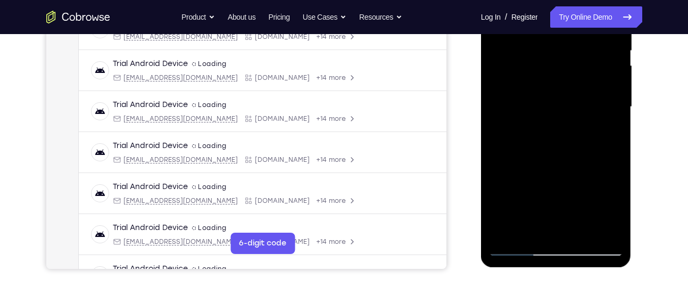
scroll to position [219, 0]
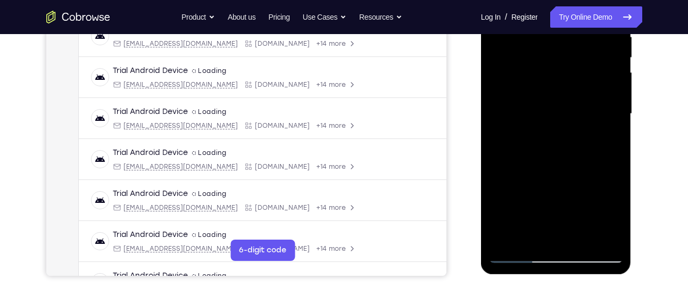
drag, startPoint x: 537, startPoint y: 93, endPoint x: 537, endPoint y: 122, distance: 29.2
click at [537, 122] on div at bounding box center [556, 114] width 134 height 298
click at [551, 101] on div at bounding box center [556, 114] width 134 height 298
click at [524, 228] on div at bounding box center [556, 114] width 134 height 298
click at [593, 94] on div at bounding box center [556, 114] width 134 height 298
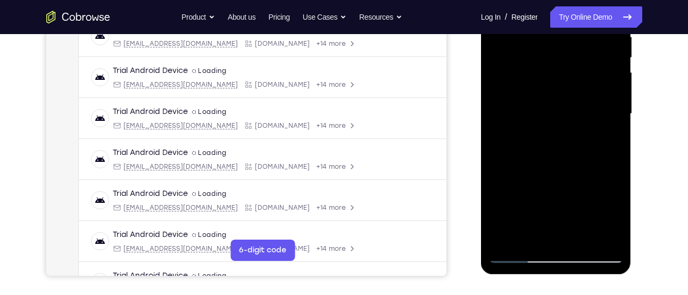
click at [592, 119] on div at bounding box center [556, 114] width 134 height 298
click at [602, 120] on div at bounding box center [556, 114] width 134 height 298
click at [529, 232] on div at bounding box center [556, 114] width 134 height 298
click at [496, 170] on div at bounding box center [556, 114] width 134 height 298
drag, startPoint x: 496, startPoint y: 170, endPoint x: 511, endPoint y: 165, distance: 16.3
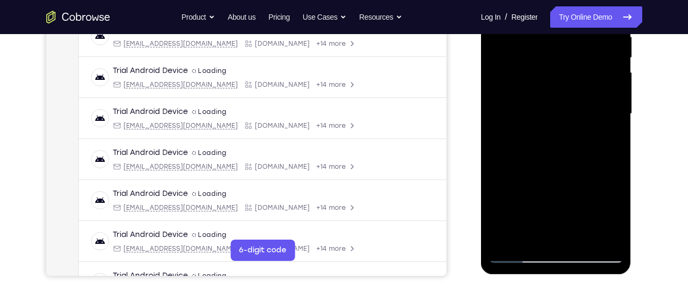
click at [496, 170] on div at bounding box center [556, 114] width 134 height 298
click at [602, 132] on div at bounding box center [556, 114] width 134 height 298
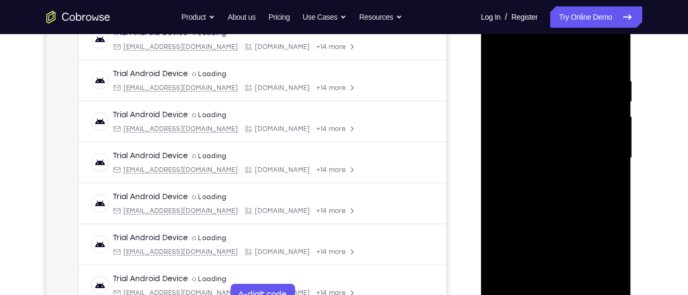
scroll to position [174, 0]
click at [515, 142] on div at bounding box center [556, 159] width 134 height 298
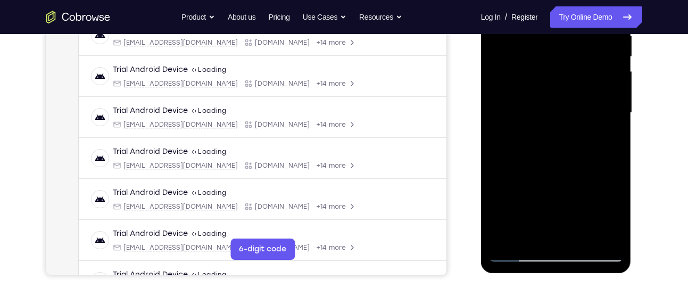
scroll to position [223, 0]
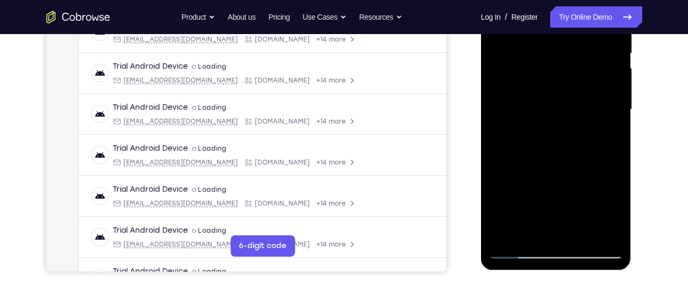
click at [591, 161] on div at bounding box center [556, 110] width 134 height 298
click at [604, 154] on div at bounding box center [556, 110] width 134 height 298
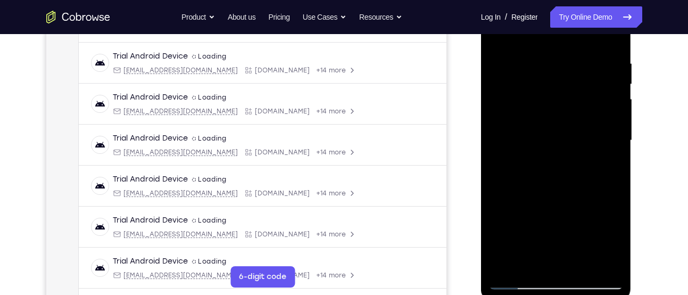
scroll to position [192, 0]
click at [605, 169] on div at bounding box center [556, 141] width 134 height 298
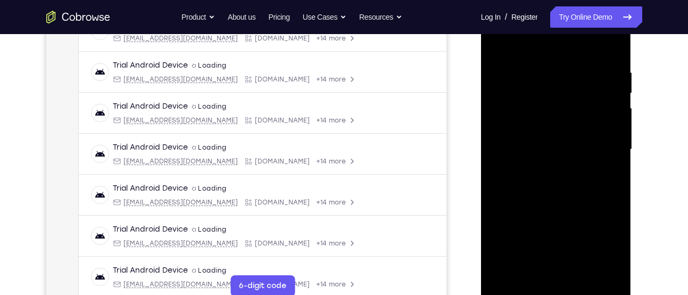
scroll to position [182, 0]
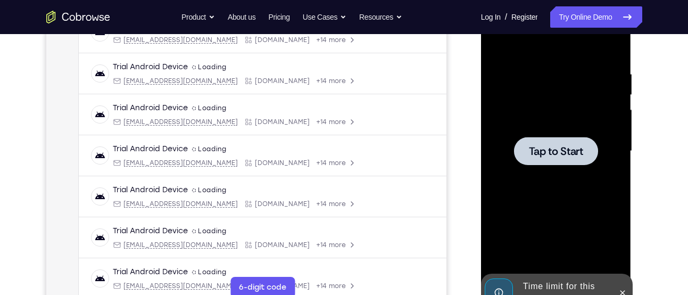
click at [528, 179] on div at bounding box center [556, 151] width 134 height 298
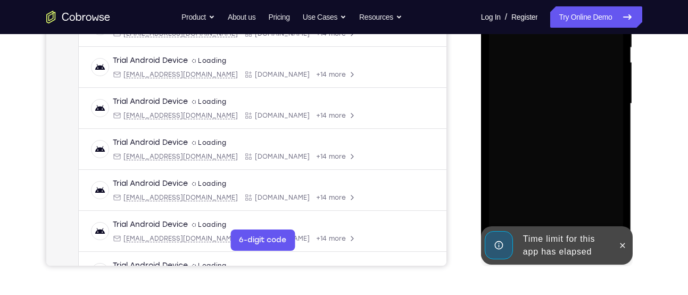
scroll to position [230, 0]
click at [619, 254] on div at bounding box center [622, 244] width 17 height 38
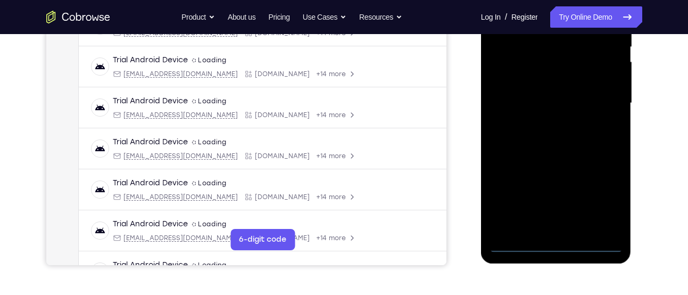
click at [559, 244] on div at bounding box center [556, 103] width 134 height 298
click at [608, 200] on div at bounding box center [556, 103] width 134 height 298
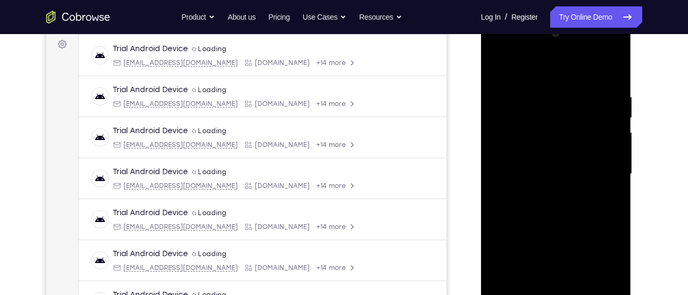
scroll to position [157, 0]
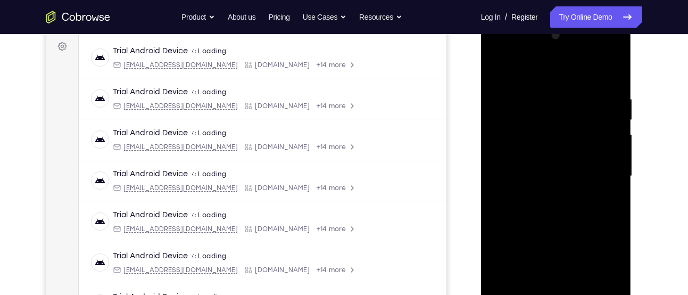
click at [546, 80] on div at bounding box center [556, 176] width 134 height 298
click at [597, 171] on div at bounding box center [556, 176] width 134 height 298
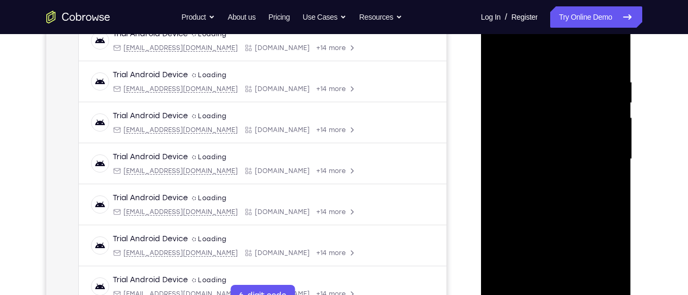
scroll to position [211, 0]
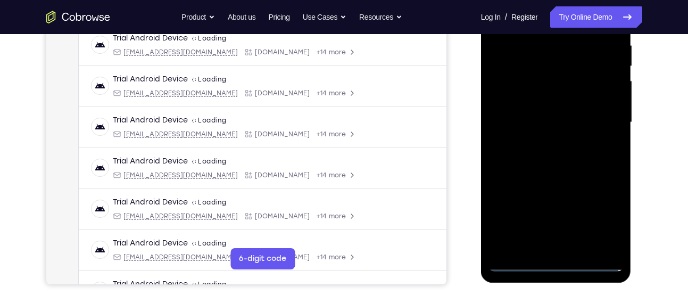
click at [545, 251] on div at bounding box center [556, 122] width 134 height 298
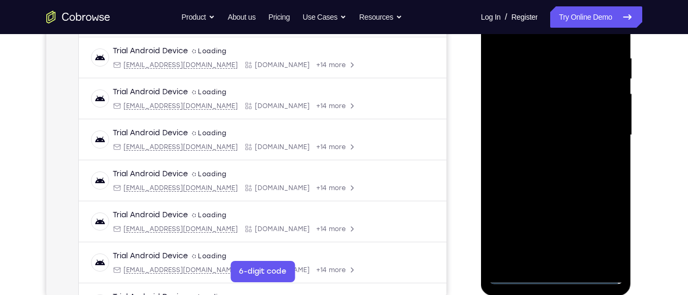
scroll to position [197, 0]
click at [548, 130] on div at bounding box center [556, 136] width 134 height 298
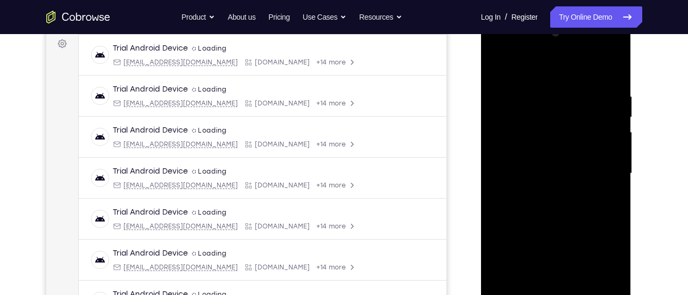
scroll to position [156, 0]
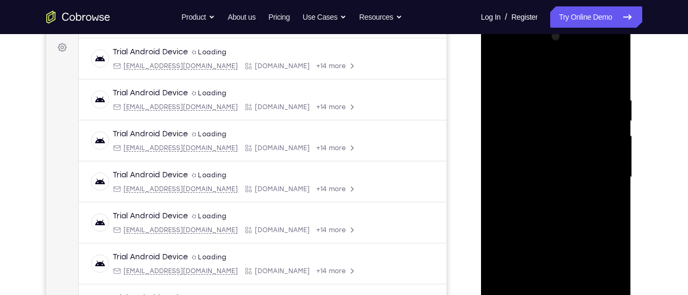
click at [520, 153] on div at bounding box center [556, 177] width 134 height 298
click at [499, 179] on div at bounding box center [556, 177] width 134 height 298
click at [526, 205] on div at bounding box center [556, 177] width 134 height 298
click at [522, 215] on div at bounding box center [556, 177] width 134 height 298
click at [545, 200] on div at bounding box center [556, 177] width 134 height 298
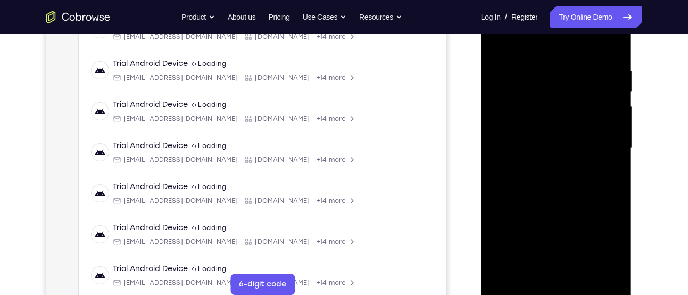
scroll to position [186, 0]
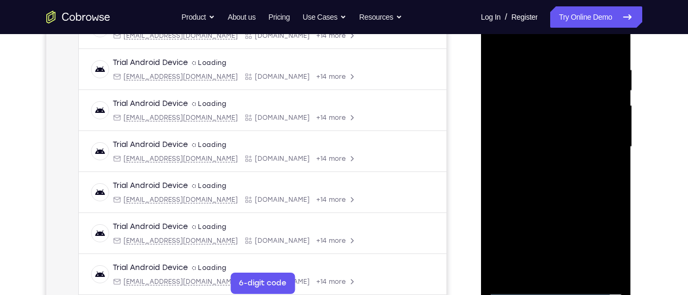
click at [558, 201] on div at bounding box center [556, 147] width 134 height 298
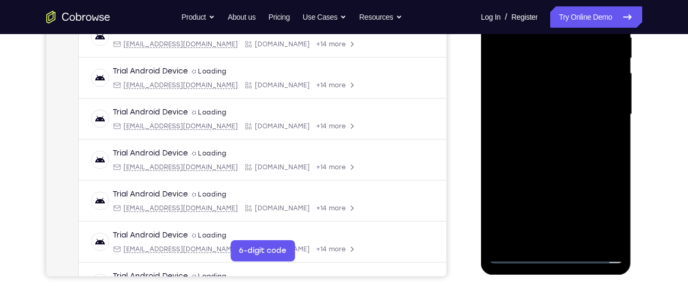
click at [580, 238] on div at bounding box center [556, 114] width 134 height 298
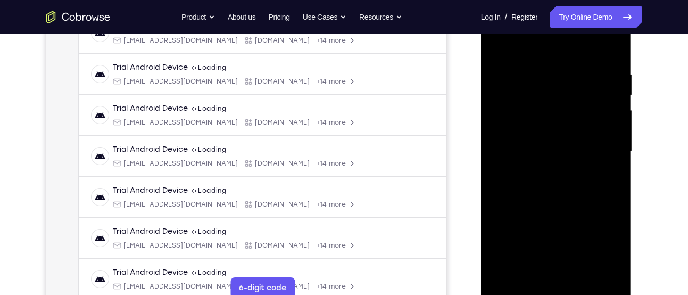
scroll to position [181, 0]
click at [546, 208] on div at bounding box center [556, 152] width 134 height 298
click at [570, 136] on div at bounding box center [556, 152] width 134 height 298
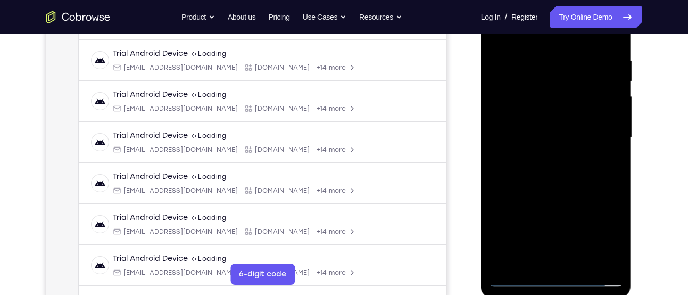
click at [556, 228] on div at bounding box center [556, 138] width 134 height 298
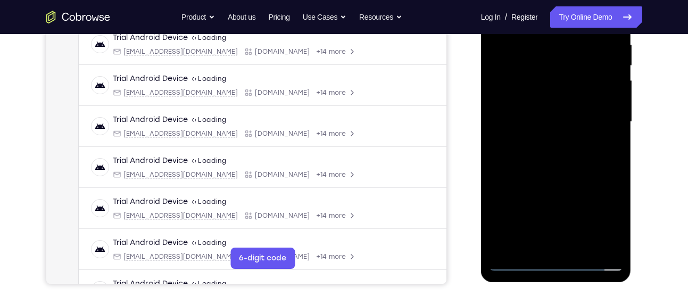
click at [550, 239] on div at bounding box center [556, 122] width 134 height 298
click at [528, 239] on div at bounding box center [556, 122] width 134 height 298
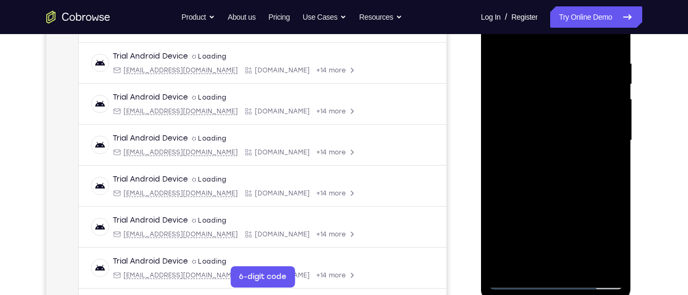
click at [571, 162] on div at bounding box center [556, 140] width 134 height 298
click at [592, 160] on div at bounding box center [556, 140] width 134 height 298
click at [584, 197] on div at bounding box center [556, 140] width 134 height 298
click at [607, 162] on div at bounding box center [556, 140] width 134 height 298
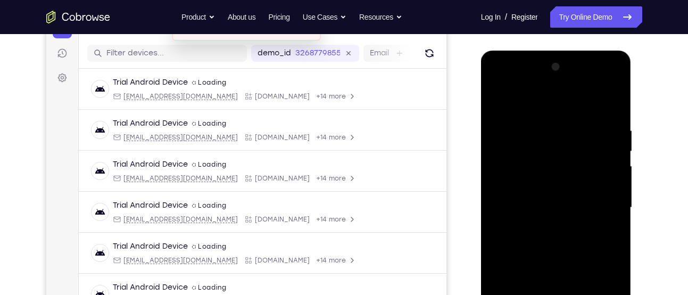
scroll to position [124, 0]
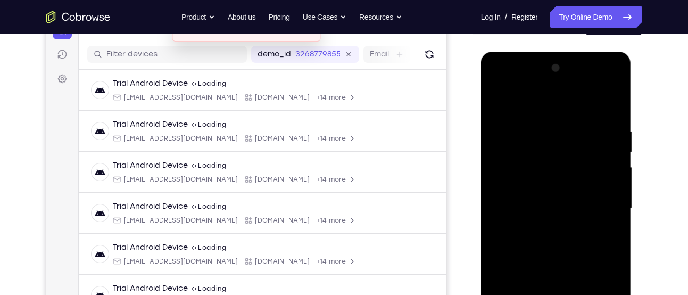
drag, startPoint x: 590, startPoint y: 128, endPoint x: 588, endPoint y: 198, distance: 70.2
click at [588, 198] on div at bounding box center [556, 209] width 134 height 298
drag, startPoint x: 591, startPoint y: 154, endPoint x: 590, endPoint y: 200, distance: 46.3
click at [590, 200] on div at bounding box center [556, 209] width 134 height 298
drag, startPoint x: 599, startPoint y: 161, endPoint x: 598, endPoint y: 172, distance: 11.8
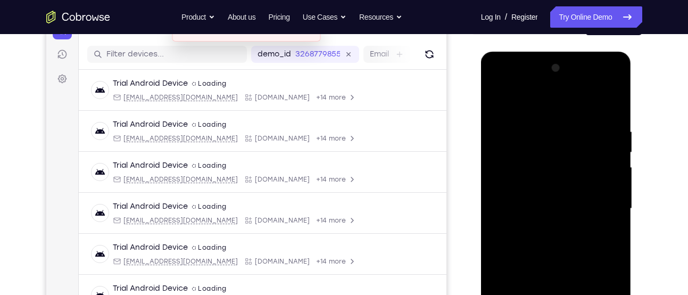
click at [598, 172] on div at bounding box center [556, 209] width 134 height 298
click at [592, 186] on div at bounding box center [556, 209] width 134 height 298
click at [604, 198] on div at bounding box center [556, 209] width 134 height 298
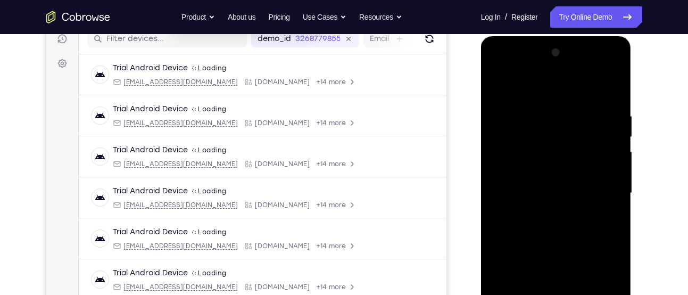
scroll to position [141, 0]
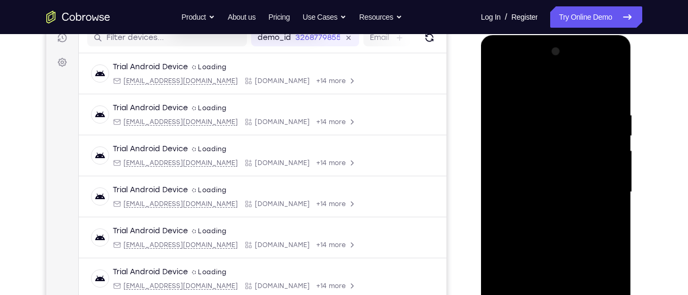
drag, startPoint x: 540, startPoint y: 179, endPoint x: 571, endPoint y: 37, distance: 145.3
click at [571, 37] on div at bounding box center [556, 193] width 150 height 317
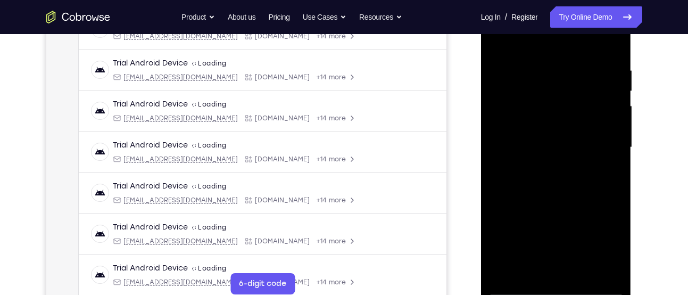
scroll to position [232, 0]
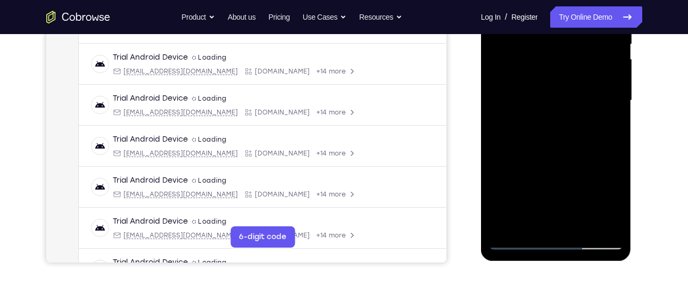
click at [526, 225] on div at bounding box center [556, 101] width 134 height 298
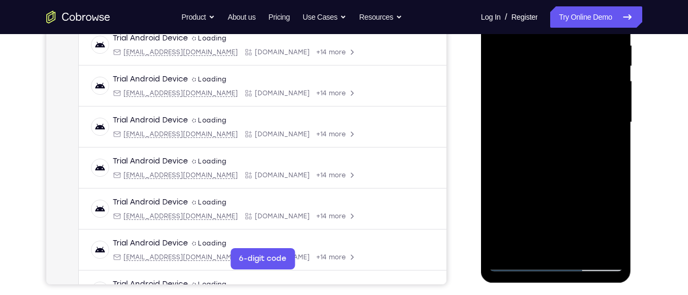
scroll to position [210, 0]
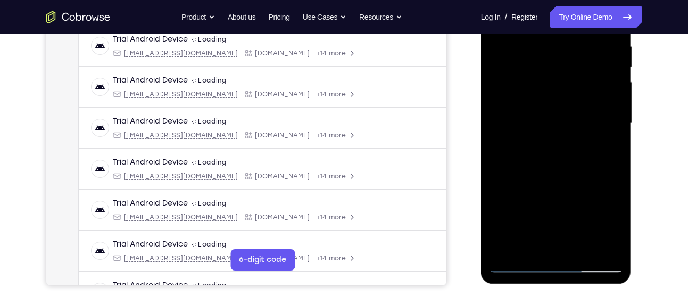
click at [498, 178] on div at bounding box center [556, 123] width 134 height 298
click at [600, 140] on div at bounding box center [556, 123] width 134 height 298
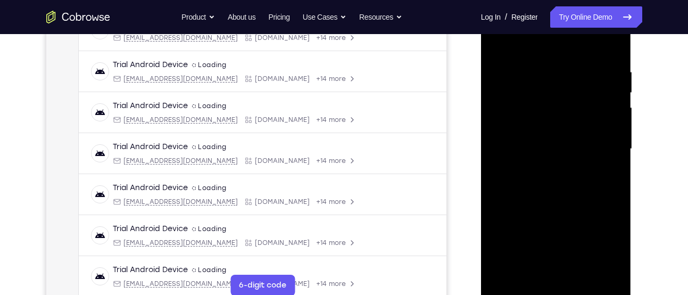
scroll to position [183, 0]
click at [601, 167] on div at bounding box center [556, 150] width 134 height 298
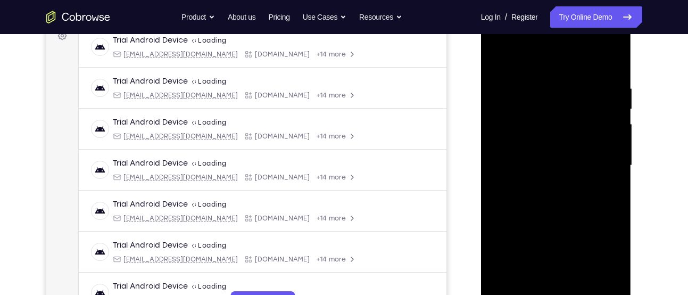
scroll to position [167, 0]
click at [608, 186] on div at bounding box center [556, 166] width 134 height 298
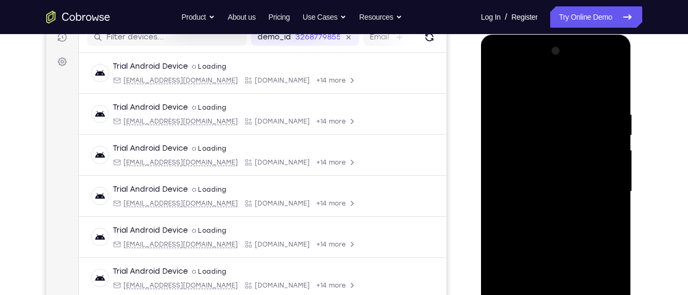
scroll to position [138, 0]
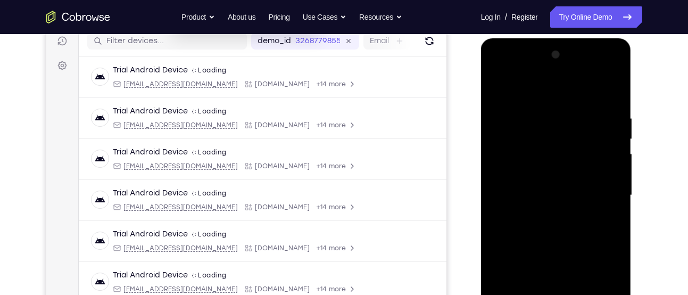
click at [571, 134] on div at bounding box center [556, 195] width 134 height 298
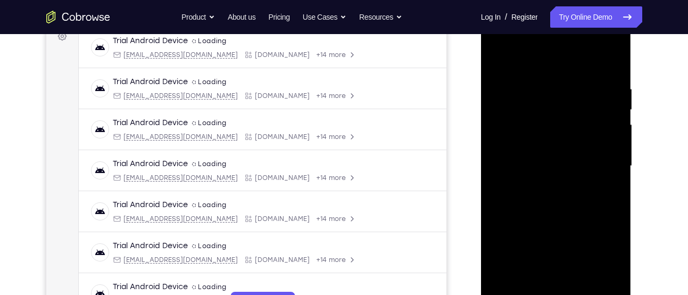
click at [550, 195] on div at bounding box center [556, 166] width 134 height 298
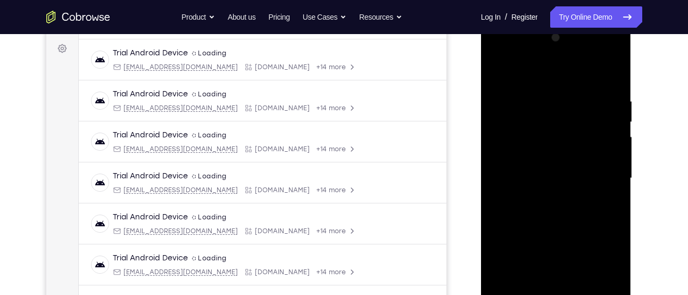
click at [552, 108] on div at bounding box center [556, 178] width 134 height 298
click at [554, 191] on div at bounding box center [556, 178] width 134 height 298
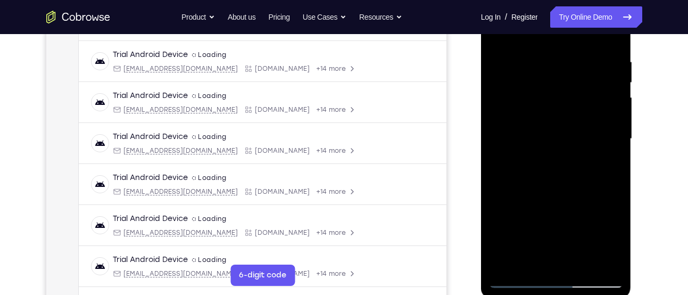
scroll to position [198, 0]
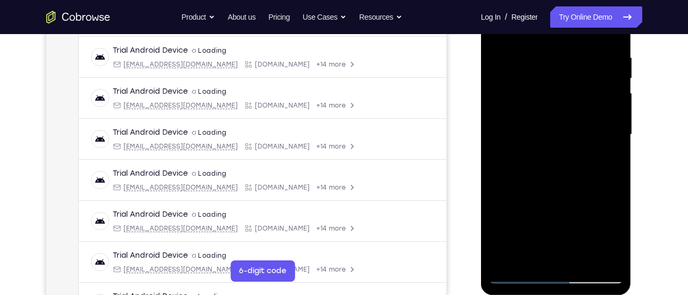
click at [529, 261] on div at bounding box center [556, 135] width 134 height 298
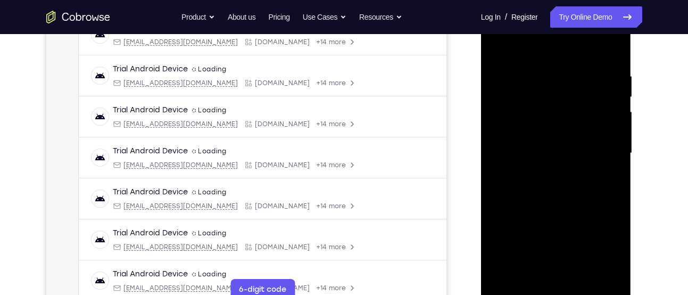
scroll to position [179, 0]
click at [495, 216] on div at bounding box center [556, 154] width 134 height 298
drag, startPoint x: 518, startPoint y: 252, endPoint x: 526, endPoint y: 219, distance: 33.4
click at [526, 219] on div at bounding box center [556, 154] width 134 height 298
click at [546, 175] on div at bounding box center [556, 154] width 134 height 298
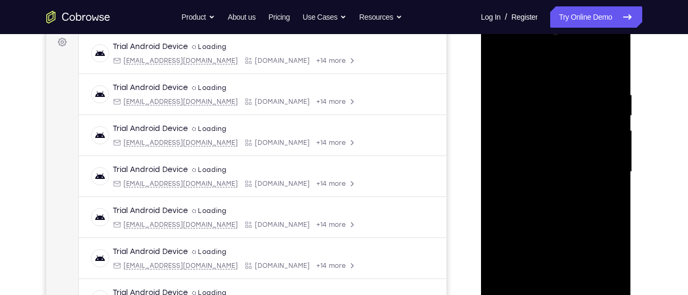
scroll to position [161, 0]
click at [605, 192] on div at bounding box center [556, 172] width 134 height 298
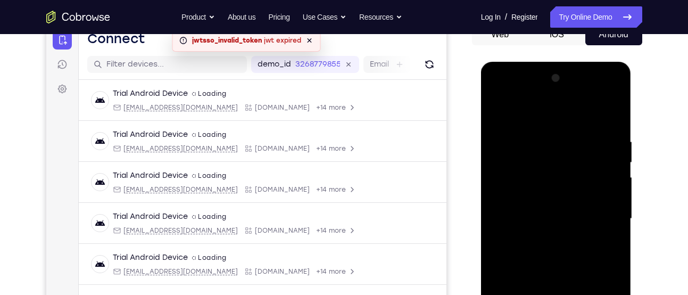
scroll to position [114, 0]
drag, startPoint x: 585, startPoint y: 148, endPoint x: 591, endPoint y: 199, distance: 51.4
click at [591, 199] on div at bounding box center [556, 219] width 134 height 298
click at [564, 198] on div at bounding box center [556, 219] width 134 height 298
click at [563, 249] on div at bounding box center [556, 219] width 134 height 298
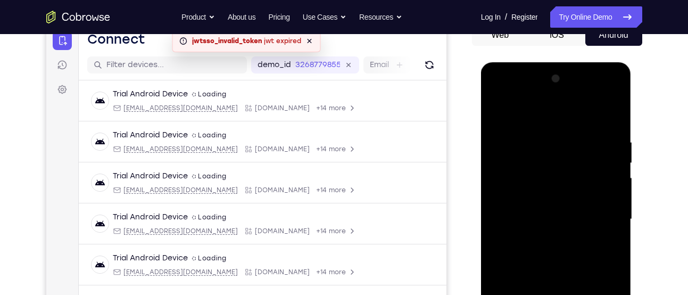
drag, startPoint x: 577, startPoint y: 198, endPoint x: 577, endPoint y: 137, distance: 61.7
click at [577, 137] on div at bounding box center [556, 219] width 134 height 298
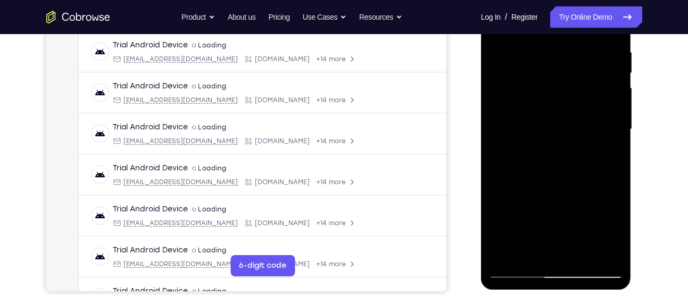
scroll to position [207, 0]
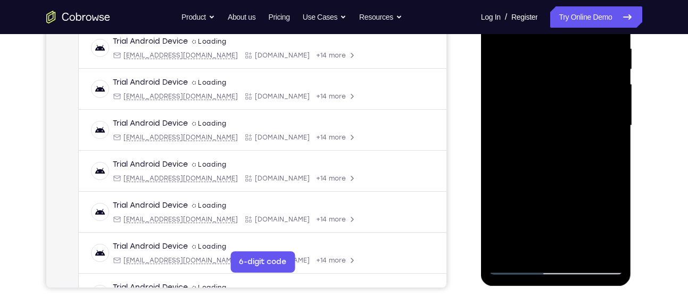
click at [525, 250] on div at bounding box center [556, 126] width 134 height 298
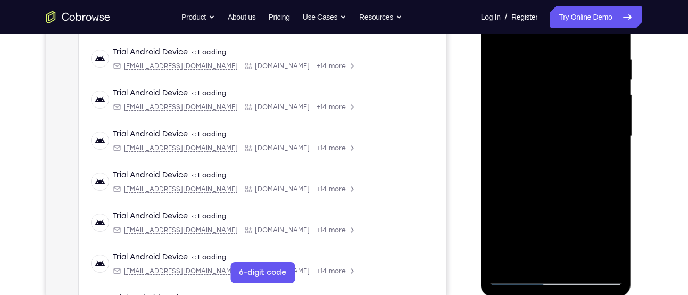
scroll to position [196, 0]
click at [498, 193] on div at bounding box center [556, 137] width 134 height 298
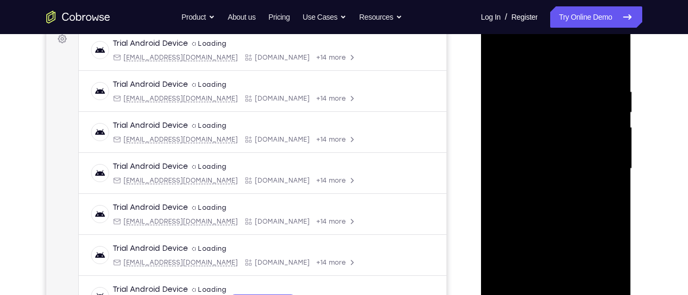
scroll to position [164, 0]
click at [601, 187] on div at bounding box center [556, 169] width 134 height 298
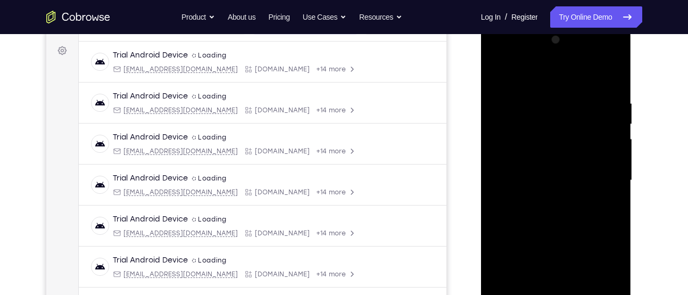
scroll to position [151, 0]
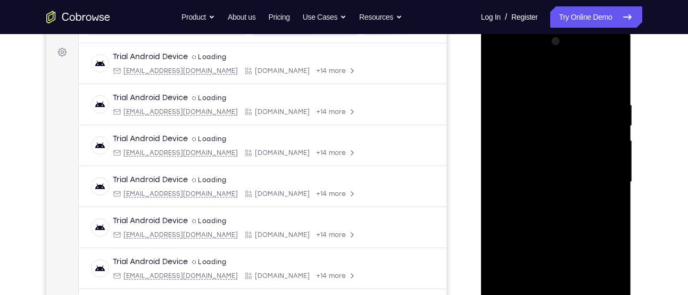
click at [568, 112] on div at bounding box center [556, 182] width 134 height 298
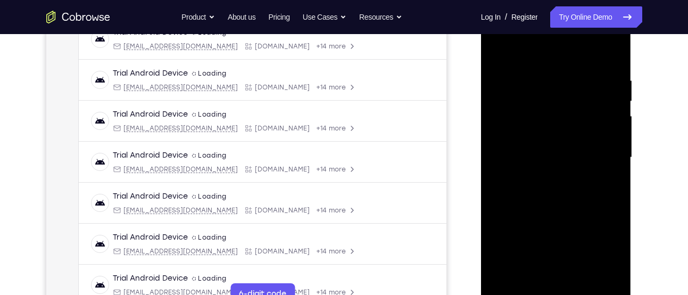
scroll to position [187, 0]
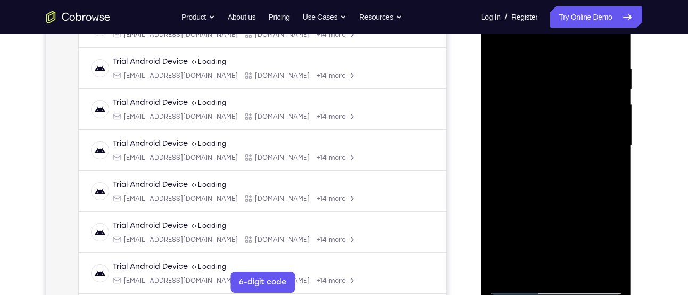
click at [568, 175] on div at bounding box center [556, 146] width 134 height 298
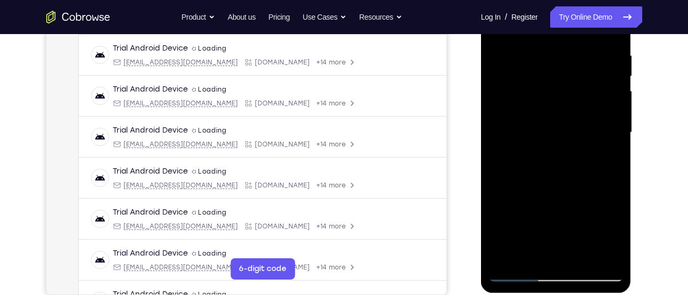
scroll to position [202, 0]
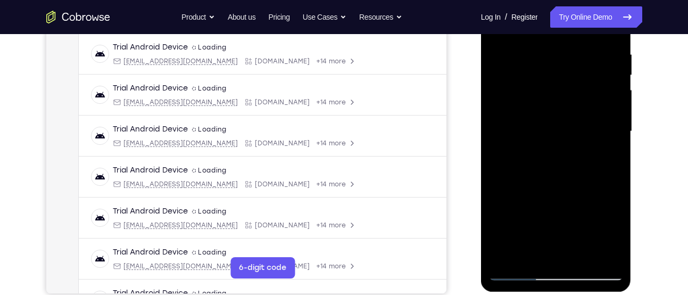
click at [528, 249] on div at bounding box center [556, 131] width 134 height 298
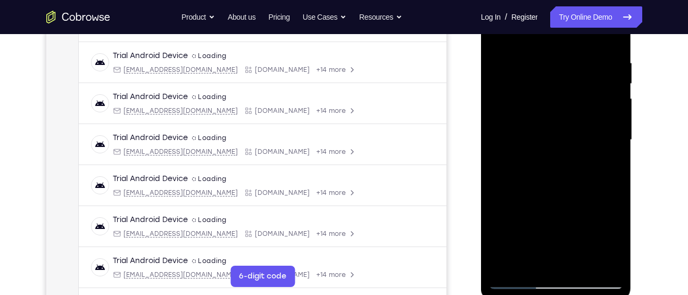
scroll to position [192, 0]
click at [493, 204] on div at bounding box center [556, 141] width 134 height 298
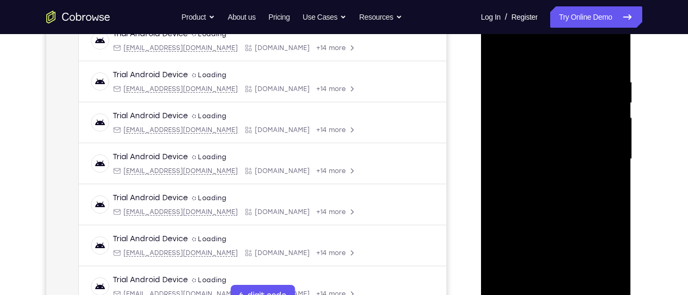
click at [605, 176] on div at bounding box center [556, 159] width 134 height 298
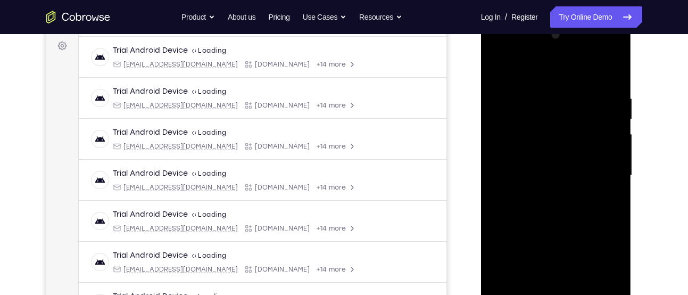
click at [547, 200] on div at bounding box center [556, 176] width 134 height 298
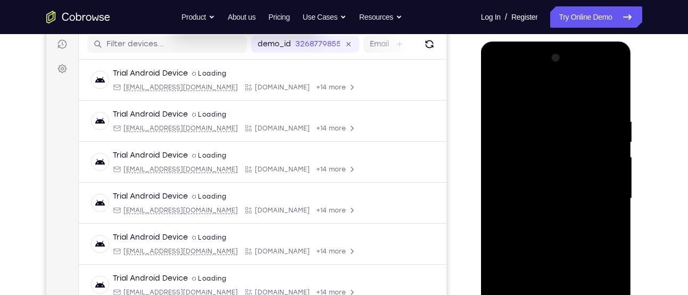
click at [531, 225] on div at bounding box center [556, 198] width 134 height 298
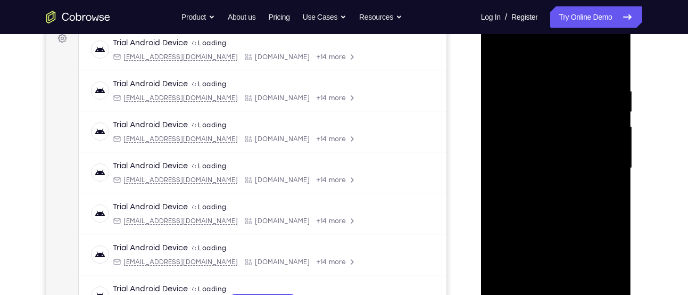
scroll to position [194, 0]
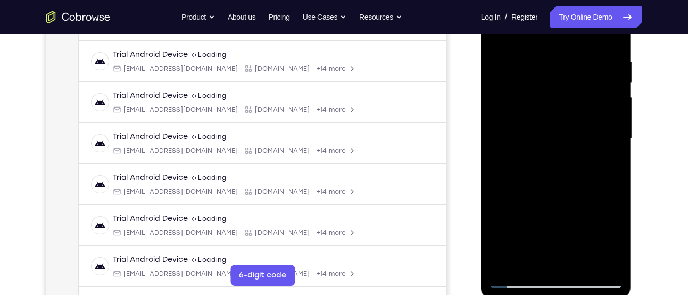
click at [526, 262] on div at bounding box center [556, 139] width 134 height 298
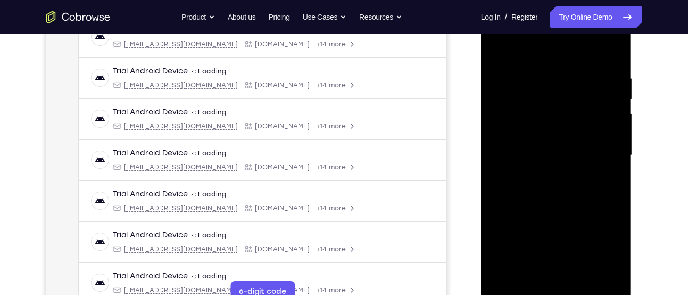
scroll to position [176, 0]
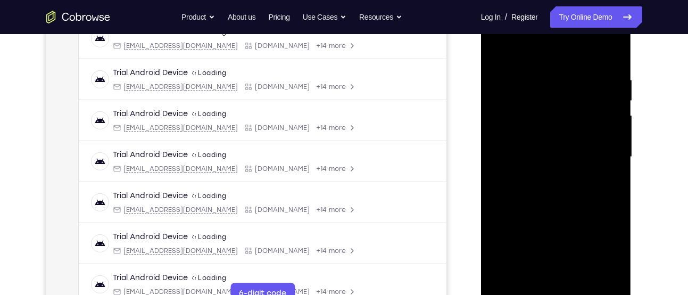
click at [504, 218] on div at bounding box center [556, 157] width 134 height 298
click at [608, 179] on div at bounding box center [556, 157] width 134 height 298
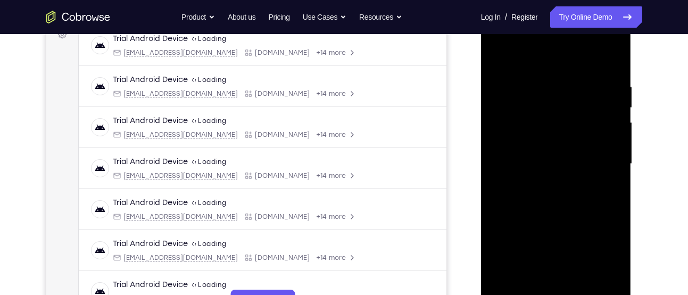
scroll to position [182, 0]
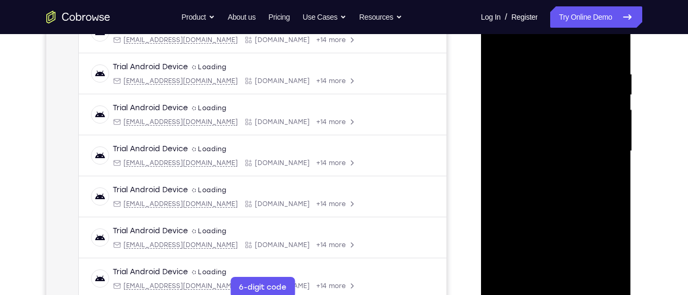
click at [589, 199] on div at bounding box center [556, 151] width 134 height 298
click at [606, 177] on div at bounding box center [556, 151] width 134 height 298
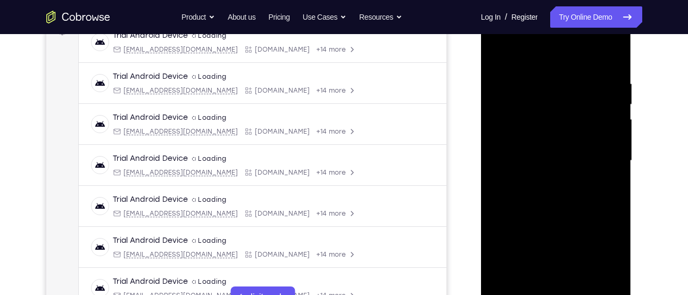
scroll to position [171, 0]
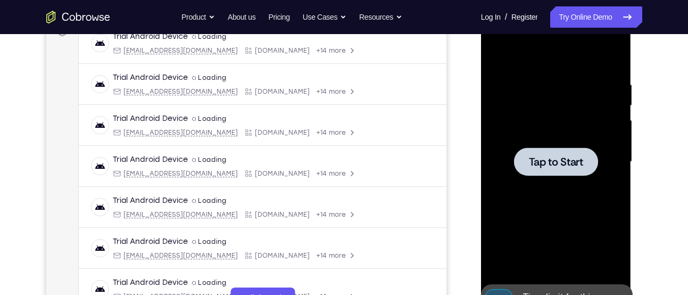
click at [511, 143] on div at bounding box center [556, 162] width 134 height 298
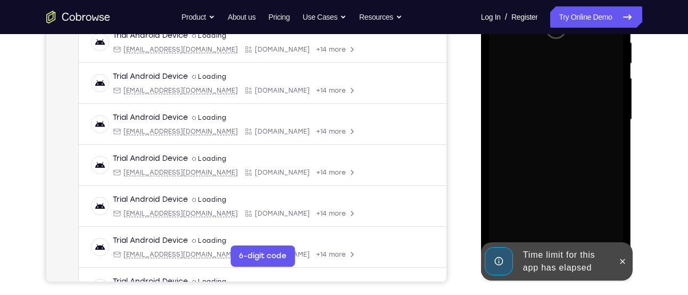
scroll to position [217, 0]
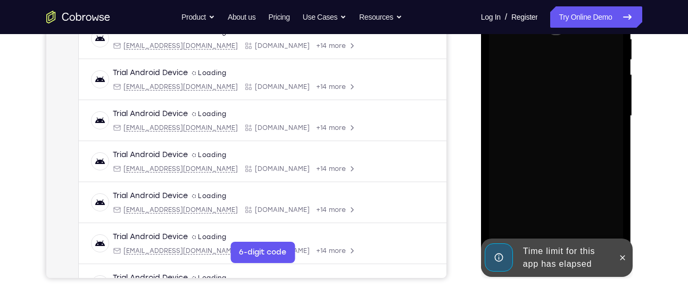
click at [614, 250] on div at bounding box center [622, 257] width 17 height 38
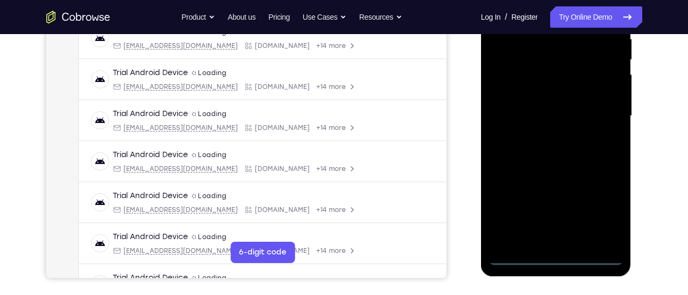
click at [558, 262] on div at bounding box center [556, 116] width 134 height 298
click at [611, 206] on div at bounding box center [556, 116] width 134 height 298
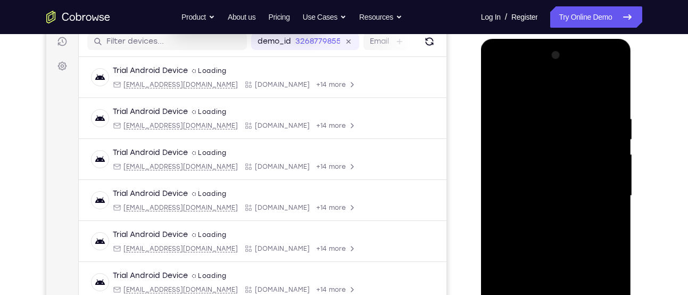
scroll to position [133, 0]
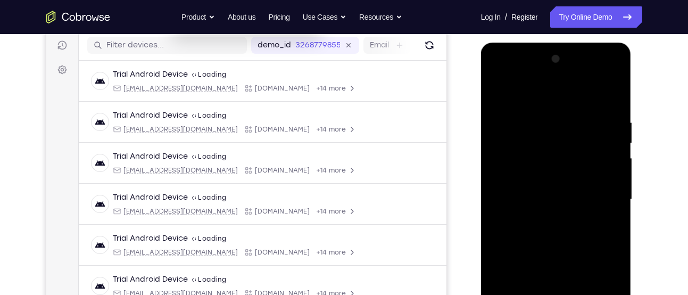
click at [554, 98] on div at bounding box center [556, 200] width 134 height 298
click at [606, 197] on div at bounding box center [556, 200] width 134 height 298
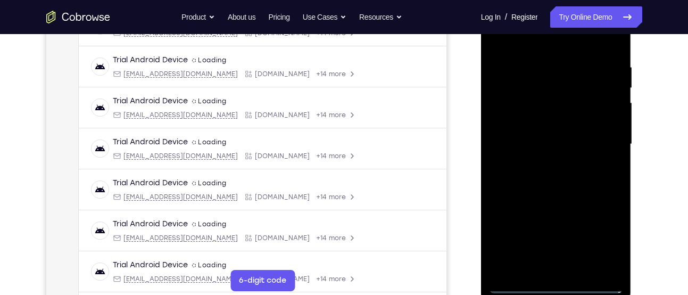
scroll to position [191, 0]
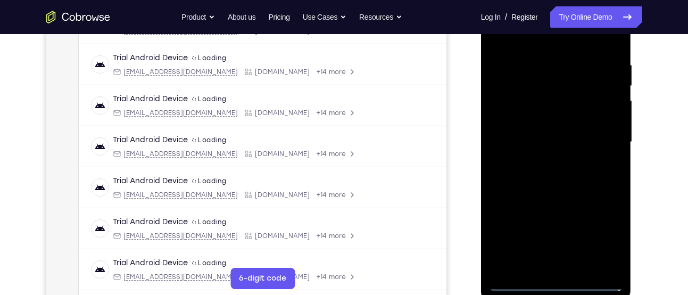
click at [541, 166] on div at bounding box center [556, 142] width 134 height 298
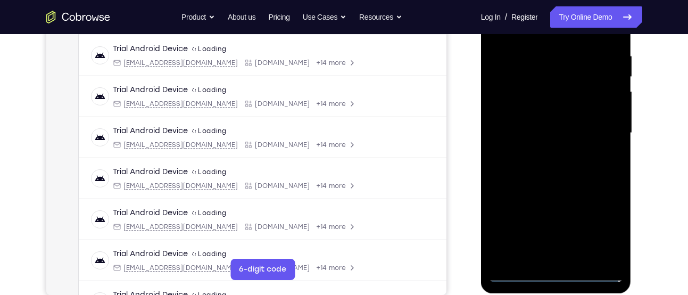
scroll to position [200, 0]
click at [556, 128] on div at bounding box center [556, 133] width 134 height 298
click at [523, 110] on div at bounding box center [556, 133] width 134 height 298
click at [504, 130] on div at bounding box center [556, 133] width 134 height 298
click at [515, 167] on div at bounding box center [556, 133] width 134 height 298
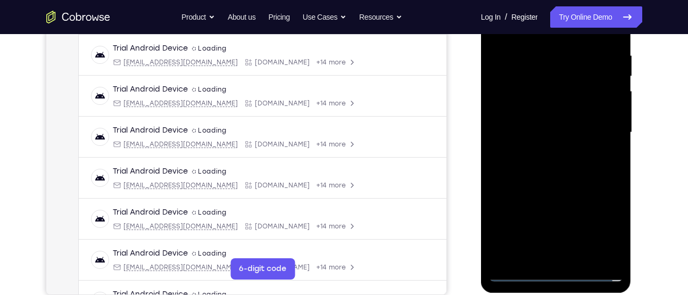
click at [524, 161] on div at bounding box center [556, 133] width 134 height 298
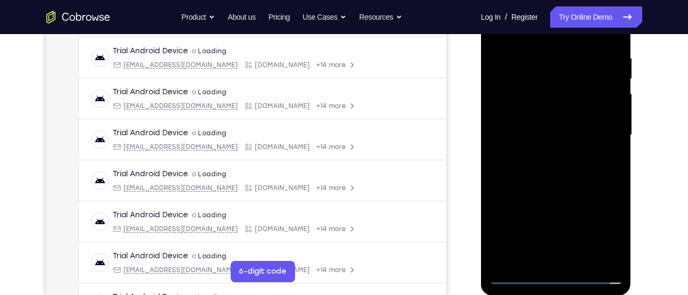
scroll to position [199, 0]
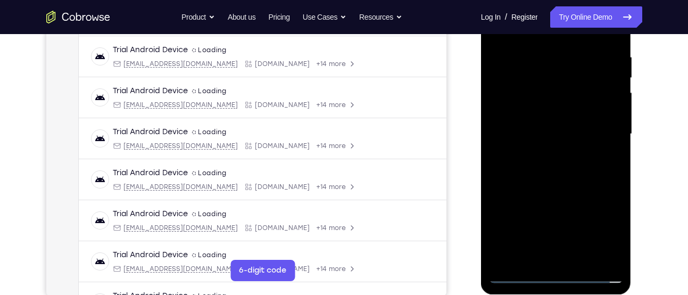
click at [568, 183] on div at bounding box center [556, 134] width 134 height 298
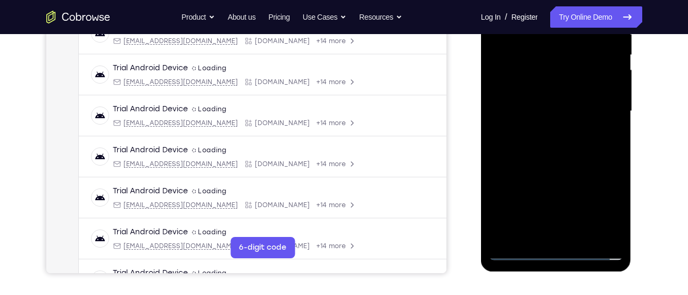
scroll to position [223, 0]
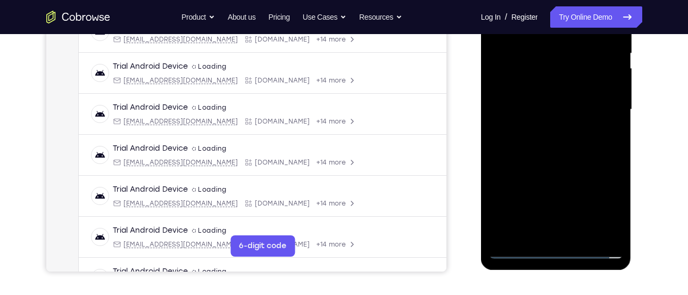
click at [583, 231] on div at bounding box center [556, 110] width 134 height 298
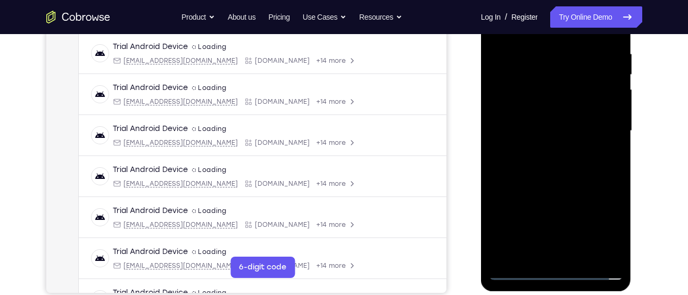
scroll to position [202, 0]
click at [549, 187] on div at bounding box center [556, 131] width 134 height 298
click at [584, 109] on div at bounding box center [556, 131] width 134 height 298
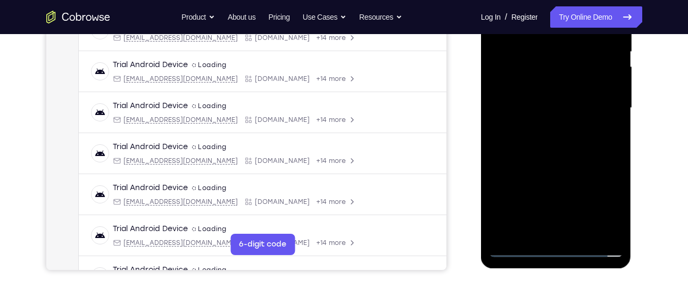
scroll to position [230, 0]
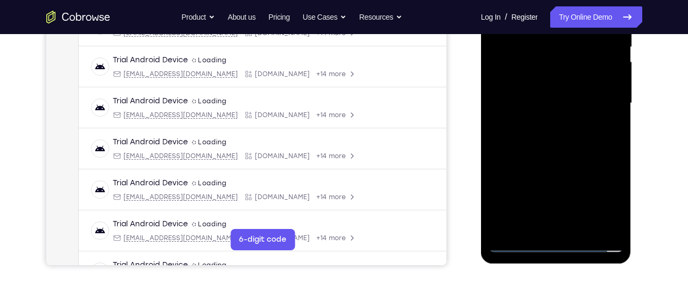
click at [564, 180] on div at bounding box center [556, 103] width 134 height 298
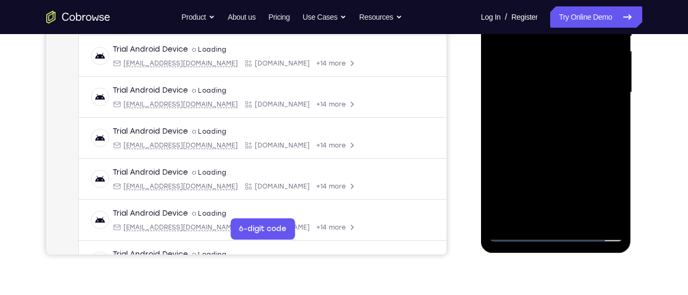
click at [603, 143] on div at bounding box center [556, 93] width 134 height 298
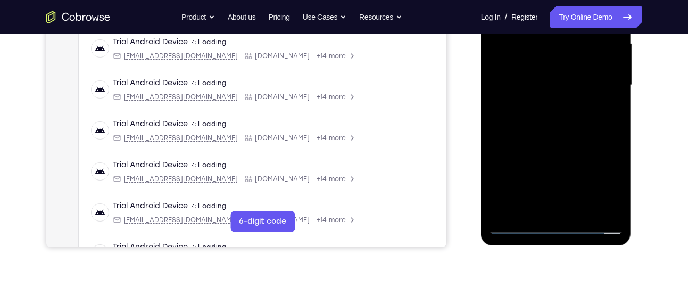
click at [603, 139] on div at bounding box center [556, 85] width 134 height 298
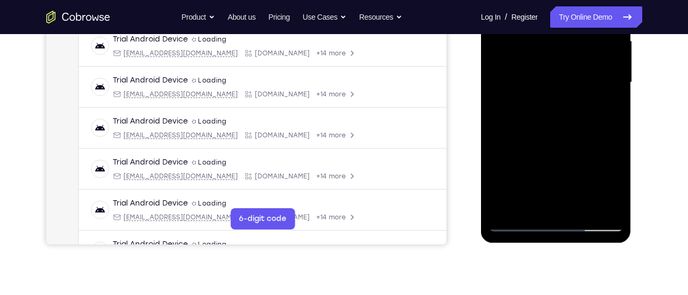
scroll to position [251, 0]
click at [531, 204] on div at bounding box center [556, 82] width 134 height 298
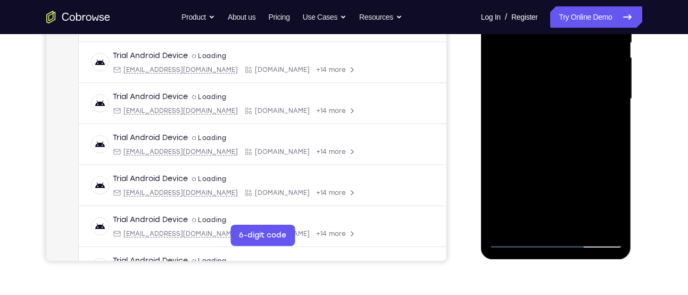
scroll to position [232, 0]
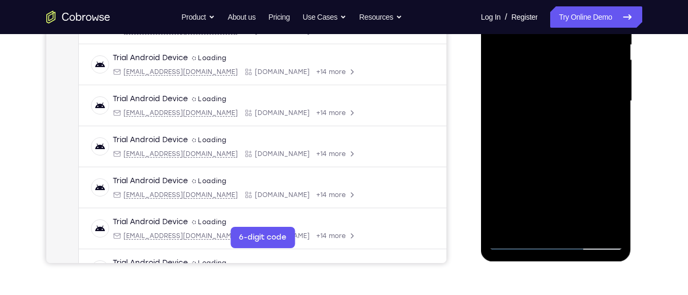
click at [581, 162] on div at bounding box center [556, 101] width 134 height 298
click at [608, 121] on div at bounding box center [556, 101] width 134 height 298
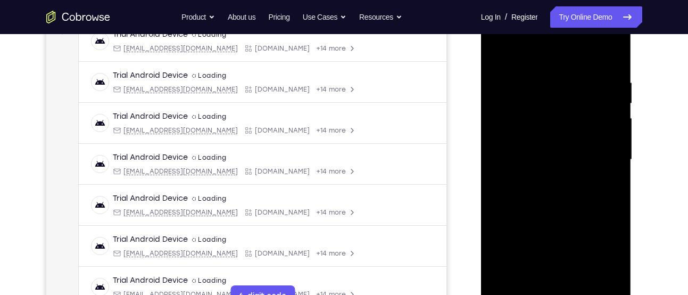
scroll to position [173, 0]
click at [533, 184] on div at bounding box center [556, 160] width 134 height 298
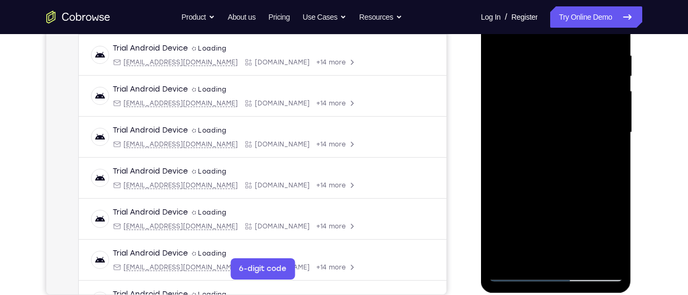
scroll to position [201, 0]
click at [530, 253] on div at bounding box center [556, 132] width 134 height 298
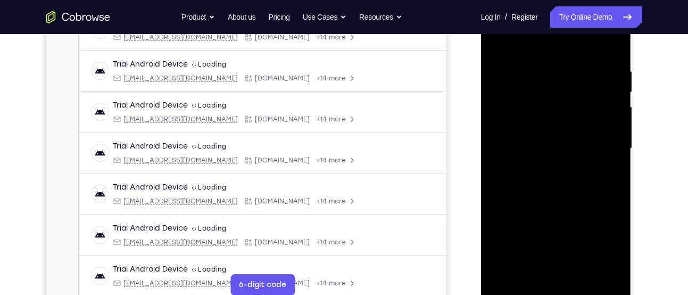
click at [495, 207] on div at bounding box center [556, 148] width 134 height 298
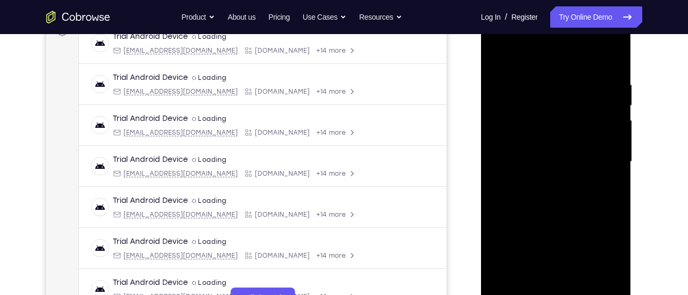
scroll to position [170, 0]
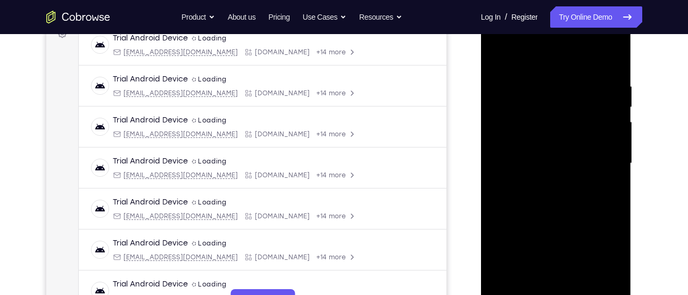
click at [605, 181] on div at bounding box center [556, 163] width 134 height 298
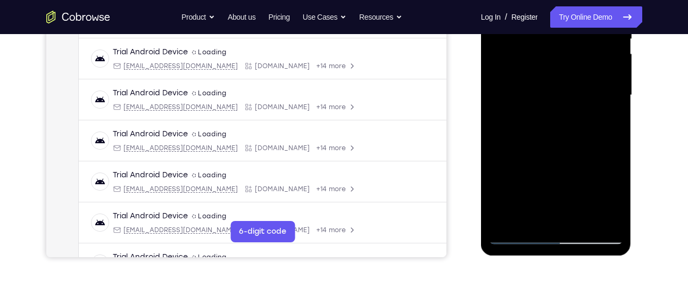
scroll to position [239, 0]
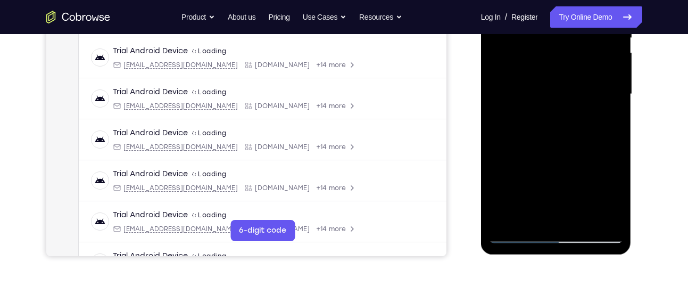
click at [610, 118] on div at bounding box center [556, 94] width 134 height 298
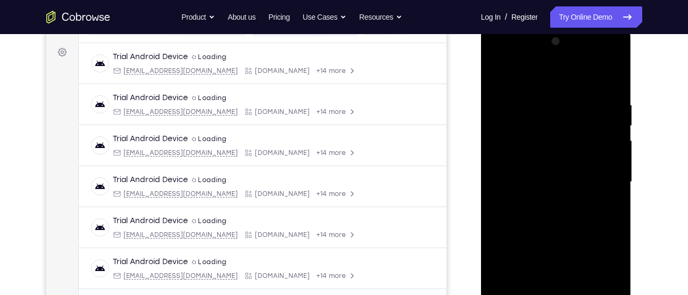
scroll to position [150, 0]
drag, startPoint x: 515, startPoint y: 124, endPoint x: 515, endPoint y: 149, distance: 25.0
click at [515, 149] on div at bounding box center [556, 183] width 134 height 298
click at [573, 107] on div at bounding box center [556, 183] width 134 height 298
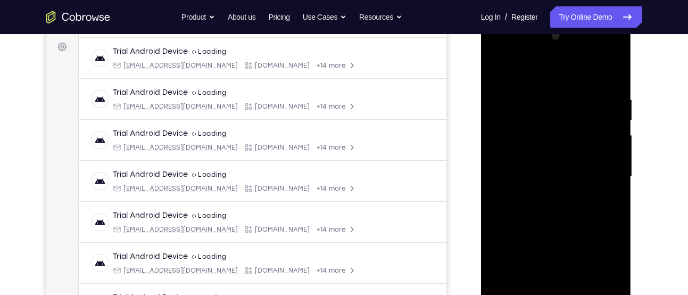
scroll to position [157, 0]
click at [576, 179] on div at bounding box center [556, 176] width 134 height 298
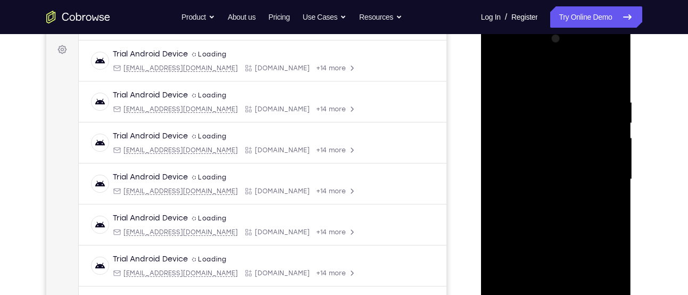
drag, startPoint x: 554, startPoint y: 151, endPoint x: 551, endPoint y: 36, distance: 114.9
click at [551, 36] on div at bounding box center [556, 179] width 134 height 298
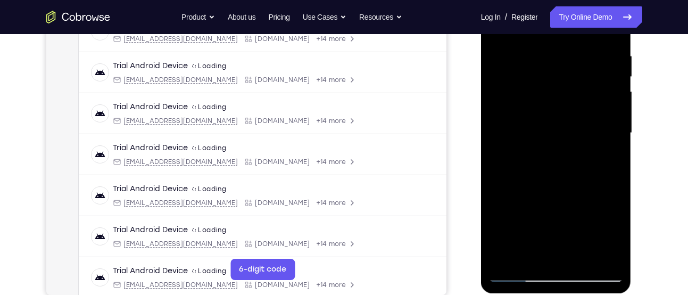
scroll to position [201, 0]
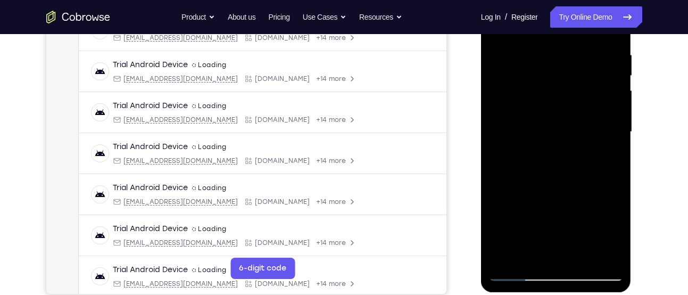
click at [530, 252] on div at bounding box center [556, 132] width 134 height 298
click at [494, 189] on div at bounding box center [556, 132] width 134 height 298
click at [604, 151] on div at bounding box center [556, 132] width 134 height 298
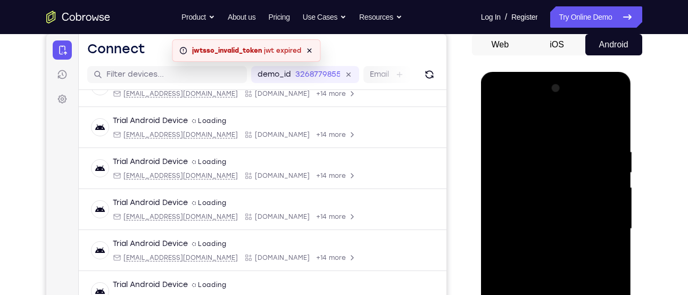
scroll to position [103, 0]
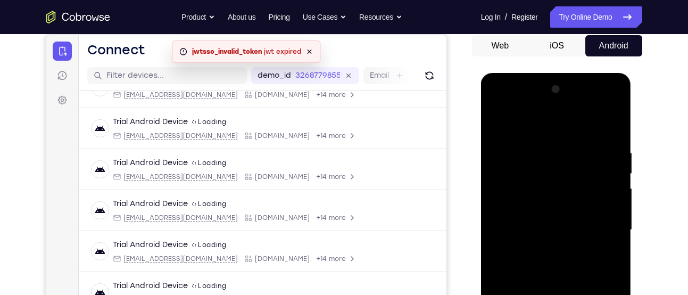
click at [491, 127] on div at bounding box center [556, 230] width 134 height 298
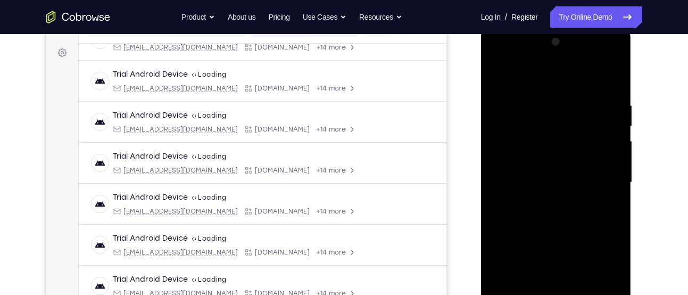
click at [538, 165] on div at bounding box center [556, 183] width 134 height 298
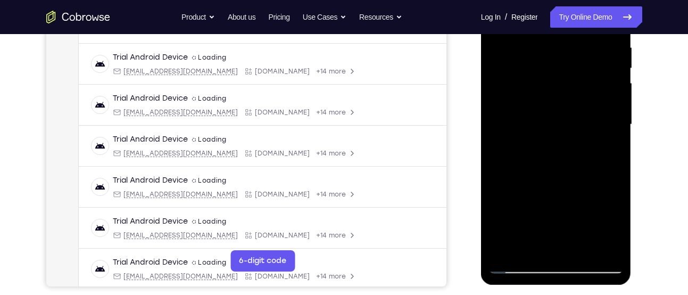
scroll to position [231, 0]
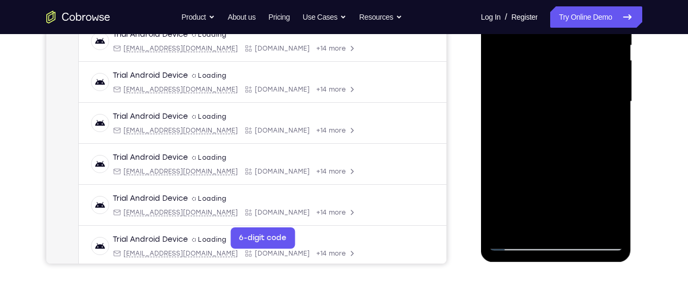
click at [519, 240] on div at bounding box center [556, 102] width 134 height 298
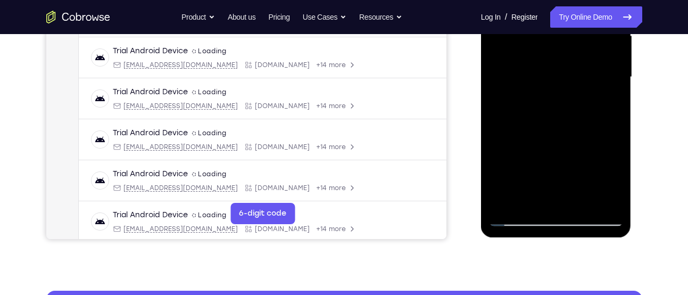
scroll to position [256, 0]
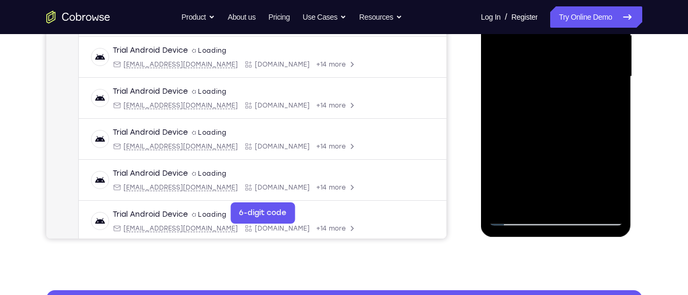
click at [509, 224] on div at bounding box center [556, 77] width 134 height 298
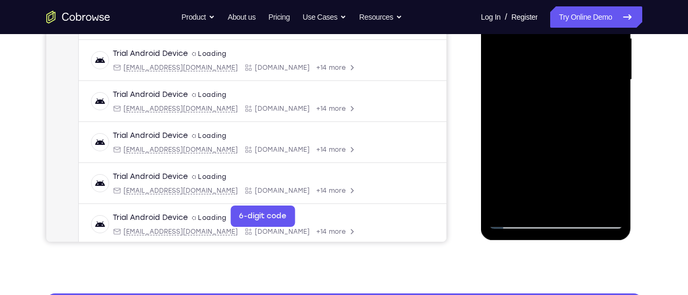
scroll to position [253, 0]
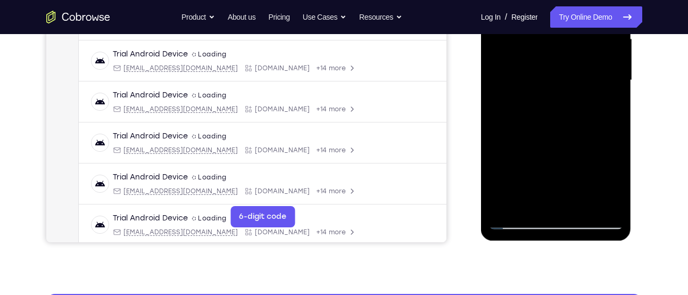
click at [514, 221] on div at bounding box center [556, 80] width 134 height 298
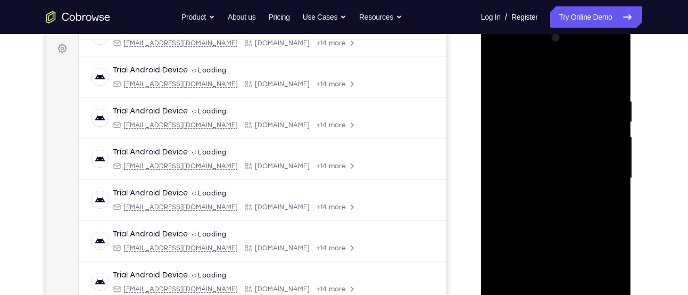
scroll to position [153, 0]
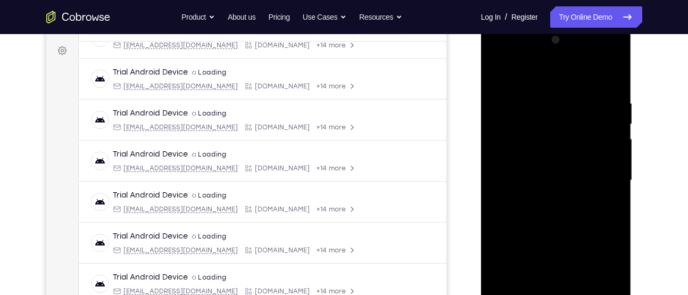
click at [498, 73] on div at bounding box center [556, 180] width 134 height 298
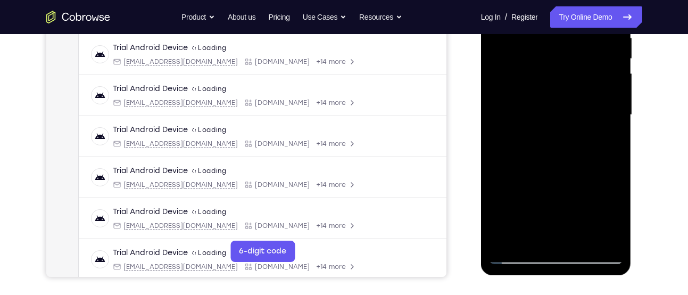
scroll to position [246, 0]
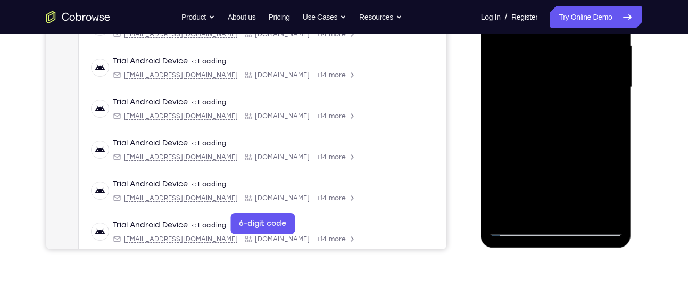
click at [528, 206] on div at bounding box center [556, 87] width 134 height 298
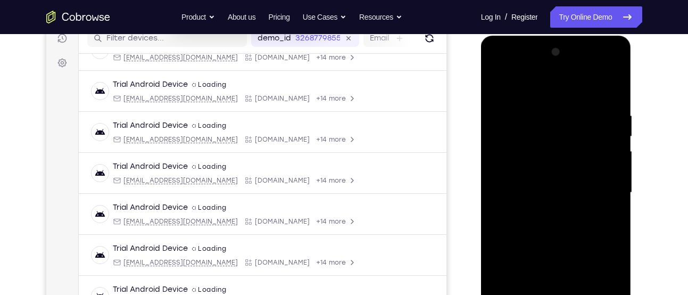
scroll to position [123, 0]
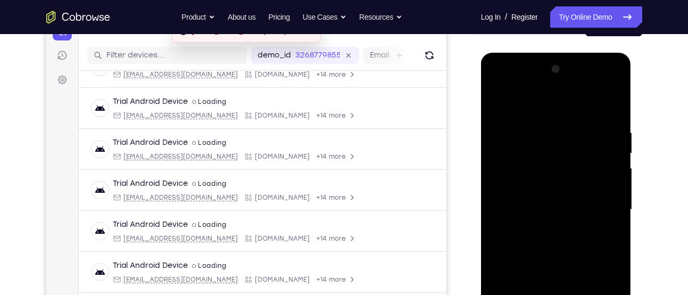
click at [560, 99] on div at bounding box center [556, 210] width 134 height 298
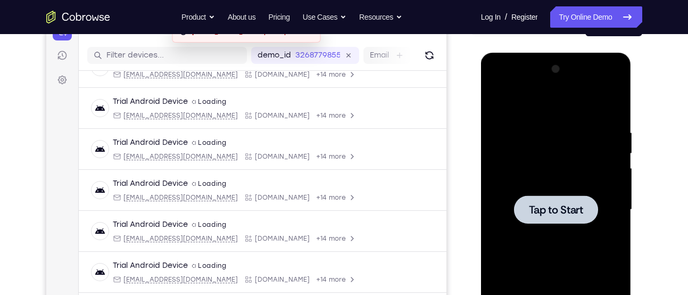
click at [528, 197] on div at bounding box center [556, 209] width 84 height 28
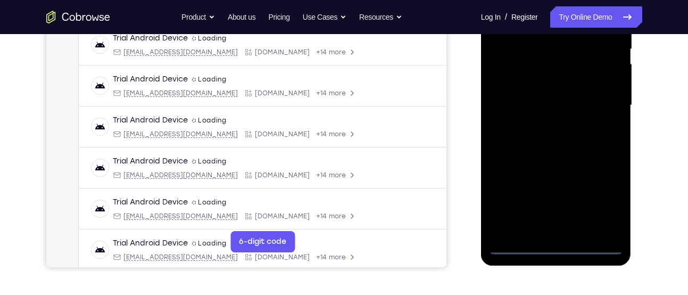
scroll to position [228, 0]
click at [558, 245] on div at bounding box center [556, 105] width 134 height 298
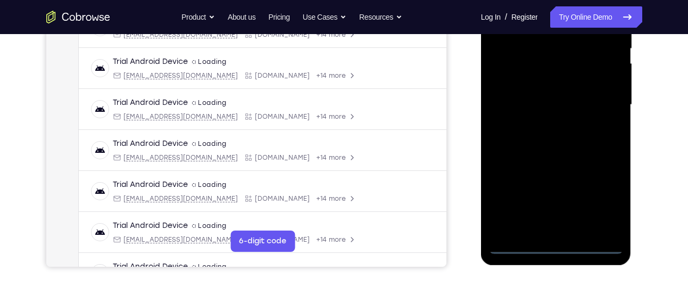
click at [600, 198] on div at bounding box center [556, 105] width 134 height 298
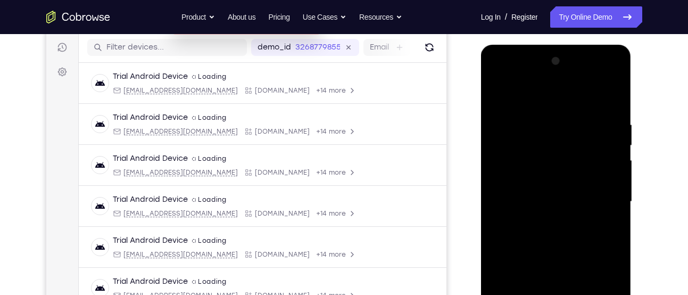
scroll to position [130, 0]
click at [550, 101] on div at bounding box center [556, 203] width 134 height 298
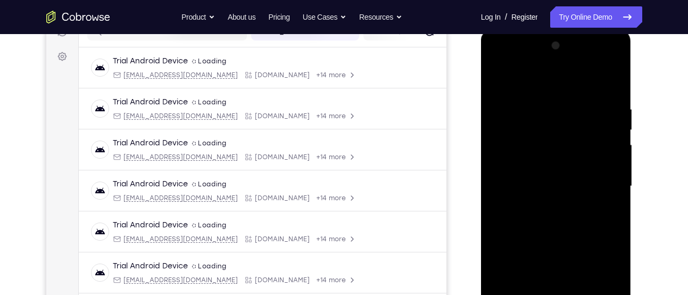
scroll to position [146, 0]
click at [596, 186] on div at bounding box center [556, 187] width 134 height 298
click at [546, 207] on div at bounding box center [556, 187] width 134 height 298
click at [557, 172] on div at bounding box center [556, 187] width 134 height 298
click at [545, 170] on div at bounding box center [556, 187] width 134 height 298
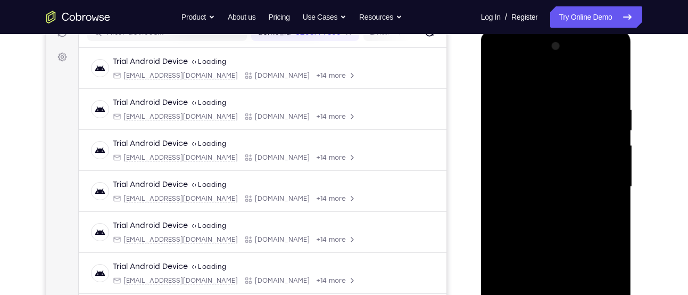
click at [548, 186] on div at bounding box center [556, 187] width 134 height 298
click at [576, 221] on div at bounding box center [556, 187] width 134 height 298
click at [567, 233] on div at bounding box center [556, 187] width 134 height 298
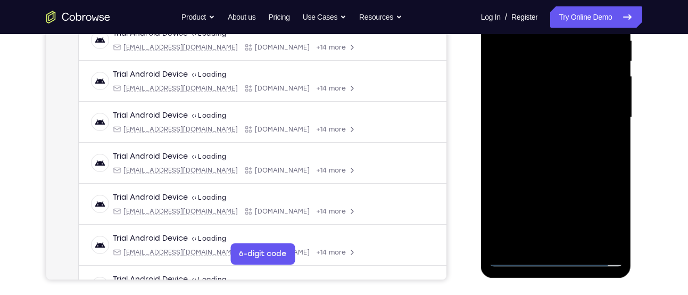
scroll to position [219, 0]
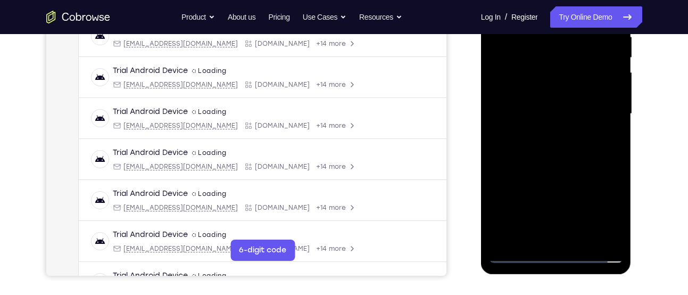
click at [583, 239] on div at bounding box center [556, 114] width 134 height 298
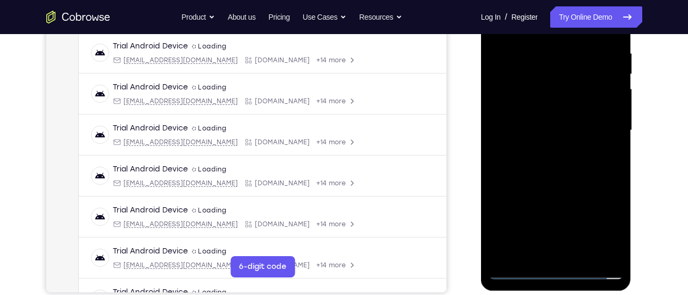
click at [558, 191] on div at bounding box center [556, 130] width 134 height 298
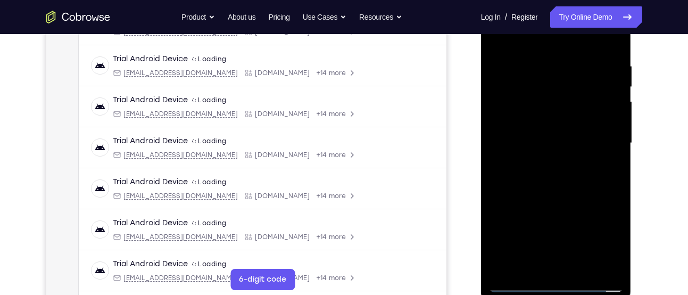
scroll to position [189, 0]
click at [580, 139] on div at bounding box center [556, 144] width 134 height 298
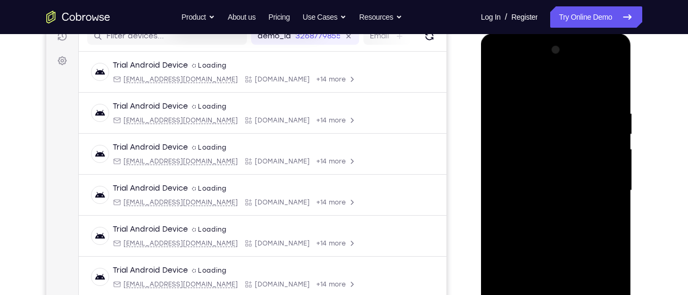
scroll to position [141, 0]
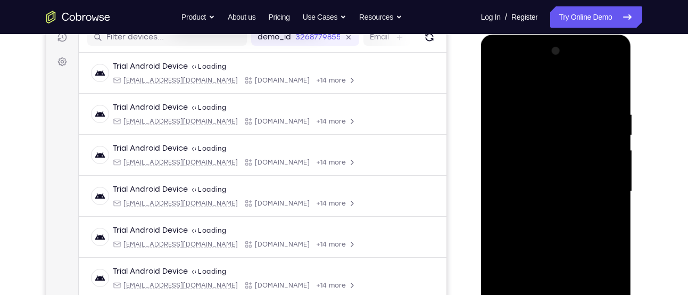
drag, startPoint x: 595, startPoint y: 125, endPoint x: 595, endPoint y: 164, distance: 39.4
click at [595, 164] on div at bounding box center [556, 192] width 134 height 298
drag, startPoint x: 595, startPoint y: 140, endPoint x: 590, endPoint y: 197, distance: 57.6
click at [590, 197] on div at bounding box center [556, 192] width 134 height 298
drag, startPoint x: 585, startPoint y: 168, endPoint x: 584, endPoint y: 186, distance: 17.6
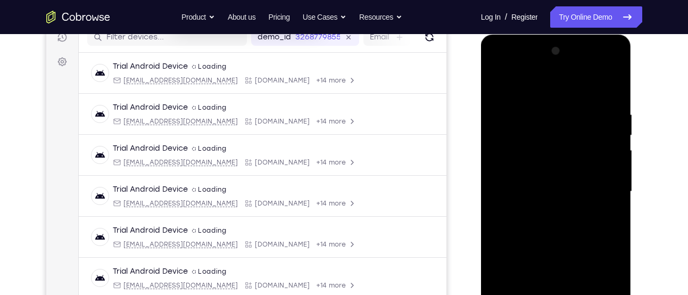
click at [584, 186] on div at bounding box center [556, 192] width 134 height 298
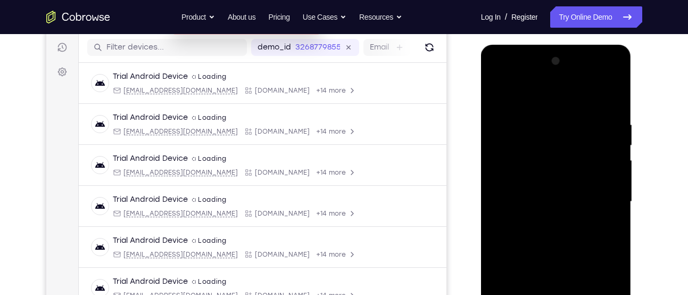
scroll to position [131, 0]
click at [567, 172] on div at bounding box center [556, 202] width 134 height 298
drag, startPoint x: 574, startPoint y: 164, endPoint x: 583, endPoint y: 130, distance: 35.9
click at [583, 130] on div at bounding box center [556, 202] width 134 height 298
drag, startPoint x: 579, startPoint y: 200, endPoint x: 583, endPoint y: 166, distance: 34.3
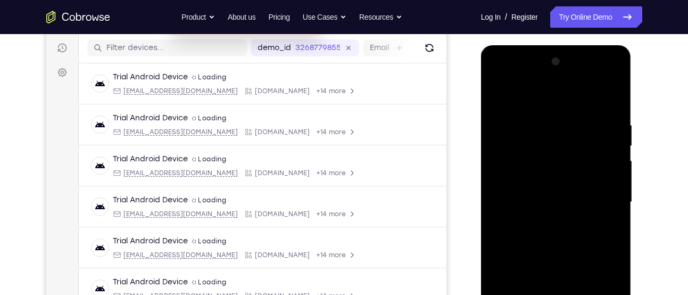
click at [583, 166] on div at bounding box center [556, 202] width 134 height 298
drag, startPoint x: 584, startPoint y: 224, endPoint x: 593, endPoint y: 193, distance: 32.0
click at [593, 193] on div at bounding box center [556, 202] width 134 height 298
click at [577, 195] on div at bounding box center [556, 202] width 134 height 298
click at [578, 199] on div at bounding box center [556, 202] width 134 height 298
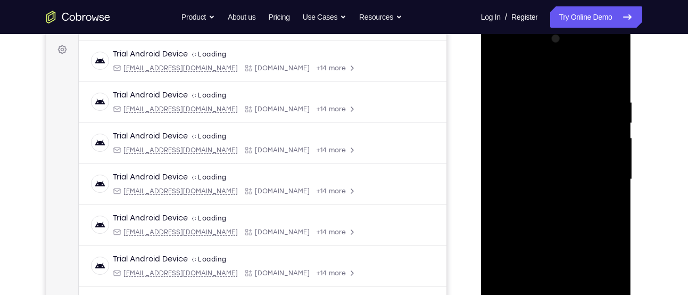
scroll to position [189, 0]
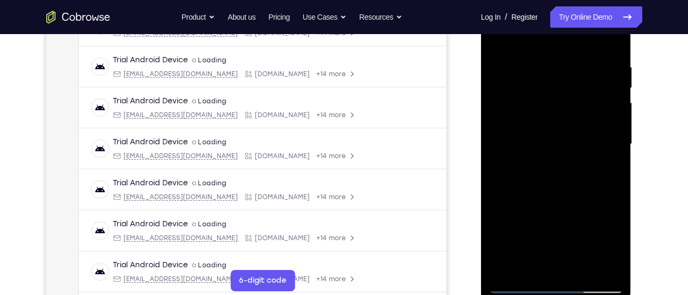
click at [525, 266] on div at bounding box center [556, 144] width 134 height 298
click at [583, 204] on div at bounding box center [556, 144] width 134 height 298
click at [610, 163] on div at bounding box center [556, 144] width 134 height 298
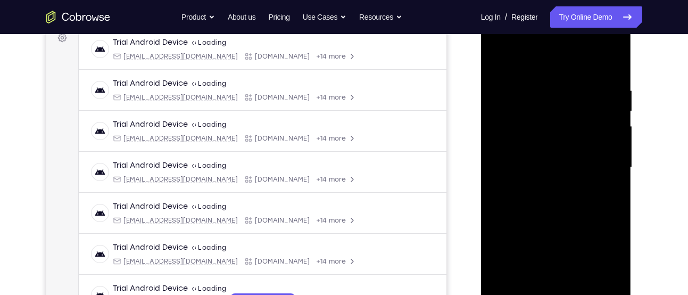
scroll to position [165, 0]
click at [578, 155] on div at bounding box center [556, 168] width 134 height 298
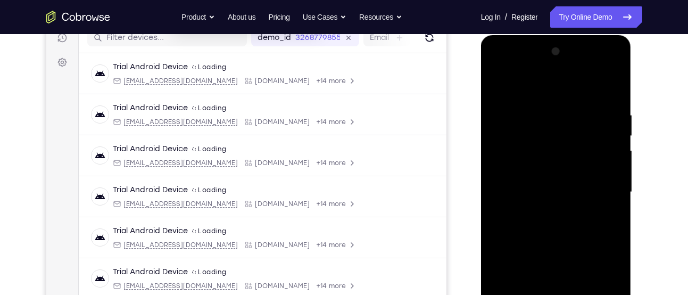
scroll to position [140, 0]
click at [545, 148] on div at bounding box center [556, 193] width 134 height 298
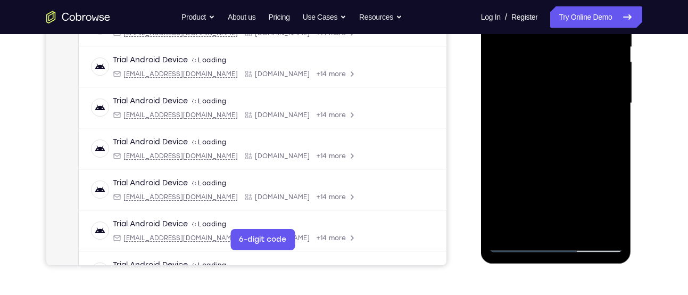
scroll to position [233, 0]
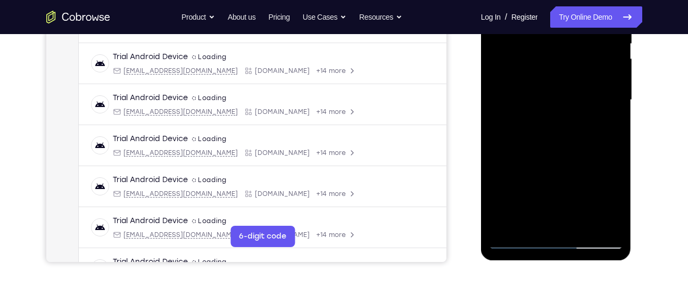
click at [529, 220] on div at bounding box center [556, 100] width 134 height 298
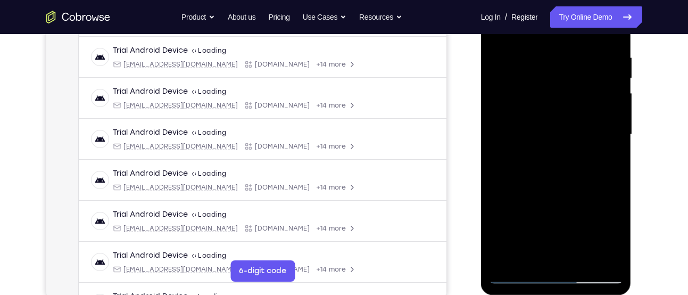
scroll to position [198, 0]
click at [499, 195] on div at bounding box center [556, 135] width 134 height 298
click at [607, 152] on div at bounding box center [556, 135] width 134 height 298
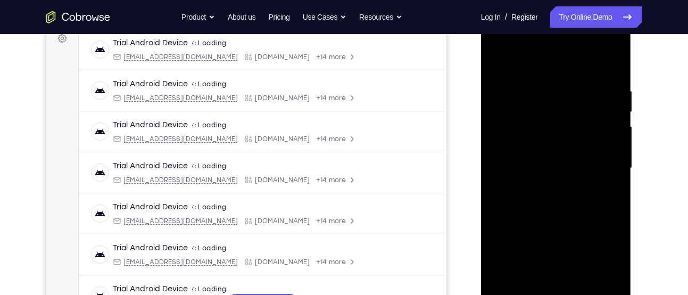
scroll to position [152, 0]
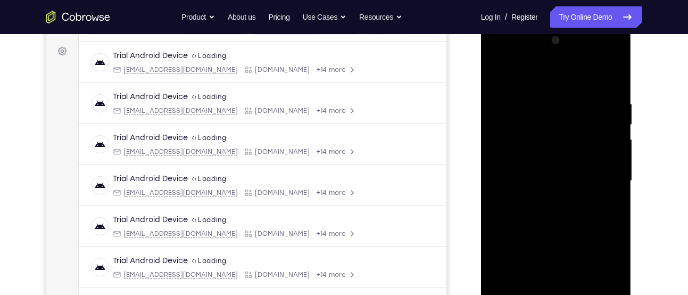
drag, startPoint x: 566, startPoint y: 98, endPoint x: 570, endPoint y: 195, distance: 96.3
click at [570, 195] on div at bounding box center [556, 181] width 134 height 298
click at [575, 114] on div at bounding box center [556, 181] width 134 height 298
click at [580, 111] on div at bounding box center [556, 181] width 134 height 298
click at [603, 208] on div at bounding box center [556, 181] width 134 height 298
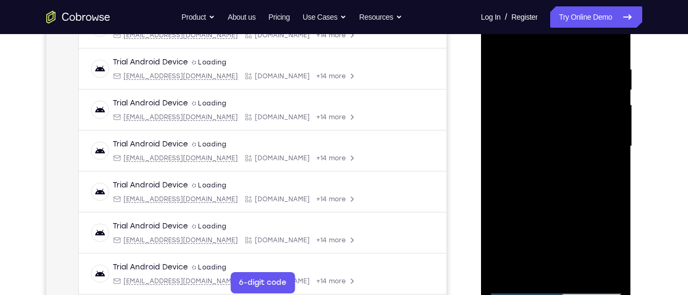
scroll to position [187, 0]
click at [606, 173] on div at bounding box center [556, 146] width 134 height 298
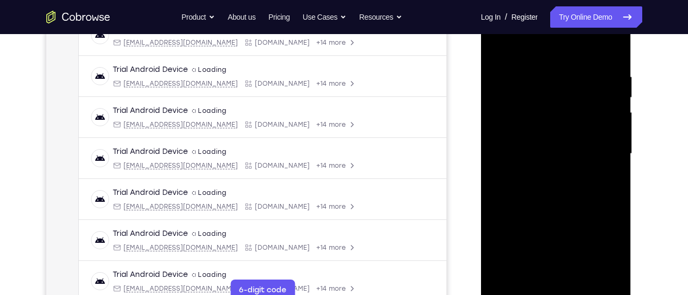
click at [602, 155] on div at bounding box center [556, 154] width 134 height 298
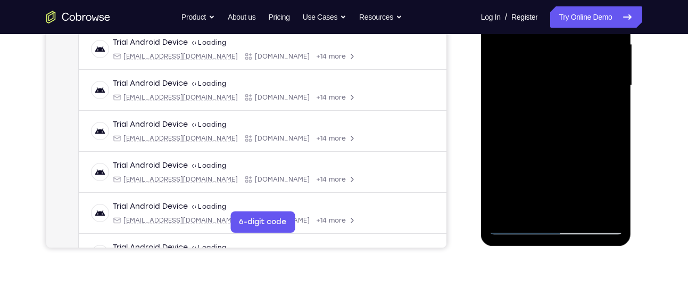
scroll to position [248, 0]
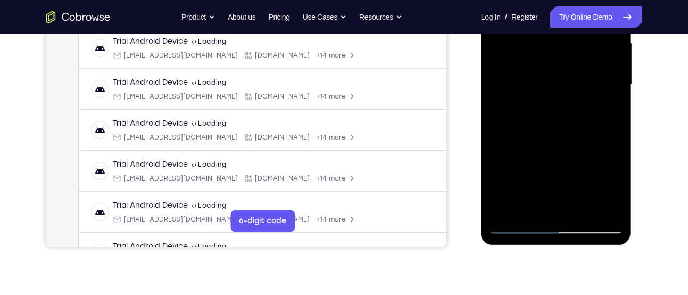
click at [578, 181] on div at bounding box center [556, 85] width 134 height 298
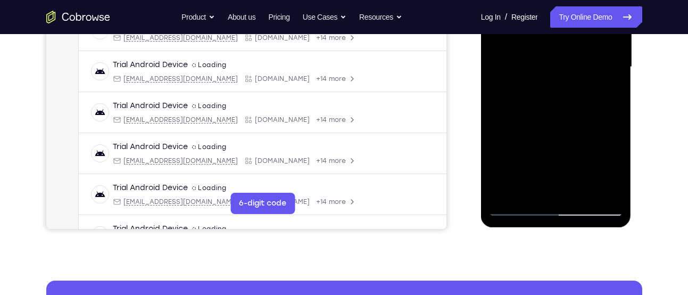
click at [548, 152] on div at bounding box center [556, 67] width 134 height 298
click at [545, 69] on div at bounding box center [556, 67] width 134 height 298
drag, startPoint x: 560, startPoint y: 95, endPoint x: 562, endPoint y: 158, distance: 63.8
click at [562, 158] on div at bounding box center [556, 67] width 134 height 298
drag, startPoint x: 576, startPoint y: 95, endPoint x: 576, endPoint y: 129, distance: 34.0
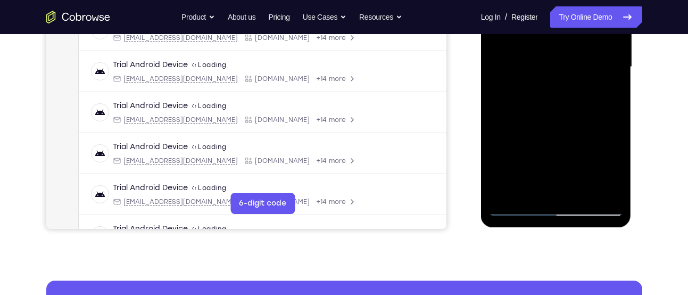
click at [576, 129] on div at bounding box center [556, 67] width 134 height 298
click at [601, 125] on div at bounding box center [556, 67] width 134 height 298
click at [602, 131] on div at bounding box center [556, 67] width 134 height 298
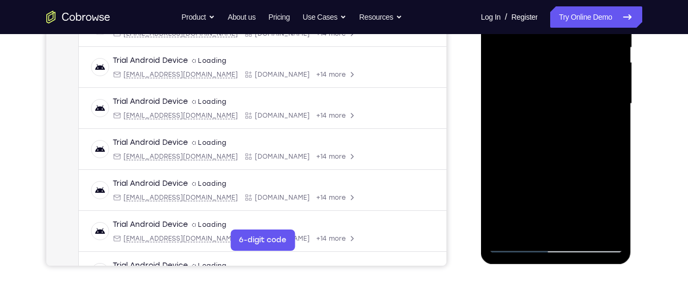
scroll to position [263, 0]
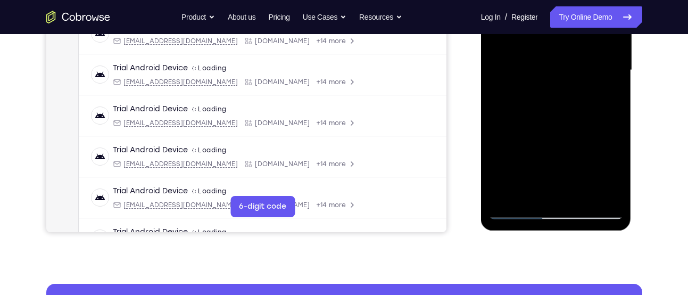
click at [529, 192] on div at bounding box center [556, 70] width 134 height 298
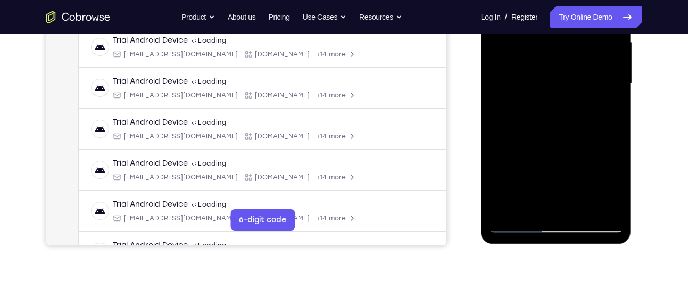
scroll to position [249, 0]
click at [496, 144] on div at bounding box center [556, 84] width 134 height 298
drag, startPoint x: 496, startPoint y: 144, endPoint x: 520, endPoint y: 126, distance: 30.4
click at [496, 144] on div at bounding box center [556, 84] width 134 height 298
click at [604, 106] on div at bounding box center [556, 84] width 134 height 298
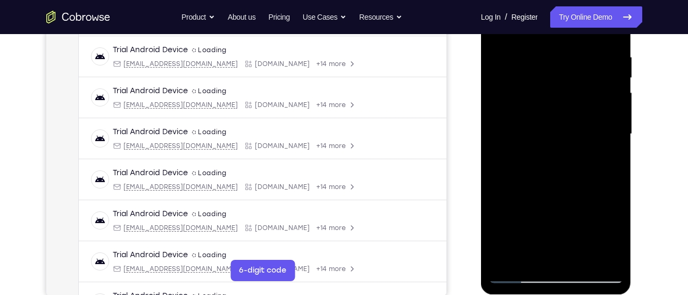
scroll to position [198, 0]
click at [543, 162] on div at bounding box center [556, 135] width 134 height 298
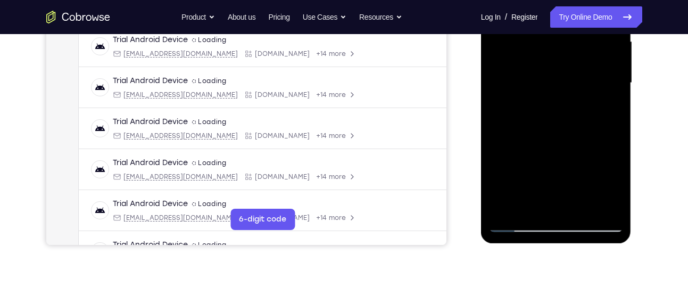
click at [530, 202] on div at bounding box center [556, 83] width 134 height 298
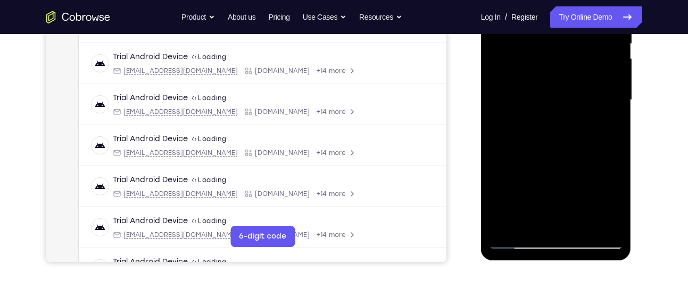
scroll to position [232, 0]
click at [497, 165] on div at bounding box center [556, 101] width 134 height 298
click at [608, 119] on div at bounding box center [556, 101] width 134 height 298
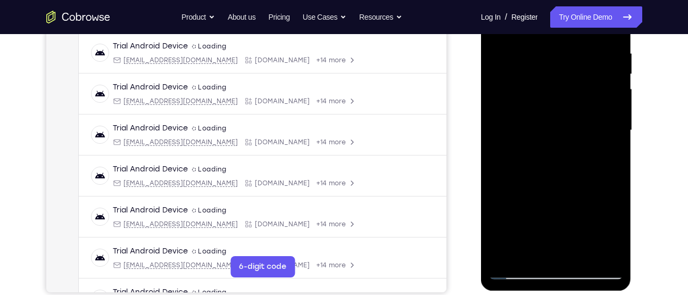
scroll to position [202, 0]
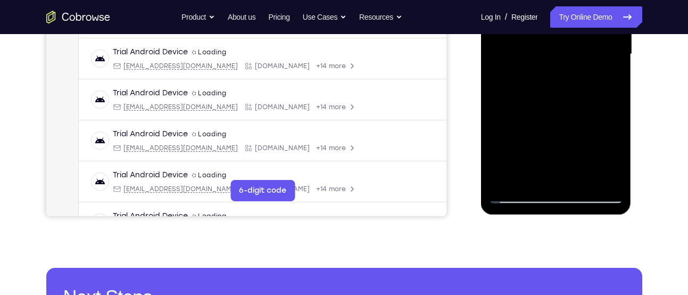
click at [529, 177] on div at bounding box center [556, 54] width 134 height 298
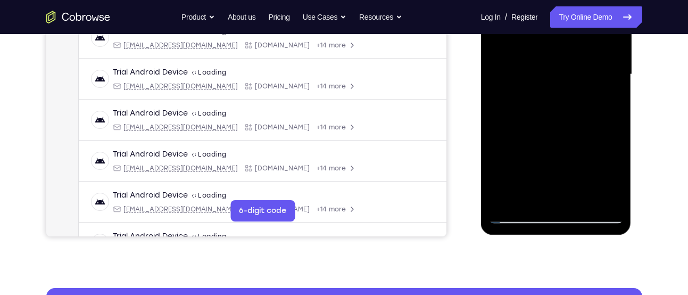
scroll to position [258, 0]
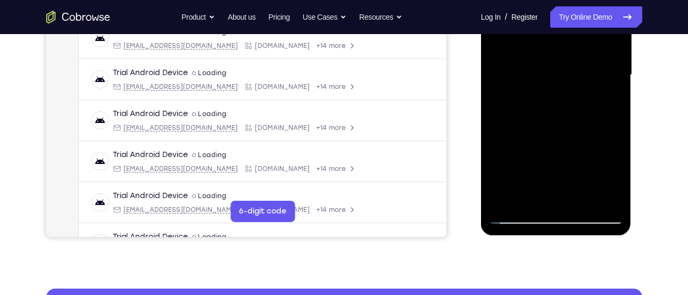
click at [497, 136] on div at bounding box center [556, 75] width 134 height 298
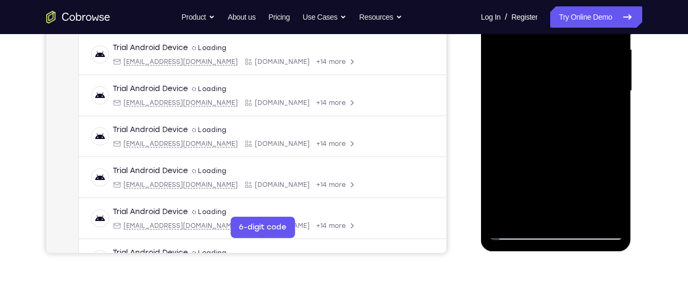
scroll to position [241, 0]
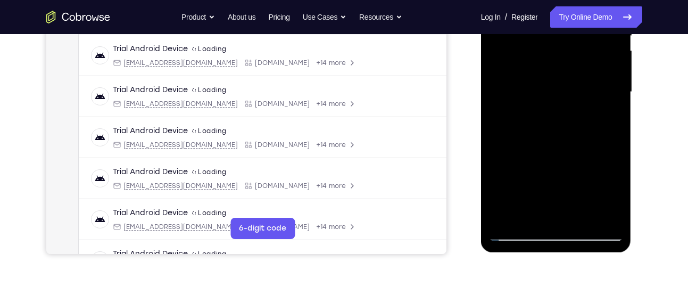
click at [604, 110] on div at bounding box center [556, 92] width 134 height 298
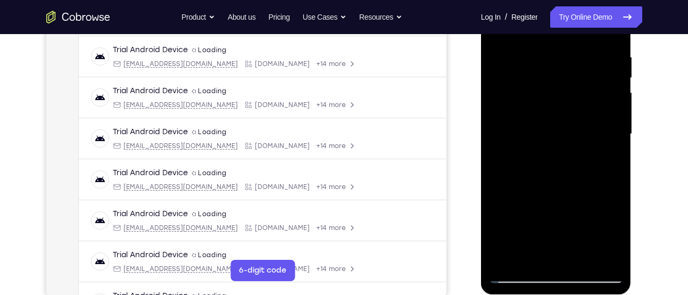
scroll to position [169, 0]
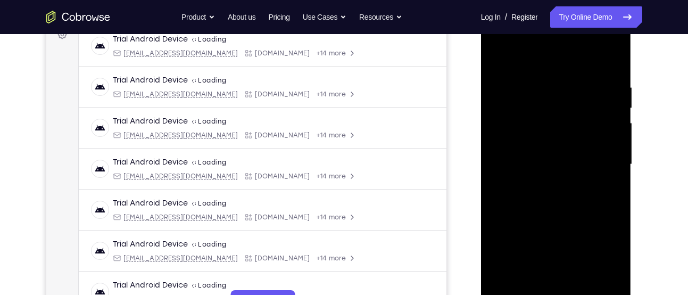
drag, startPoint x: 529, startPoint y: 131, endPoint x: 528, endPoint y: 162, distance: 30.8
click at [528, 162] on div at bounding box center [556, 164] width 134 height 298
drag, startPoint x: 536, startPoint y: 132, endPoint x: 537, endPoint y: 87, distance: 45.2
click at [537, 87] on div at bounding box center [556, 164] width 134 height 298
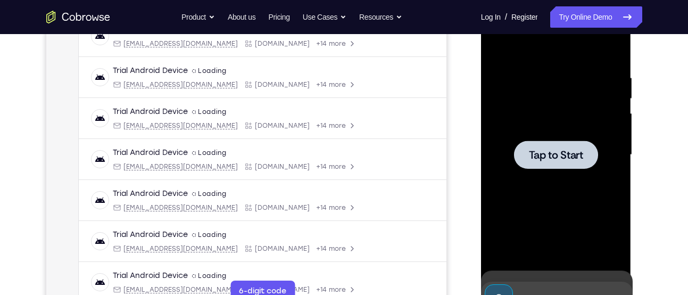
click at [532, 160] on span "Tap to Start" at bounding box center [556, 154] width 54 height 11
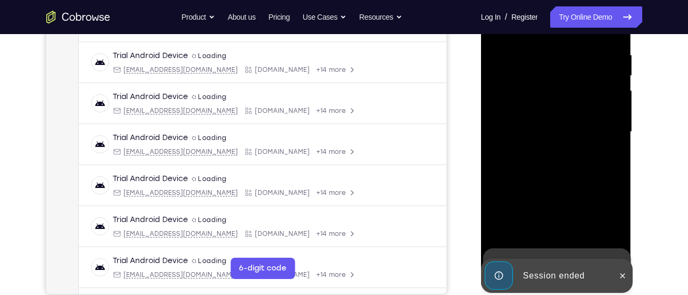
scroll to position [202, 0]
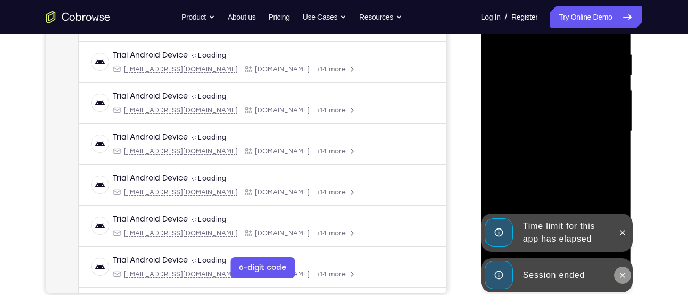
click at [616, 272] on button at bounding box center [622, 274] width 17 height 17
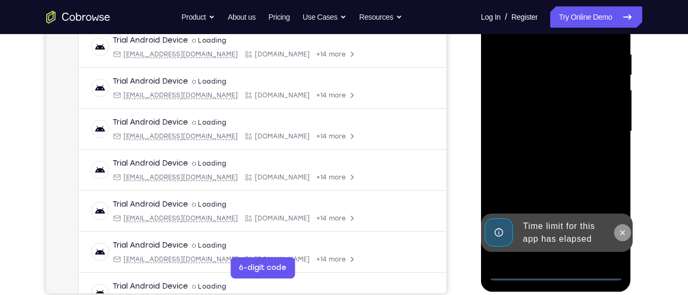
scroll to position [0, 0]
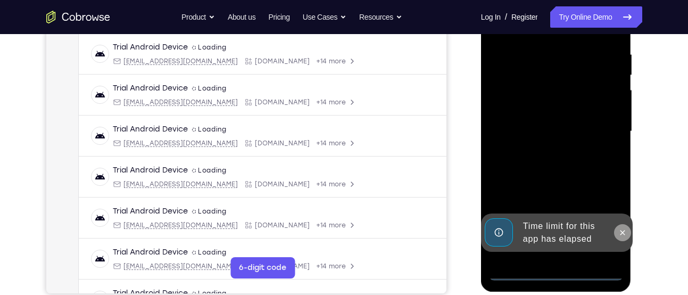
click at [624, 238] on button at bounding box center [622, 232] width 17 height 17
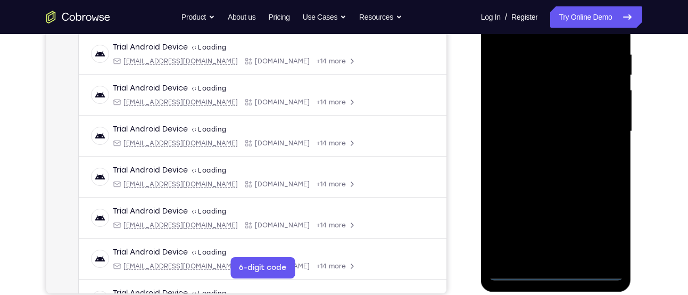
click at [557, 281] on div at bounding box center [556, 132] width 150 height 317
click at [558, 274] on div at bounding box center [556, 131] width 134 height 298
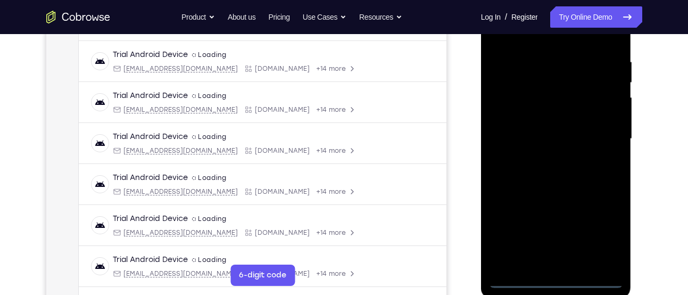
click at [601, 233] on div at bounding box center [556, 139] width 134 height 298
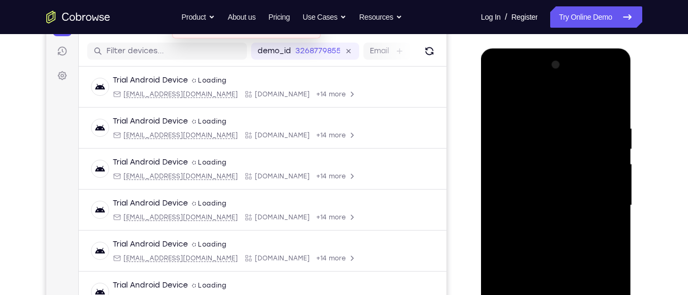
scroll to position [127, 0]
click at [552, 110] on div at bounding box center [556, 206] width 134 height 298
click at [606, 201] on div at bounding box center [556, 206] width 134 height 298
click at [542, 224] on div at bounding box center [556, 206] width 134 height 298
click at [547, 196] on div at bounding box center [556, 206] width 134 height 298
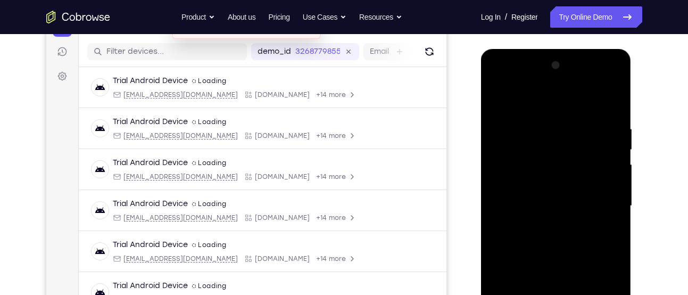
click at [534, 185] on div at bounding box center [556, 206] width 134 height 298
click at [517, 203] on div at bounding box center [556, 206] width 134 height 298
click at [523, 242] on div at bounding box center [556, 206] width 134 height 298
click at [529, 235] on div at bounding box center [556, 206] width 134 height 298
click at [562, 234] on div at bounding box center [556, 206] width 134 height 298
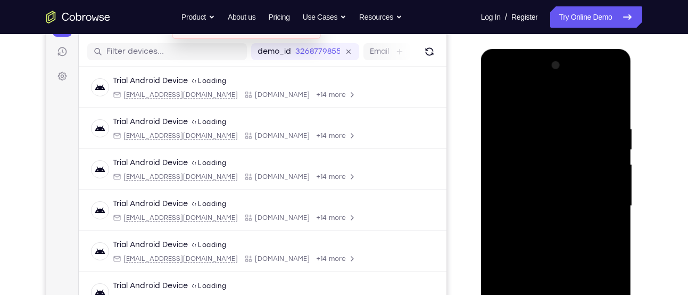
scroll to position [156, 0]
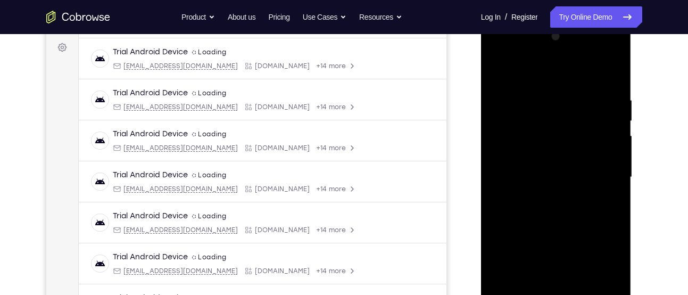
click at [564, 223] on div at bounding box center [556, 177] width 134 height 298
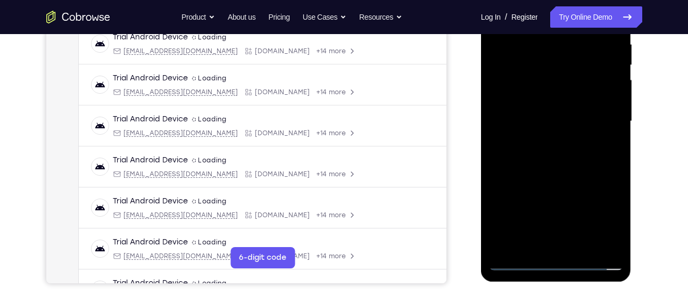
click at [581, 248] on div at bounding box center [556, 121] width 134 height 298
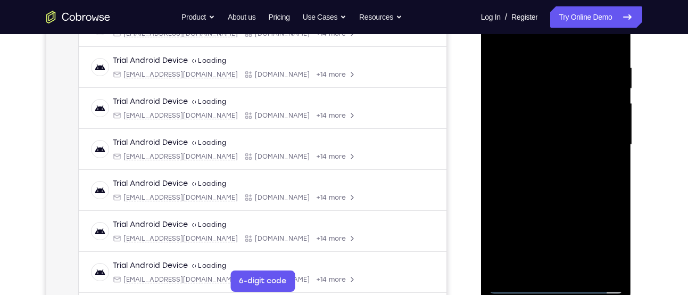
scroll to position [187, 0]
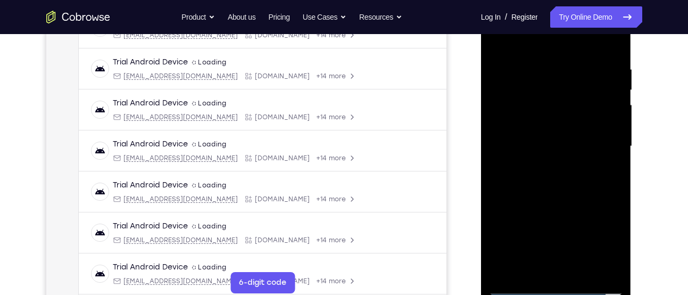
click at [546, 202] on div at bounding box center [556, 146] width 134 height 298
click at [553, 130] on div at bounding box center [556, 146] width 134 height 298
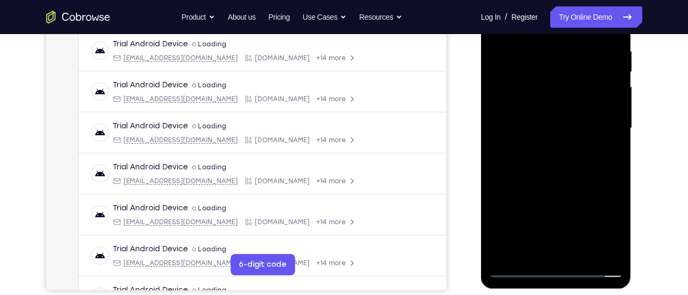
scroll to position [205, 0]
click at [603, 196] on div at bounding box center [556, 128] width 134 height 298
click at [601, 182] on div at bounding box center [556, 128] width 134 height 298
click at [601, 181] on div at bounding box center [556, 128] width 134 height 298
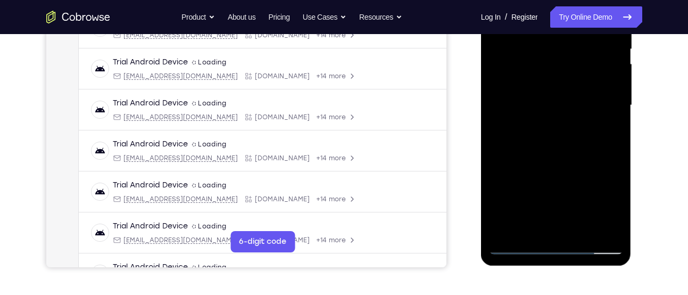
scroll to position [229, 0]
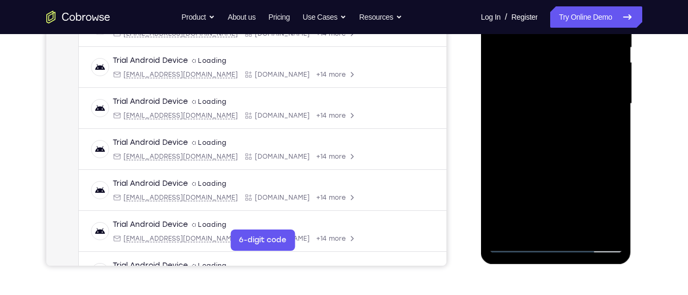
click at [532, 223] on div at bounding box center [556, 104] width 134 height 298
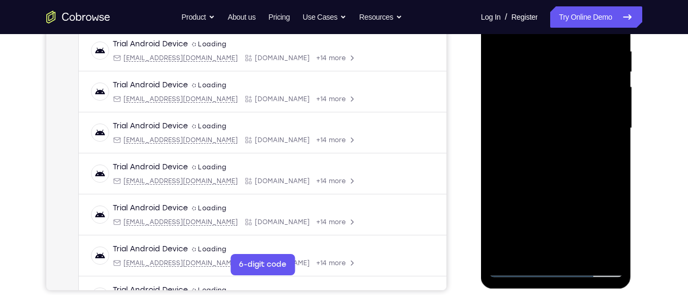
click at [583, 183] on div at bounding box center [556, 128] width 134 height 298
click at [605, 149] on div at bounding box center [556, 128] width 134 height 298
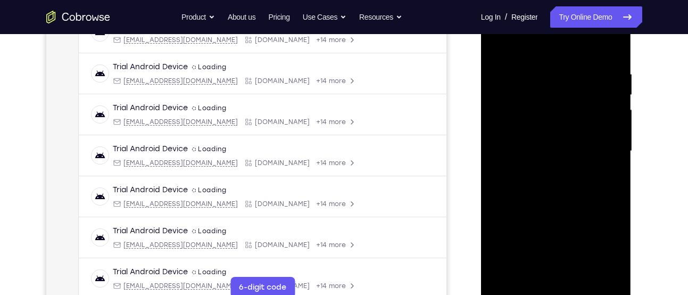
scroll to position [172, 0]
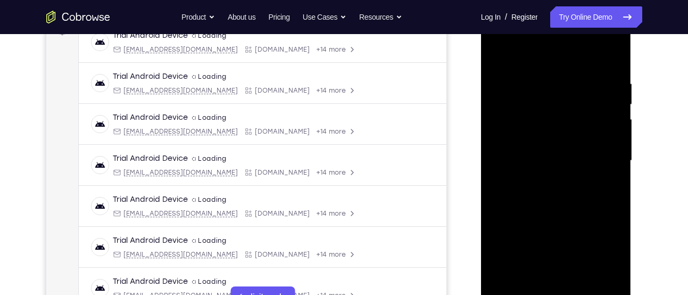
click at [608, 185] on div at bounding box center [556, 161] width 134 height 298
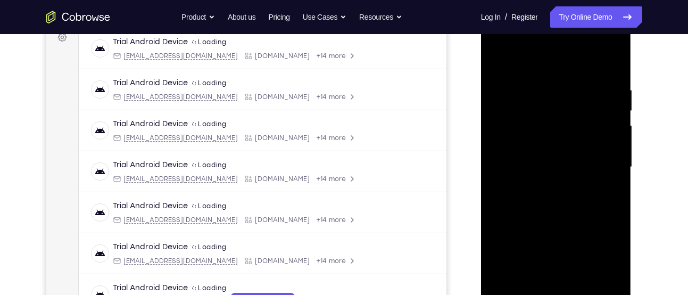
click at [570, 111] on div at bounding box center [556, 167] width 134 height 298
click at [580, 202] on div at bounding box center [556, 167] width 134 height 298
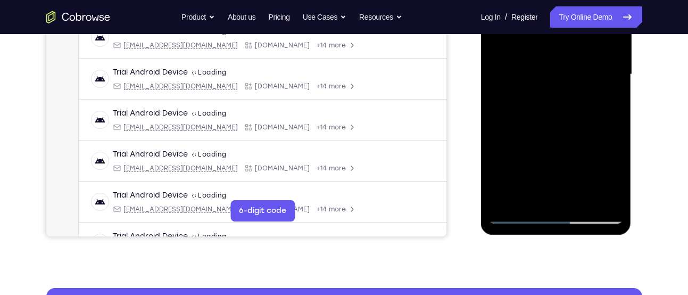
scroll to position [259, 0]
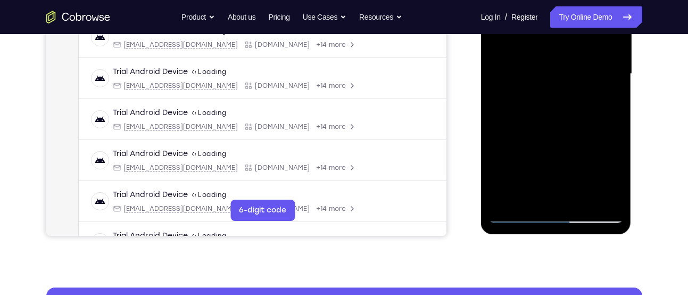
click at [529, 193] on div at bounding box center [556, 74] width 134 height 298
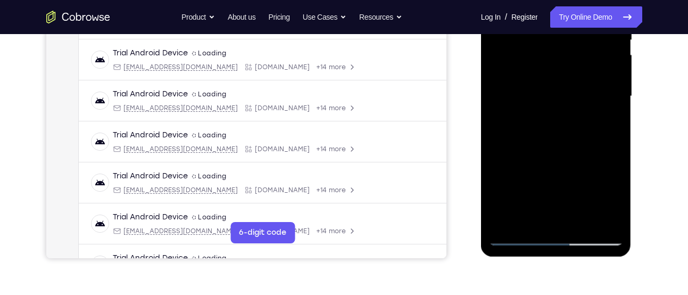
scroll to position [235, 0]
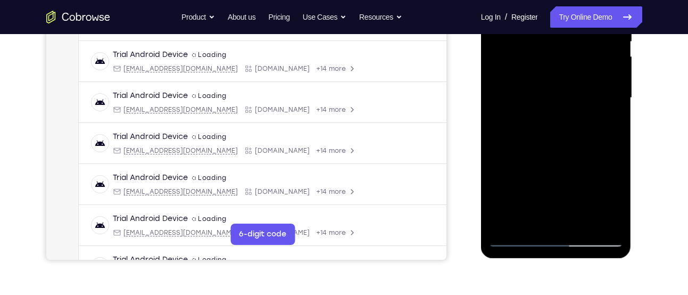
click at [500, 155] on div at bounding box center [556, 98] width 134 height 298
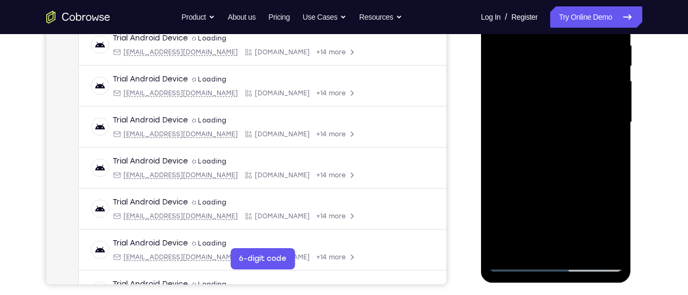
click at [606, 143] on div at bounding box center [556, 122] width 134 height 298
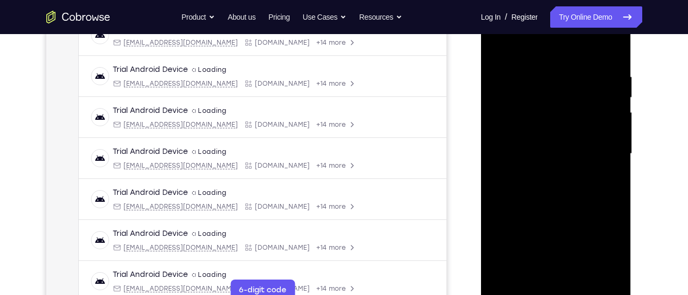
scroll to position [149, 0]
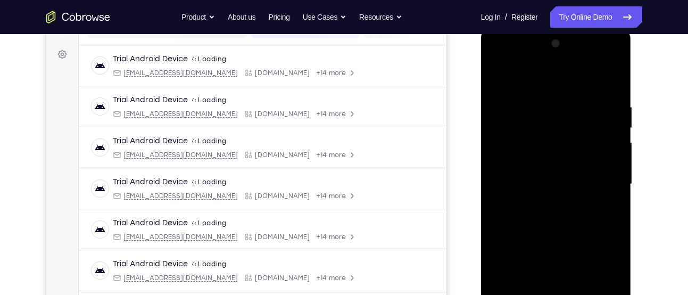
click at [526, 210] on div at bounding box center [556, 184] width 134 height 298
click at [533, 205] on div at bounding box center [556, 184] width 134 height 298
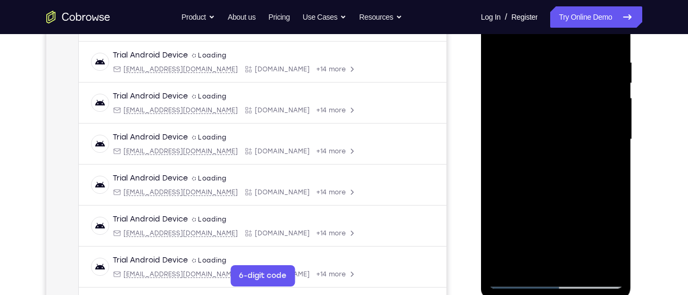
scroll to position [194, 0]
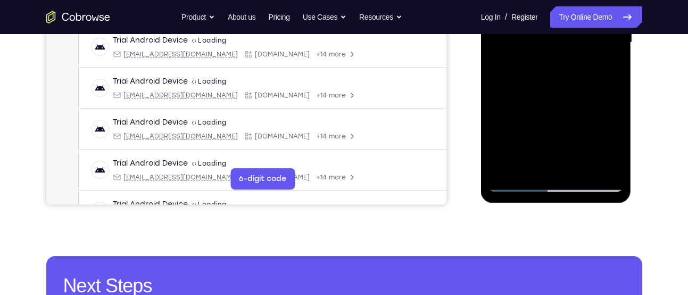
click at [532, 167] on div at bounding box center [556, 43] width 134 height 298
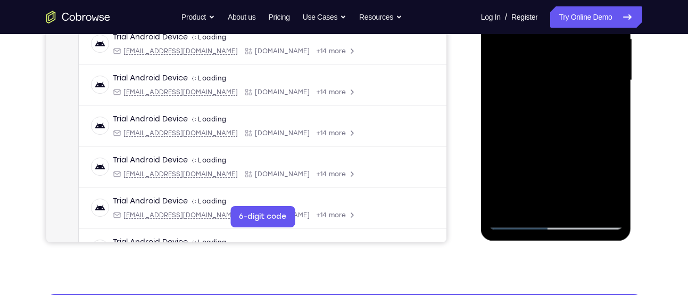
scroll to position [252, 0]
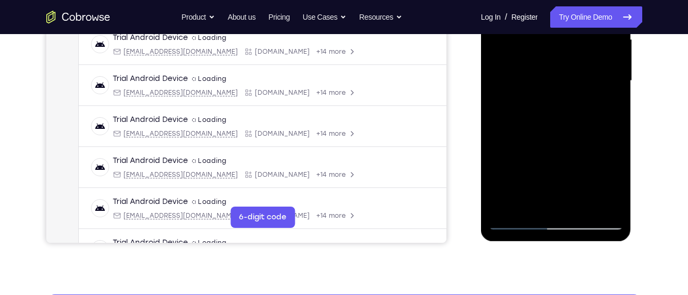
click at [498, 143] on div at bounding box center [556, 81] width 134 height 298
click at [607, 99] on div at bounding box center [556, 81] width 134 height 298
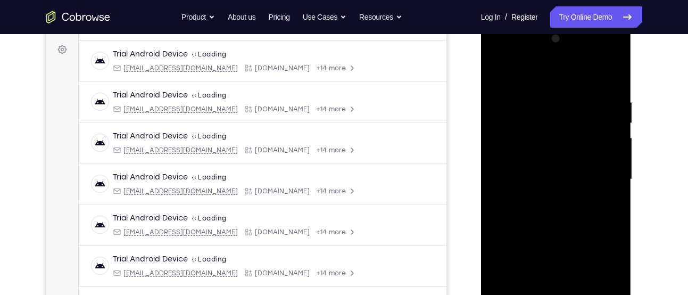
scroll to position [149, 0]
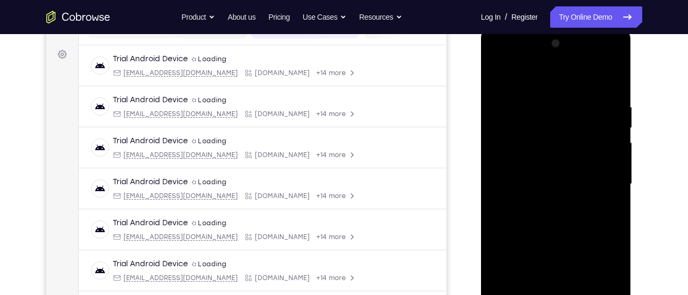
click at [498, 74] on div at bounding box center [556, 184] width 134 height 298
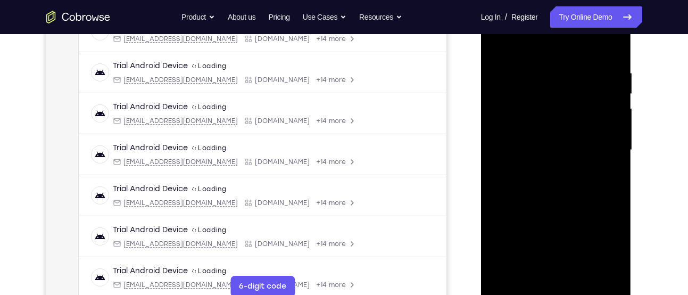
click at [523, 183] on div at bounding box center [556, 150] width 134 height 298
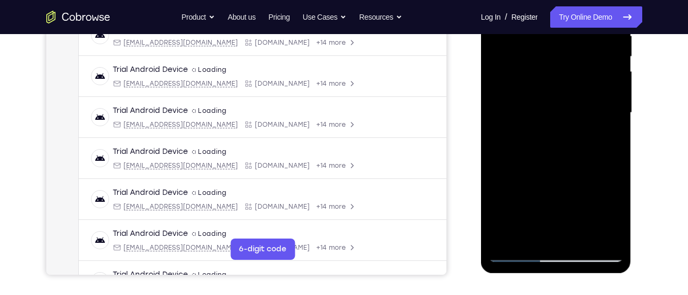
click at [532, 232] on div at bounding box center [556, 113] width 134 height 298
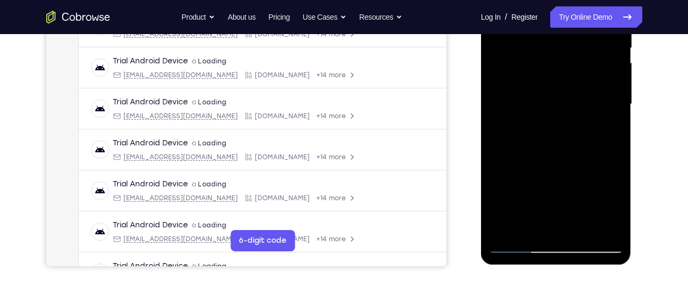
click at [605, 128] on div at bounding box center [556, 104] width 134 height 298
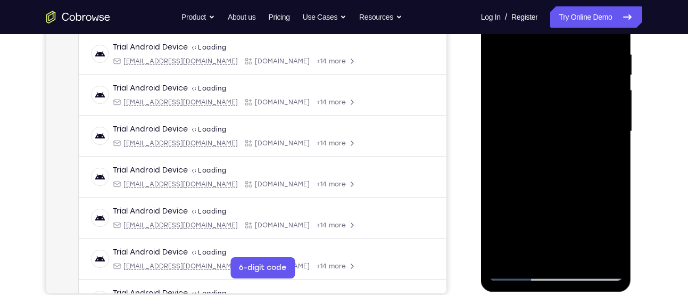
scroll to position [201, 0]
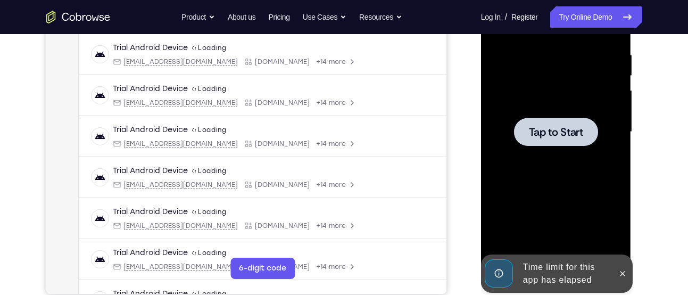
click at [504, 136] on div at bounding box center [556, 132] width 134 height 298
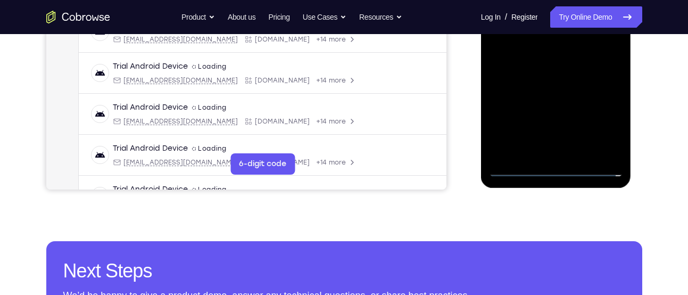
scroll to position [306, 0]
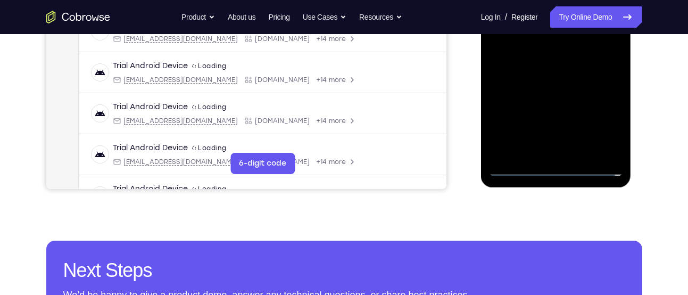
click at [559, 176] on div at bounding box center [556, 28] width 150 height 317
click at [559, 171] on div at bounding box center [556, 27] width 134 height 298
click at [601, 123] on div at bounding box center [556, 27] width 134 height 298
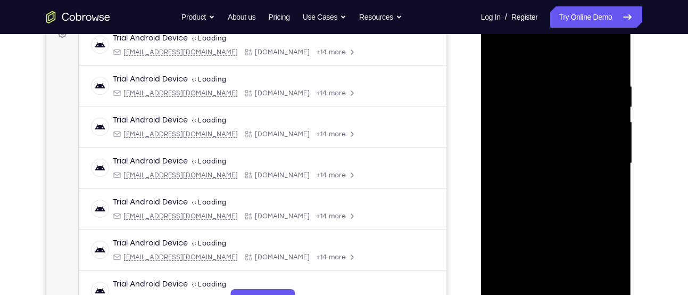
scroll to position [168, 0]
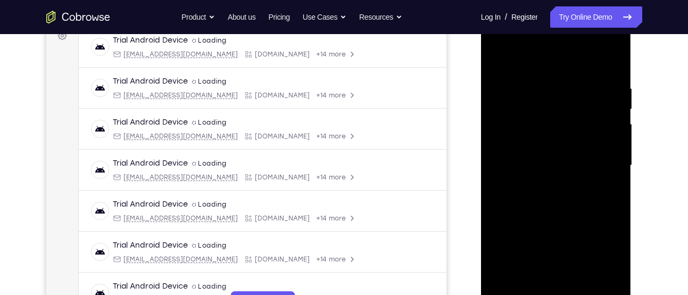
click at [554, 68] on div at bounding box center [556, 165] width 134 height 298
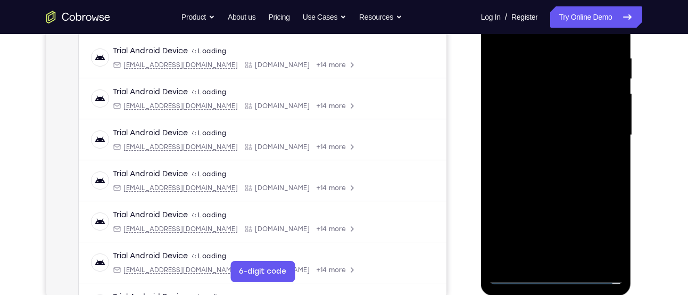
scroll to position [198, 0]
click at [607, 136] on div at bounding box center [556, 135] width 134 height 298
click at [546, 153] on div at bounding box center [556, 135] width 134 height 298
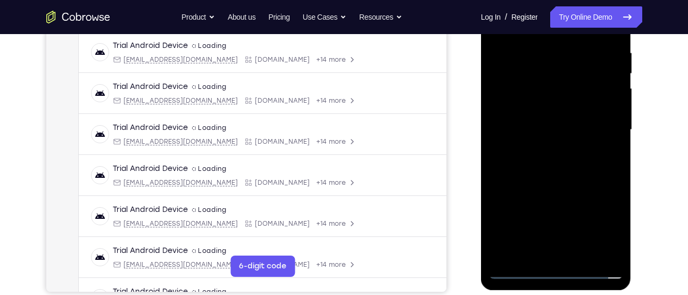
click at [541, 150] on div at bounding box center [556, 130] width 134 height 298
click at [557, 120] on div at bounding box center [556, 130] width 134 height 298
click at [536, 110] on div at bounding box center [556, 130] width 134 height 298
click at [503, 130] on div at bounding box center [556, 130] width 134 height 298
click at [521, 161] on div at bounding box center [556, 130] width 134 height 298
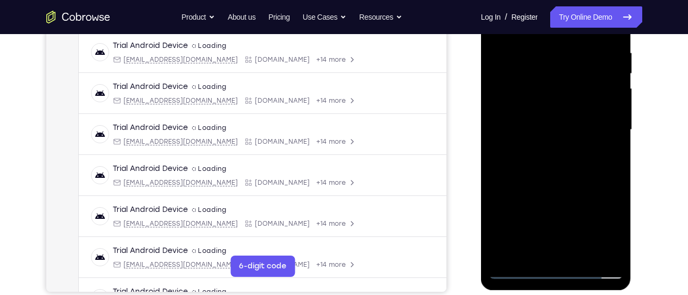
click at [523, 164] on div at bounding box center [556, 130] width 134 height 298
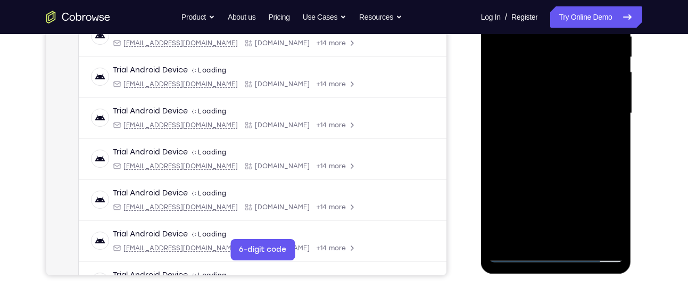
click at [551, 149] on div at bounding box center [556, 113] width 134 height 298
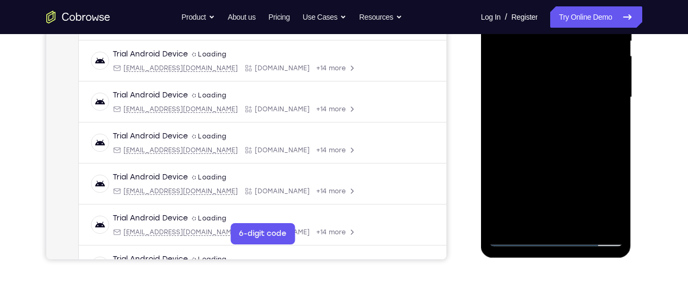
scroll to position [237, 0]
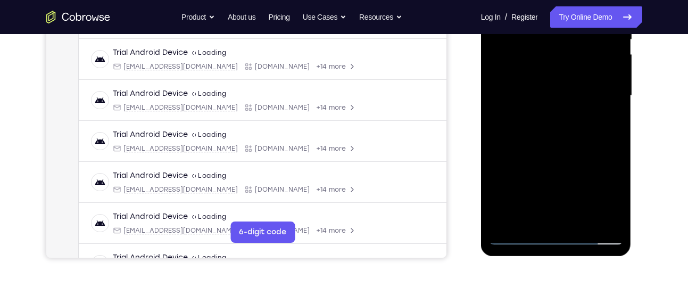
click at [564, 146] on div at bounding box center [556, 96] width 134 height 298
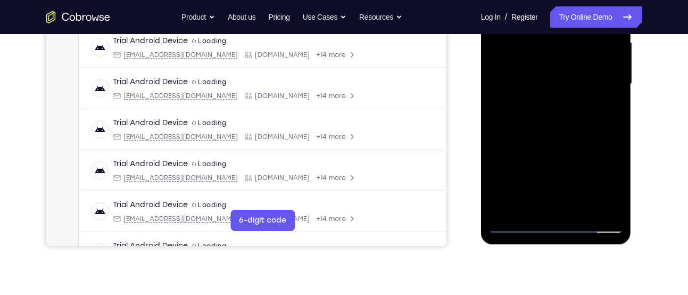
scroll to position [248, 0]
click at [578, 208] on div at bounding box center [556, 85] width 134 height 298
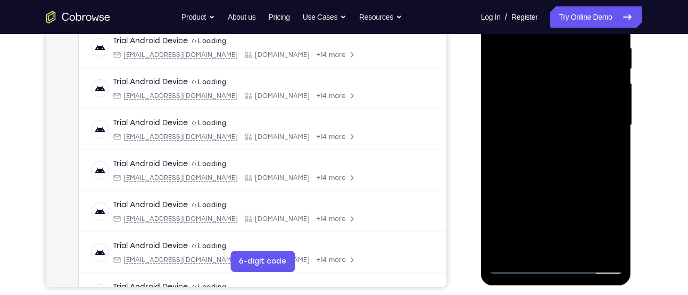
scroll to position [245, 0]
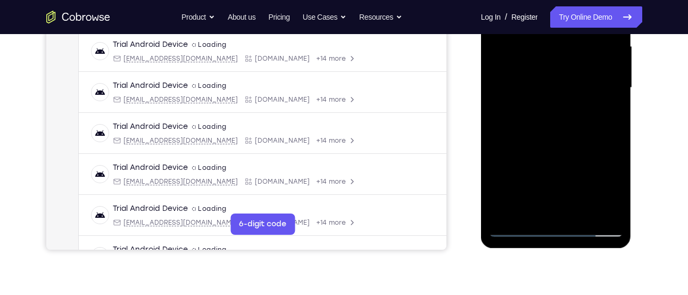
click at [580, 208] on div at bounding box center [556, 88] width 134 height 298
click at [567, 148] on div at bounding box center [556, 88] width 134 height 298
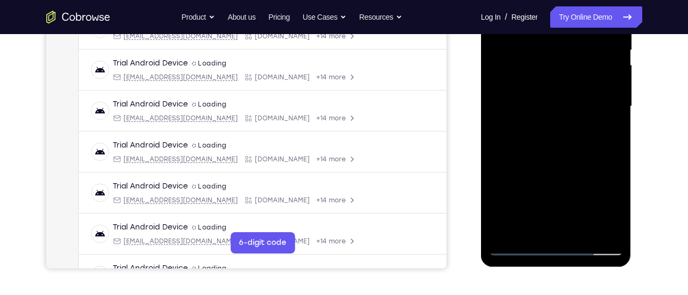
scroll to position [225, 0]
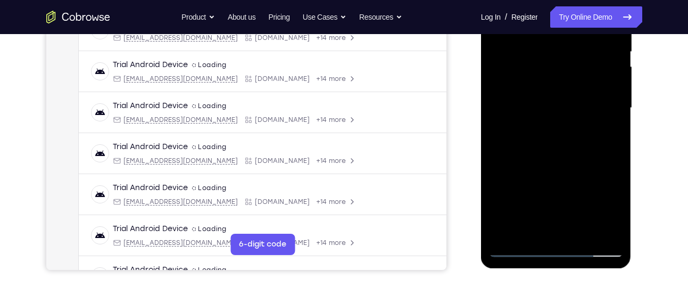
click at [583, 101] on div at bounding box center [556, 108] width 134 height 298
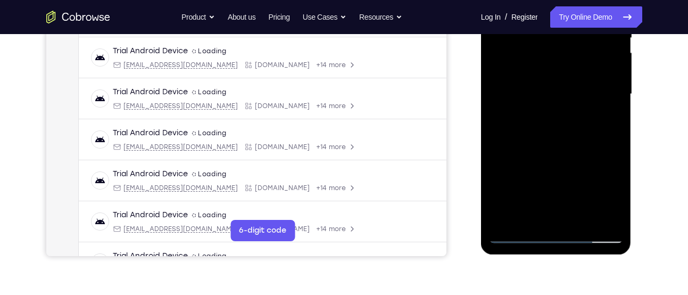
scroll to position [246, 0]
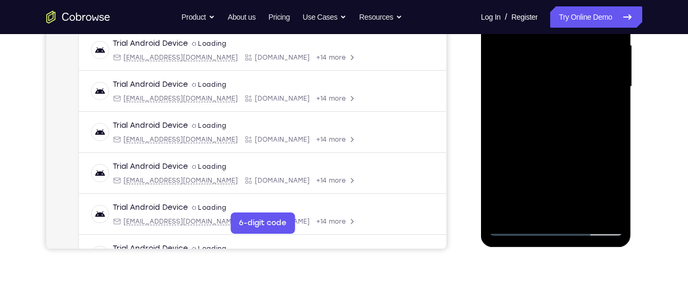
drag, startPoint x: 592, startPoint y: 101, endPoint x: 588, endPoint y: 145, distance: 44.3
click at [588, 145] on div at bounding box center [556, 87] width 134 height 298
click at [582, 132] on div at bounding box center [556, 87] width 134 height 298
click at [561, 152] on div at bounding box center [556, 87] width 134 height 298
click at [579, 150] on div at bounding box center [556, 87] width 134 height 298
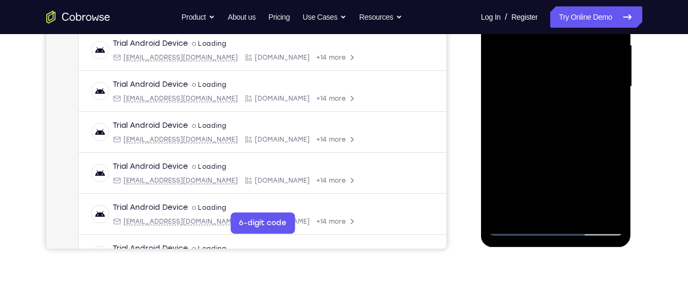
click at [529, 113] on div at bounding box center [556, 87] width 134 height 298
click at [530, 205] on div at bounding box center [556, 87] width 134 height 298
click at [580, 147] on div at bounding box center [556, 87] width 134 height 298
drag, startPoint x: 549, startPoint y: 189, endPoint x: 554, endPoint y: 161, distance: 28.5
click at [554, 161] on div at bounding box center [556, 87] width 134 height 298
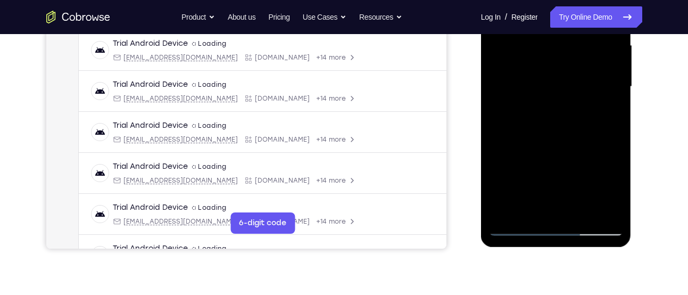
click at [509, 181] on div at bounding box center [556, 87] width 134 height 298
click at [607, 107] on div at bounding box center [556, 87] width 134 height 298
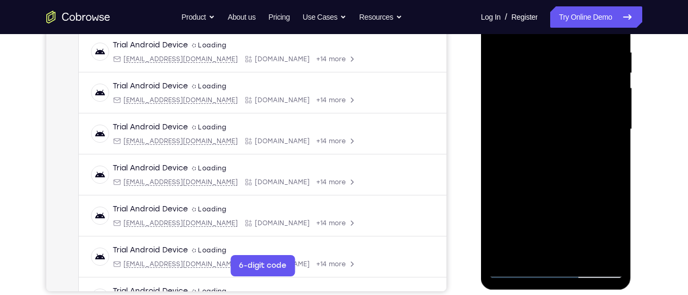
scroll to position [193, 0]
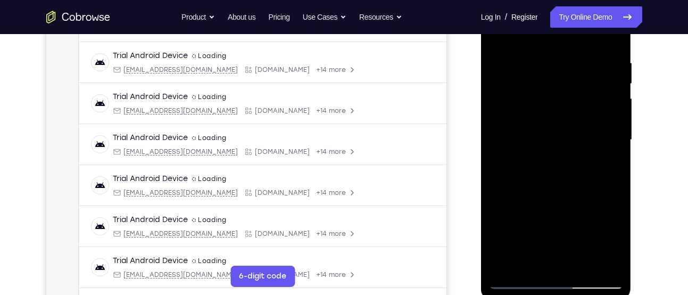
drag, startPoint x: 574, startPoint y: 81, endPoint x: 573, endPoint y: 96, distance: 15.0
click at [573, 96] on div at bounding box center [556, 140] width 134 height 298
click at [558, 90] on div at bounding box center [556, 140] width 134 height 298
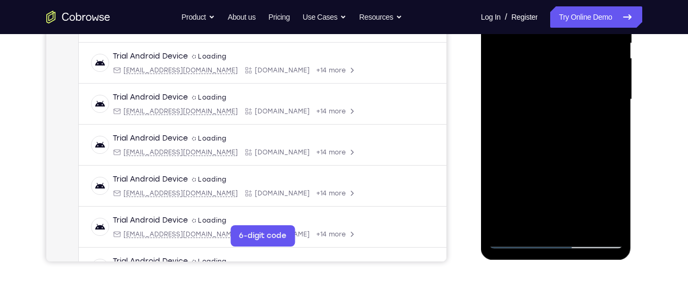
scroll to position [234, 0]
click at [572, 152] on div at bounding box center [556, 99] width 134 height 298
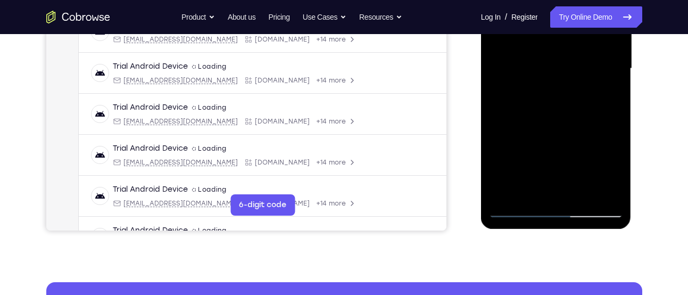
drag, startPoint x: 554, startPoint y: 141, endPoint x: 555, endPoint y: 2, distance: 139.9
click at [555, 2] on div at bounding box center [556, 69] width 134 height 298
drag, startPoint x: 547, startPoint y: 133, endPoint x: 551, endPoint y: 71, distance: 62.9
click at [551, 71] on div at bounding box center [556, 69] width 134 height 298
click at [528, 187] on div at bounding box center [556, 69] width 134 height 298
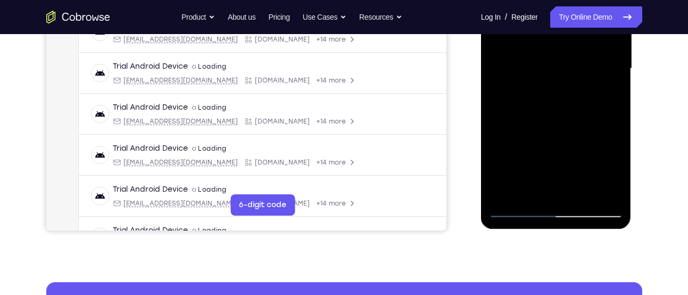
scroll to position [259, 0]
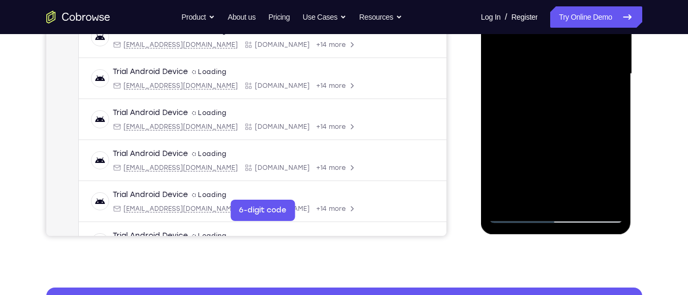
click at [609, 98] on div at bounding box center [556, 74] width 134 height 298
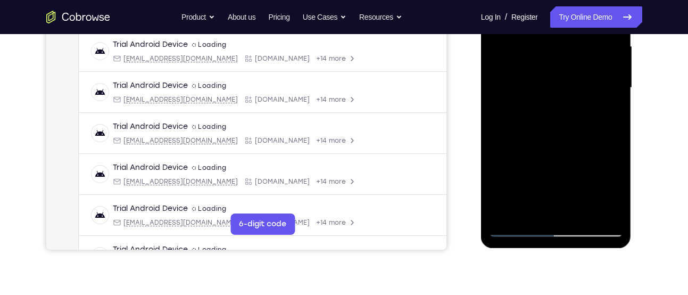
scroll to position [242, 0]
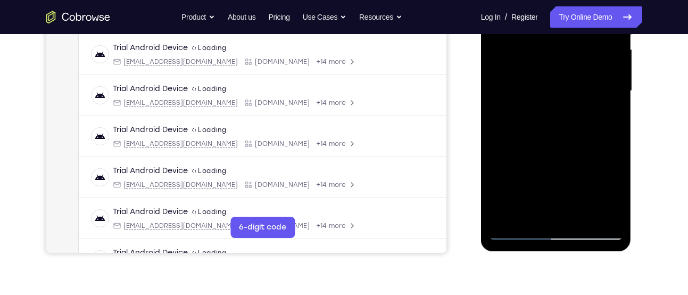
click at [526, 210] on div at bounding box center [556, 91] width 134 height 298
click at [509, 151] on div at bounding box center [556, 91] width 134 height 298
click at [608, 110] on div at bounding box center [556, 91] width 134 height 298
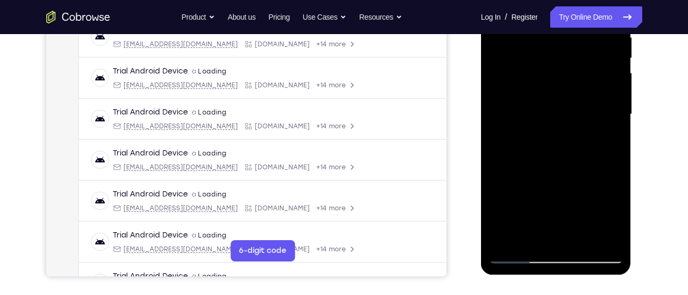
scroll to position [236, 0]
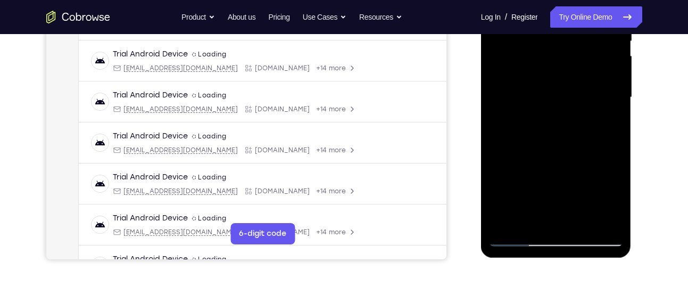
click at [531, 218] on div at bounding box center [556, 97] width 134 height 298
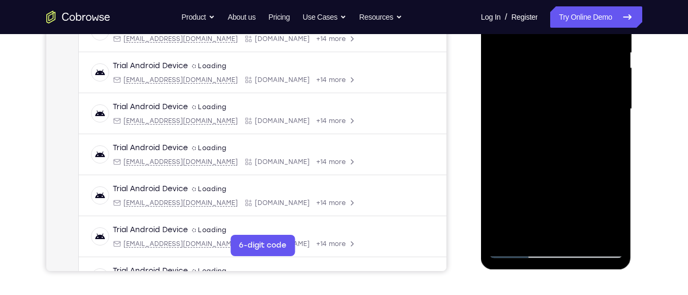
scroll to position [223, 0]
click at [499, 171] on div at bounding box center [556, 110] width 134 height 298
click at [604, 127] on div at bounding box center [556, 110] width 134 height 298
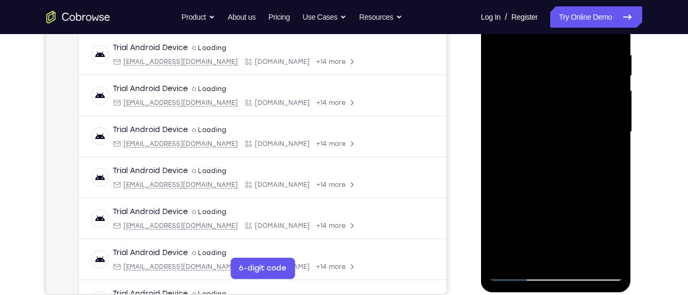
scroll to position [193, 0]
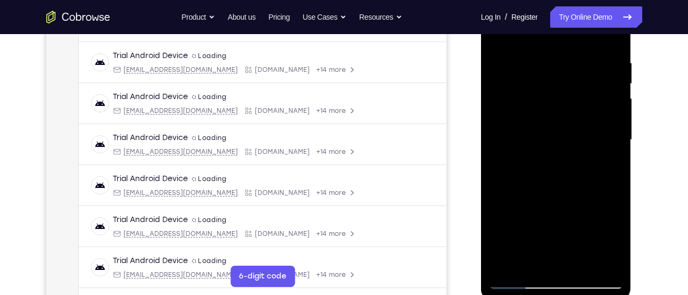
drag, startPoint x: 585, startPoint y: 77, endPoint x: 583, endPoint y: 102, distance: 24.5
click at [583, 102] on div at bounding box center [556, 140] width 134 height 298
drag, startPoint x: 583, startPoint y: 93, endPoint x: 581, endPoint y: 112, distance: 19.8
click at [581, 112] on div at bounding box center [556, 140] width 134 height 298
click at [576, 91] on div at bounding box center [556, 140] width 134 height 298
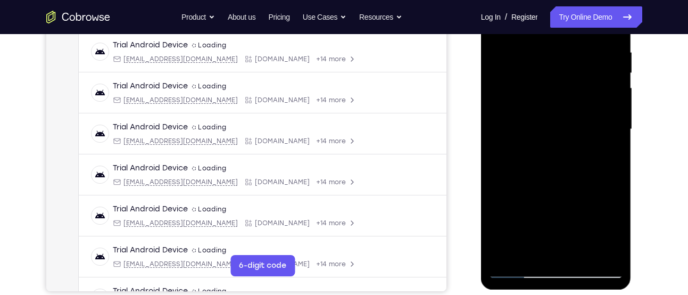
scroll to position [204, 0]
click at [574, 138] on div at bounding box center [556, 129] width 134 height 298
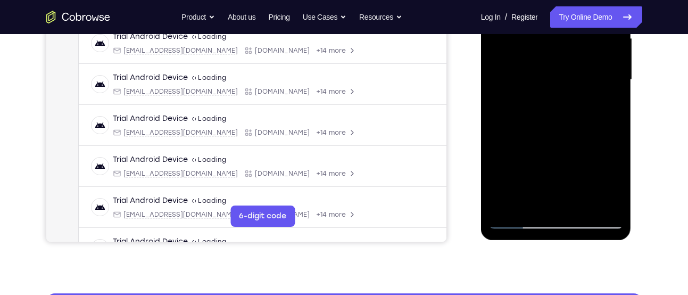
scroll to position [254, 0]
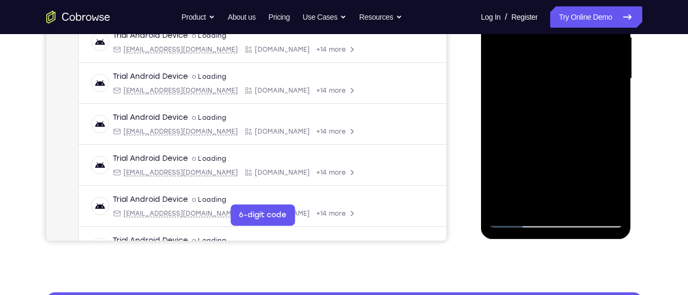
drag, startPoint x: 580, startPoint y: 63, endPoint x: 592, endPoint y: -10, distance: 73.3
click at [592, 0] on div at bounding box center [556, 79] width 134 height 298
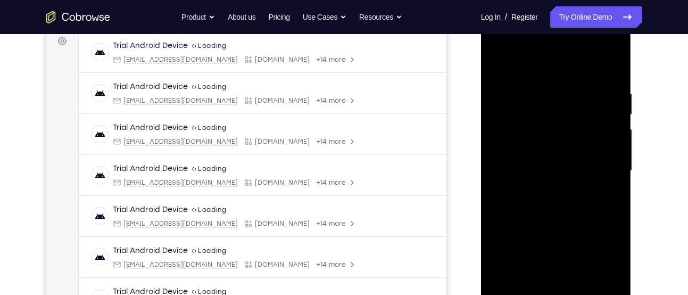
scroll to position [162, 0]
click at [609, 180] on div at bounding box center [556, 171] width 134 height 298
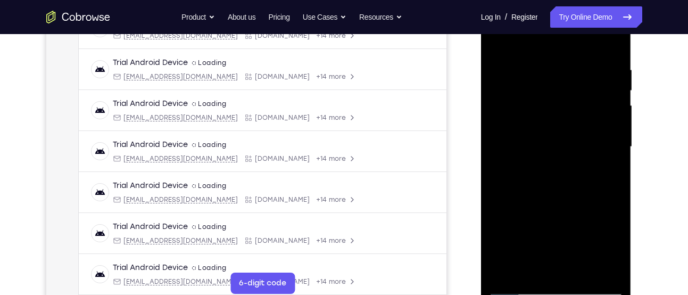
scroll to position [187, 0]
drag, startPoint x: 558, startPoint y: 152, endPoint x: 564, endPoint y: 67, distance: 84.8
click at [564, 67] on div at bounding box center [556, 146] width 134 height 298
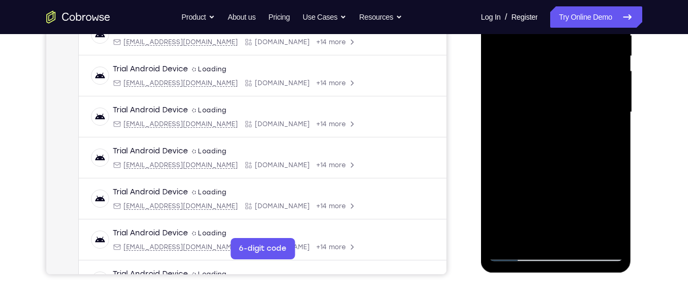
scroll to position [221, 0]
drag, startPoint x: 519, startPoint y: 108, endPoint x: 526, endPoint y: 68, distance: 41.6
click at [526, 68] on div at bounding box center [556, 112] width 134 height 298
click at [531, 138] on div at bounding box center [556, 112] width 134 height 298
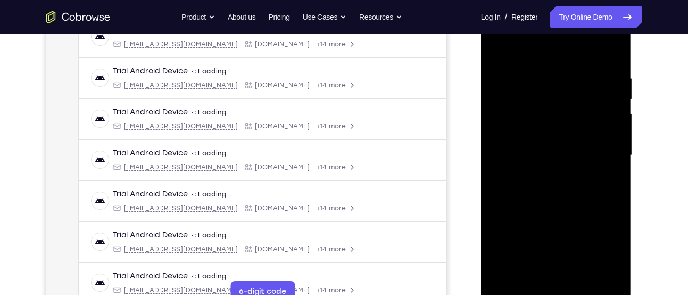
scroll to position [177, 0]
drag, startPoint x: 550, startPoint y: 85, endPoint x: 553, endPoint y: 73, distance: 12.1
click at [553, 73] on div at bounding box center [556, 156] width 134 height 298
click at [538, 180] on div at bounding box center [556, 156] width 134 height 298
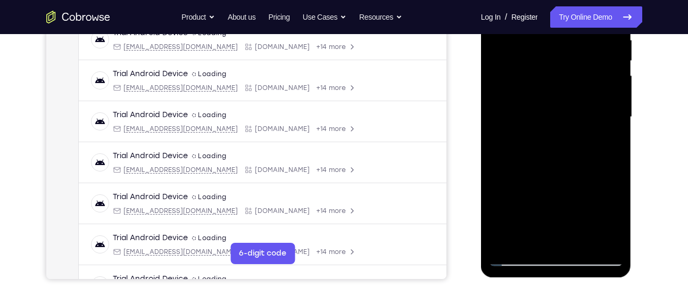
scroll to position [222, 0]
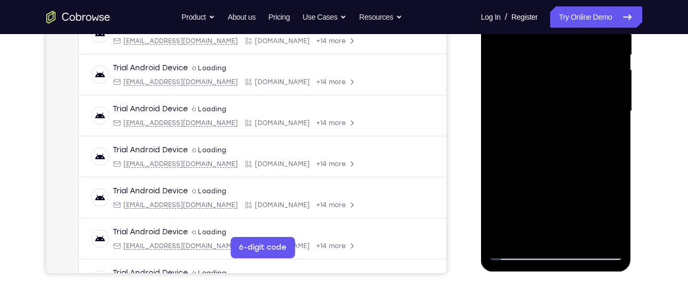
click at [527, 229] on div at bounding box center [556, 111] width 134 height 298
click at [500, 171] on div at bounding box center [556, 111] width 134 height 298
click at [608, 128] on div at bounding box center [556, 111] width 134 height 298
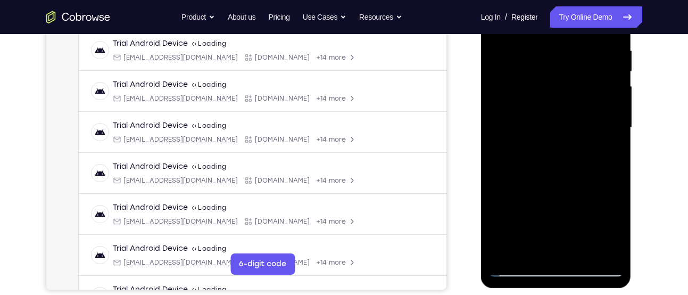
click at [579, 47] on div at bounding box center [556, 128] width 134 height 298
click at [582, 150] on div at bounding box center [556, 128] width 134 height 298
click at [590, 152] on div at bounding box center [556, 128] width 134 height 298
click at [593, 138] on div at bounding box center [556, 128] width 134 height 298
click at [591, 139] on div at bounding box center [556, 128] width 134 height 298
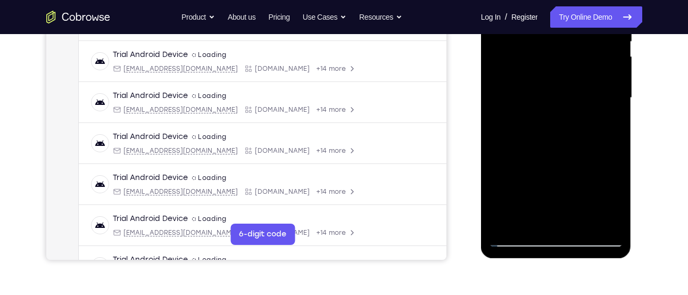
scroll to position [236, 0]
click at [527, 214] on div at bounding box center [556, 97] width 134 height 298
click at [499, 159] on div at bounding box center [556, 97] width 134 height 298
click at [608, 119] on div at bounding box center [556, 97] width 134 height 298
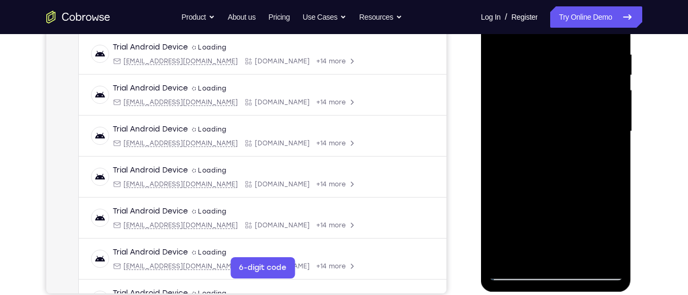
scroll to position [201, 0]
drag, startPoint x: 589, startPoint y: 109, endPoint x: 587, endPoint y: 137, distance: 27.7
click at [587, 137] on div at bounding box center [556, 132] width 134 height 298
drag, startPoint x: 578, startPoint y: 91, endPoint x: 578, endPoint y: 114, distance: 22.9
click at [578, 114] on div at bounding box center [556, 132] width 134 height 298
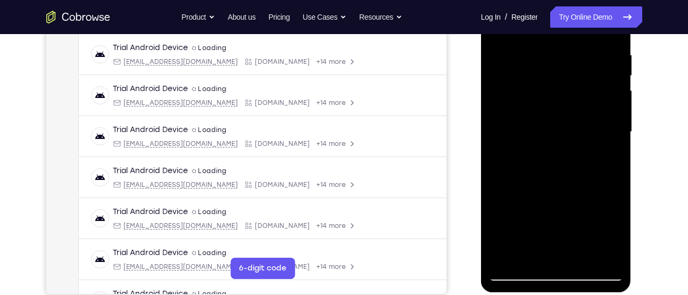
click at [607, 80] on div at bounding box center [556, 132] width 134 height 298
click at [603, 135] on div at bounding box center [556, 132] width 134 height 298
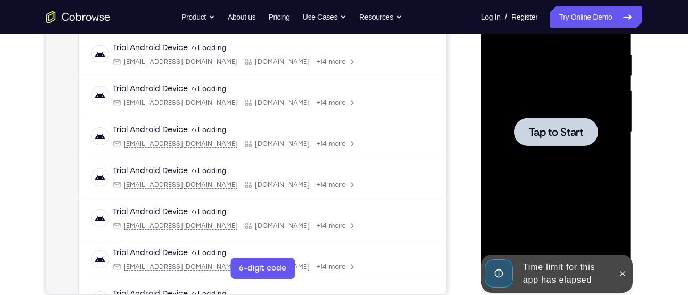
scroll to position [215, 0]
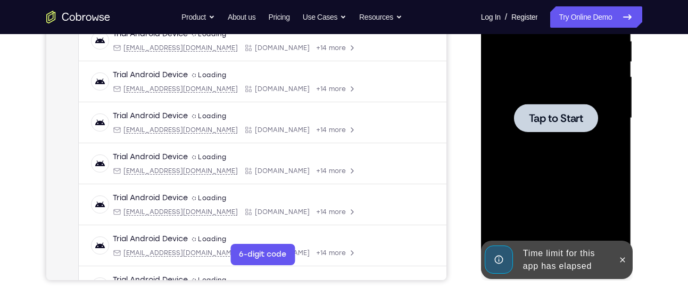
click at [578, 135] on div at bounding box center [556, 118] width 134 height 298
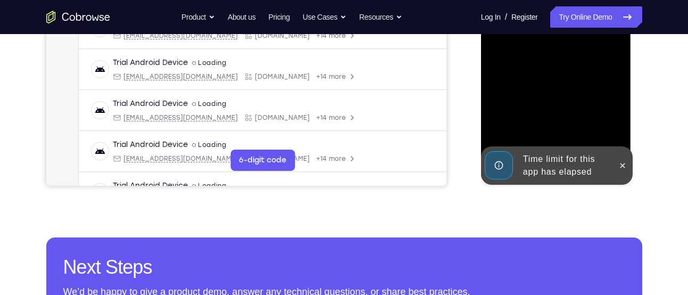
scroll to position [311, 0]
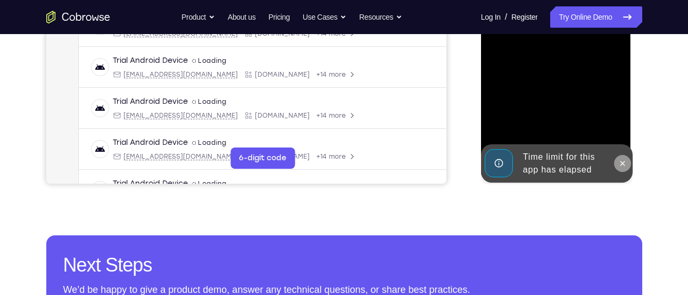
click at [623, 162] on icon at bounding box center [622, 163] width 5 height 5
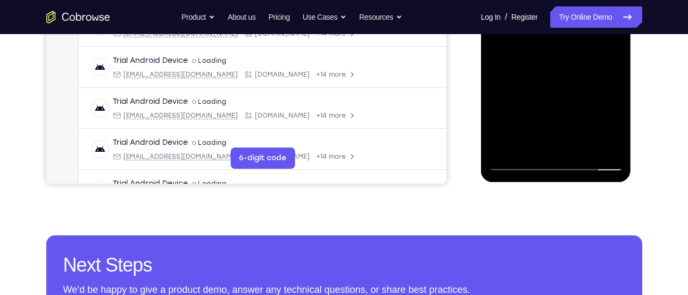
click at [560, 163] on div at bounding box center [556, 22] width 134 height 298
click at [600, 119] on div at bounding box center [556, 22] width 134 height 298
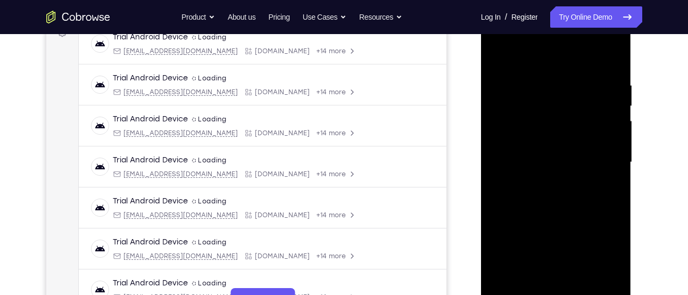
scroll to position [136, 0]
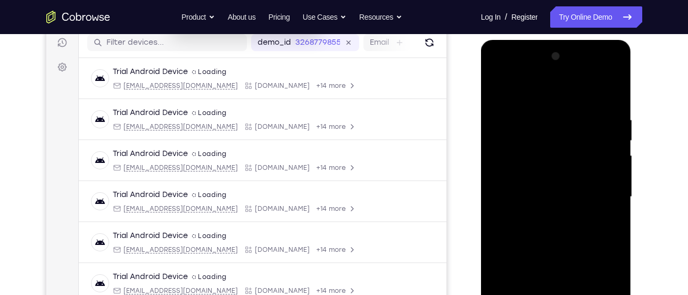
click at [557, 88] on div at bounding box center [556, 197] width 134 height 298
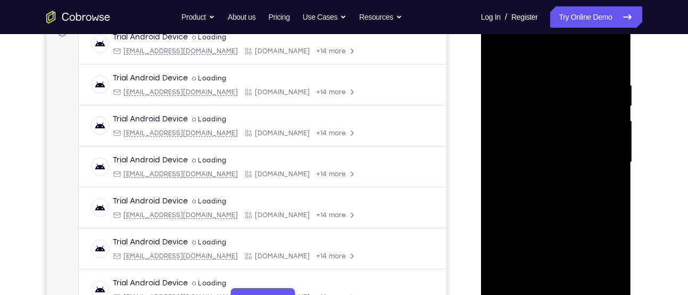
scroll to position [172, 0]
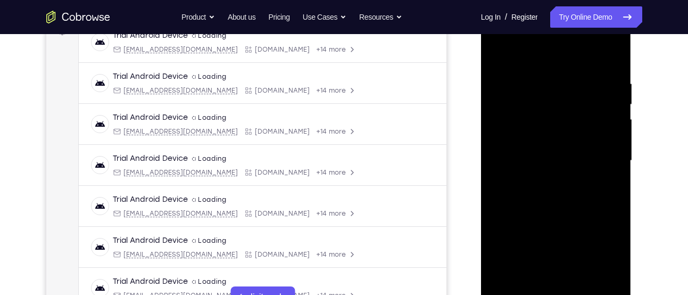
click at [598, 164] on div at bounding box center [556, 161] width 134 height 298
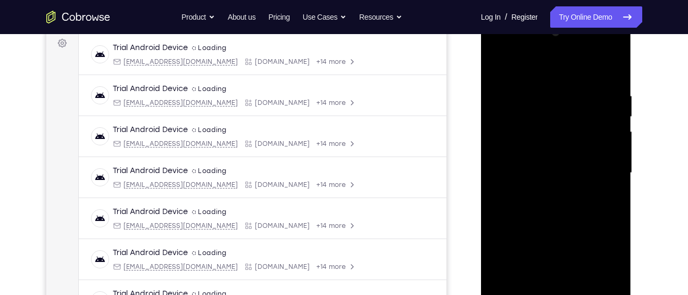
scroll to position [159, 0]
click at [540, 192] on div at bounding box center [556, 174] width 134 height 298
click at [555, 162] on div at bounding box center [556, 174] width 134 height 298
click at [533, 152] on div at bounding box center [556, 174] width 134 height 298
click at [517, 172] on div at bounding box center [556, 174] width 134 height 298
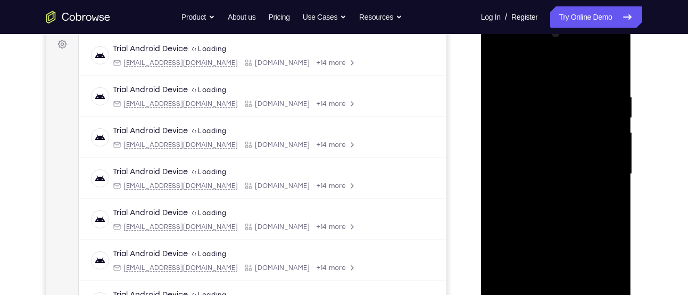
scroll to position [173, 0]
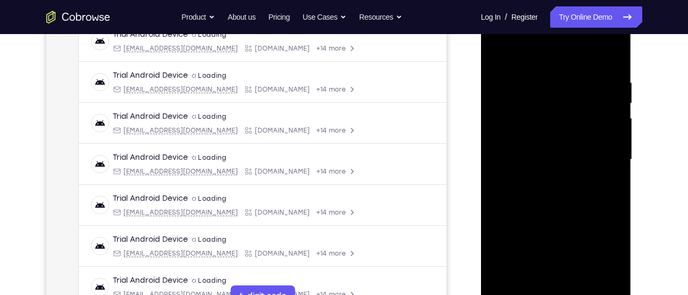
click at [513, 206] on div at bounding box center [556, 160] width 134 height 298
click at [515, 202] on div at bounding box center [556, 160] width 134 height 298
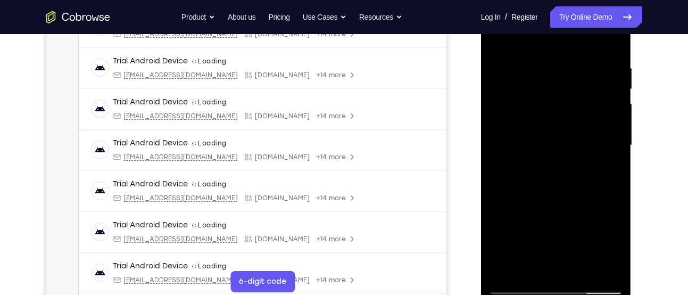
click at [542, 178] on div at bounding box center [556, 145] width 134 height 298
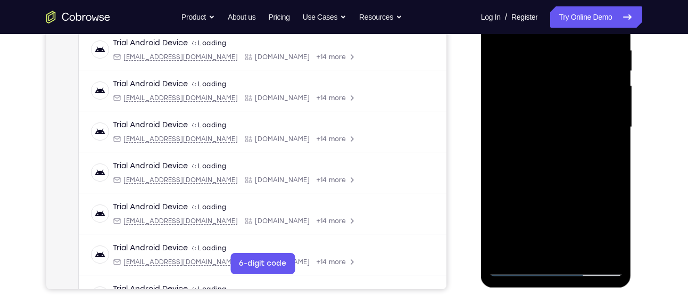
click at [521, 161] on div at bounding box center [556, 127] width 134 height 298
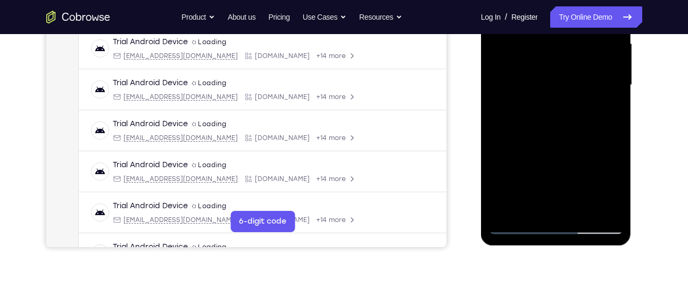
scroll to position [248, 0]
click at [551, 136] on div at bounding box center [556, 85] width 134 height 298
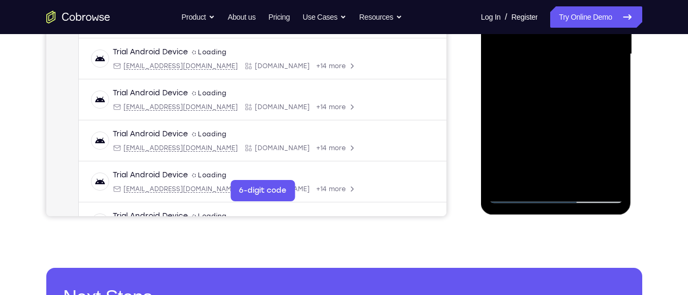
scroll to position [279, 0]
click at [583, 182] on div at bounding box center [556, 54] width 134 height 298
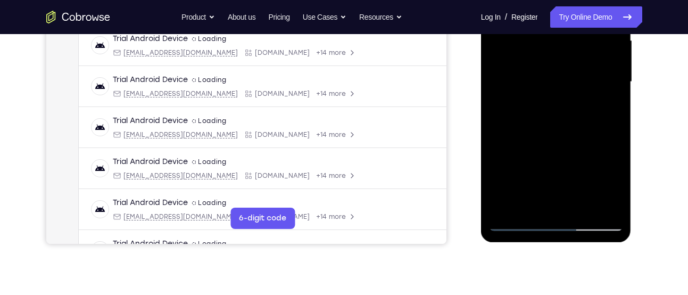
scroll to position [250, 0]
click at [558, 142] on div at bounding box center [556, 83] width 134 height 298
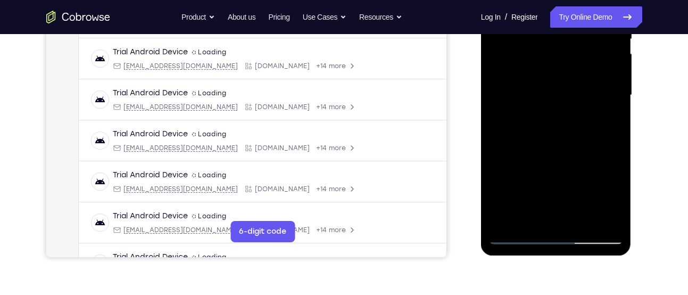
click at [589, 82] on div at bounding box center [556, 95] width 134 height 298
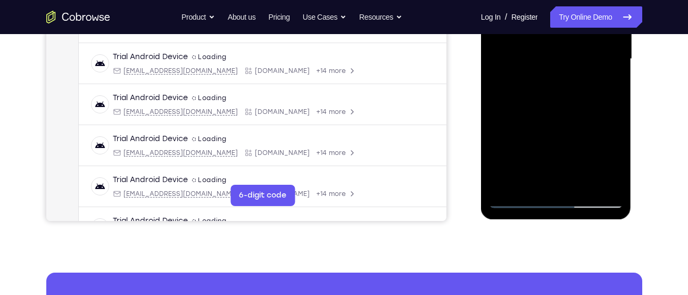
scroll to position [275, 0]
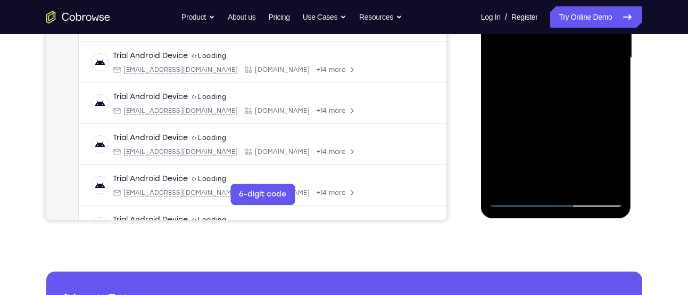
drag, startPoint x: 571, startPoint y: 125, endPoint x: 573, endPoint y: 160, distance: 35.2
click at [573, 160] on div at bounding box center [556, 58] width 134 height 298
drag, startPoint x: 570, startPoint y: 96, endPoint x: 569, endPoint y: 113, distance: 17.6
click at [569, 113] on div at bounding box center [556, 58] width 134 height 298
click at [598, 81] on div at bounding box center [556, 58] width 134 height 298
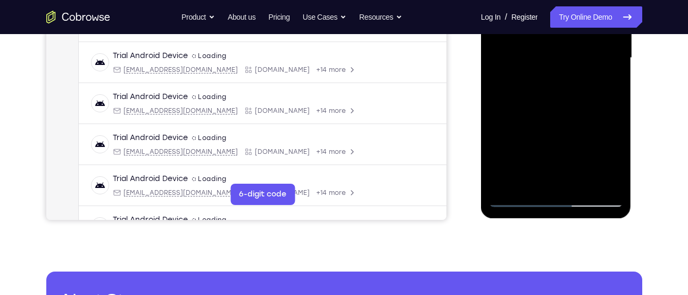
click at [603, 83] on div at bounding box center [556, 58] width 134 height 298
click at [529, 176] on div at bounding box center [556, 58] width 134 height 298
click at [583, 116] on div at bounding box center [556, 58] width 134 height 298
click at [606, 79] on div at bounding box center [556, 58] width 134 height 298
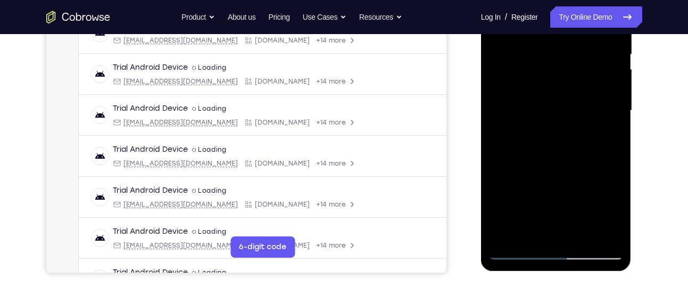
scroll to position [221, 0]
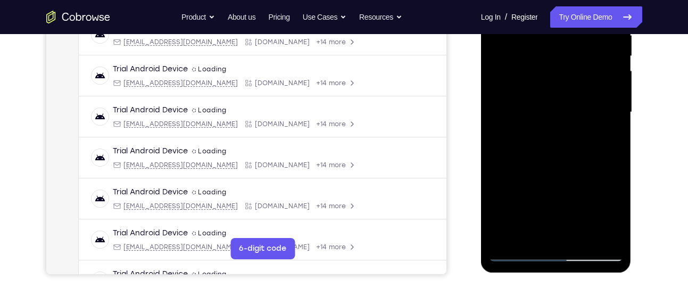
click at [580, 79] on div at bounding box center [556, 112] width 134 height 298
click at [589, 178] on div at bounding box center [556, 112] width 134 height 298
click at [608, 137] on div at bounding box center [556, 112] width 134 height 298
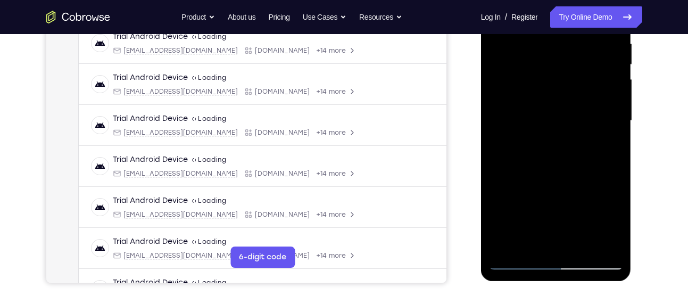
scroll to position [203, 0]
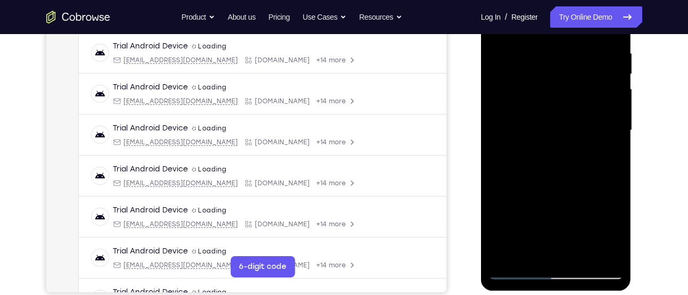
click at [601, 152] on div at bounding box center [556, 130] width 134 height 298
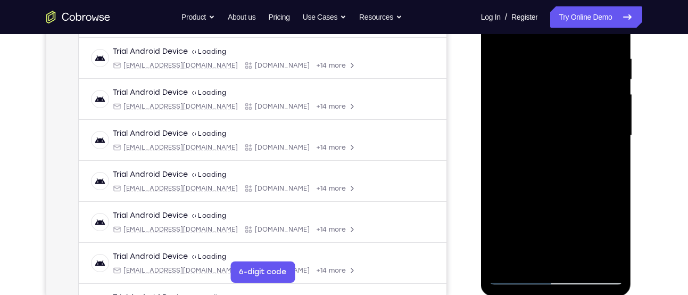
click at [598, 163] on div at bounding box center [556, 136] width 134 height 298
click at [610, 159] on div at bounding box center [556, 136] width 134 height 298
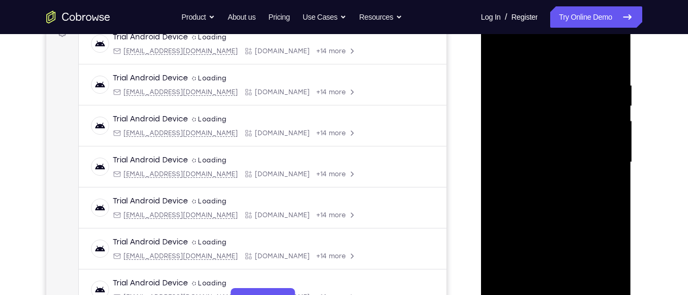
scroll to position [170, 0]
click at [498, 60] on div at bounding box center [556, 163] width 134 height 298
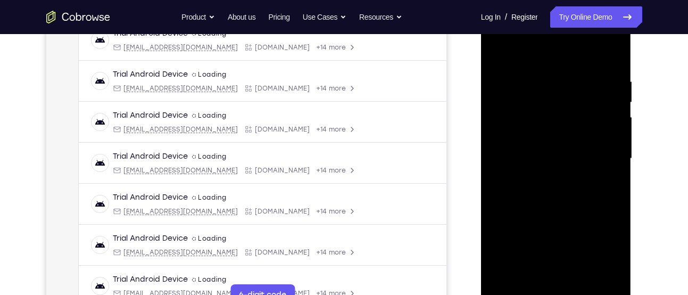
click at [501, 51] on div at bounding box center [556, 159] width 134 height 298
